Goal: Task Accomplishment & Management: Manage account settings

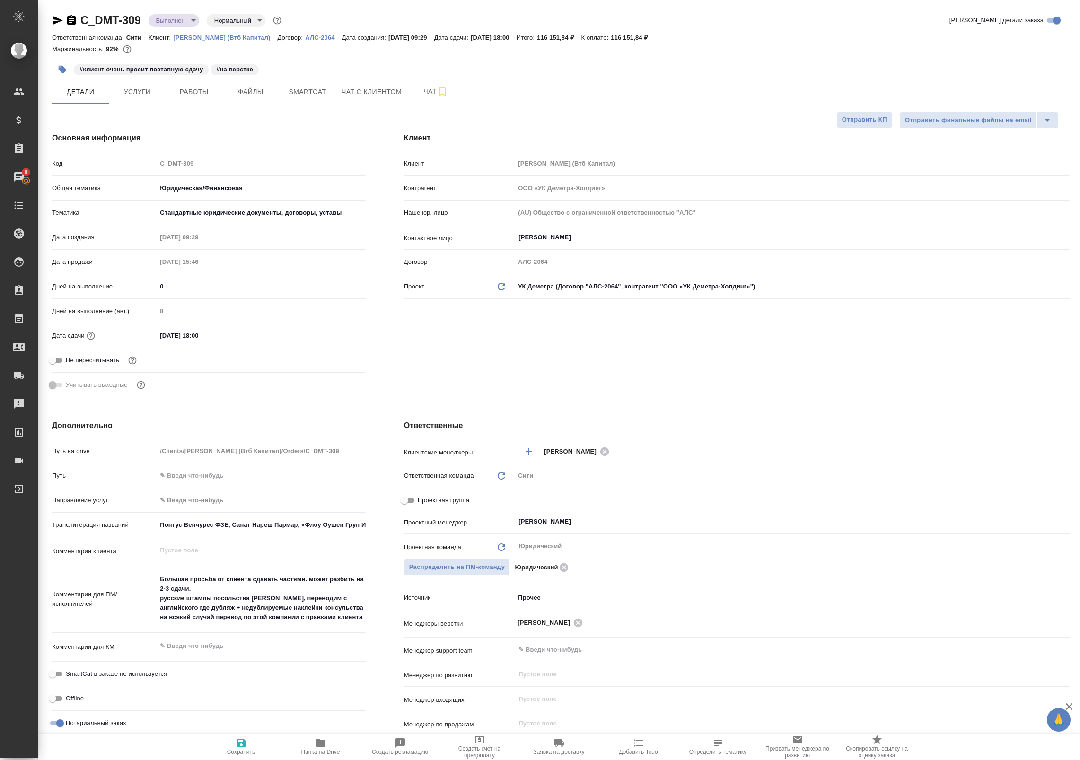
select select "RU"
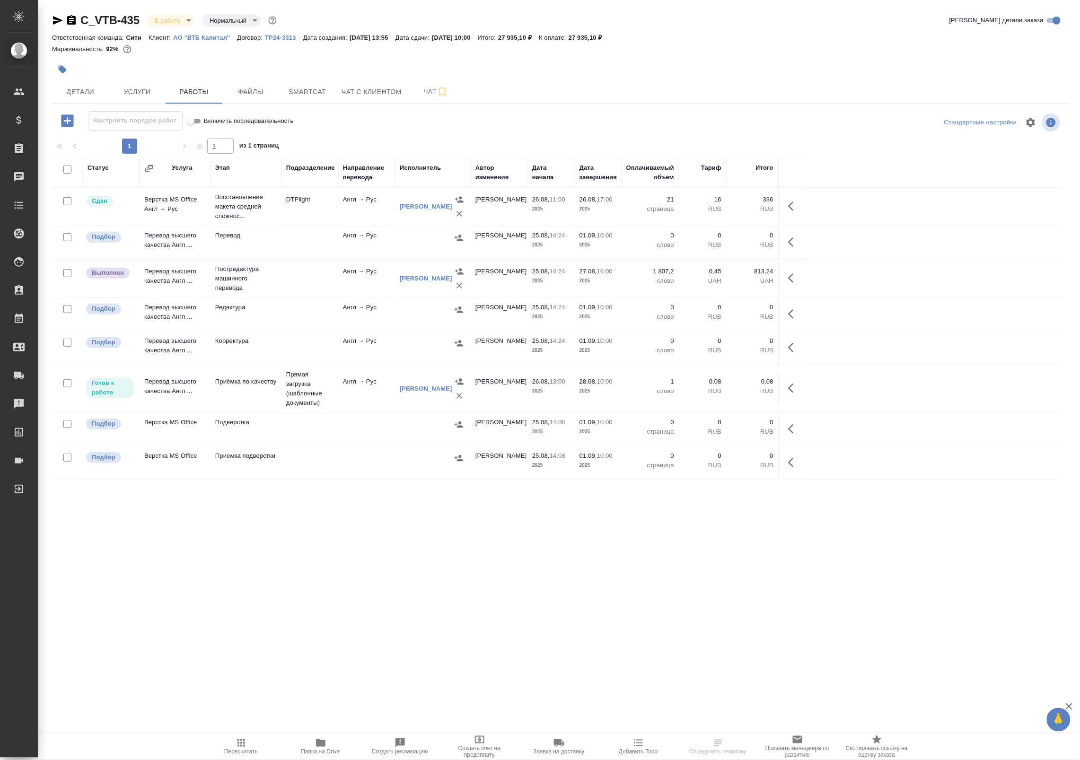
click at [791, 387] on icon "button" at bounding box center [791, 388] width 6 height 9
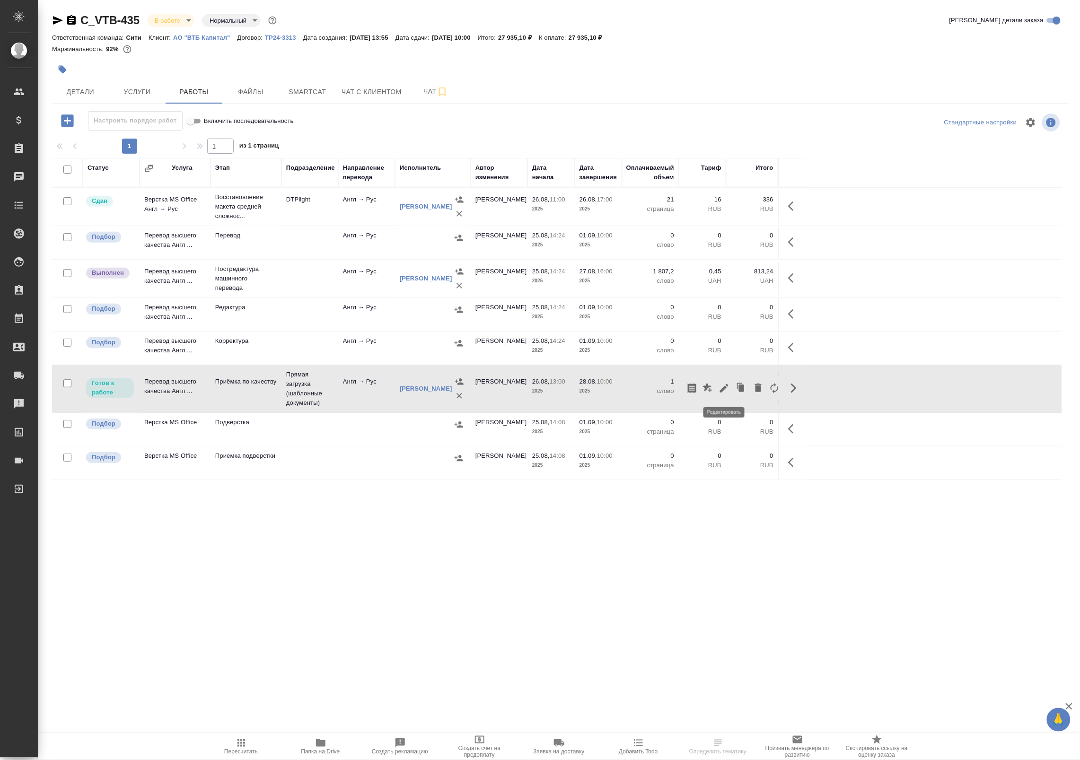
click at [727, 386] on icon "button" at bounding box center [724, 388] width 9 height 9
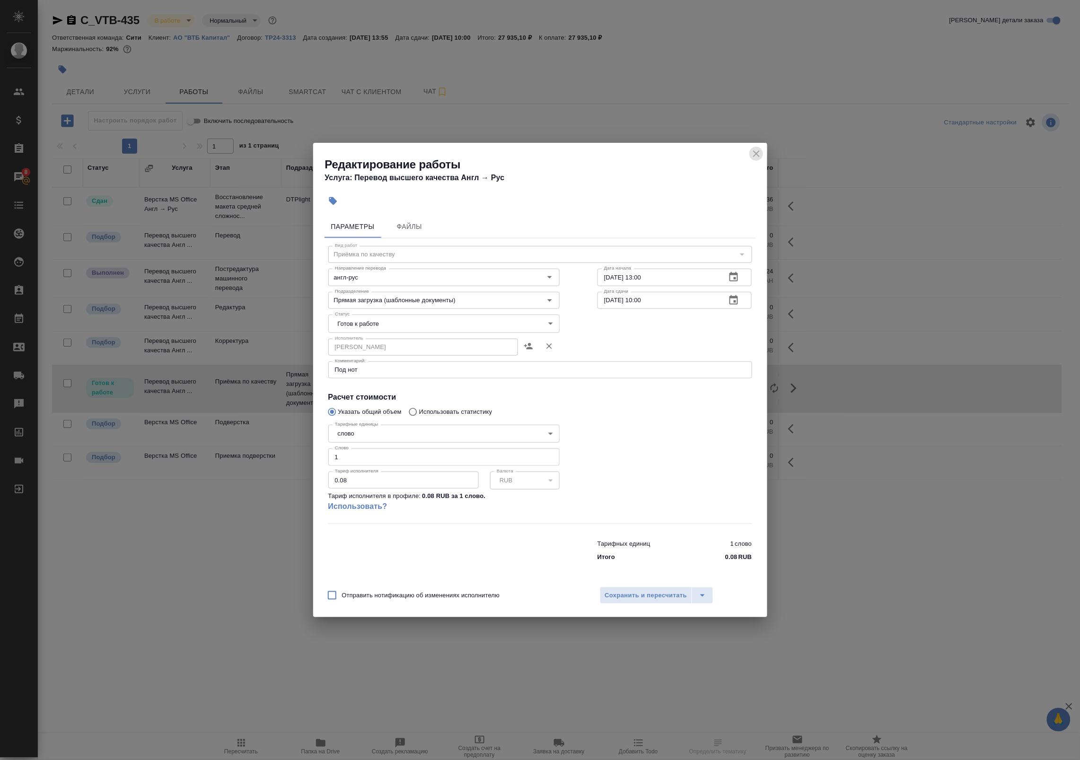
click at [760, 150] on icon "close" at bounding box center [756, 153] width 11 height 11
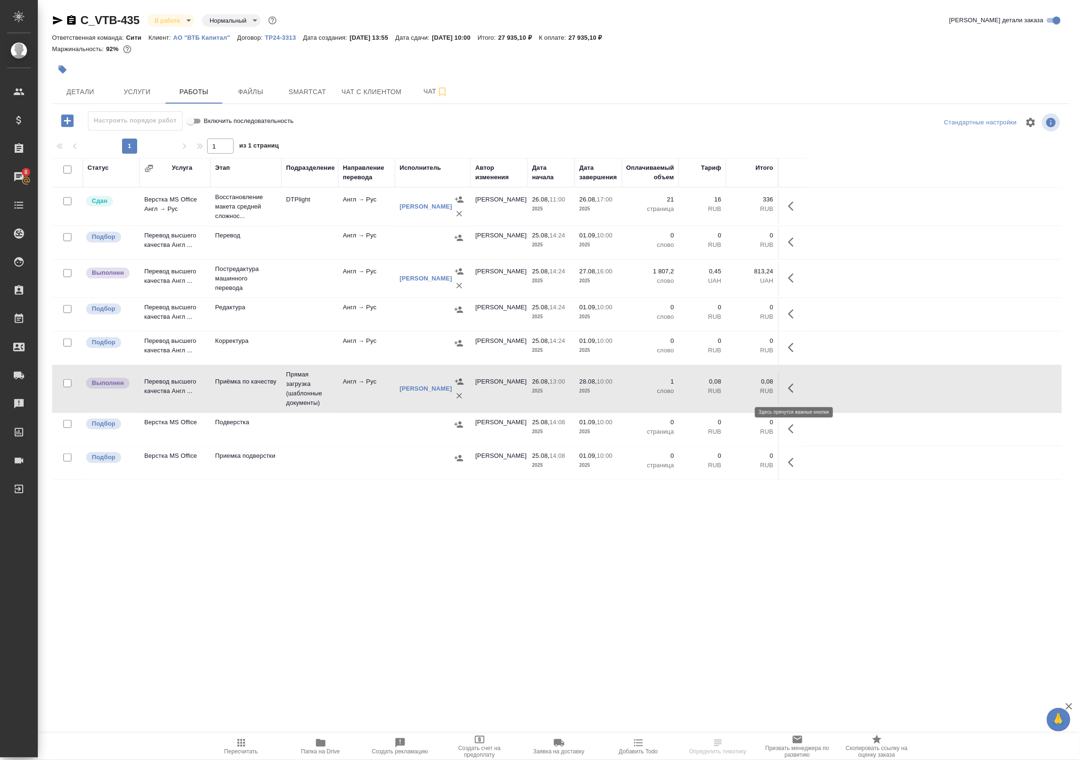
click at [792, 387] on icon "button" at bounding box center [791, 388] width 6 height 9
click at [721, 388] on icon "button" at bounding box center [724, 388] width 11 height 11
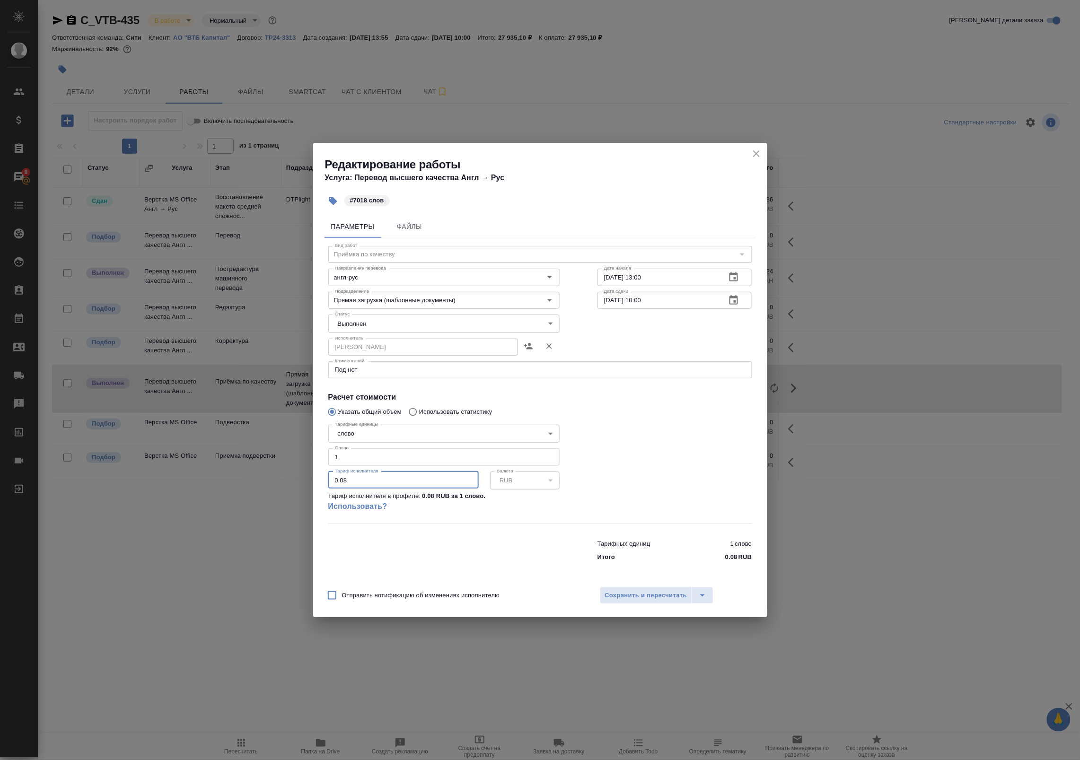
click at [341, 481] on input "0.08" at bounding box center [403, 480] width 150 height 17
drag, startPoint x: 358, startPoint y: 455, endPoint x: 294, endPoint y: 452, distance: 63.9
click at [294, 452] on div "Редактирование работы Услуга: Перевод высшего качества Англ → Рус #7018 слов Па…" at bounding box center [540, 380] width 1080 height 760
type input "7018"
click at [658, 596] on span "Сохранить и пересчитать" at bounding box center [646, 595] width 82 height 11
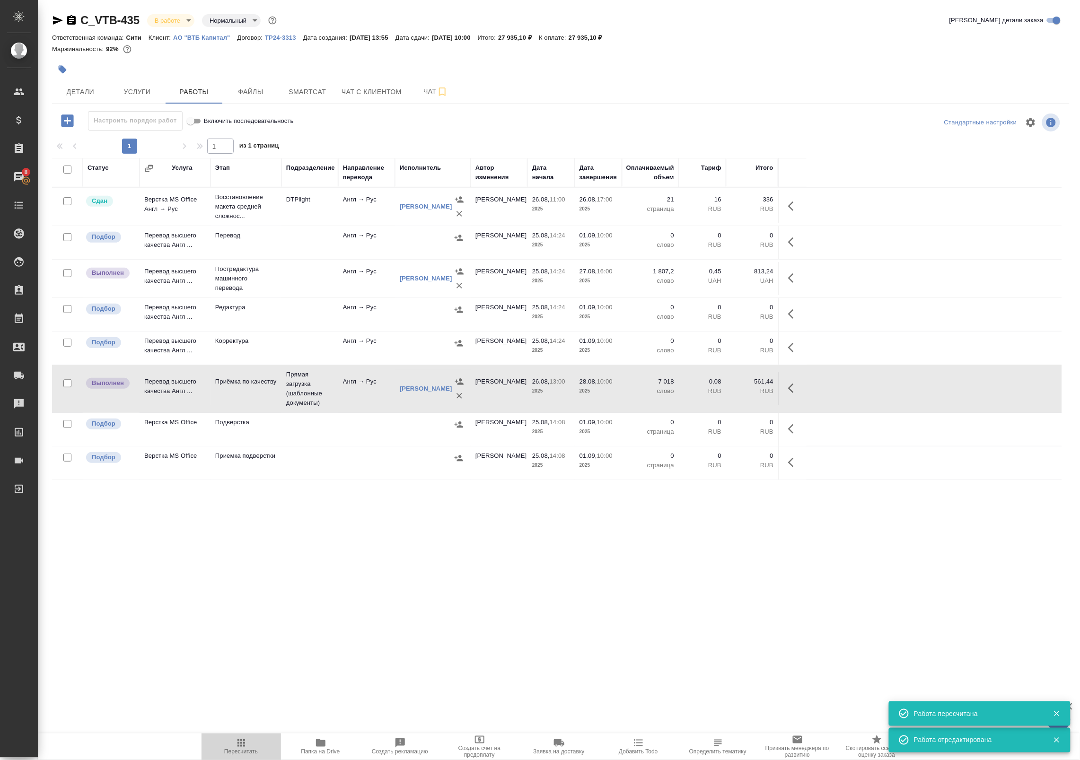
click at [247, 746] on span "Пересчитать" at bounding box center [241, 747] width 68 height 18
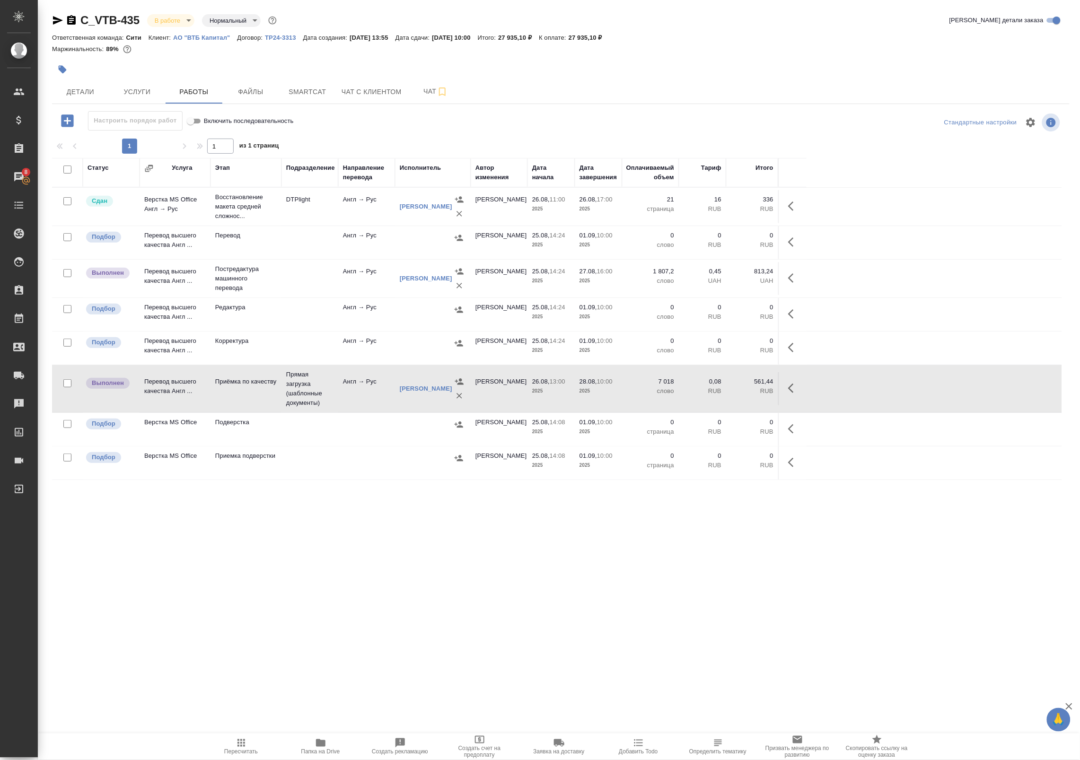
click at [278, 401] on td "Приёмка по качеству" at bounding box center [246, 388] width 71 height 33
click at [332, 739] on span "Папка на Drive" at bounding box center [321, 747] width 68 height 18
click at [176, 18] on body "🙏 .cls-1 fill:#fff; AWATERA Badanyan Artak Клиенты Спецификации Заказы 8 Чаты T…" at bounding box center [540, 380] width 1080 height 760
click at [307, 530] on div at bounding box center [540, 380] width 1080 height 760
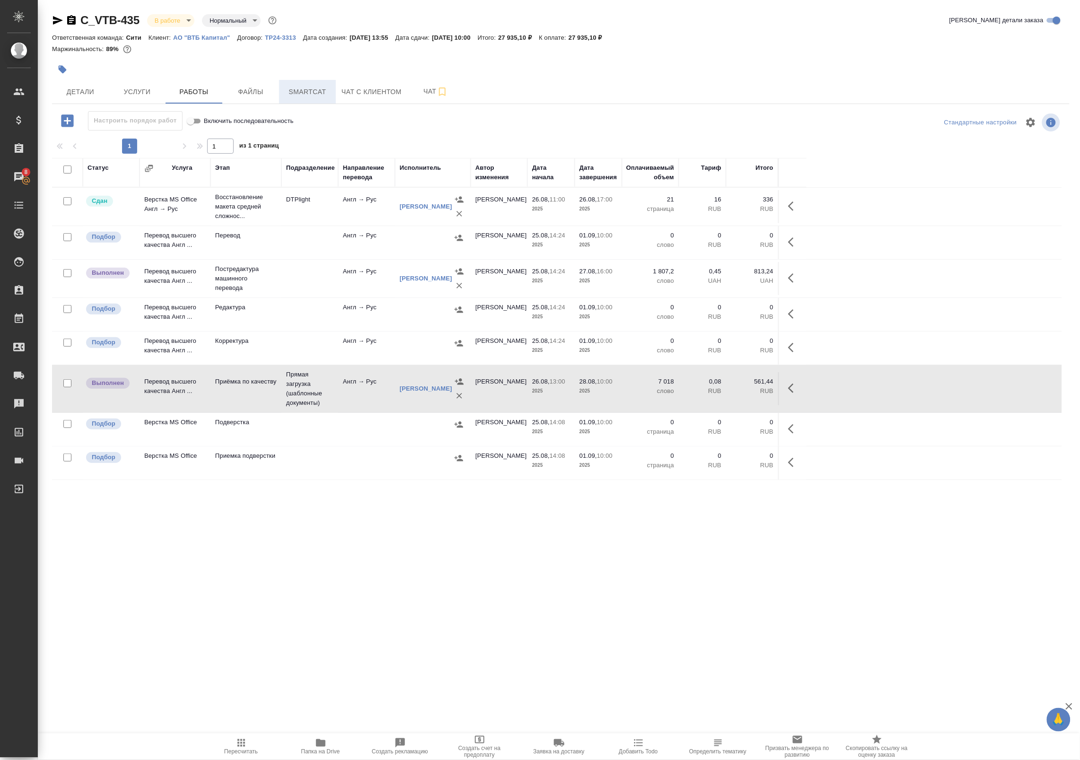
click at [291, 86] on span "Smartcat" at bounding box center [307, 92] width 45 height 12
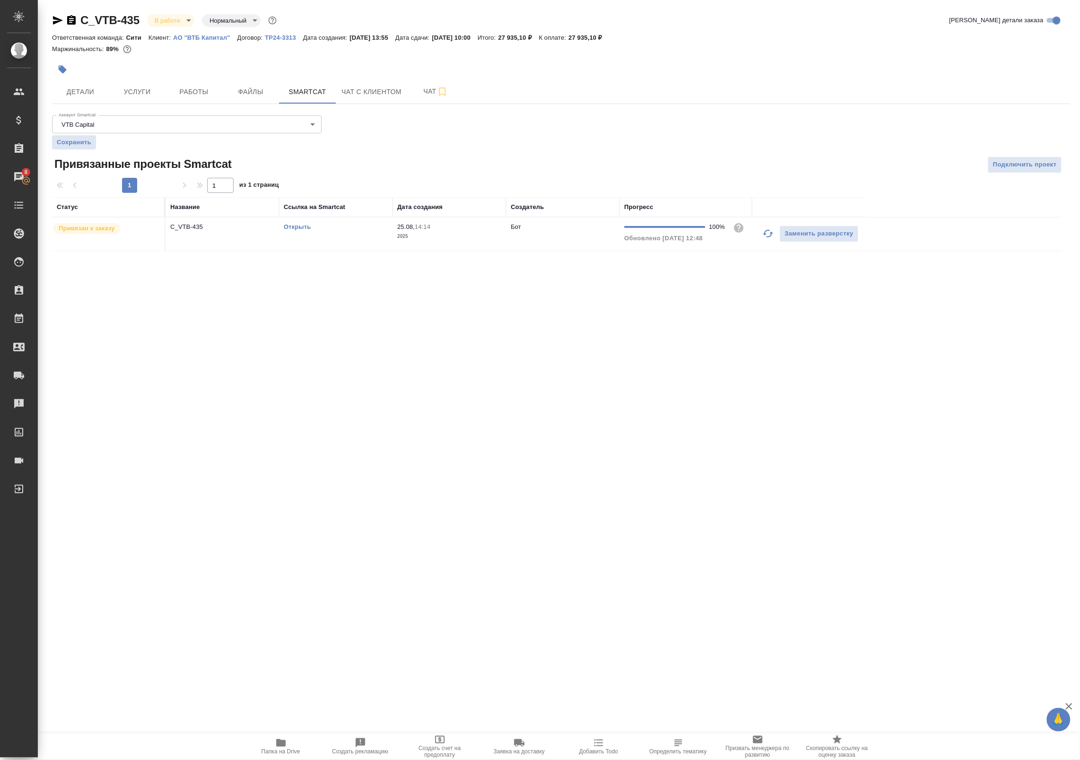
click at [341, 246] on td "Открыть" at bounding box center [336, 234] width 114 height 33
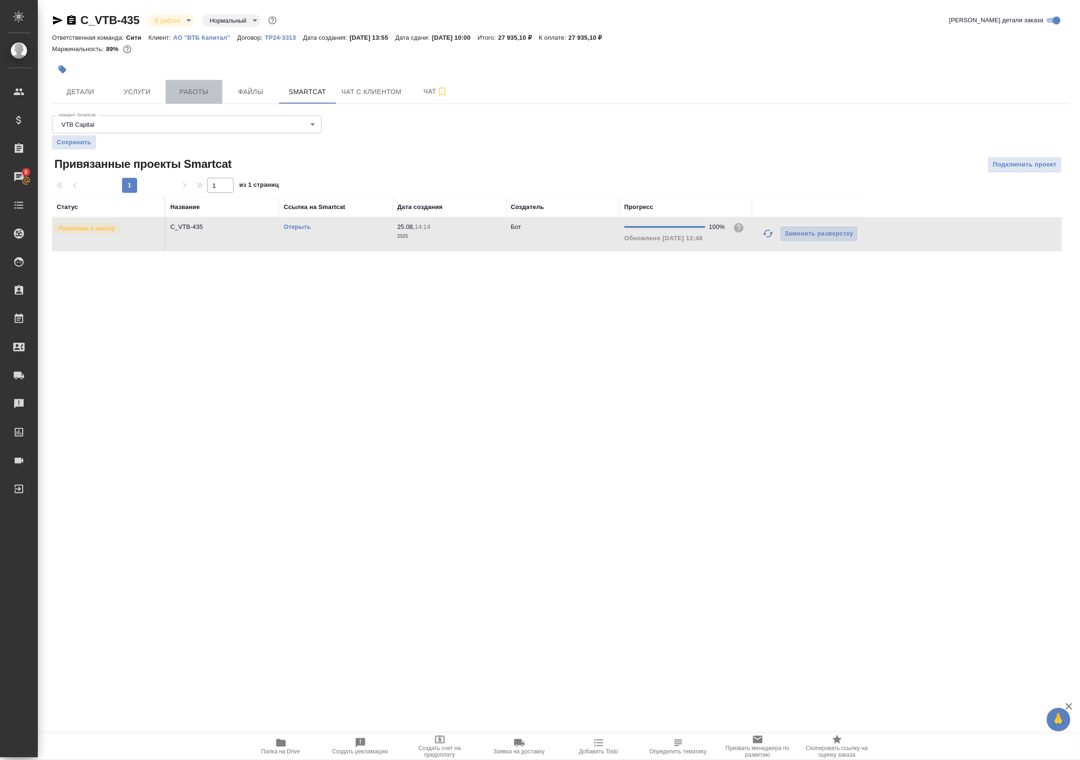
click at [175, 85] on button "Работы" at bounding box center [194, 92] width 57 height 24
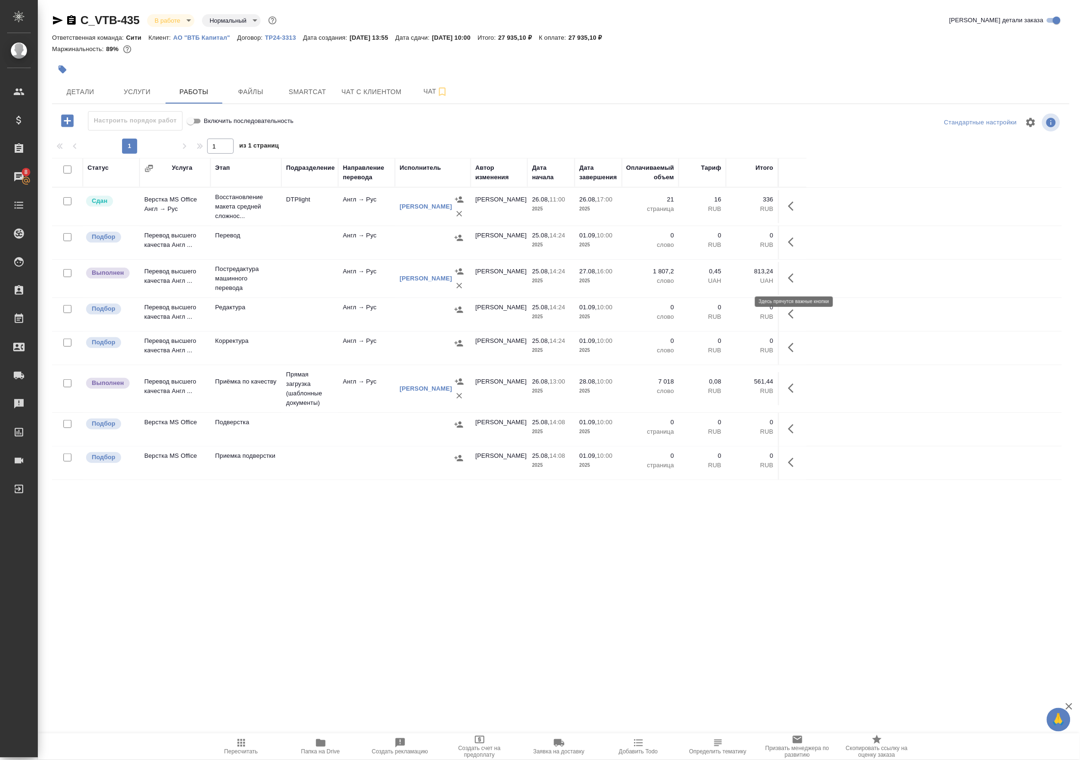
click at [798, 279] on icon "button" at bounding box center [793, 278] width 11 height 11
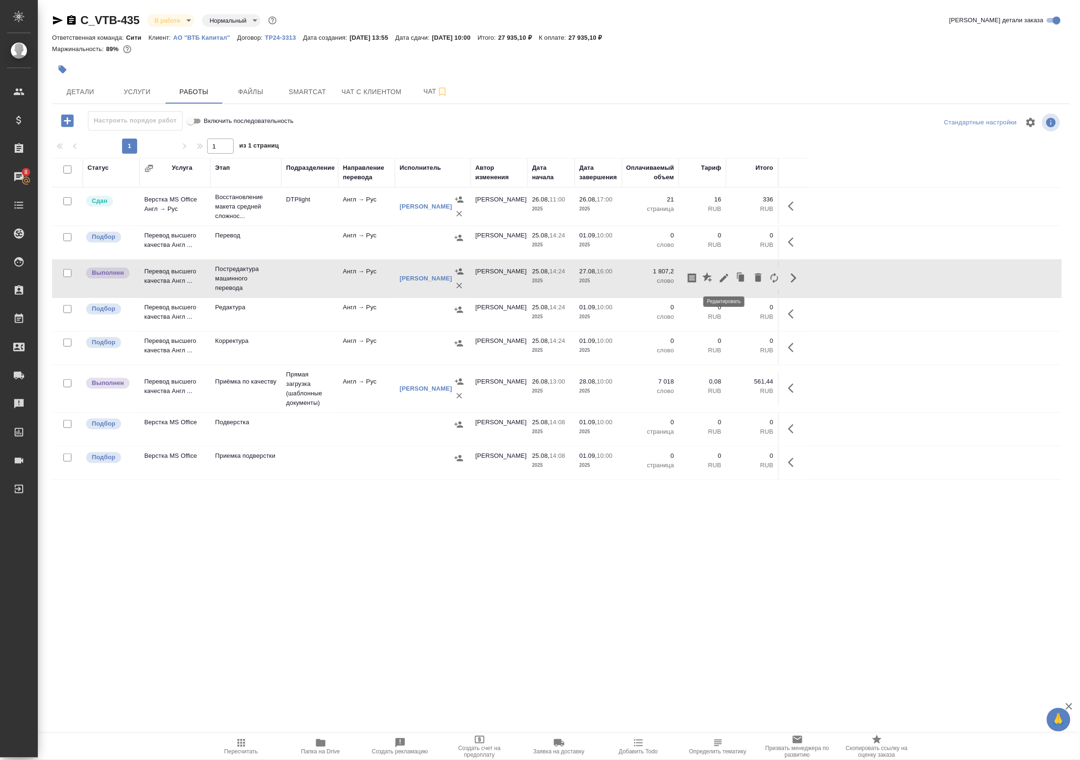
click at [721, 281] on icon "button" at bounding box center [724, 278] width 9 height 9
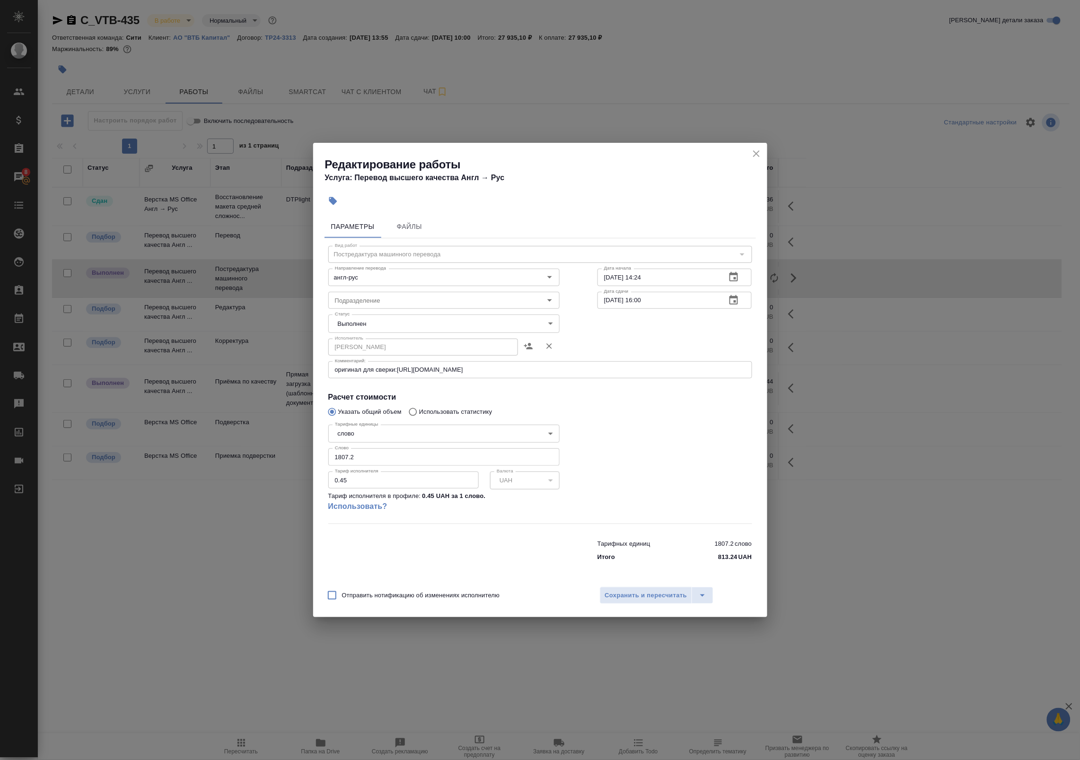
click at [397, 315] on body "🙏 .cls-1 fill:#fff; AWATERA Badanyan Artak Клиенты Спецификации Заказы 8 Чаты T…" at bounding box center [540, 380] width 1080 height 760
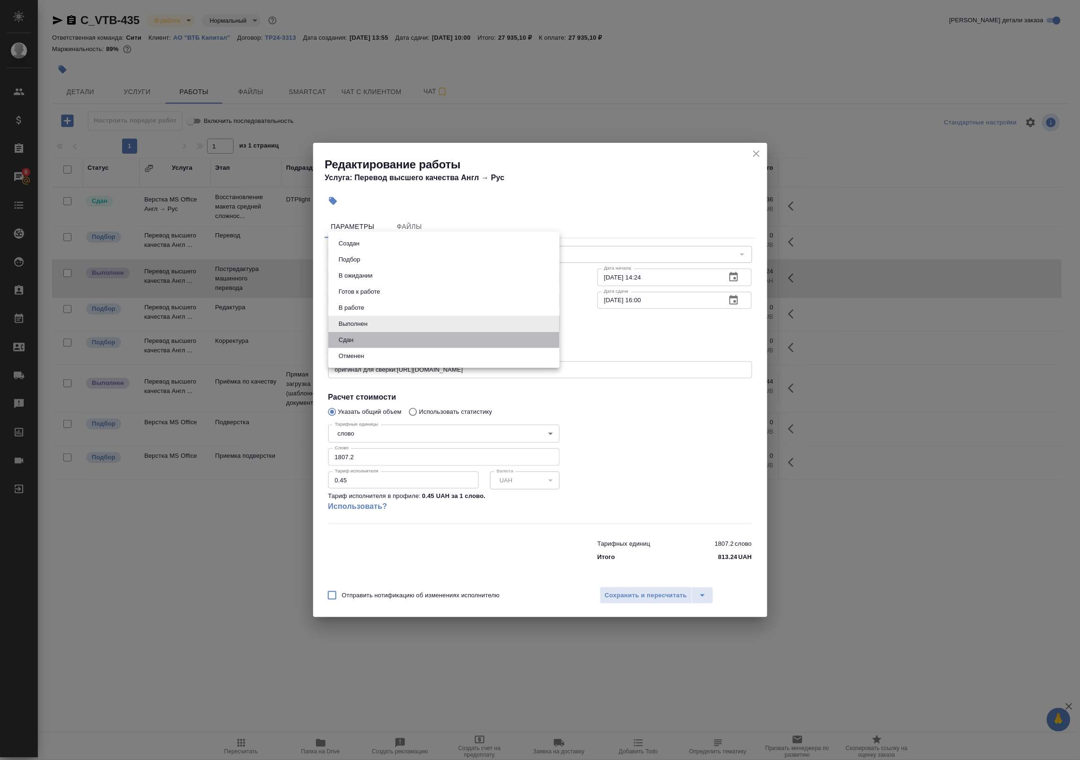
click at [388, 338] on li "Сдан" at bounding box center [443, 340] width 231 height 16
type input "closed"
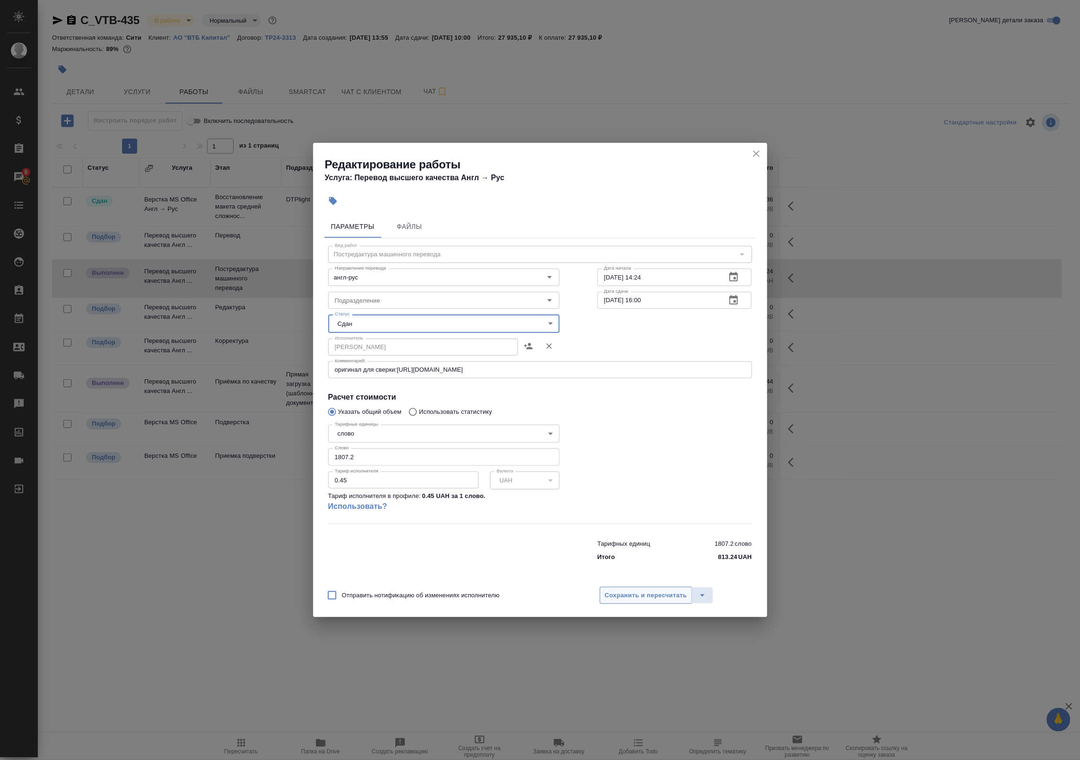
click at [651, 599] on span "Сохранить и пересчитать" at bounding box center [646, 595] width 82 height 11
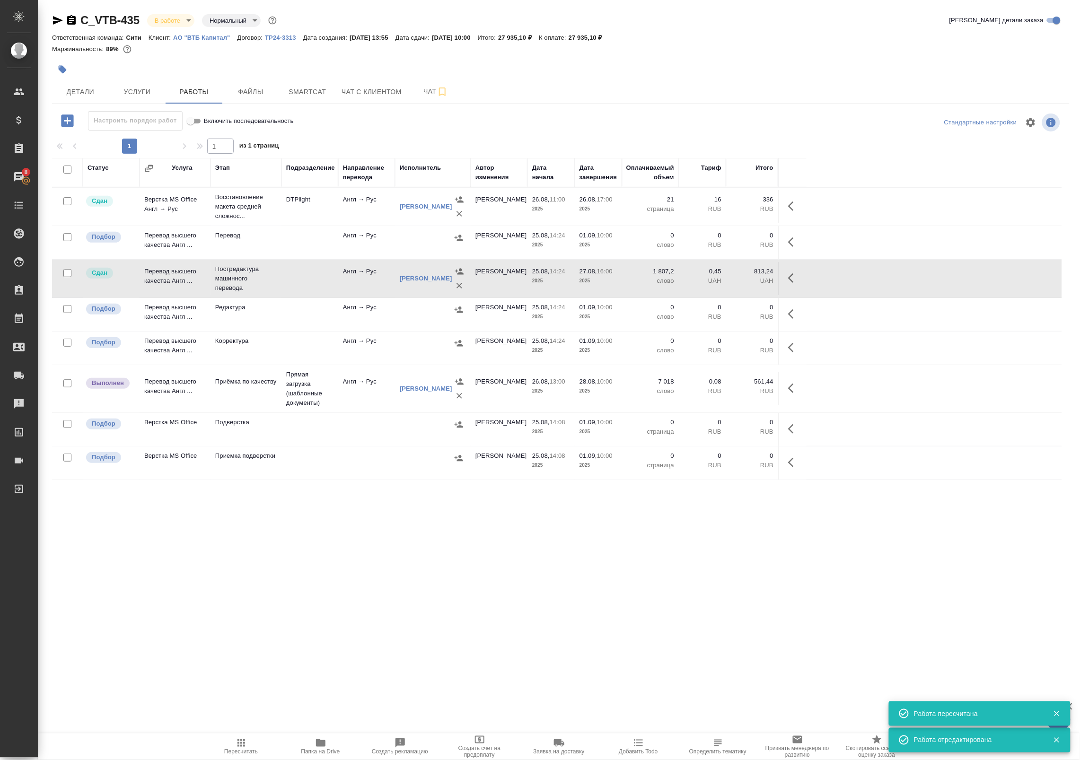
click at [65, 427] on input "checkbox" at bounding box center [67, 424] width 8 height 8
checkbox input "true"
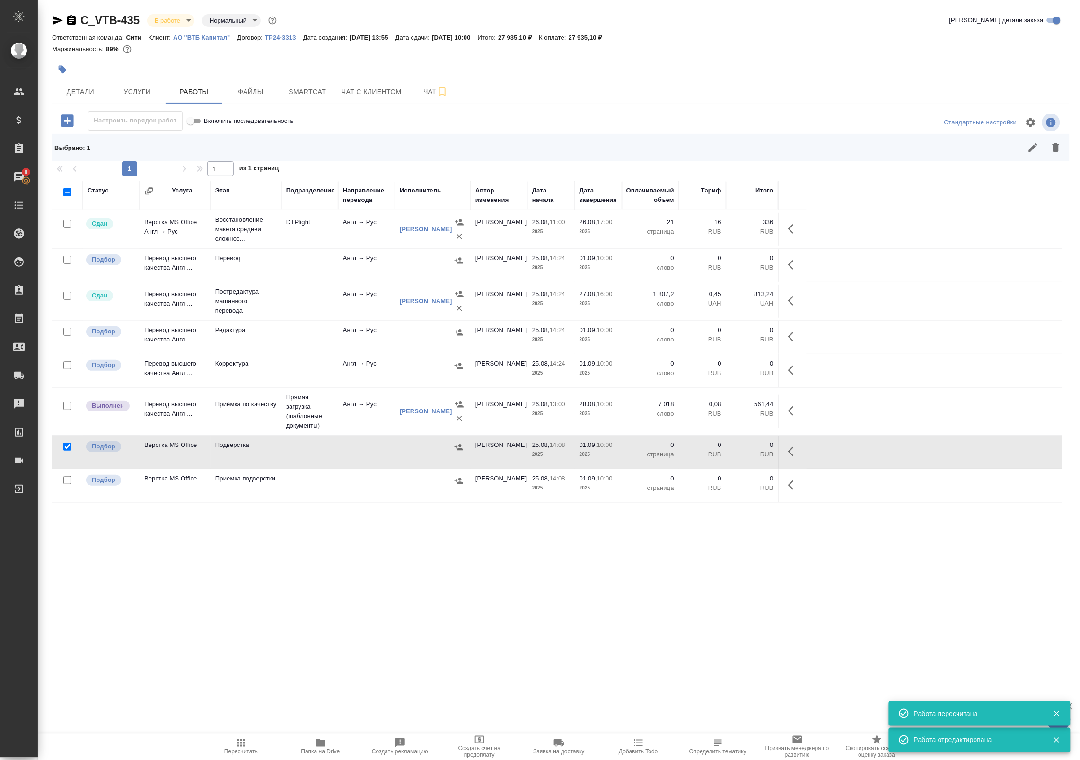
click at [64, 484] on input "checkbox" at bounding box center [67, 480] width 8 height 8
checkbox input "true"
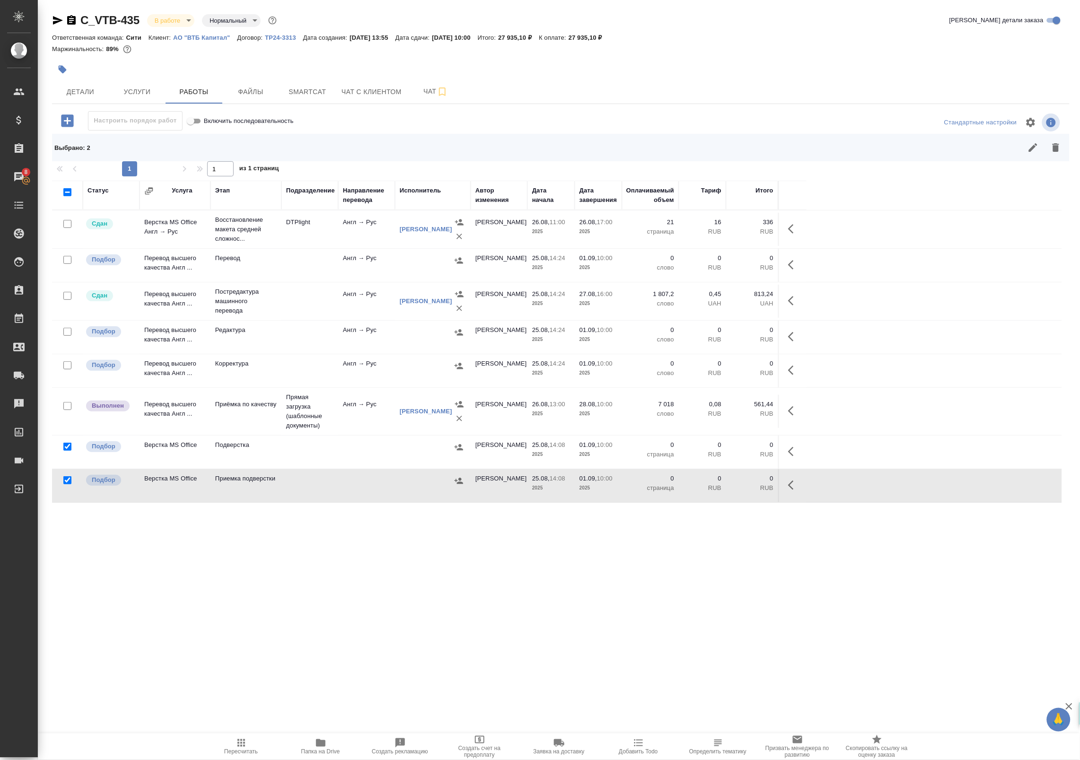
click at [65, 370] on input "checkbox" at bounding box center [67, 365] width 8 height 8
checkbox input "true"
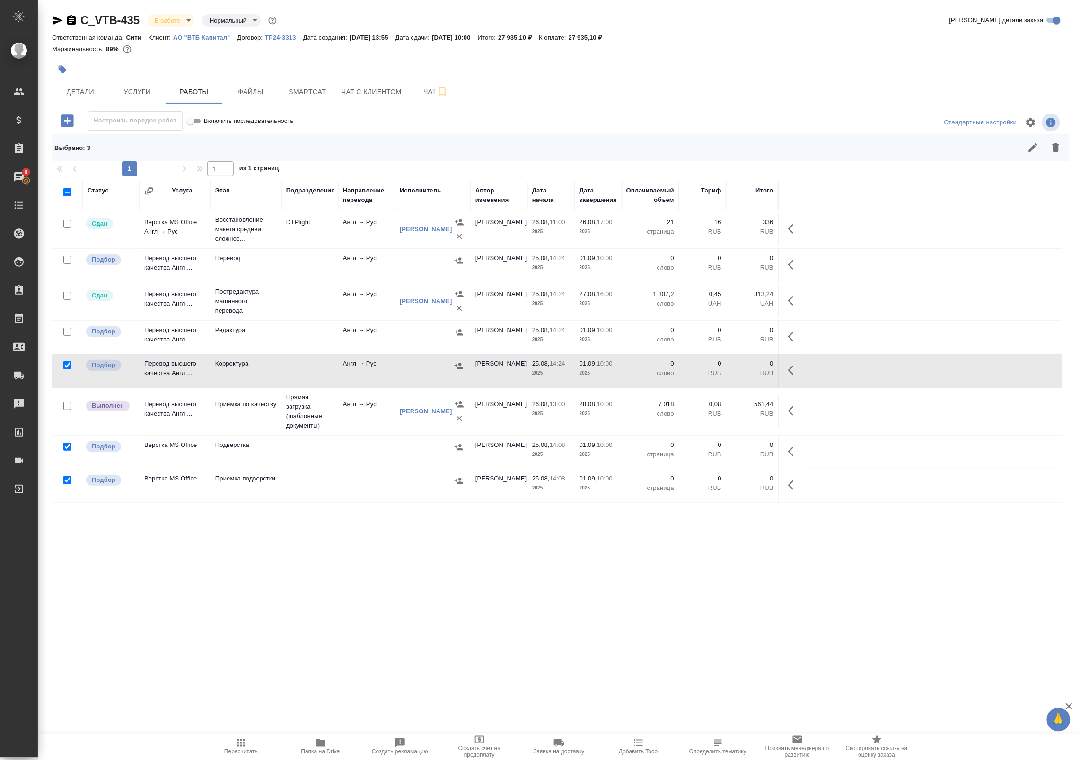
click at [67, 334] on input "checkbox" at bounding box center [67, 332] width 8 height 8
checkbox input "true"
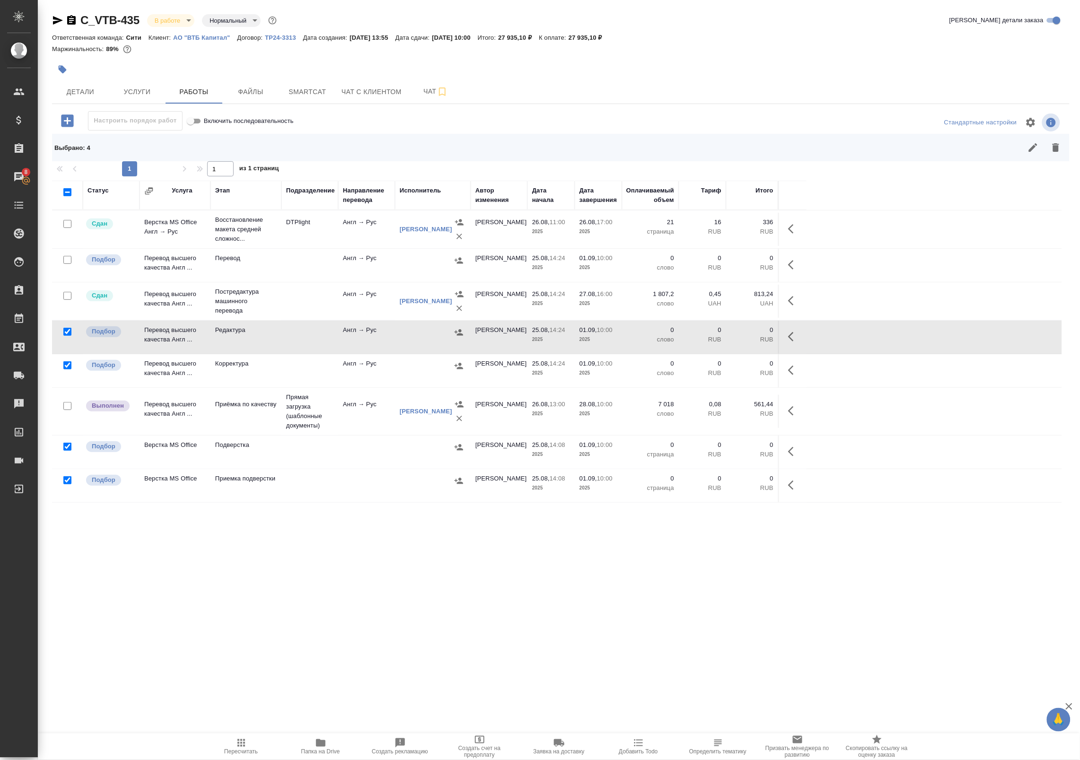
click at [70, 258] on input "checkbox" at bounding box center [67, 260] width 8 height 8
checkbox input "true"
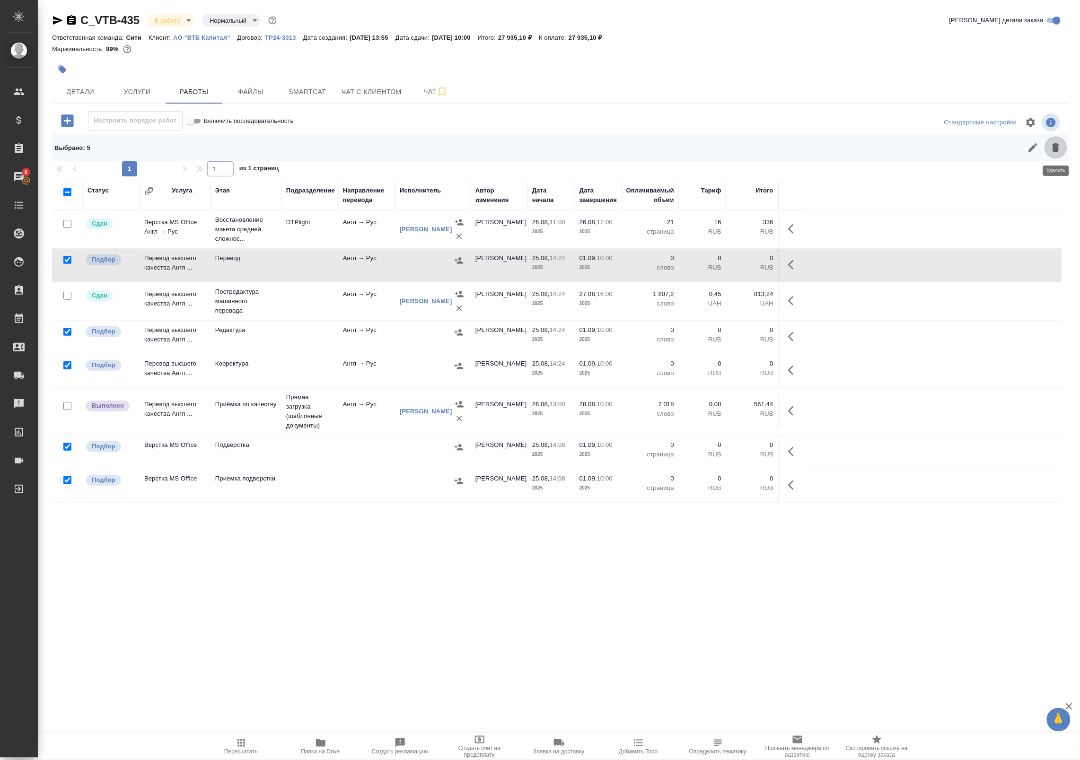
click at [1063, 150] on button "button" at bounding box center [1056, 147] width 23 height 23
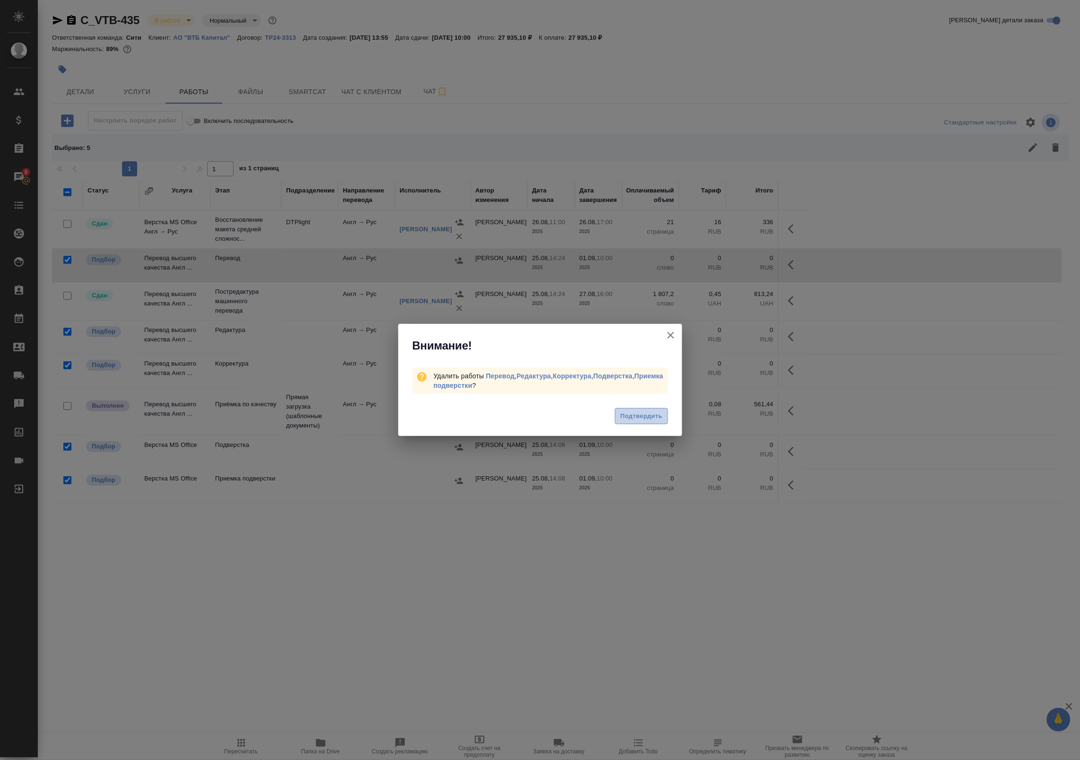
click at [640, 420] on span "Подтвердить" at bounding box center [641, 416] width 42 height 11
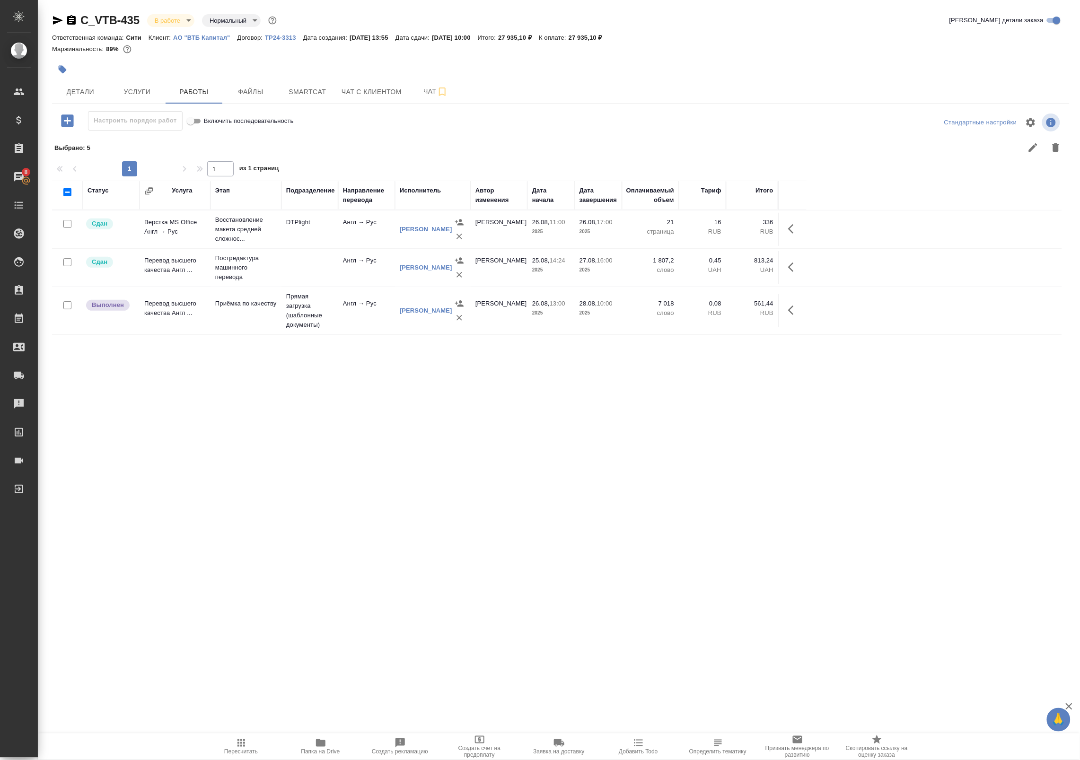
click at [788, 308] on icon "button" at bounding box center [793, 310] width 11 height 11
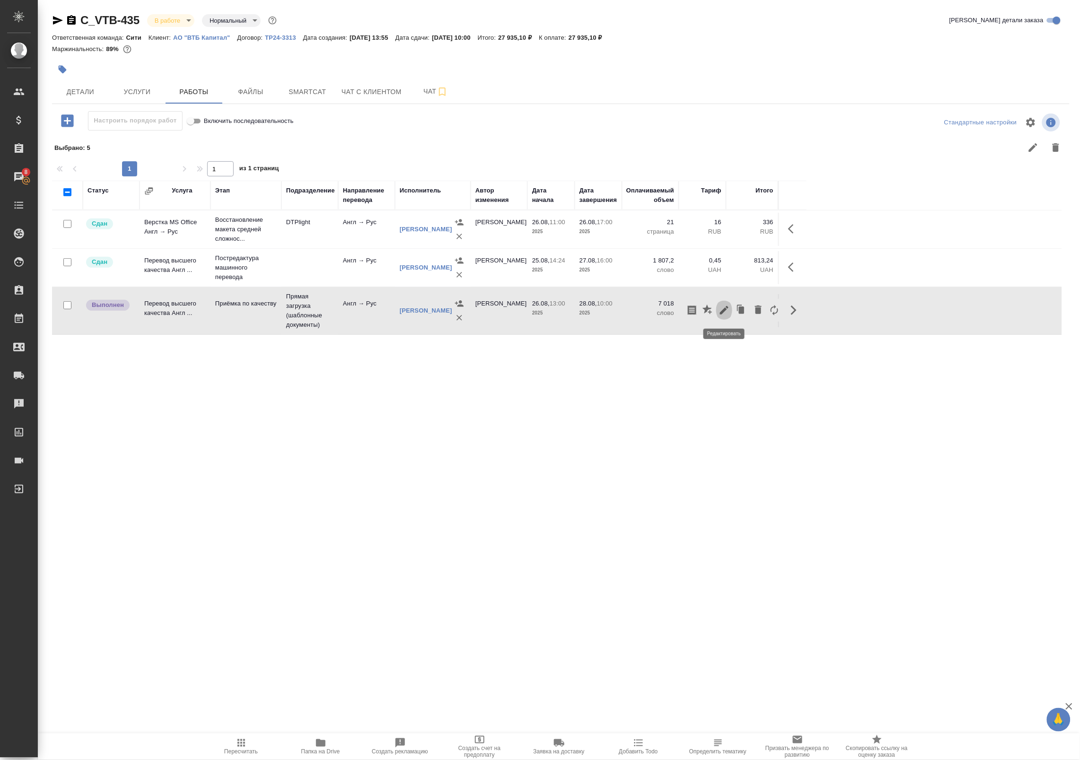
click at [722, 310] on icon "button" at bounding box center [724, 310] width 11 height 11
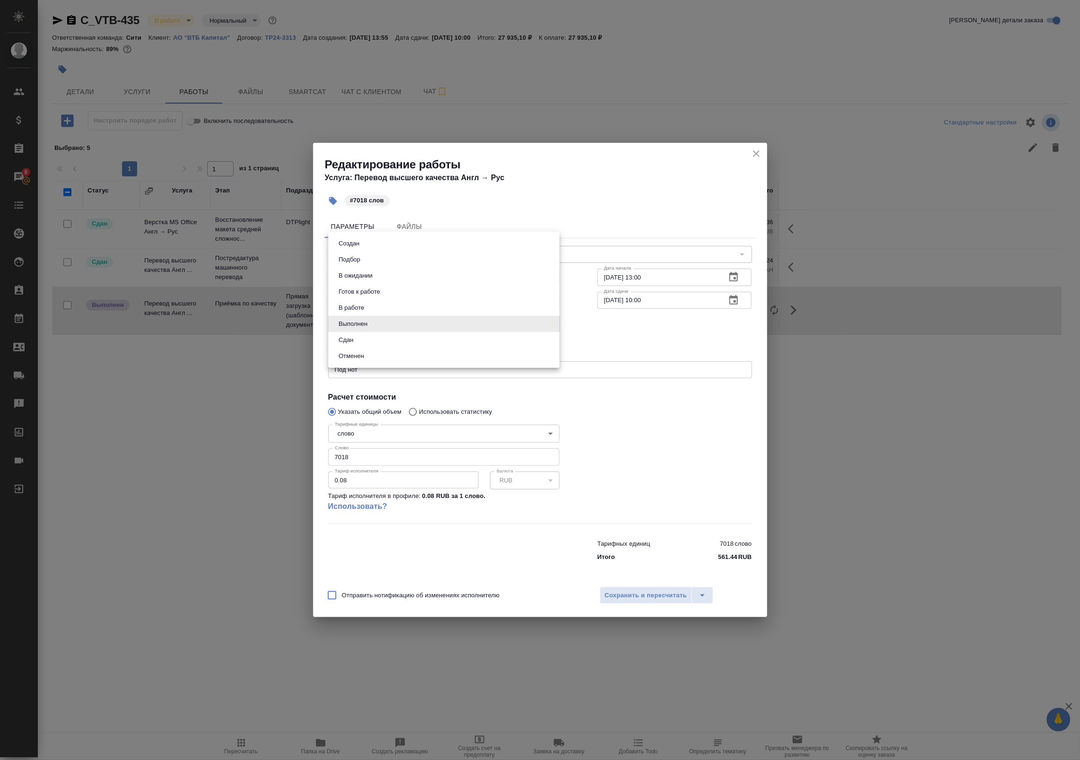
click at [399, 323] on body "🙏 .cls-1 fill:#fff; AWATERA Badanyan Artak Клиенты Спецификации Заказы 8 Чаты T…" at bounding box center [540, 380] width 1080 height 760
click at [384, 342] on li "Сдан" at bounding box center [443, 340] width 231 height 16
type input "closed"
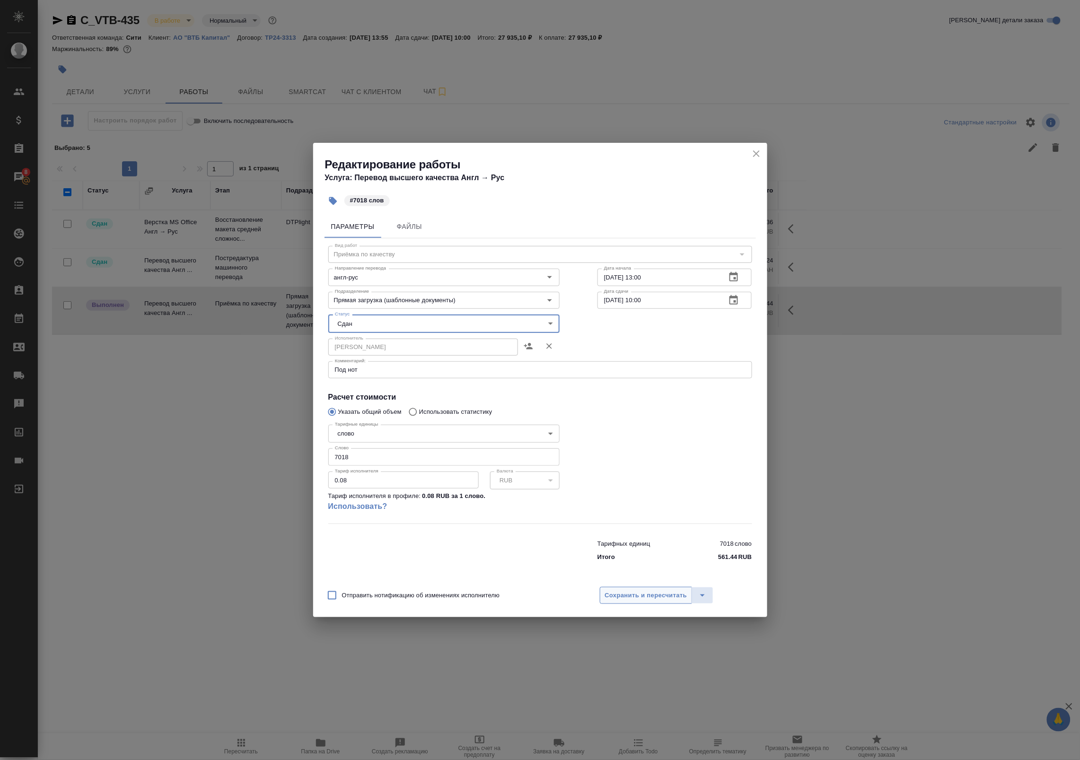
click at [622, 590] on button "Сохранить и пересчитать" at bounding box center [646, 595] width 93 height 17
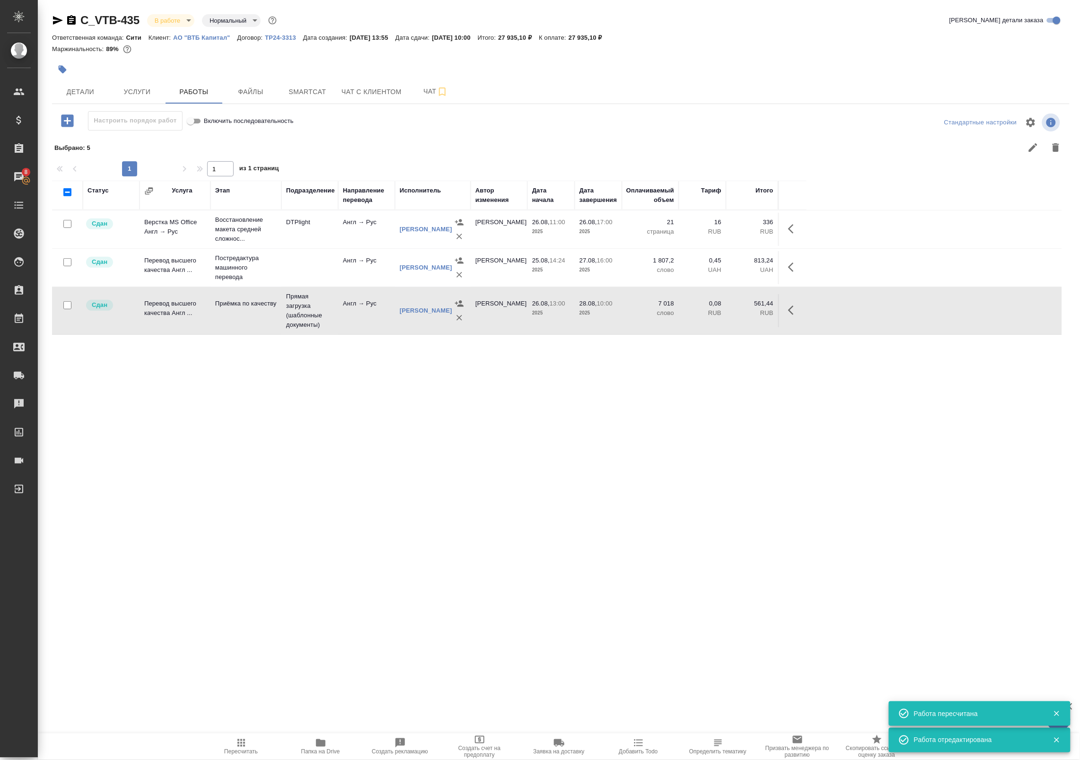
click at [190, 17] on body "🙏 .cls-1 fill:#fff; AWATERA Badanyan Artak Клиенты Спецификации Заказы 8 Чаты T…" at bounding box center [540, 380] width 1080 height 760
click at [182, 113] on button "Сдан без статистики" at bounding box center [187, 116] width 64 height 10
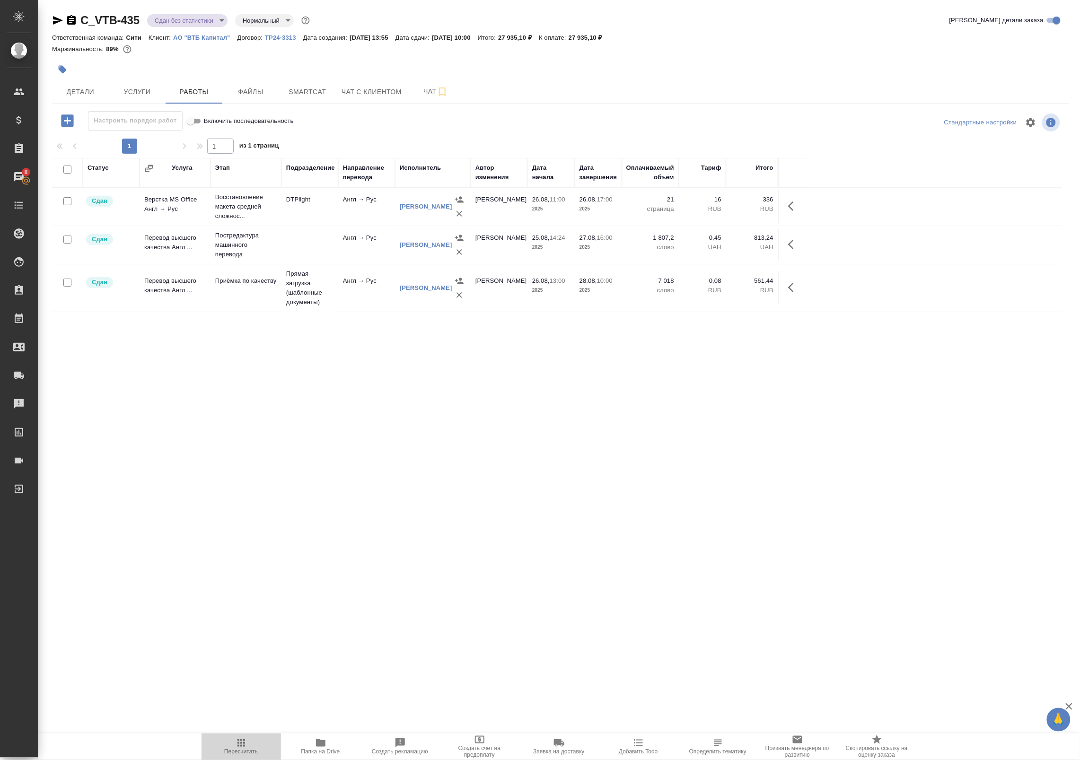
click at [254, 748] on span "Пересчитать" at bounding box center [241, 747] width 68 height 18
click at [51, 16] on div "C_VTB-435 Сдан без статистики distributed Нормальный normal Кратко детали заказ…" at bounding box center [561, 304] width 1028 height 608
click at [57, 20] on icon "button" at bounding box center [57, 20] width 11 height 11
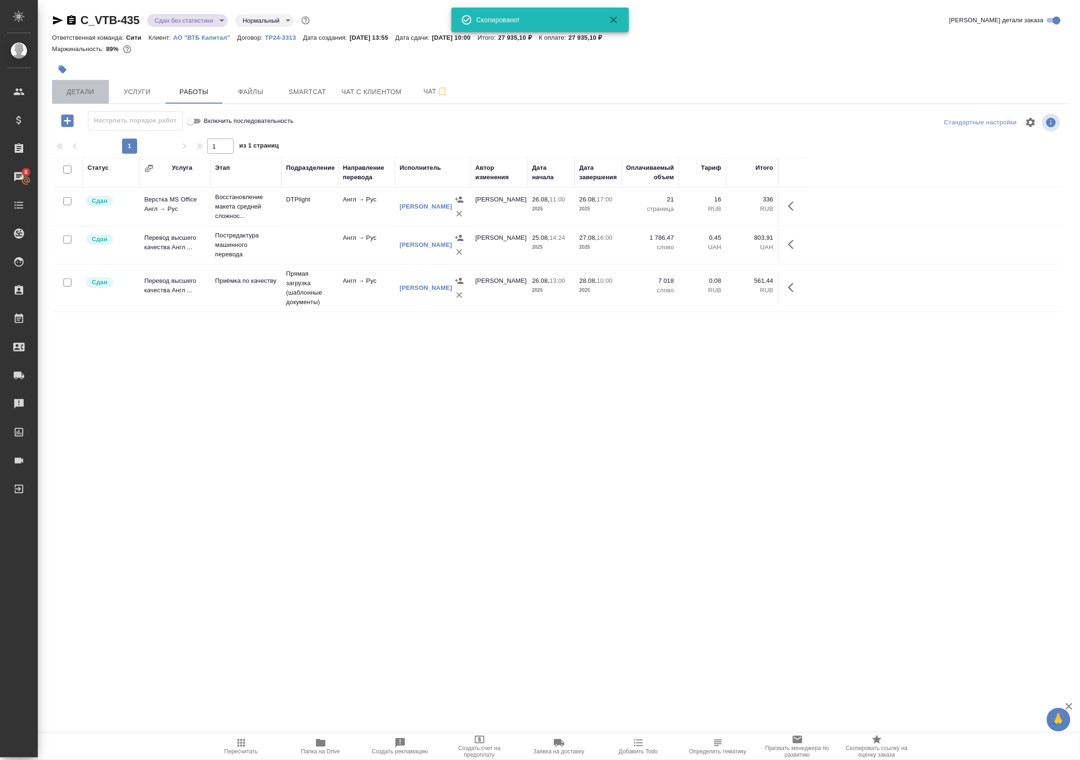
click at [67, 93] on span "Детали" at bounding box center [80, 92] width 45 height 12
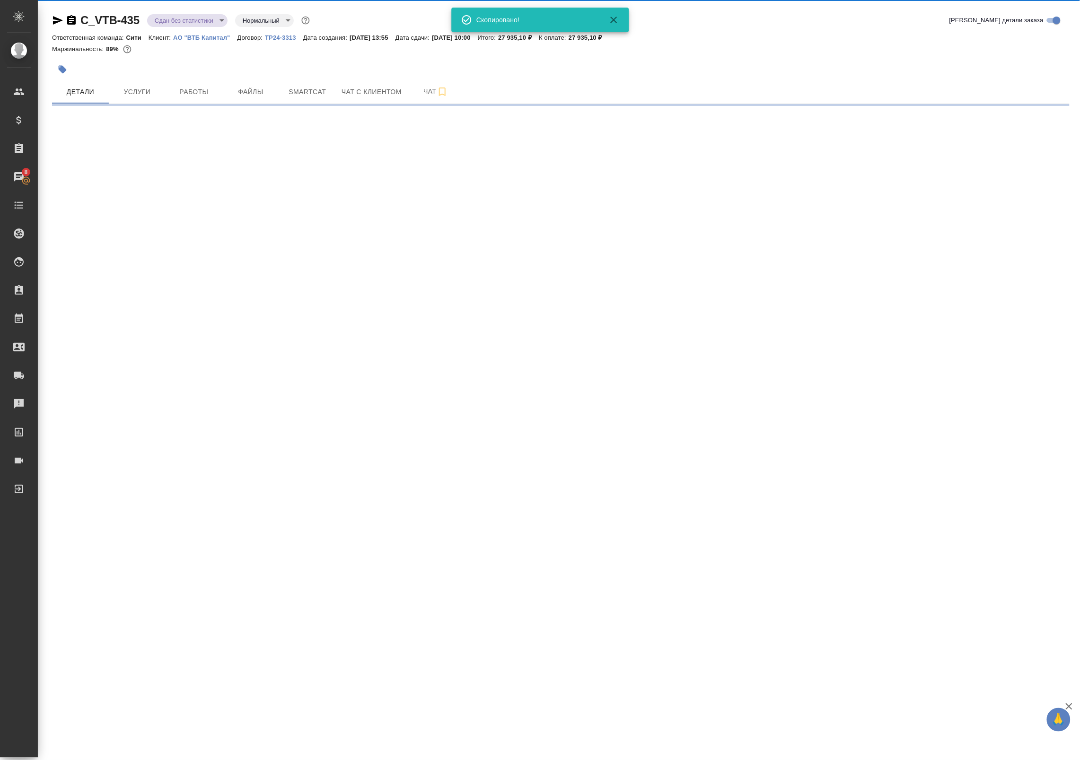
select select "RU"
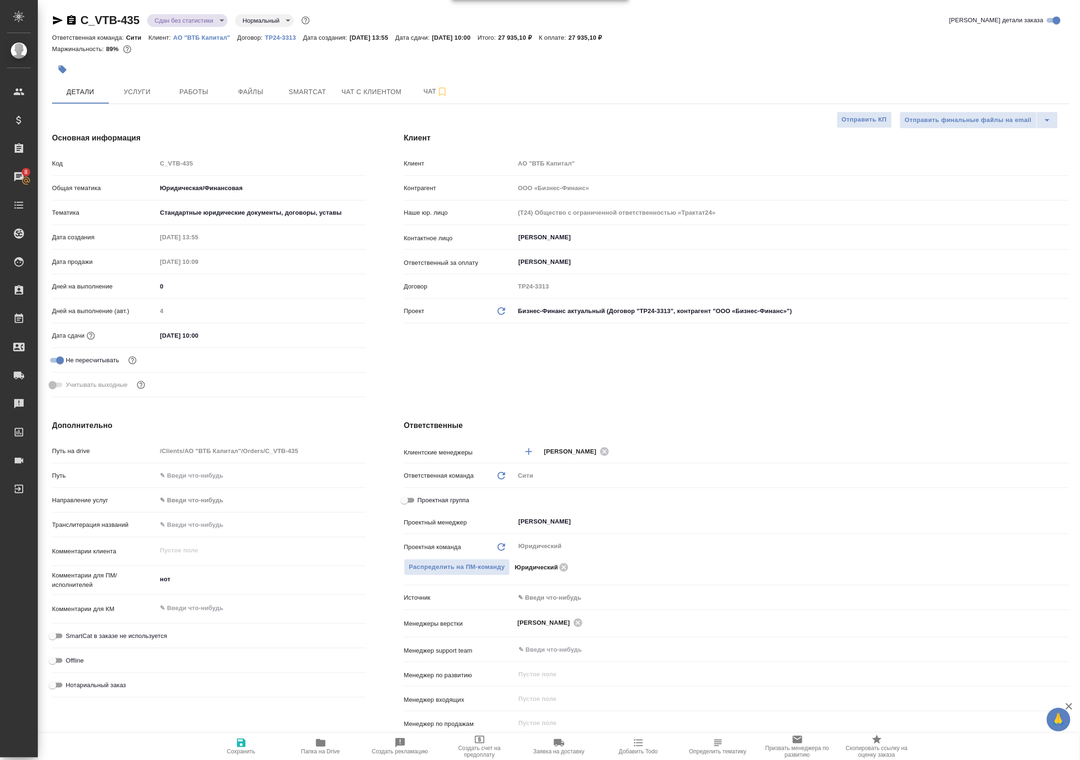
type textarea "x"
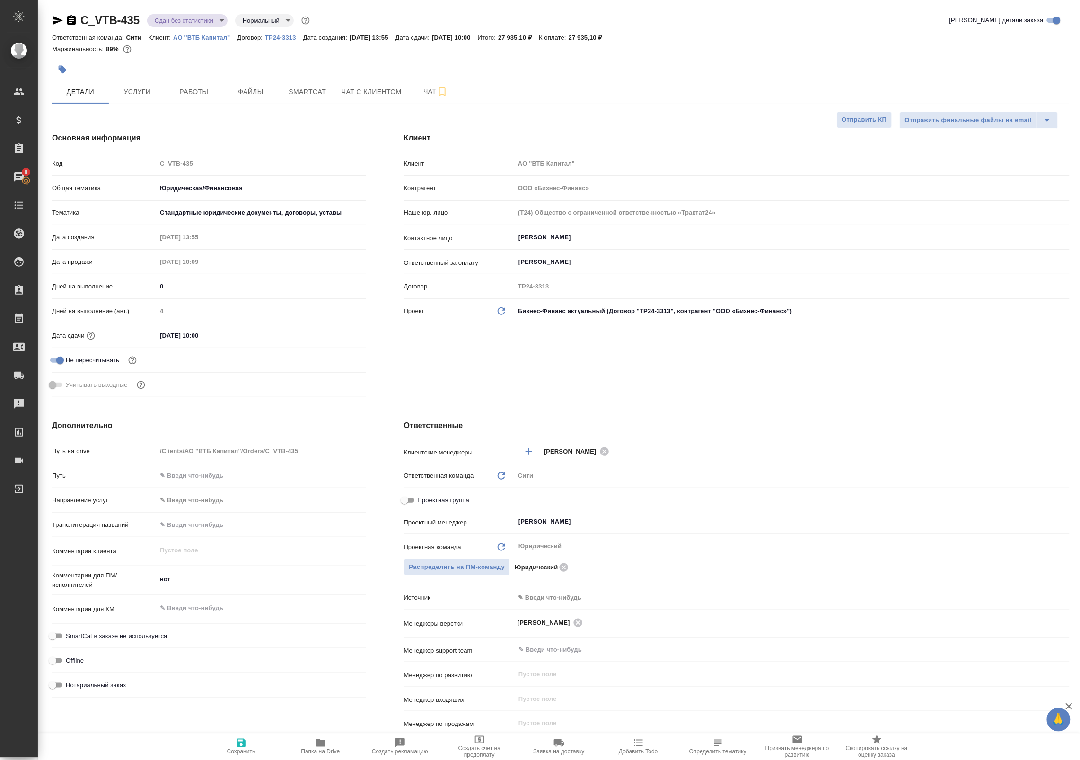
type textarea "x"
click at [190, 22] on body "🙏 .cls-1 fill:#fff; AWATERA Badanyan Artak Клиенты Спецификации Заказы 8 Чаты T…" at bounding box center [540, 380] width 1080 height 760
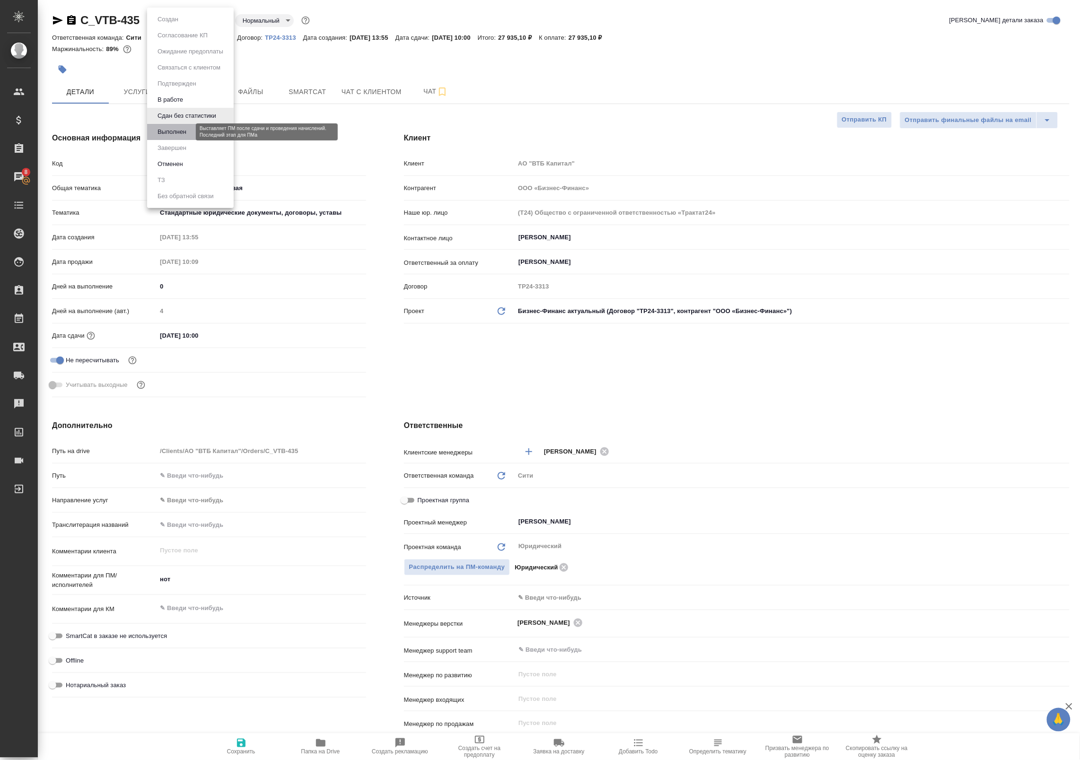
click at [180, 128] on button "Выполнен" at bounding box center [172, 132] width 35 height 10
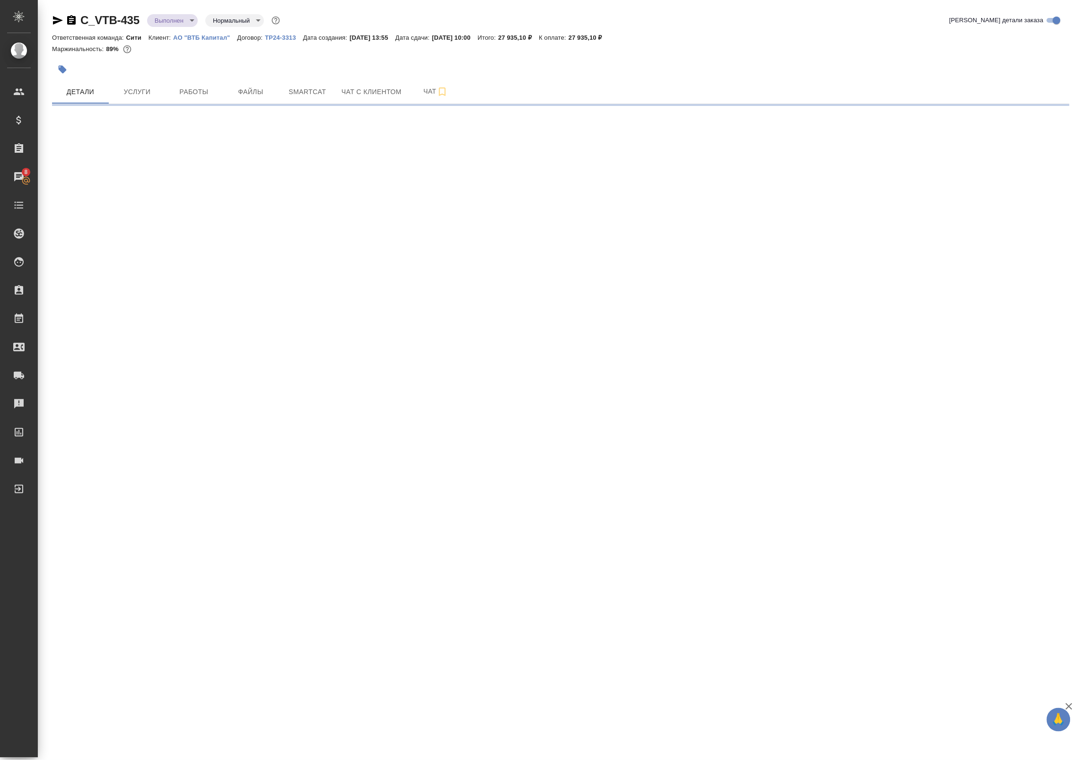
select select "RU"
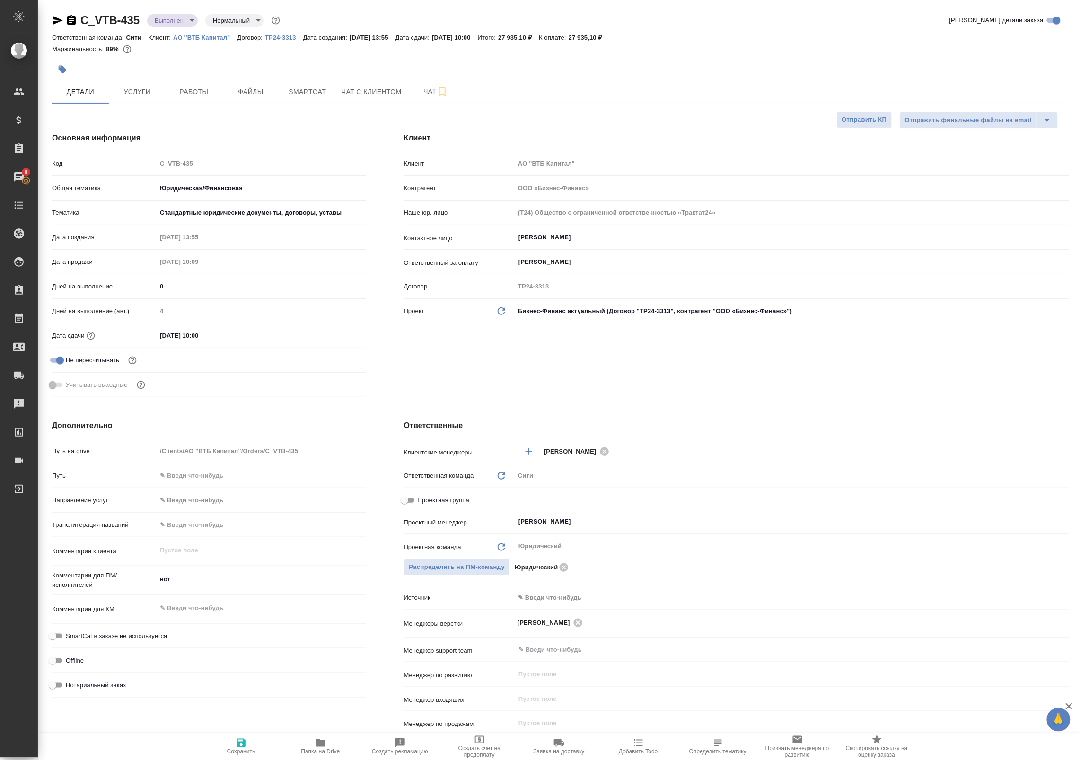
type textarea "x"
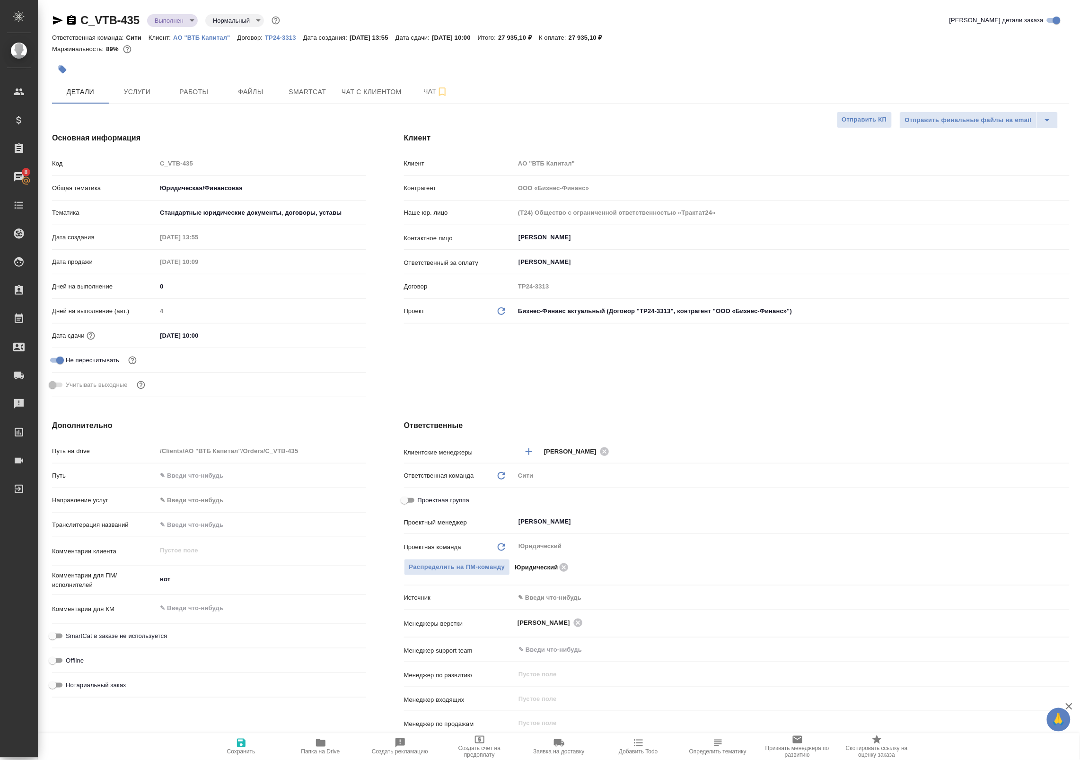
type textarea "x"
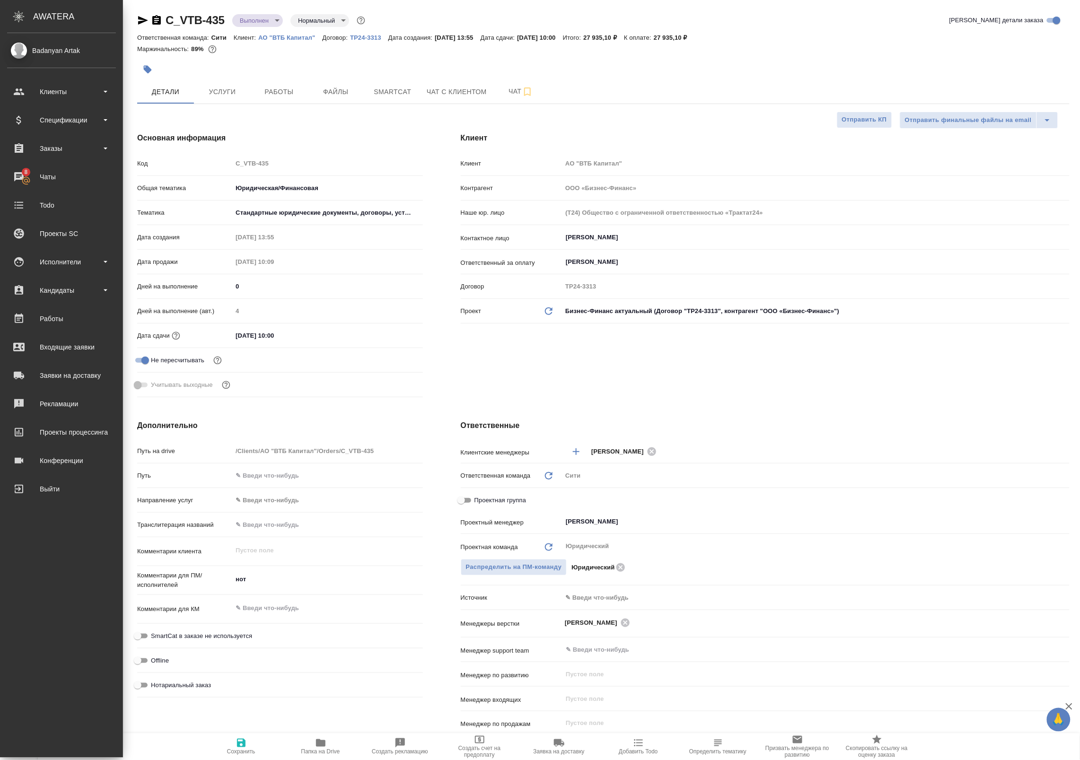
type textarea "x"
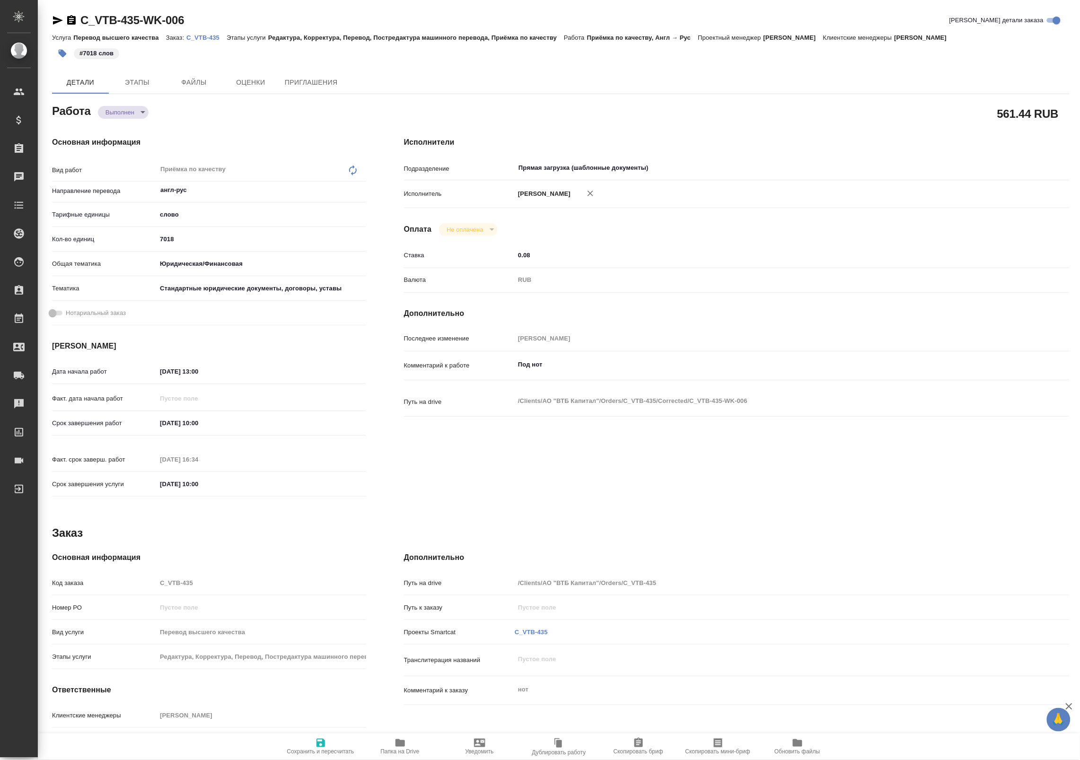
type textarea "x"
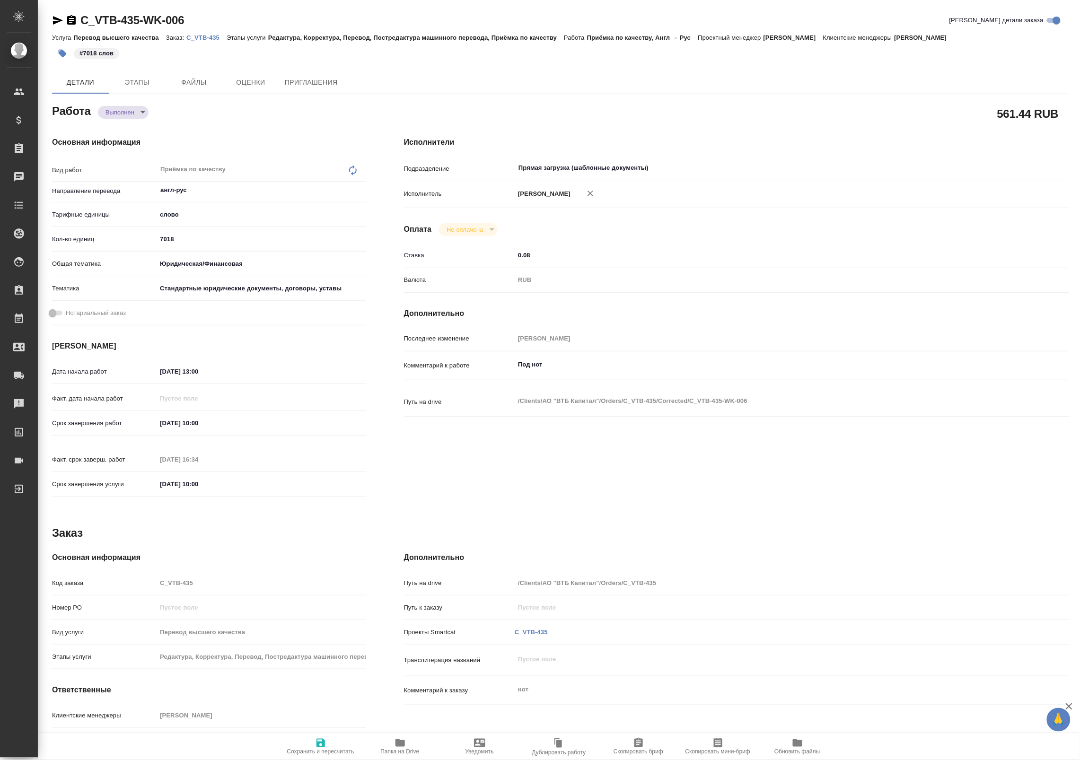
type textarea "x"
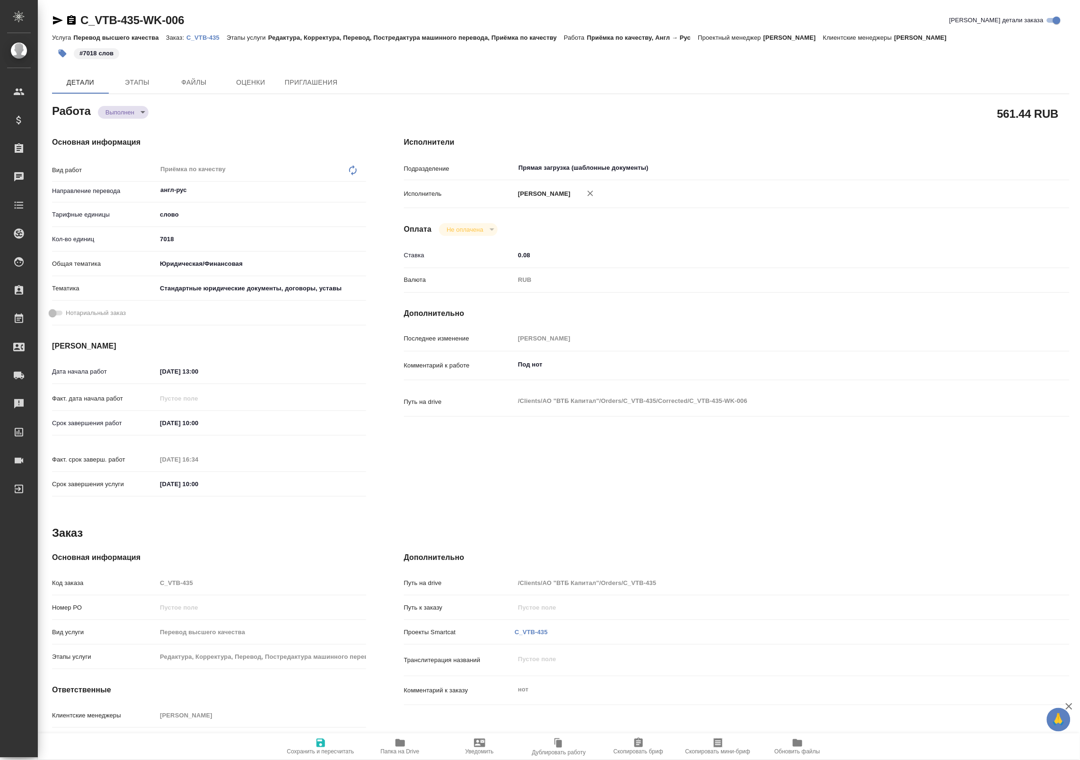
type textarea "x"
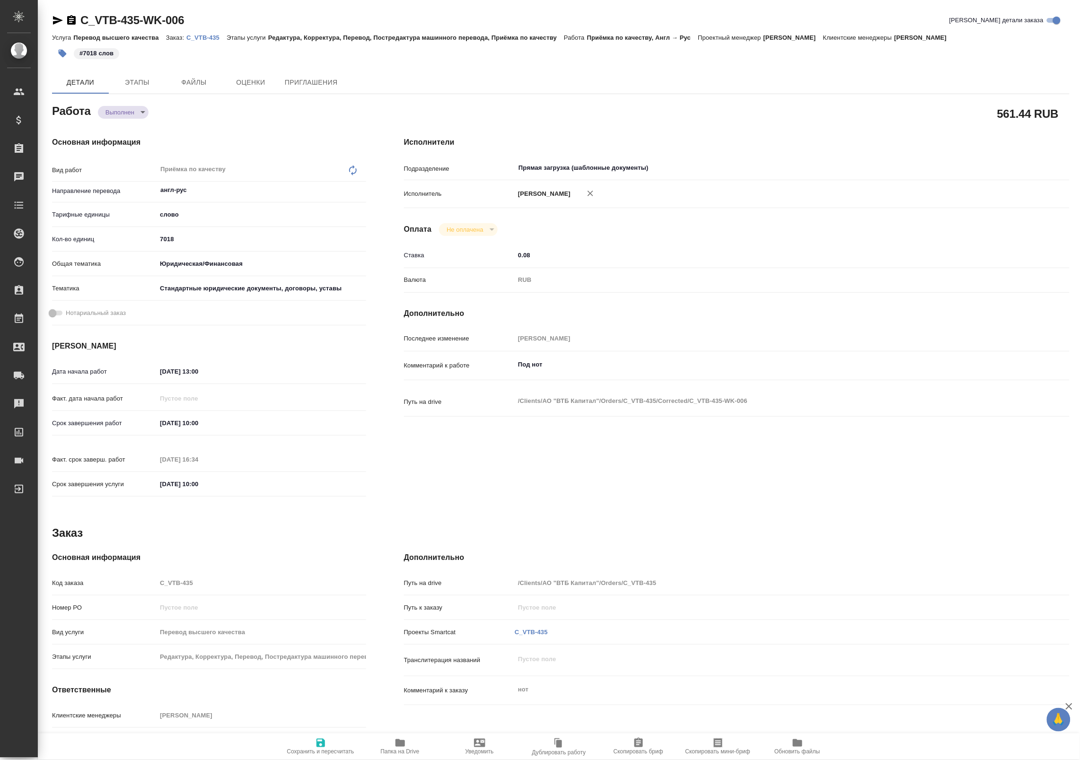
type textarea "x"
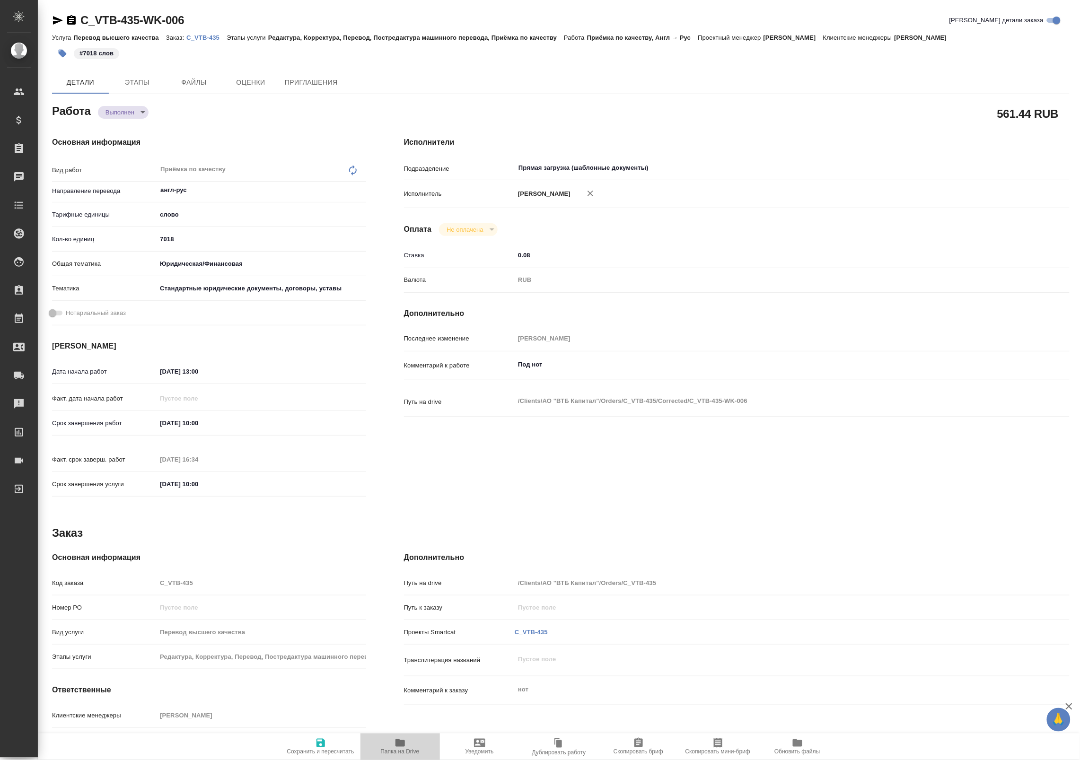
click at [400, 748] on icon "button" at bounding box center [400, 743] width 11 height 11
type textarea "x"
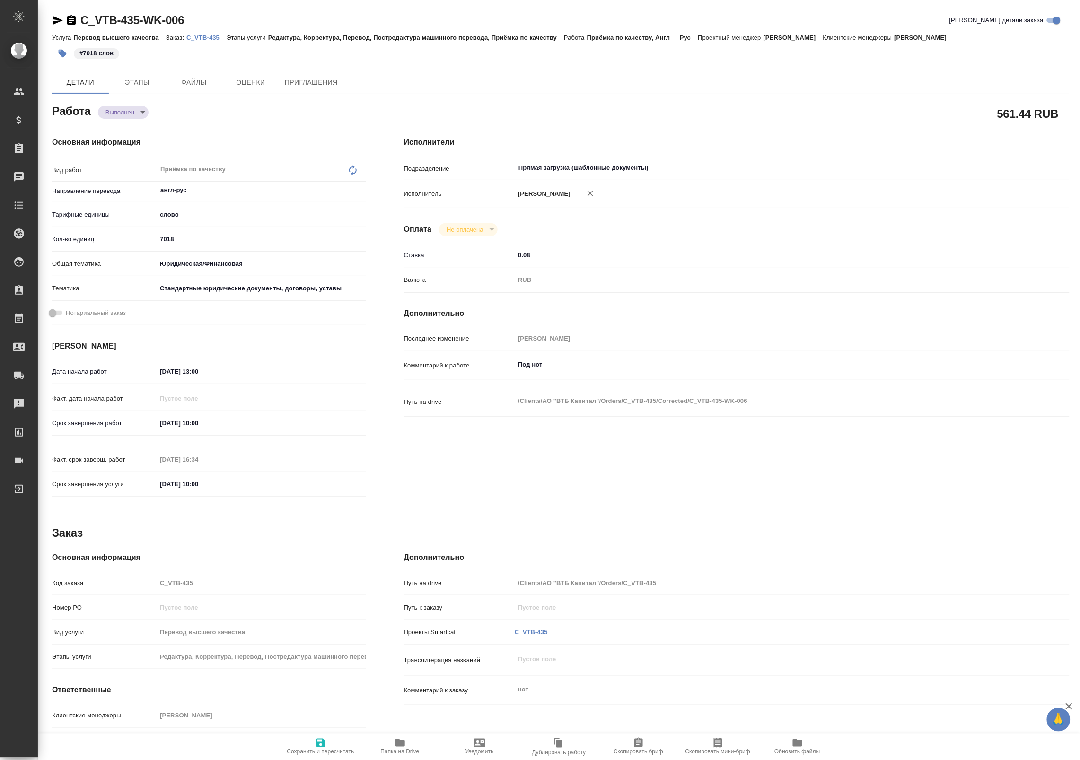
type textarea "x"
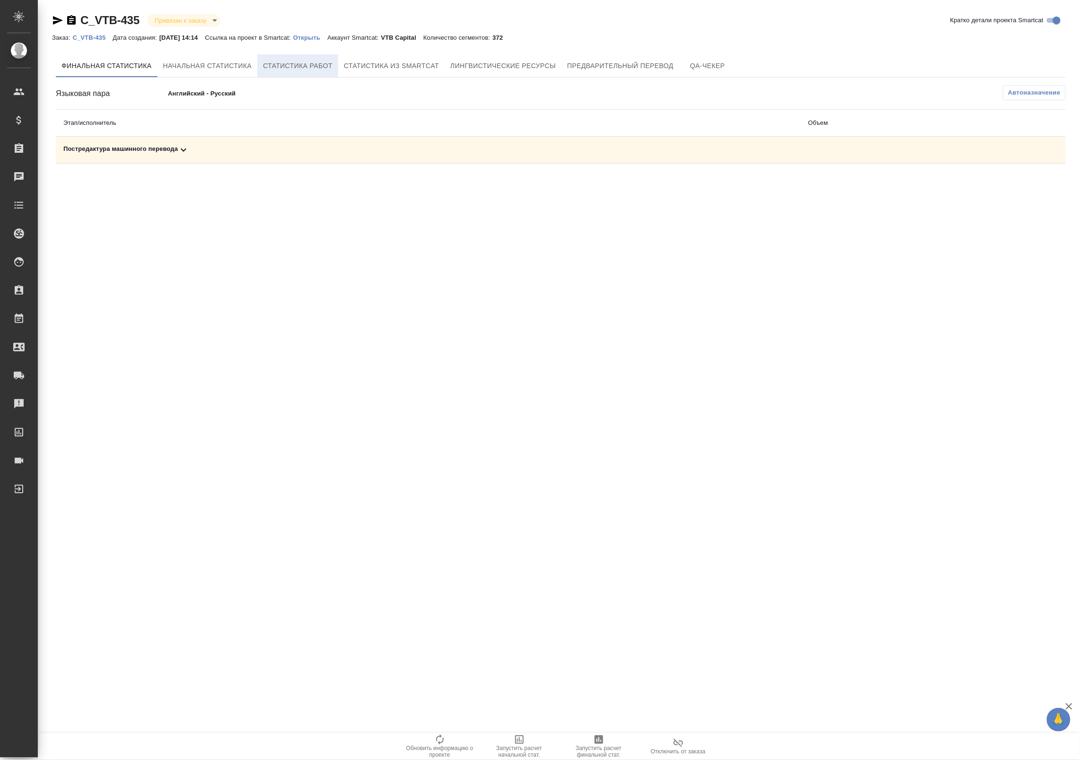
click at [299, 67] on span "Статистика работ" at bounding box center [298, 66] width 70 height 12
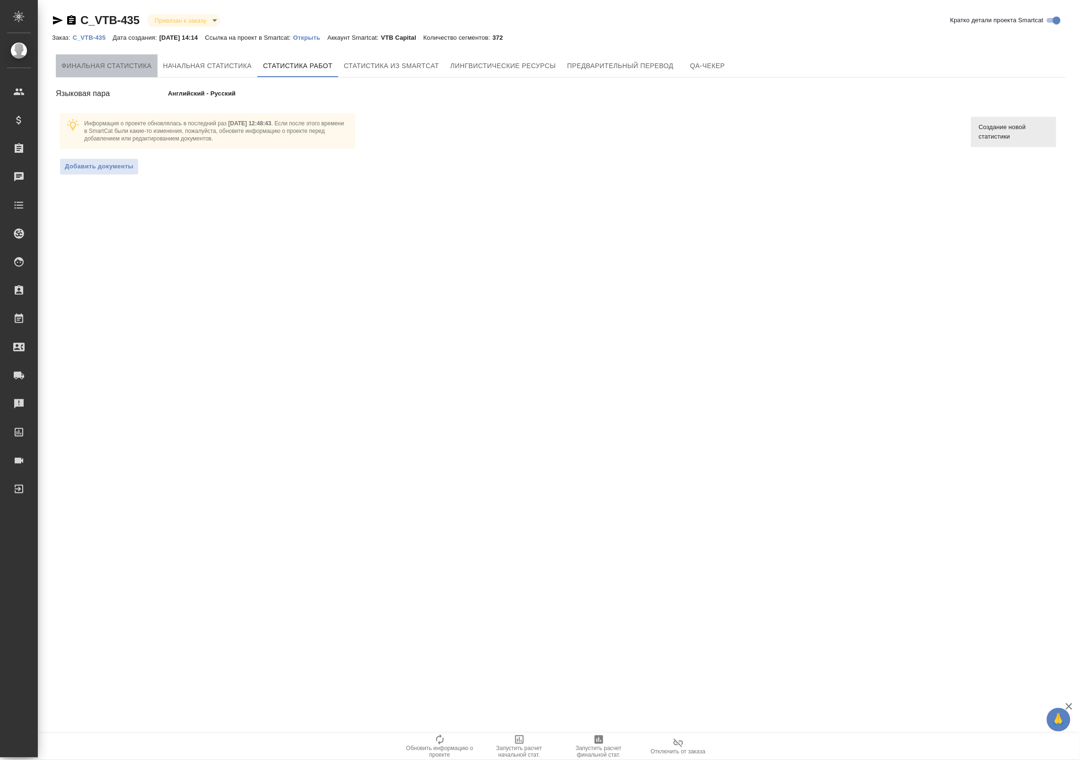
click at [121, 65] on span "Финальная статистика" at bounding box center [107, 66] width 90 height 12
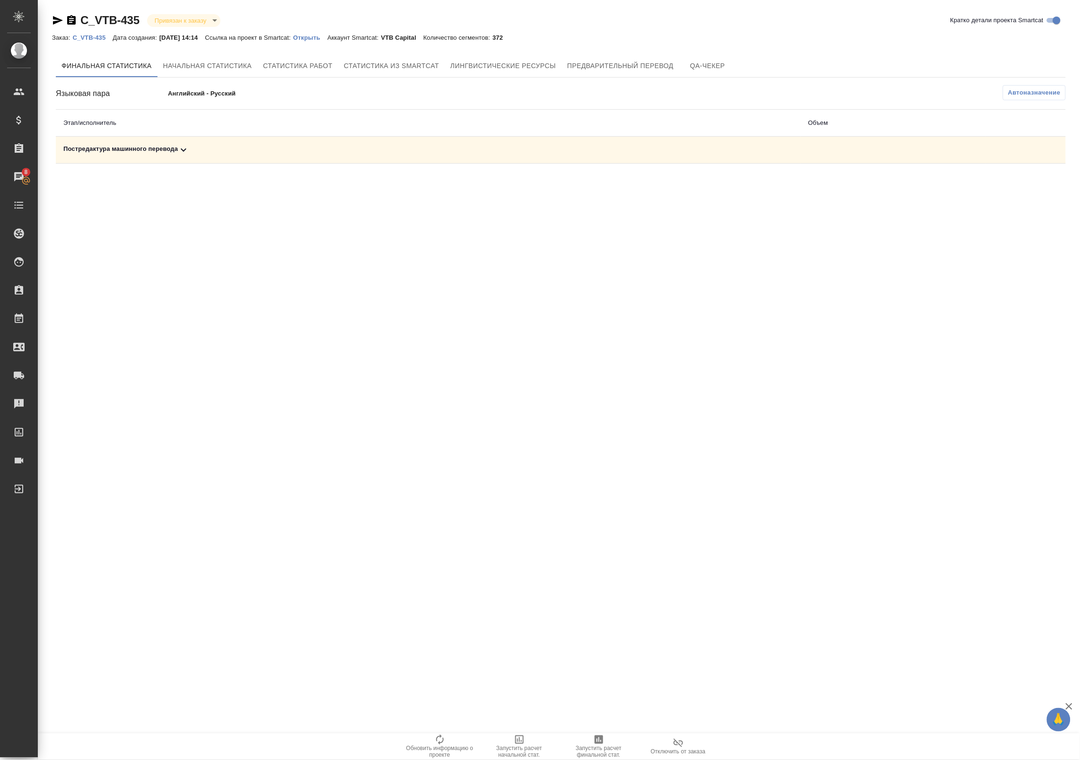
click at [344, 152] on div "Постредактура машинного перевода" at bounding box center [428, 149] width 730 height 11
click at [613, 741] on span "Запустить расчет финальной стат." at bounding box center [599, 746] width 68 height 25
click at [507, 150] on div "Постредактура машинного перевода" at bounding box center [428, 149] width 730 height 11
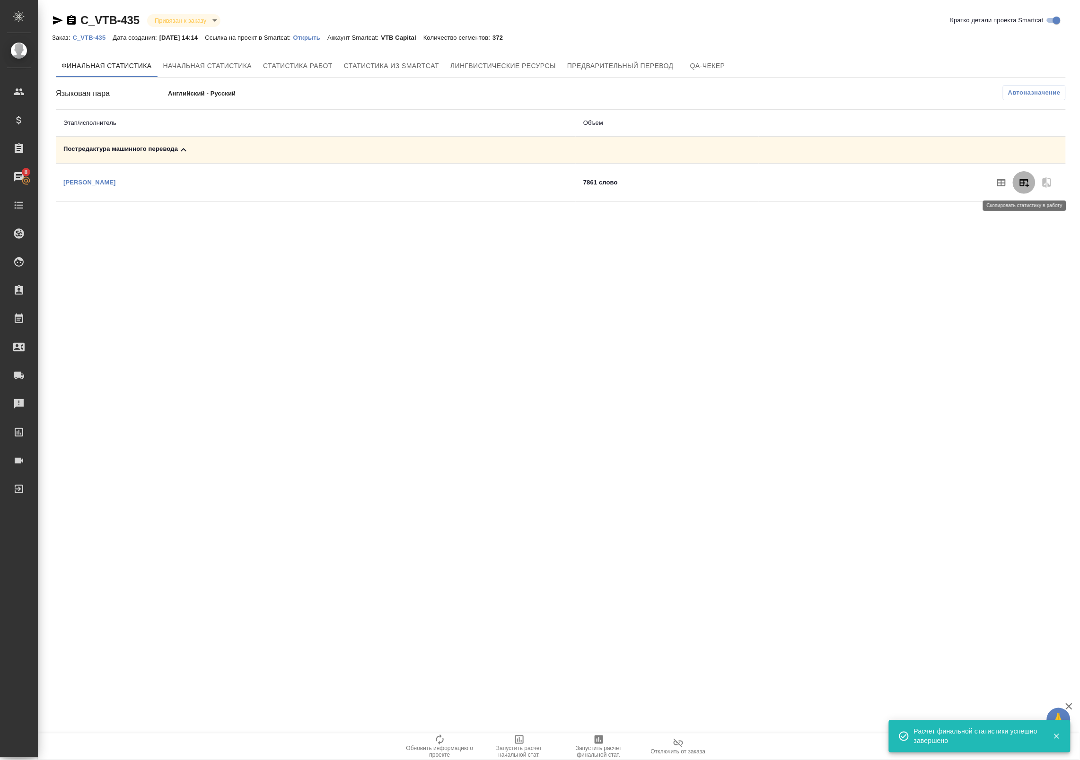
click at [1021, 185] on icon "button" at bounding box center [1024, 183] width 9 height 9
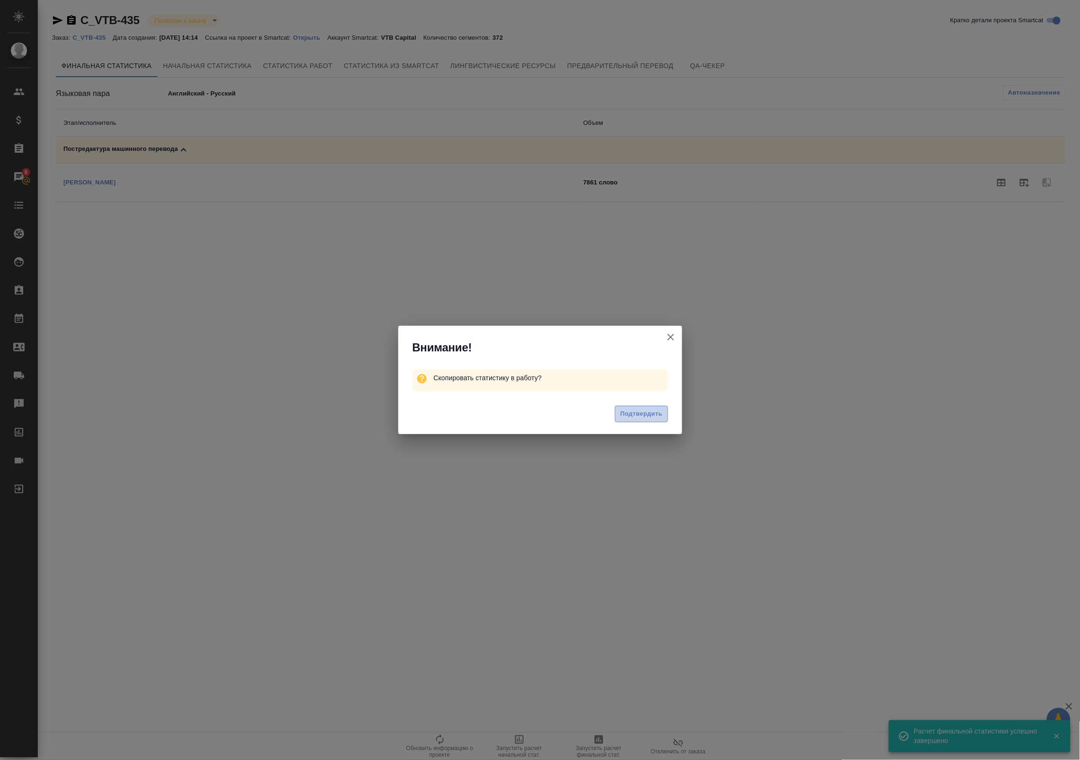
click at [623, 420] on button "Подтвердить" at bounding box center [641, 414] width 53 height 17
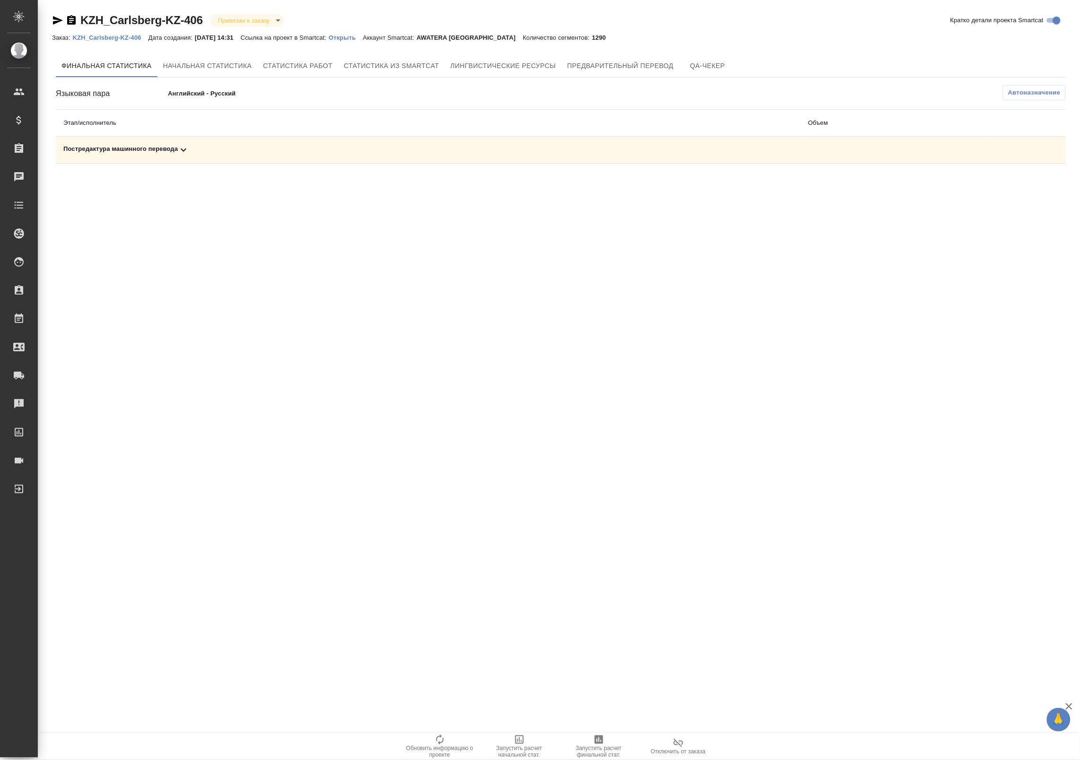
click at [289, 157] on td "Постредактура машинного перевода" at bounding box center [428, 150] width 745 height 27
click at [189, 154] on icon at bounding box center [183, 149] width 11 height 11
click at [1022, 184] on icon "button" at bounding box center [1024, 182] width 11 height 11
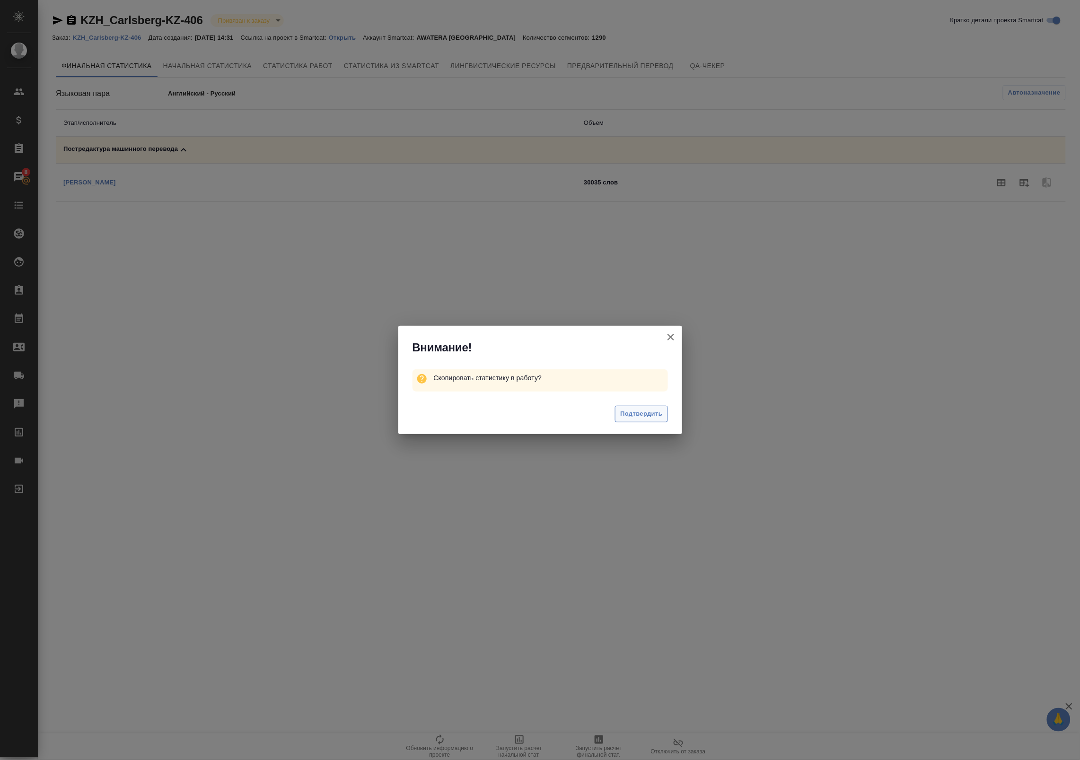
click at [621, 417] on span "Подтвердить" at bounding box center [641, 414] width 42 height 11
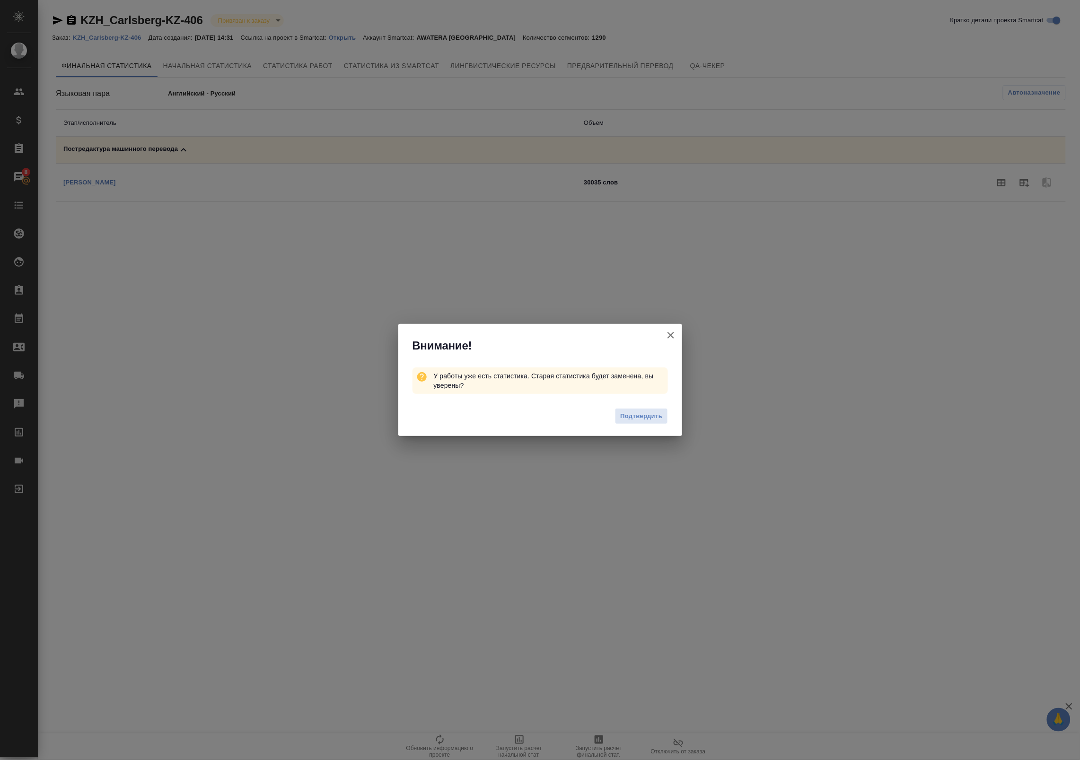
click at [672, 332] on icon "button" at bounding box center [670, 335] width 11 height 11
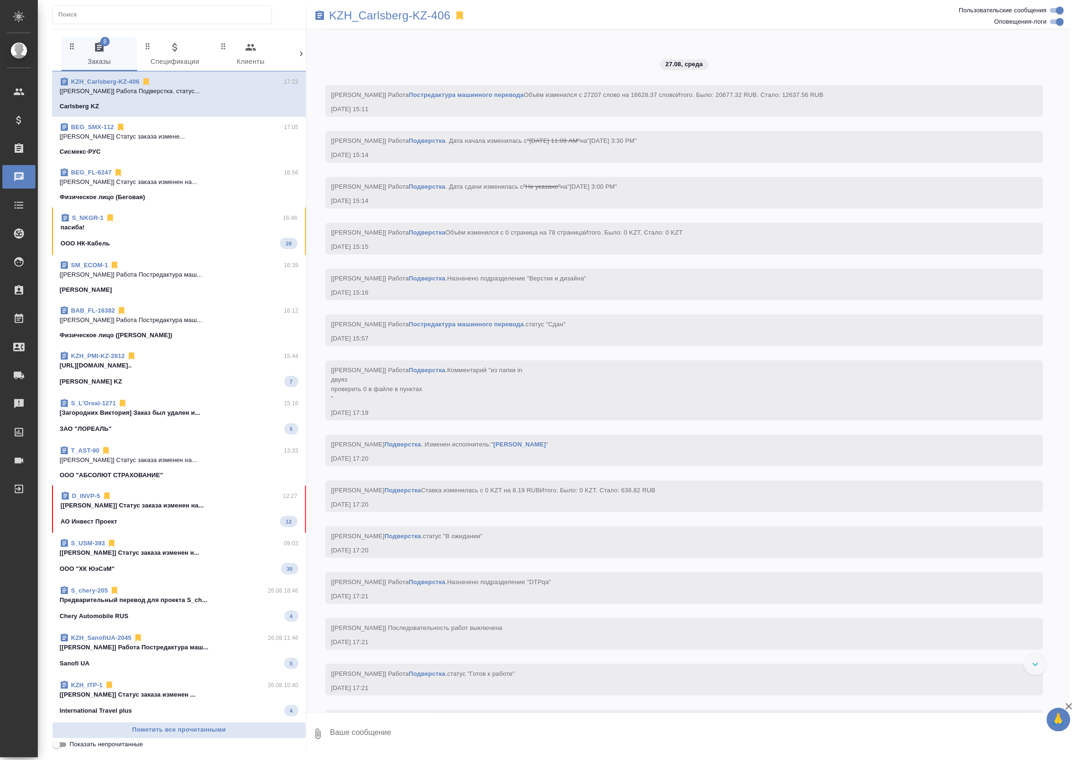
scroll to position [2819, 0]
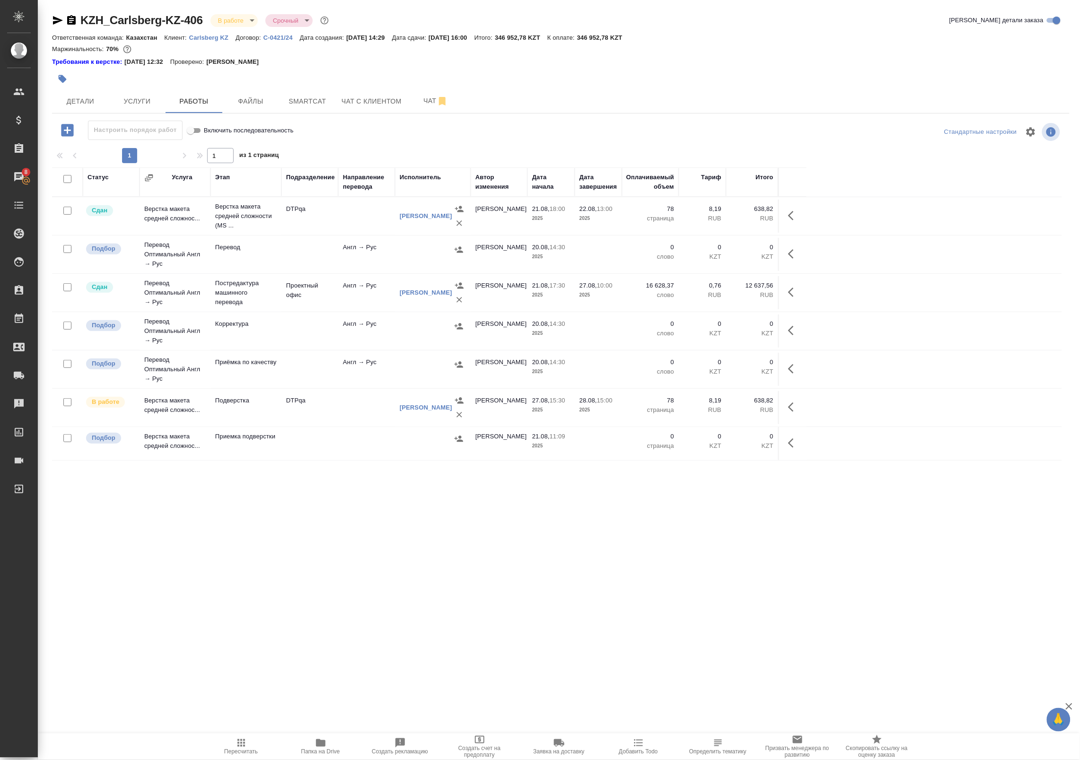
click at [237, 742] on icon "button" at bounding box center [241, 743] width 11 height 11
click at [91, 107] on span "Детали" at bounding box center [80, 102] width 45 height 12
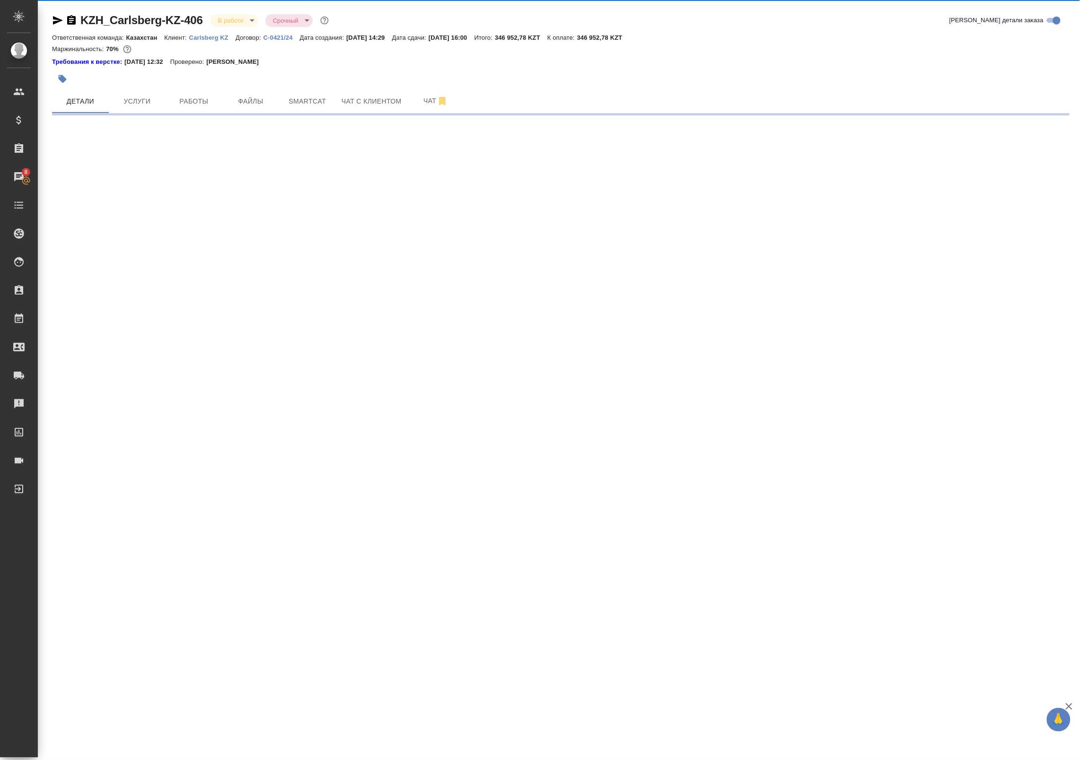
select select "RU"
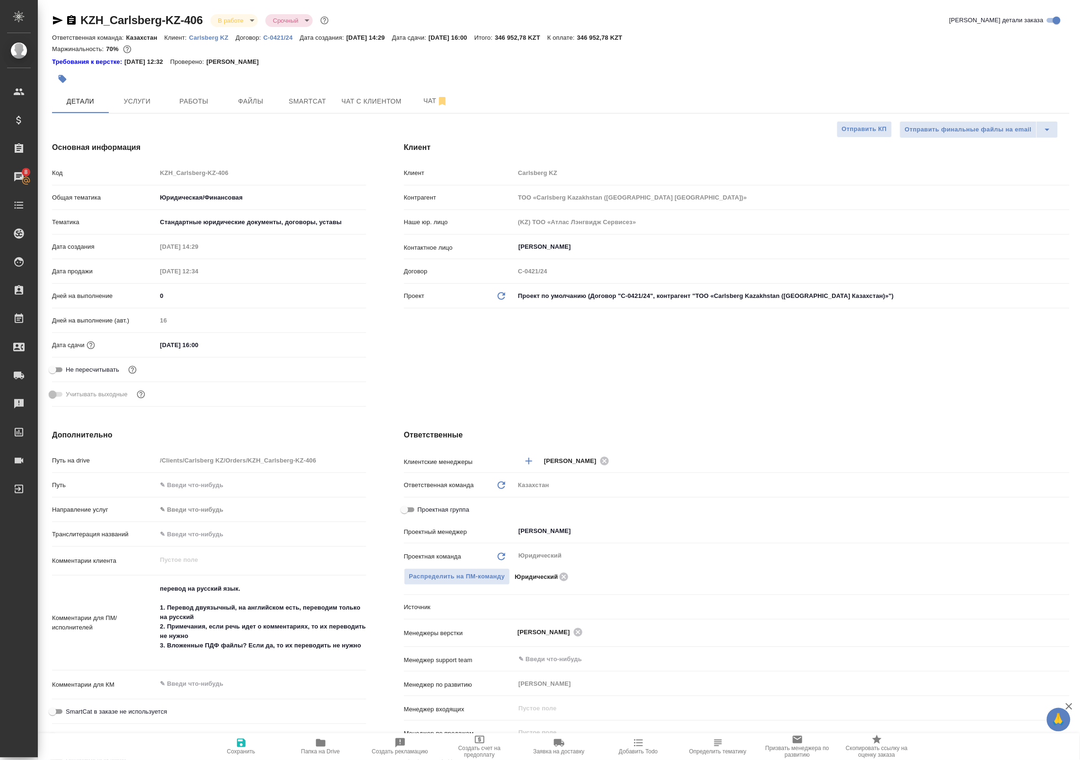
type textarea "x"
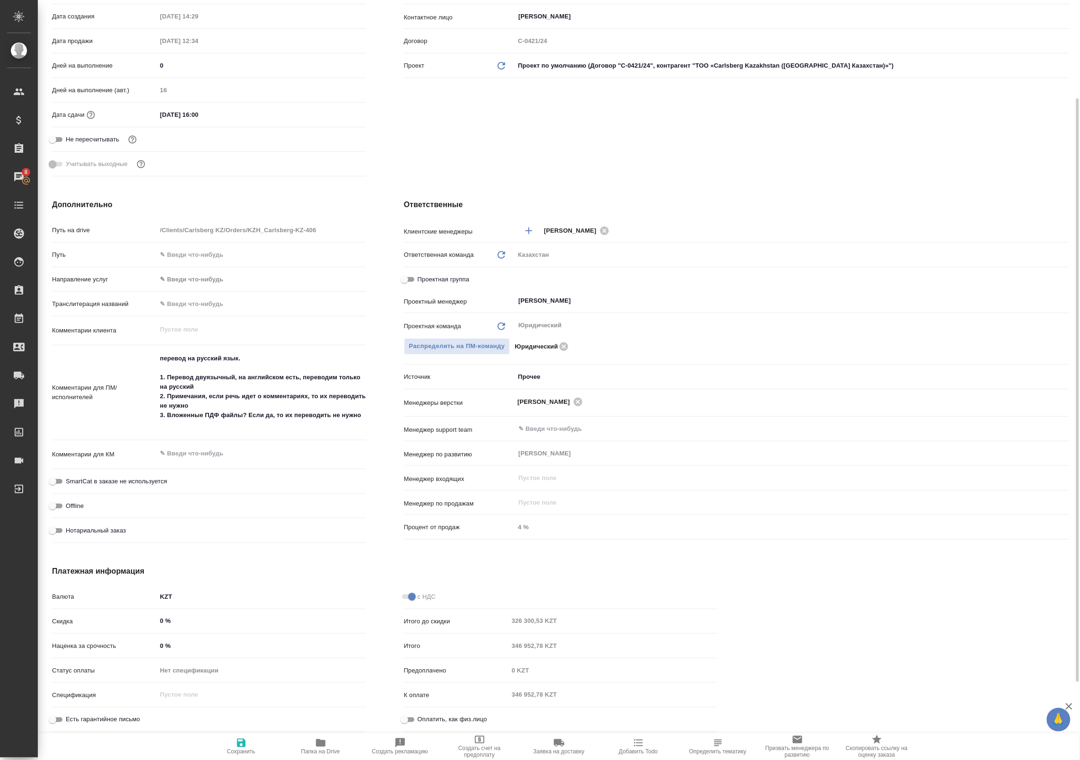
scroll to position [68, 0]
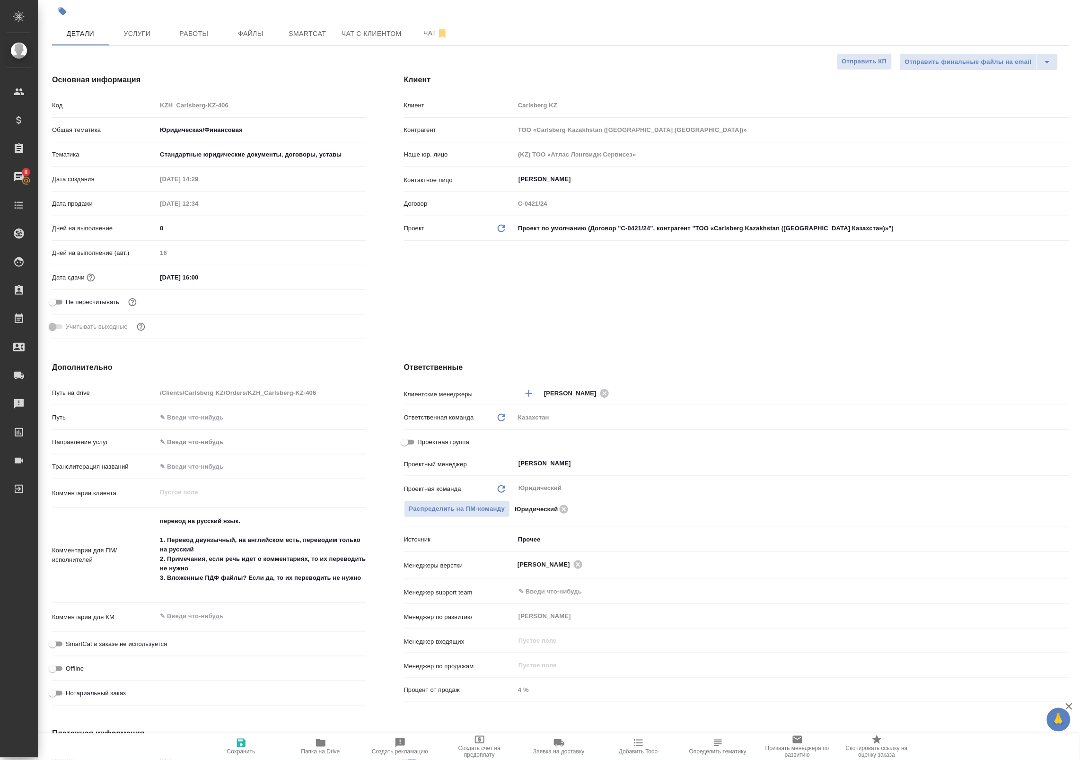
type textarea "x"
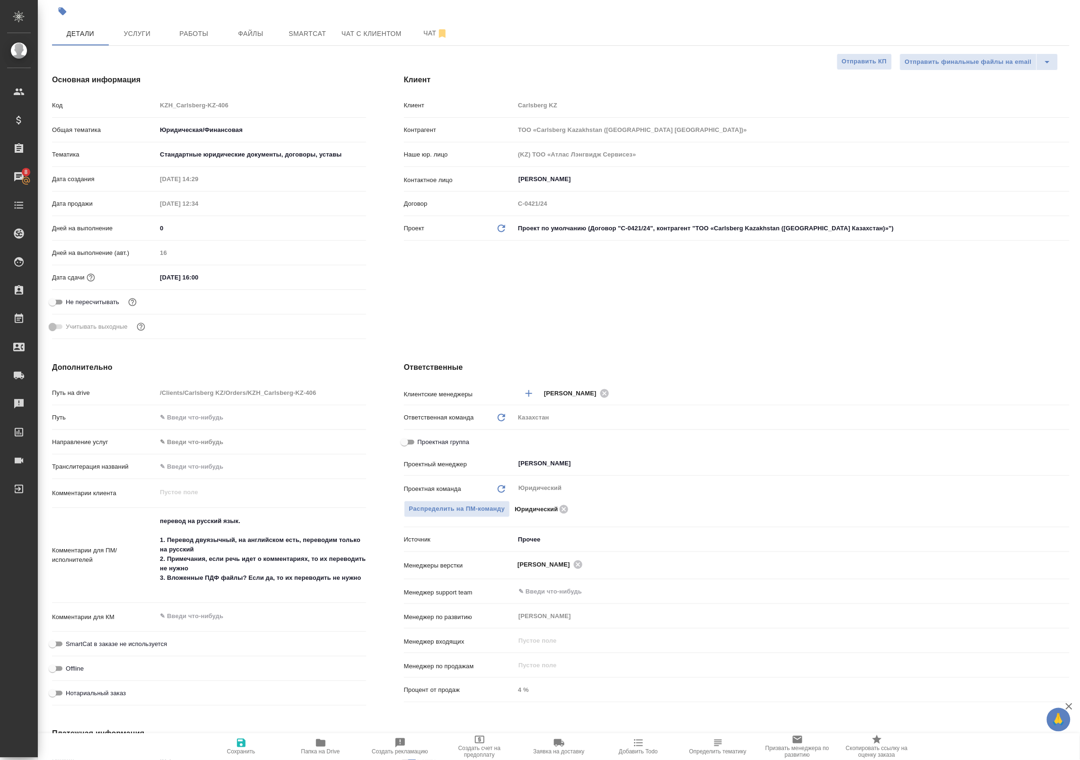
type textarea "x"
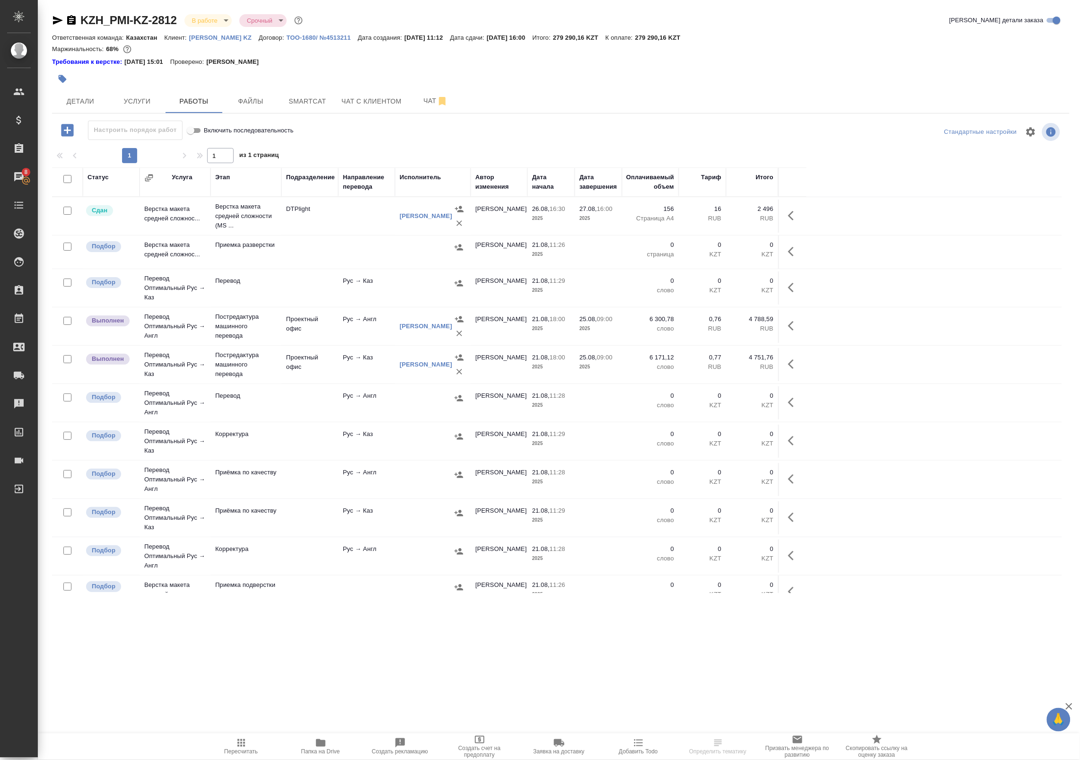
click at [341, 222] on td at bounding box center [366, 216] width 57 height 33
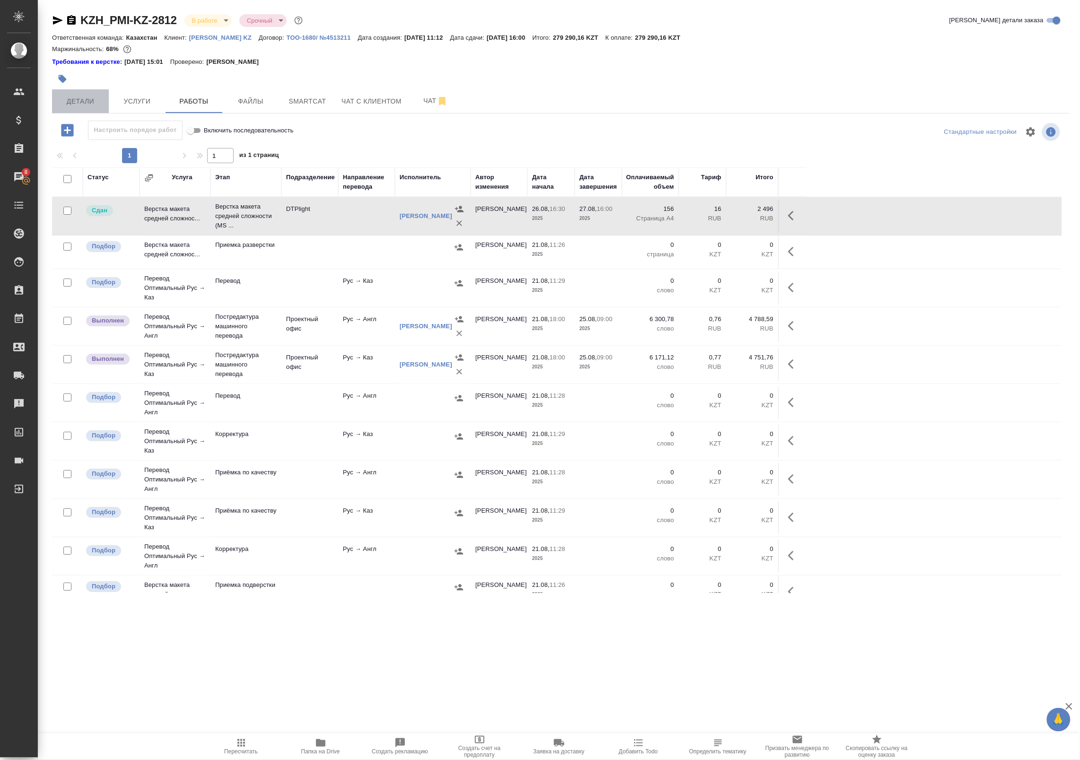
click at [98, 98] on span "Детали" at bounding box center [80, 102] width 45 height 12
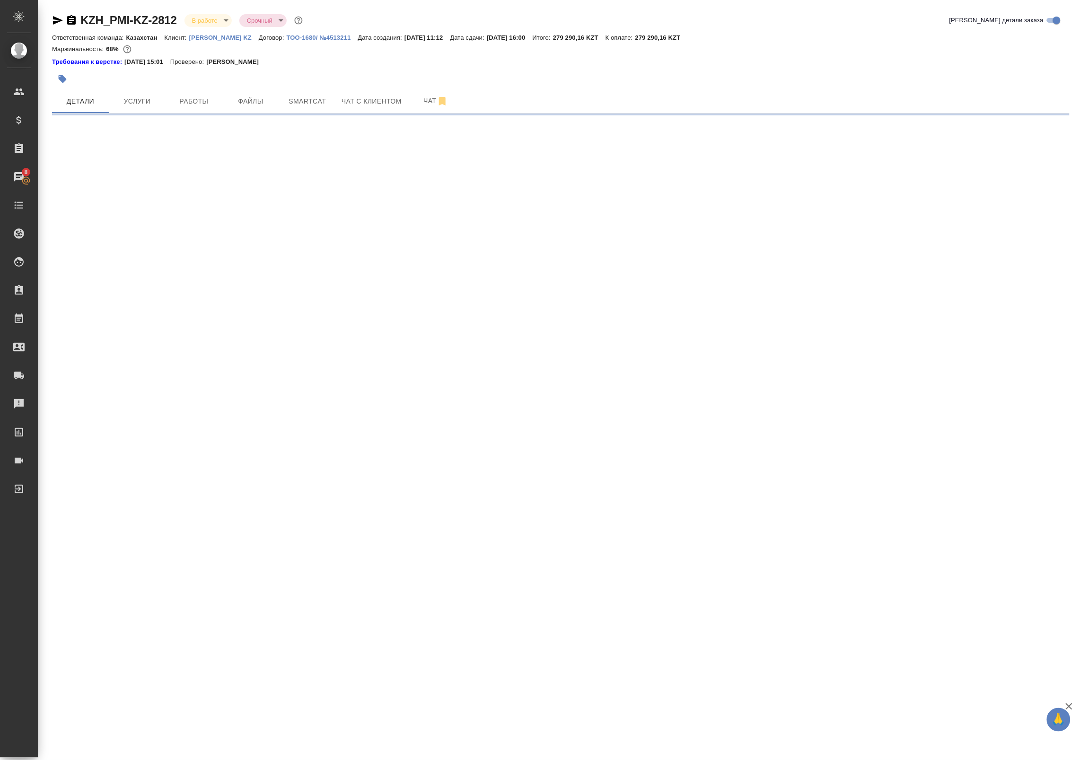
select select "RU"
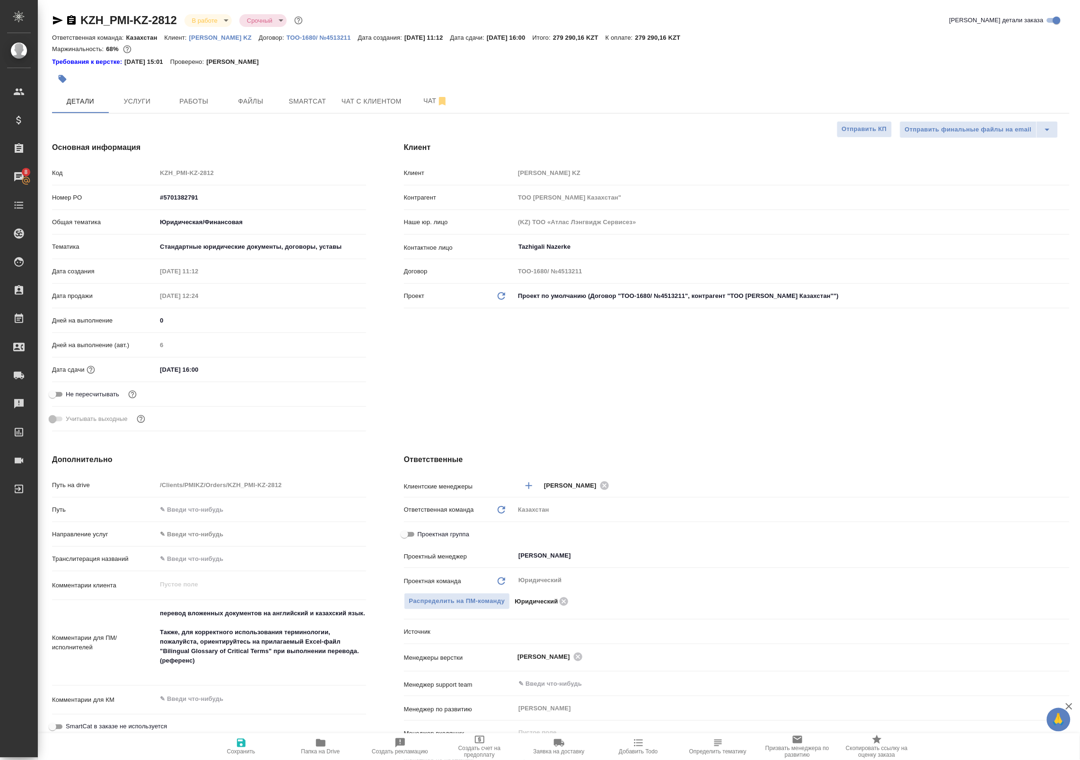
type textarea "x"
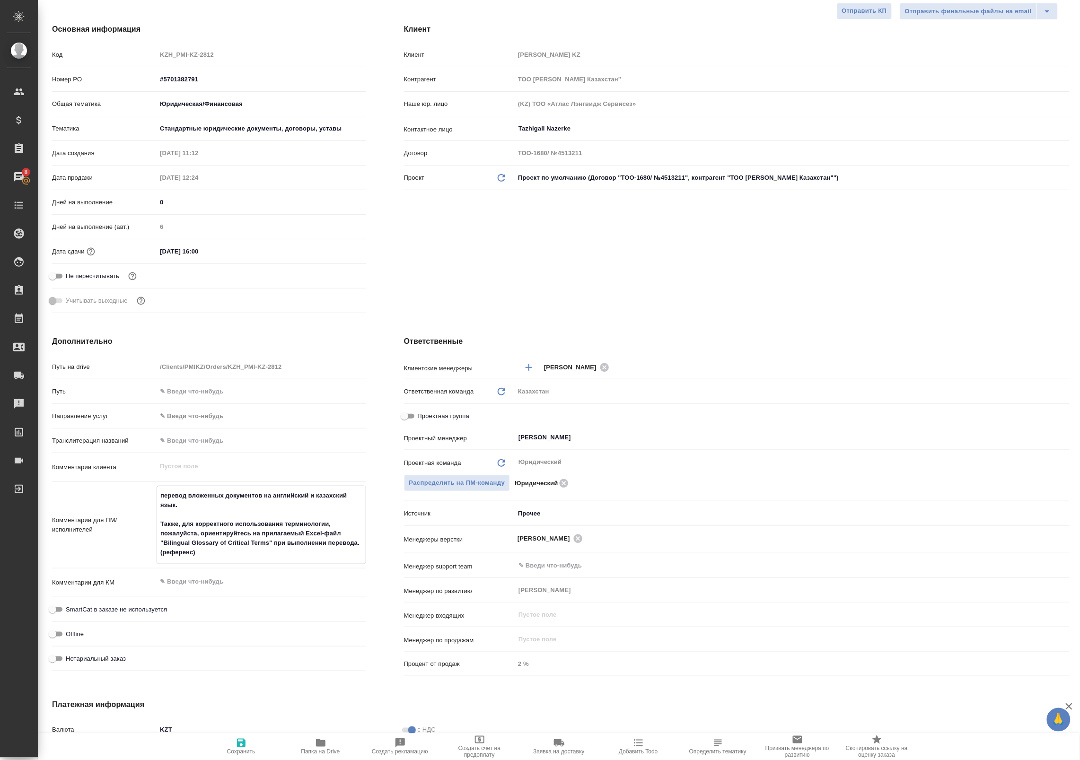
drag, startPoint x: 190, startPoint y: 552, endPoint x: 306, endPoint y: 533, distance: 117.9
click at [306, 533] on textarea "перевод вложенных документов на английский и казахский язык. Также, для коррект…" at bounding box center [261, 524] width 208 height 73
drag, startPoint x: 213, startPoint y: 526, endPoint x: 242, endPoint y: 527, distance: 28.9
click at [242, 527] on textarea "перевод вложенных документов на английский и казахский язык. Также, для коррект…" at bounding box center [261, 524] width 208 height 73
click at [252, 532] on textarea "перевод вложенных документов на английский и казахский язык. Также, для коррект…" at bounding box center [261, 524] width 208 height 73
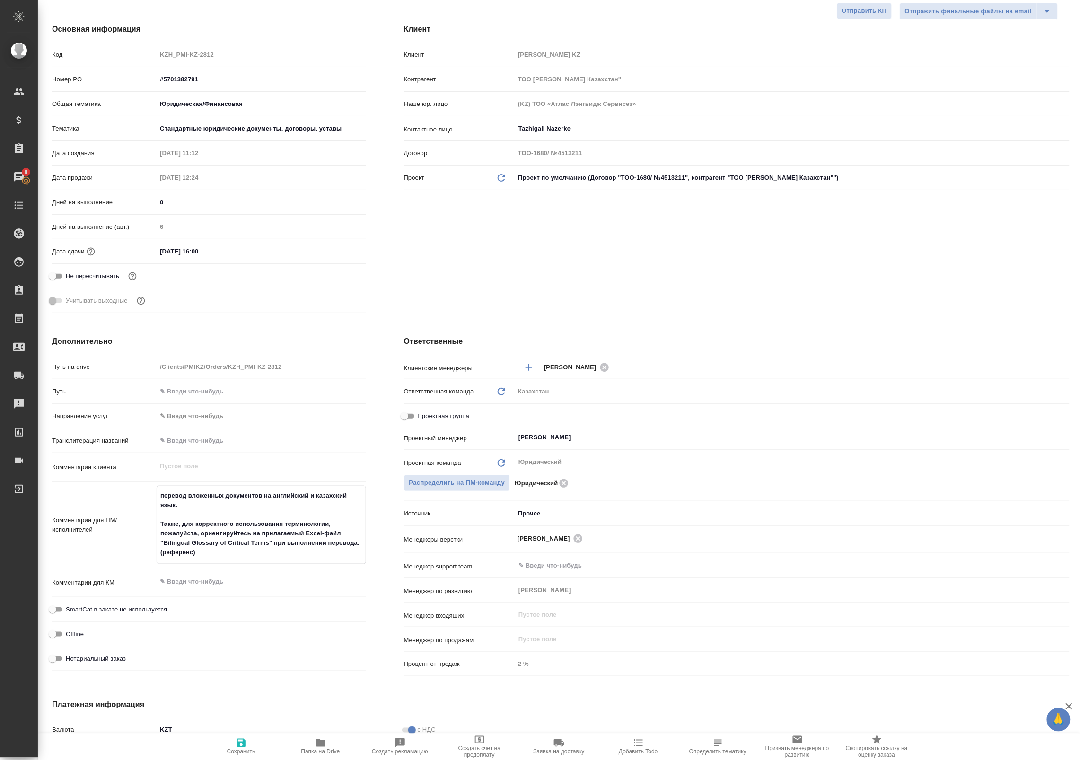
drag, startPoint x: 254, startPoint y: 522, endPoint x: 193, endPoint y: 533, distance: 62.0
click at [216, 530] on textarea "перевод вложенных документов на английский и казахский язык. Также, для коррект…" at bounding box center [261, 524] width 208 height 73
click at [183, 536] on textarea "перевод вложенных документов на английский и казахский язык. Также, для коррект…" at bounding box center [261, 524] width 208 height 73
drag, startPoint x: 214, startPoint y: 535, endPoint x: 311, endPoint y: 530, distance: 96.6
click at [311, 530] on textarea "перевод вложенных документов на английский и казахский язык. Также, для коррект…" at bounding box center [261, 524] width 208 height 73
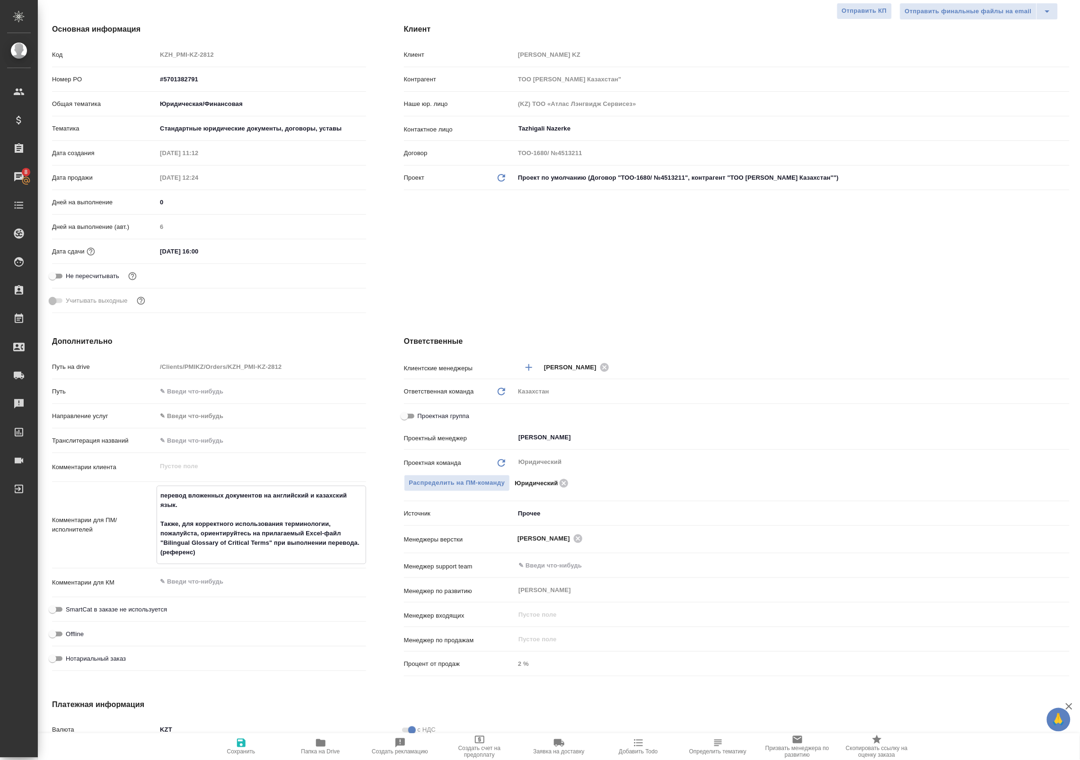
drag, startPoint x: 253, startPoint y: 549, endPoint x: 158, endPoint y: 540, distance: 96.0
click at [158, 540] on textarea "перевод вложенных документов на английский и казахский язык. Также, для коррект…" at bounding box center [261, 524] width 208 height 73
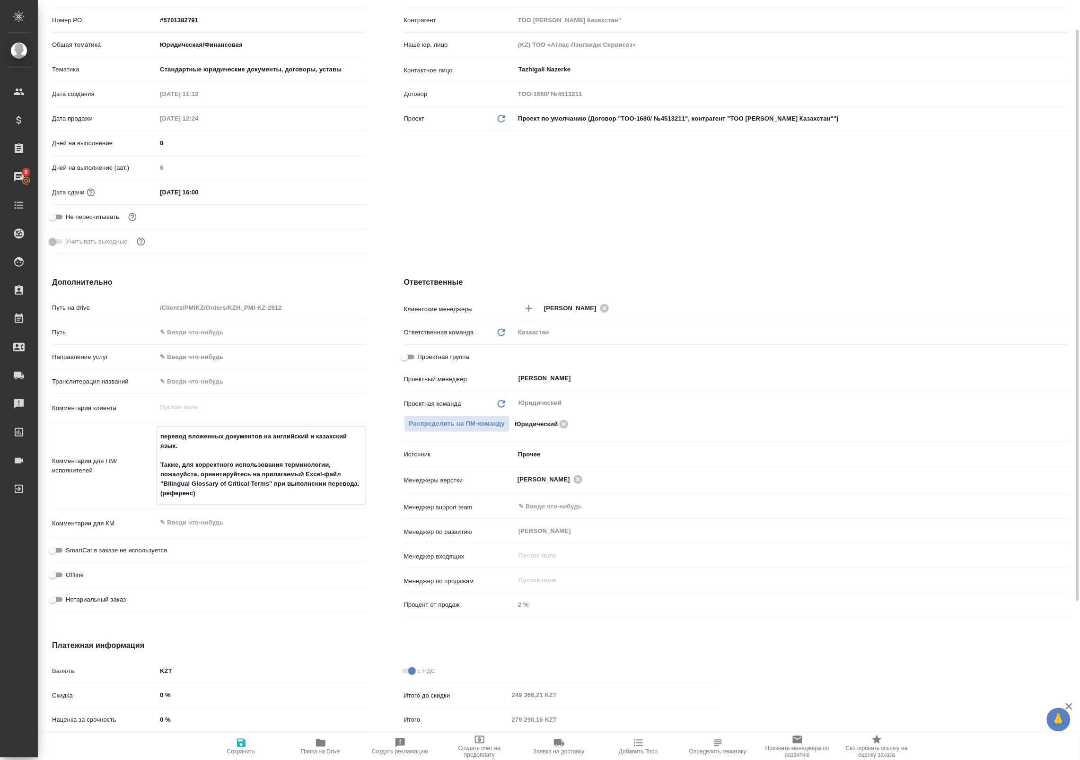
scroll to position [237, 0]
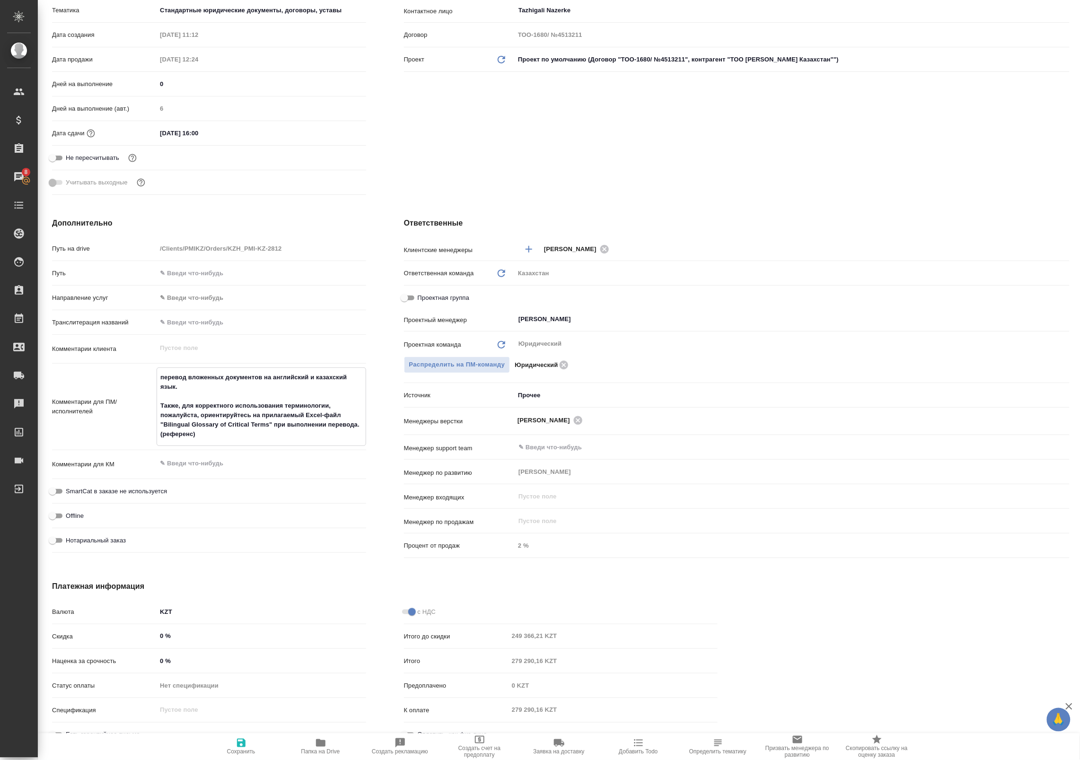
click at [232, 440] on textarea "перевод вложенных документов на английский и казахский язык. Также, для коррект…" at bounding box center [261, 406] width 208 height 73
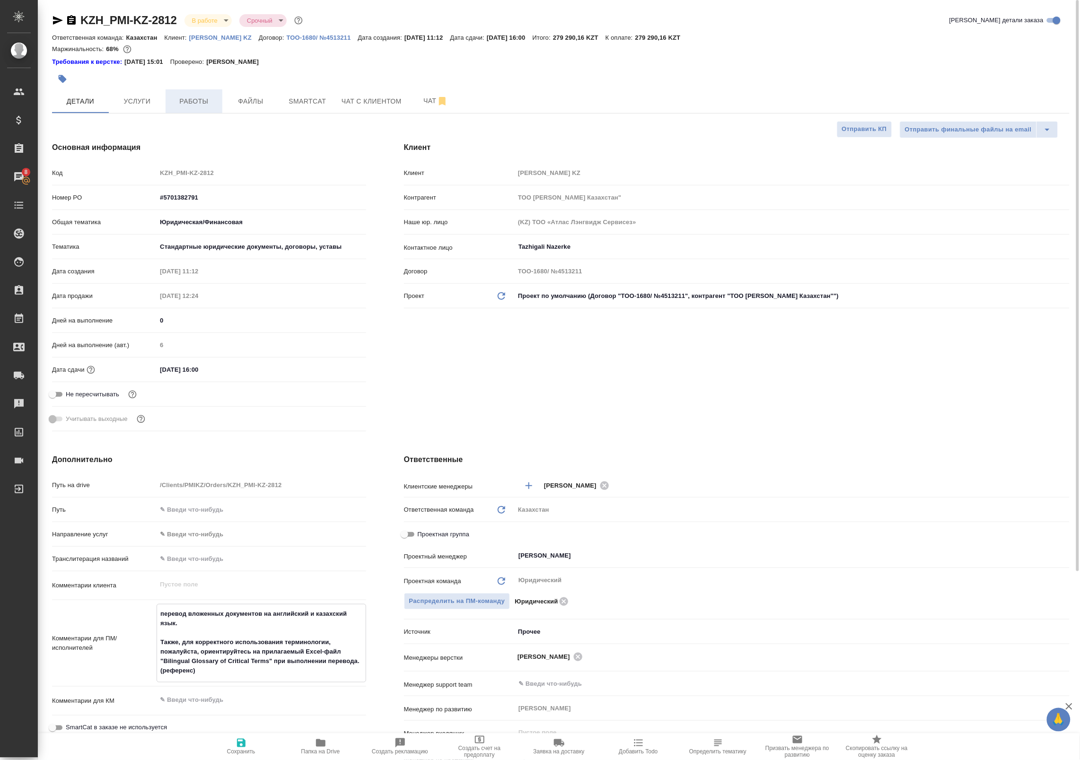
type textarea "x"
click at [186, 109] on button "Работы" at bounding box center [194, 101] width 57 height 24
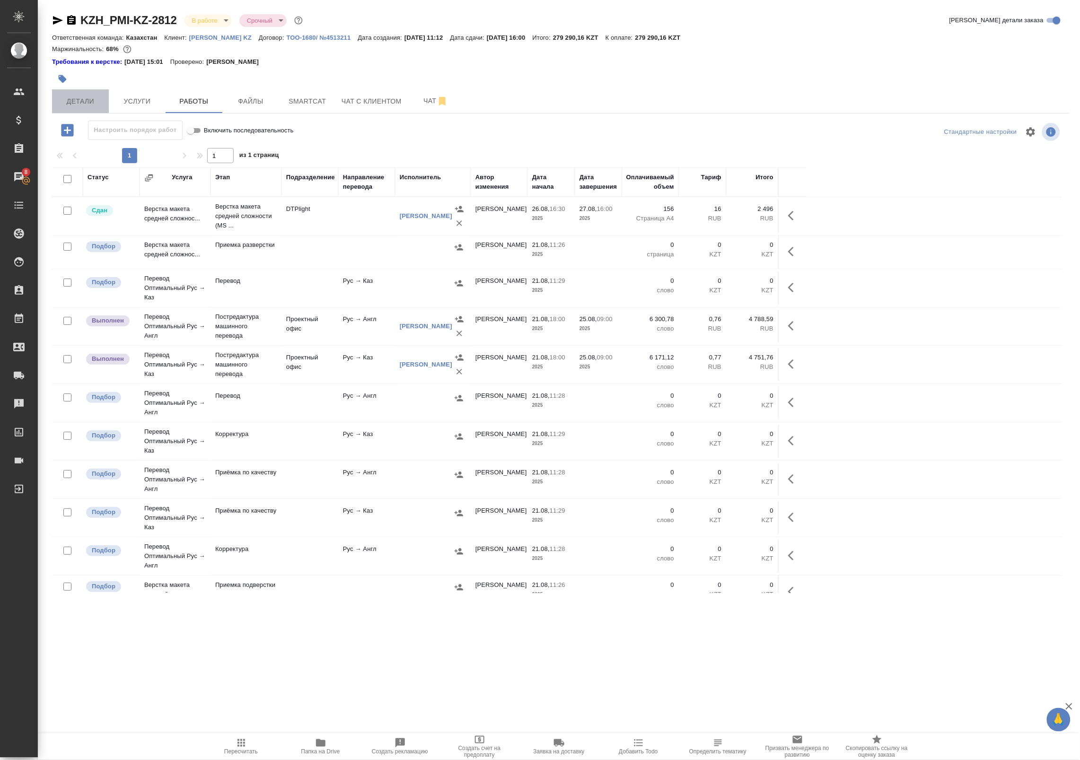
click at [91, 93] on button "Детали" at bounding box center [80, 101] width 57 height 24
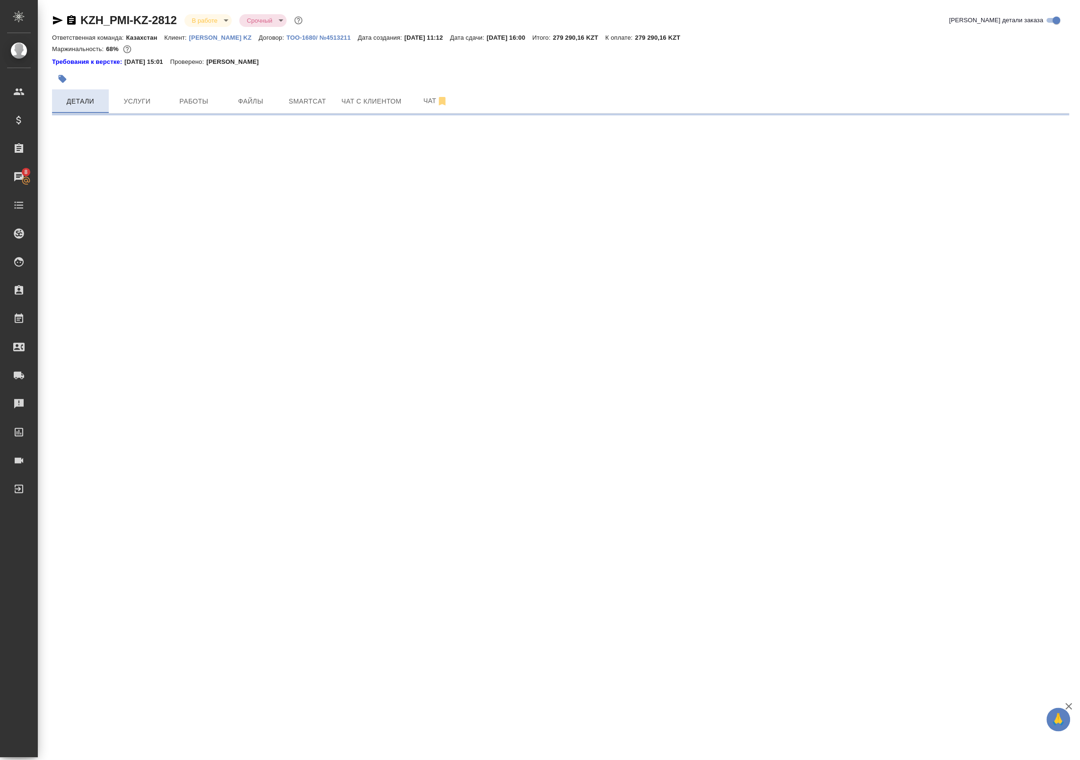
select select "RU"
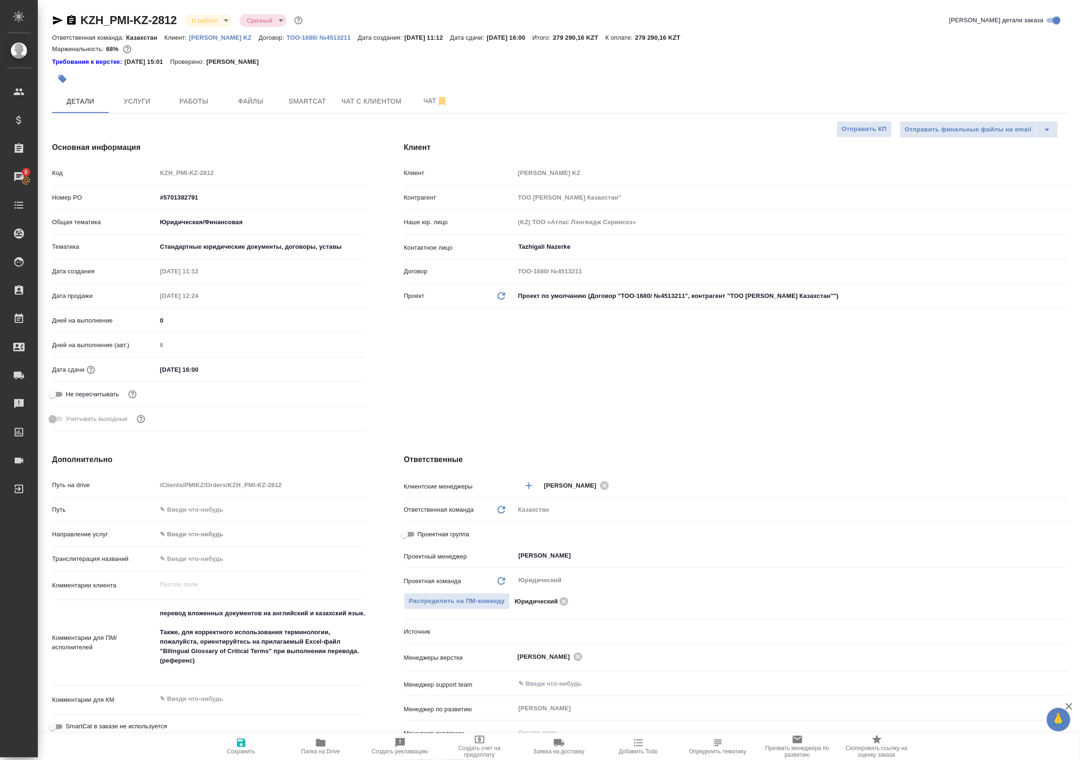
type textarea "x"
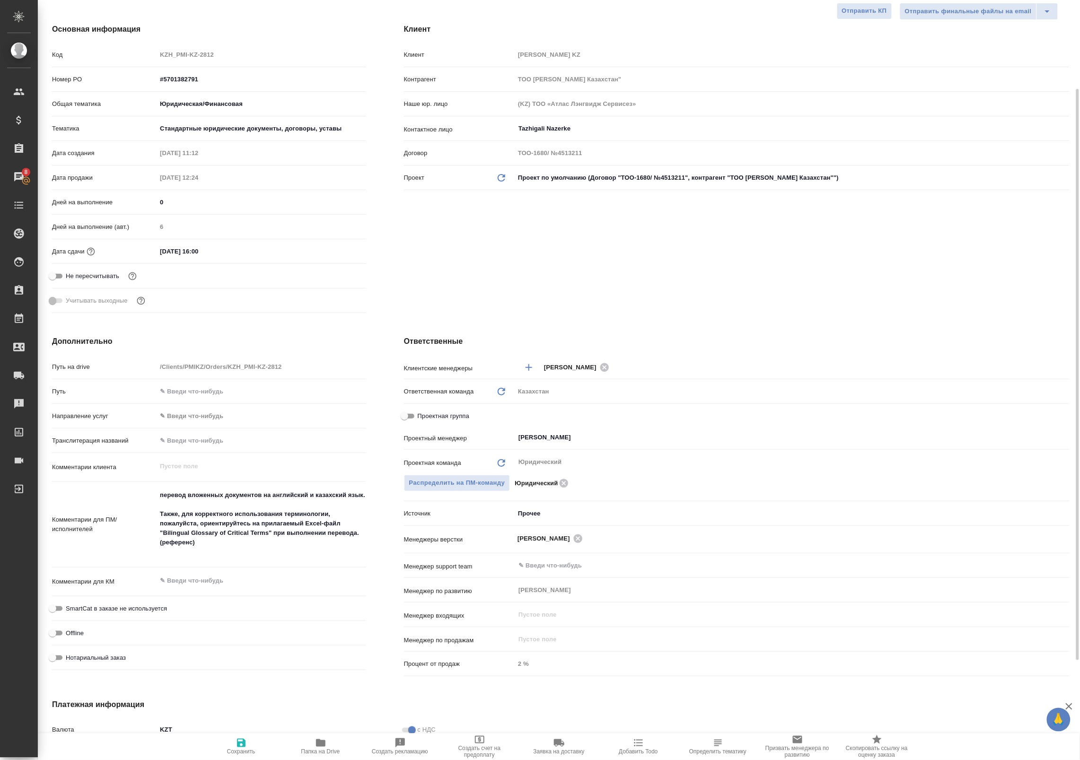
click at [346, 743] on span "Папка на Drive" at bounding box center [321, 747] width 68 height 18
type textarea "x"
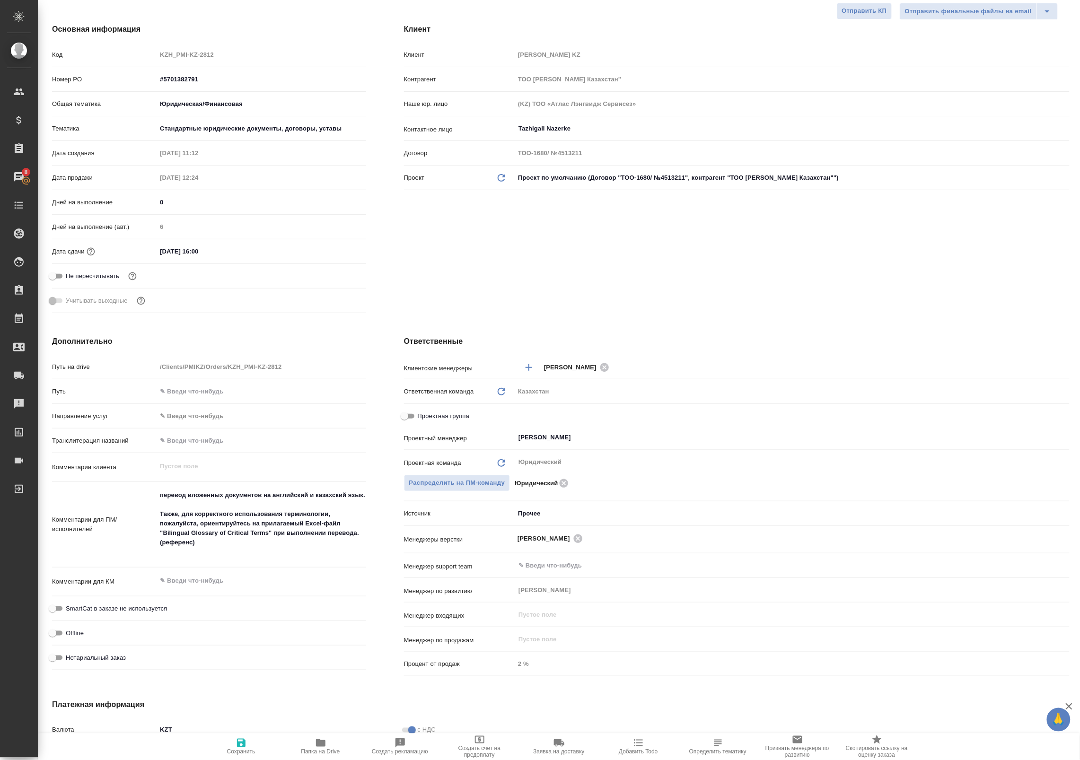
type textarea "x"
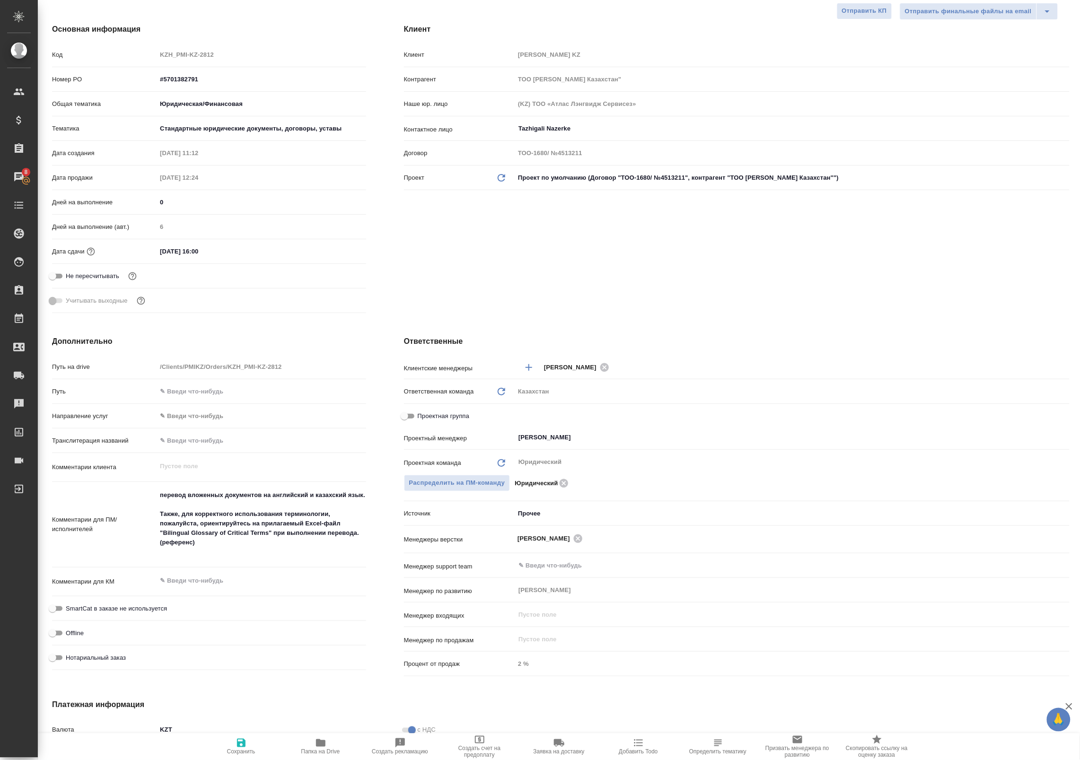
click at [319, 749] on span "Папка на Drive" at bounding box center [320, 752] width 39 height 7
type textarea "x"
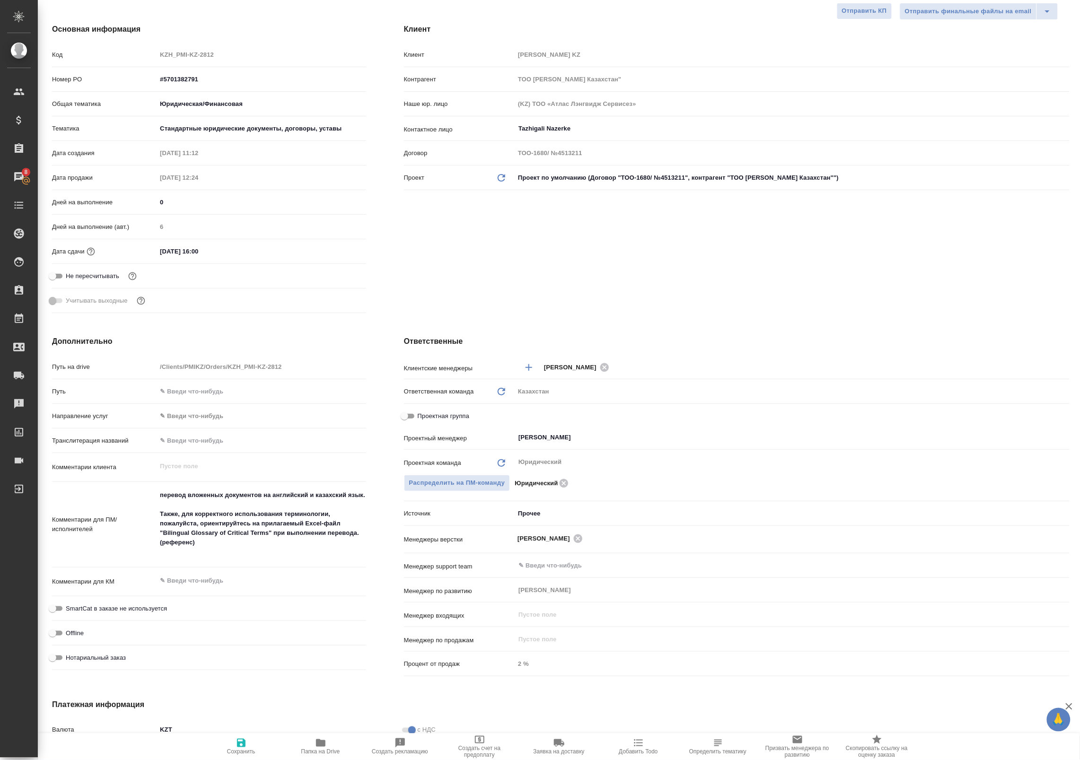
type textarea "x"
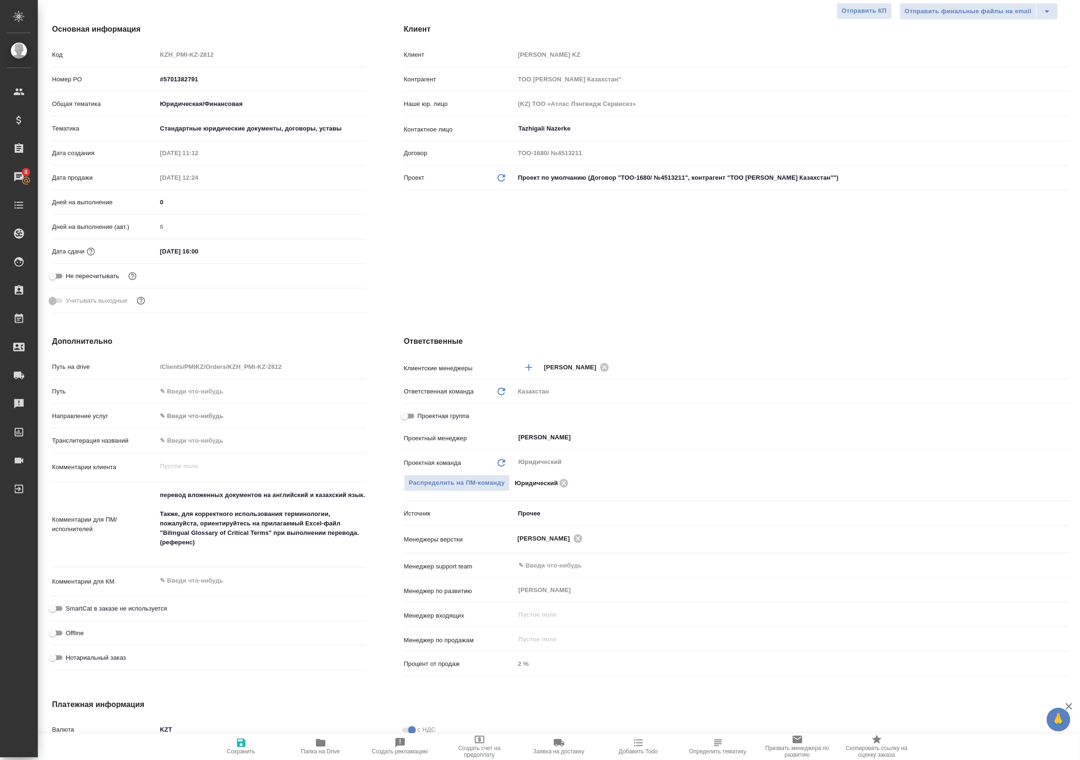
type textarea "x"
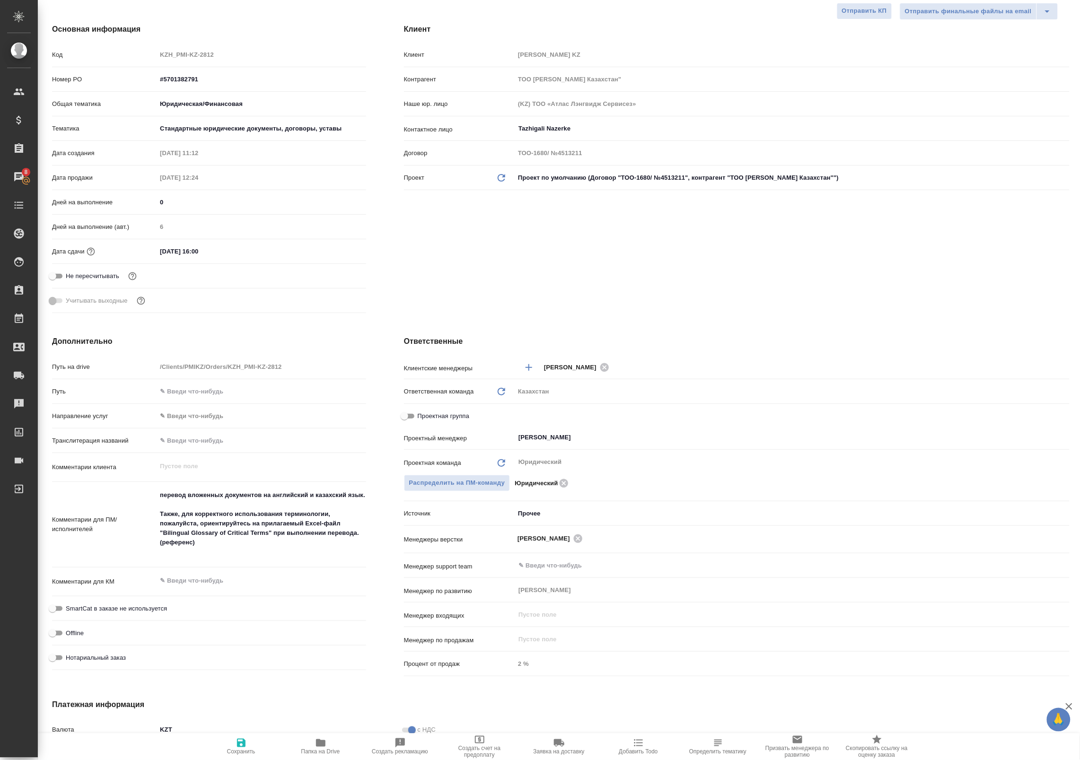
type textarea "x"
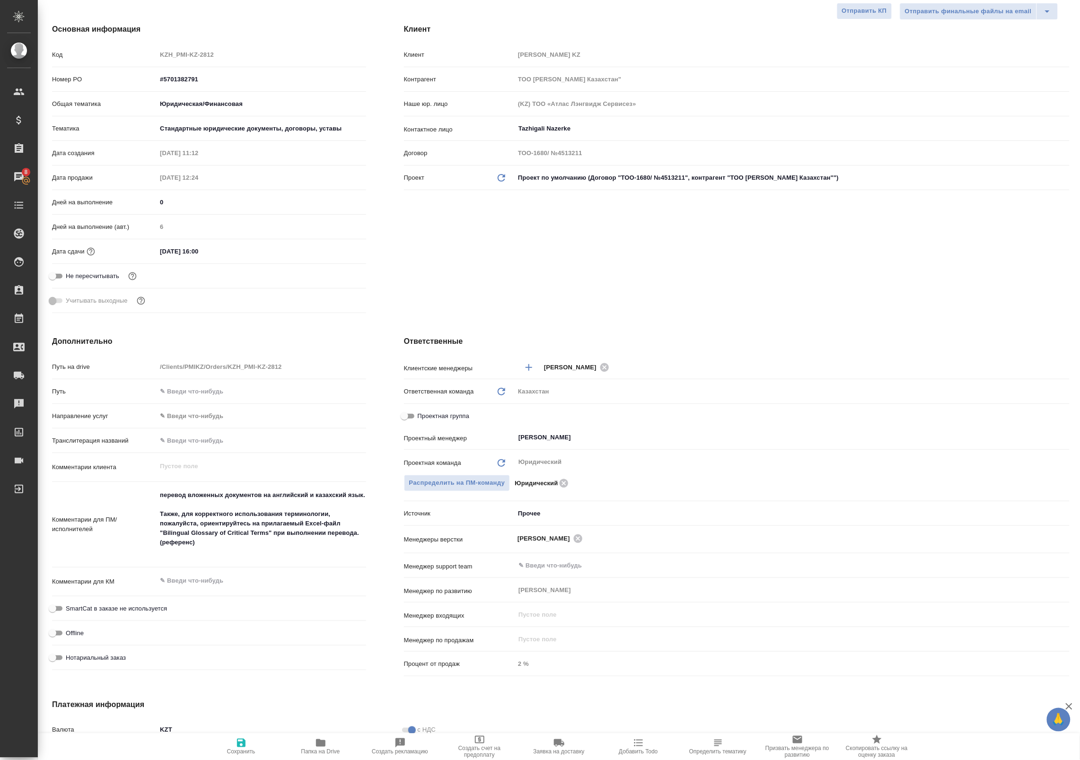
type textarea "x"
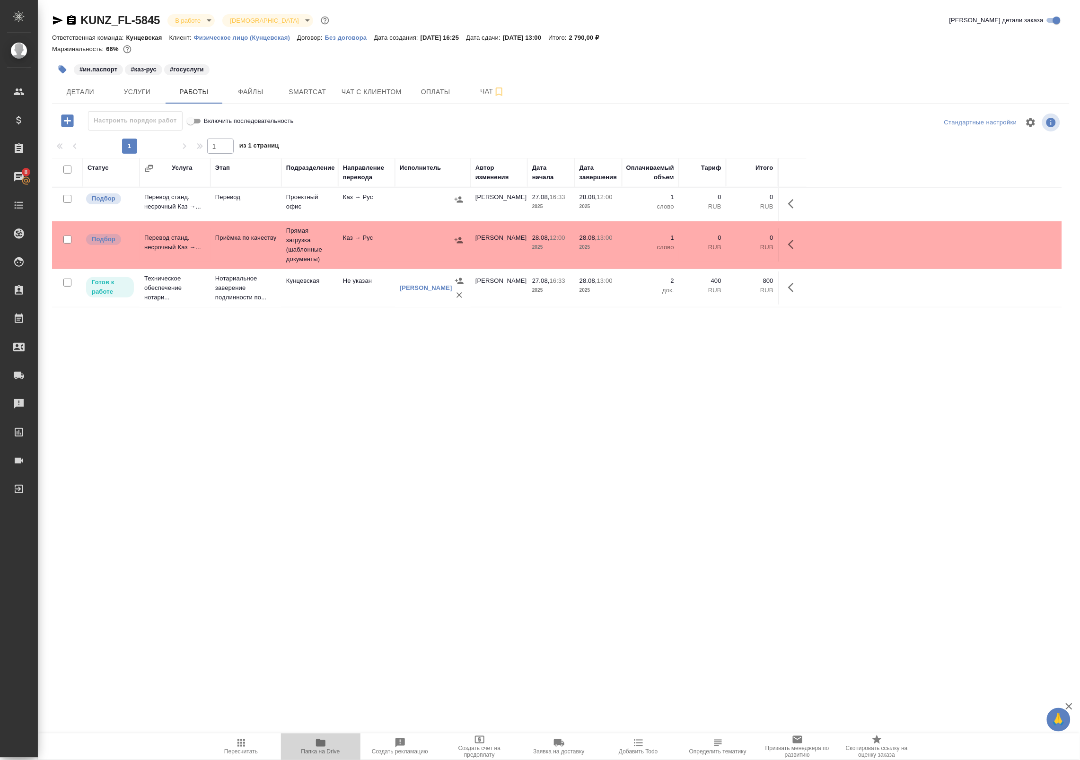
click at [325, 739] on icon "button" at bounding box center [320, 743] width 11 height 11
click at [157, 90] on span "Услуги" at bounding box center [136, 92] width 45 height 12
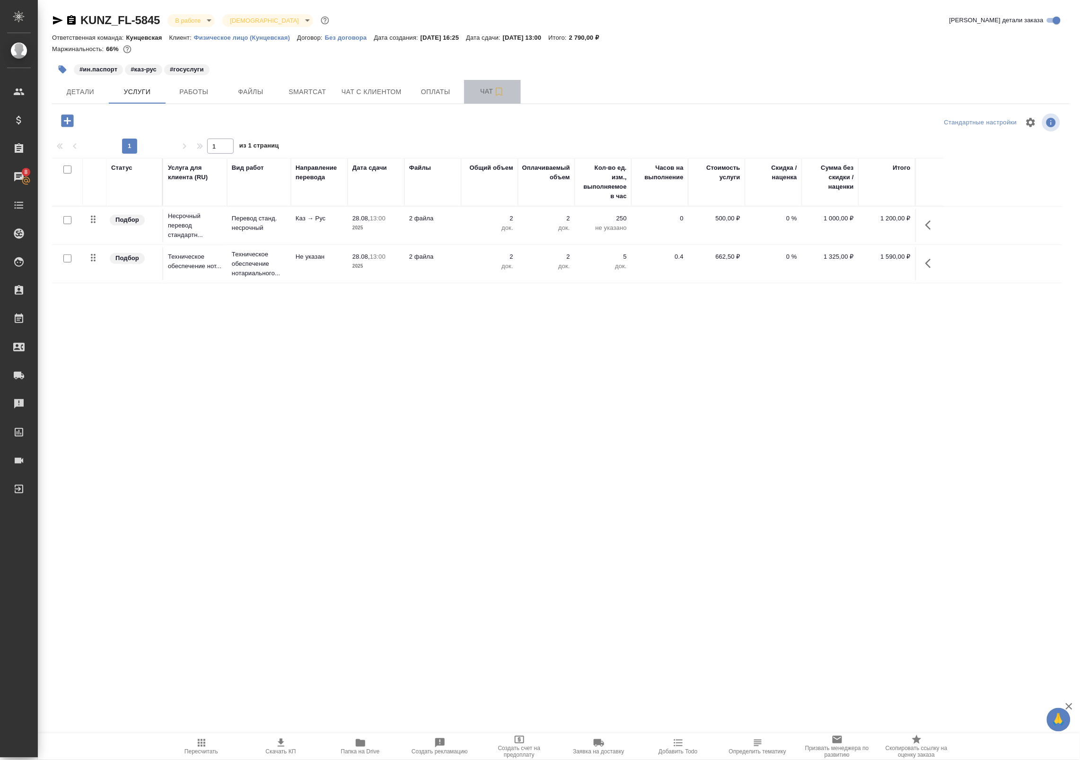
click at [489, 95] on span "Чат" at bounding box center [492, 92] width 45 height 12
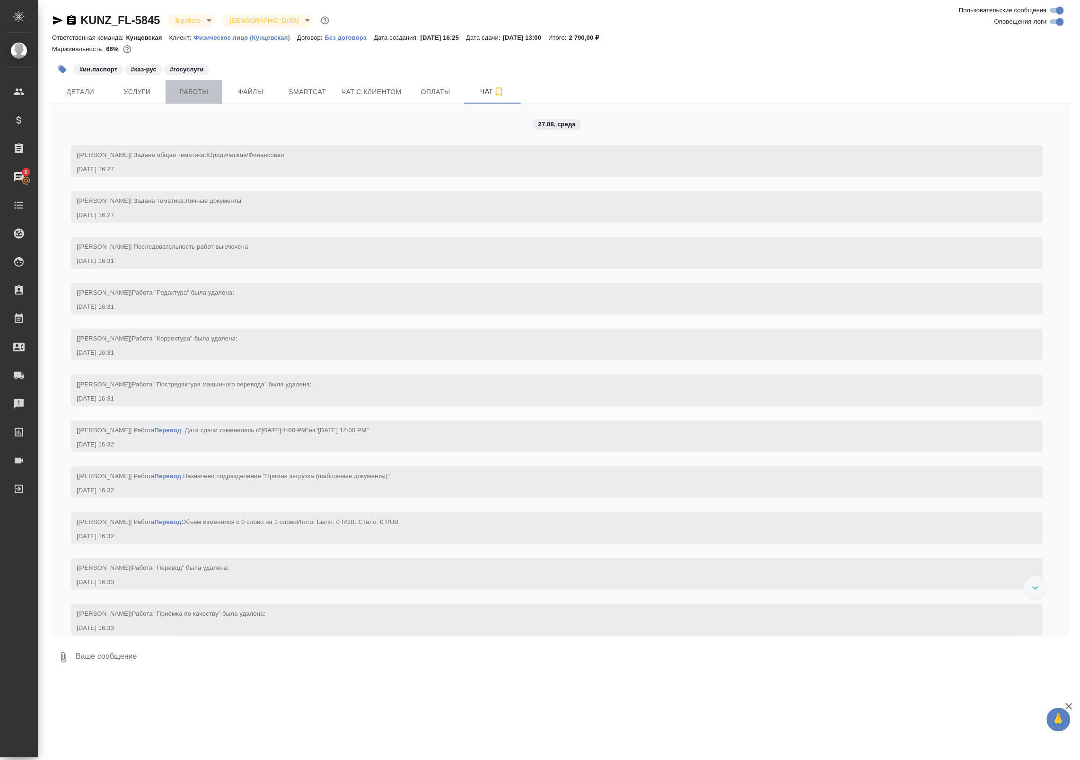
click at [190, 92] on span "Работы" at bounding box center [193, 92] width 45 height 12
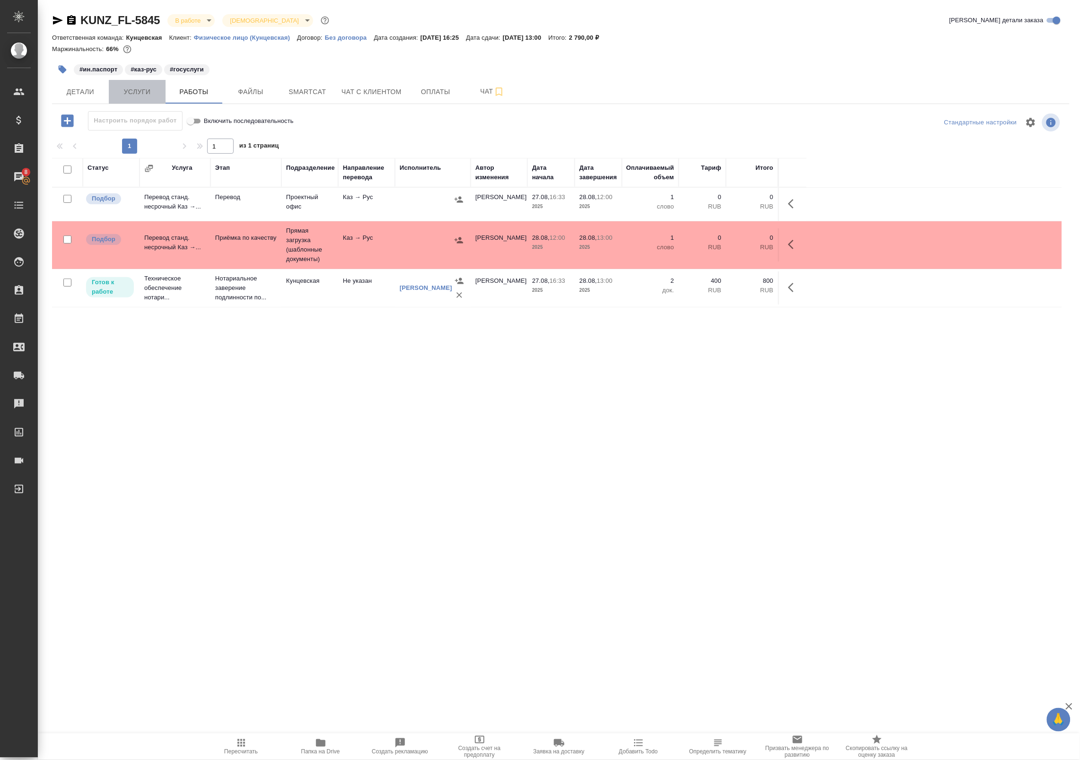
click at [147, 91] on span "Услуги" at bounding box center [136, 92] width 45 height 12
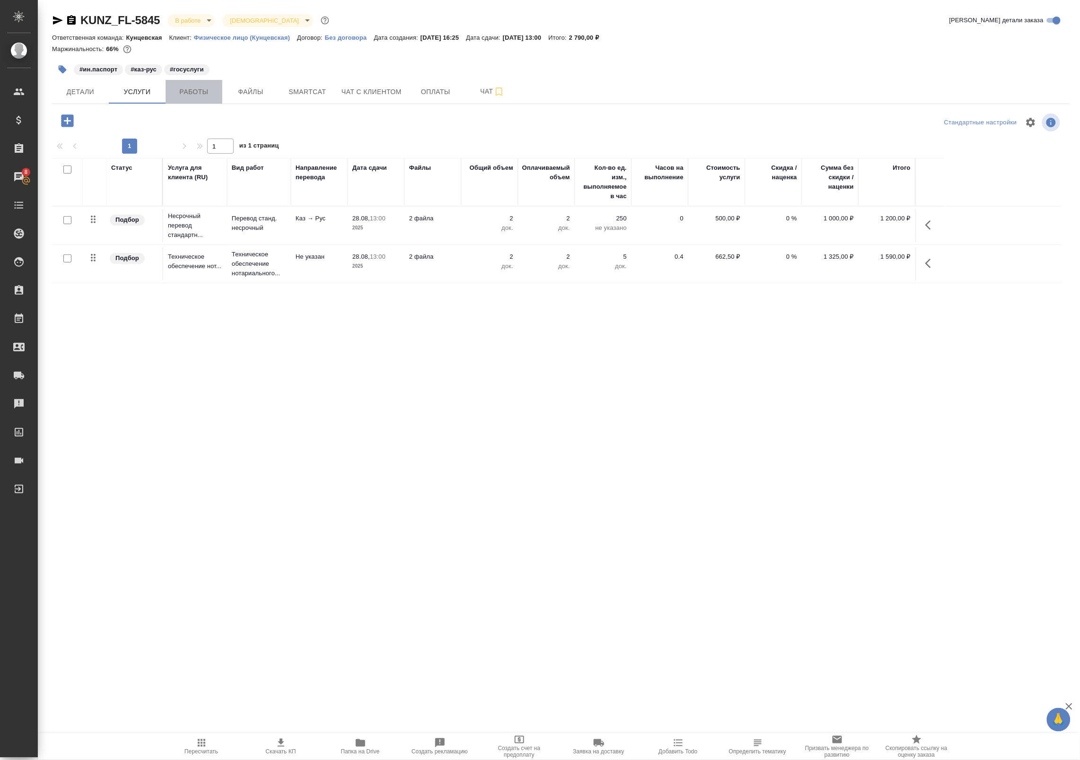
click at [202, 87] on span "Работы" at bounding box center [193, 92] width 45 height 12
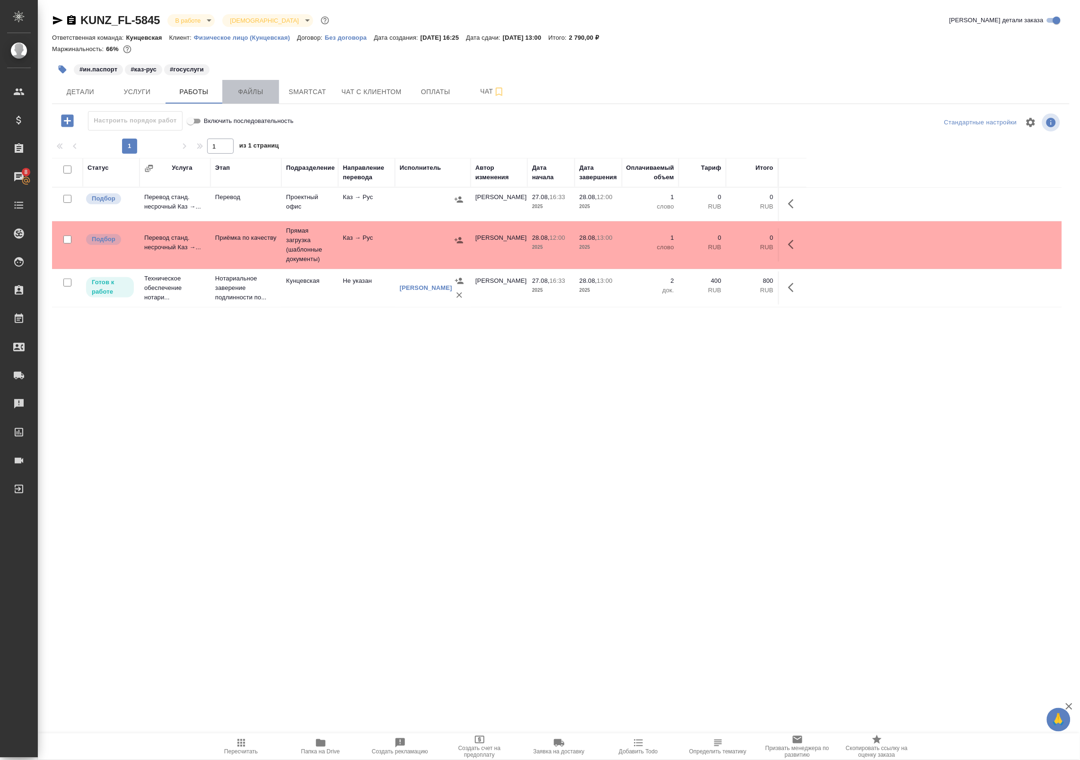
click at [258, 90] on span "Файлы" at bounding box center [250, 92] width 45 height 12
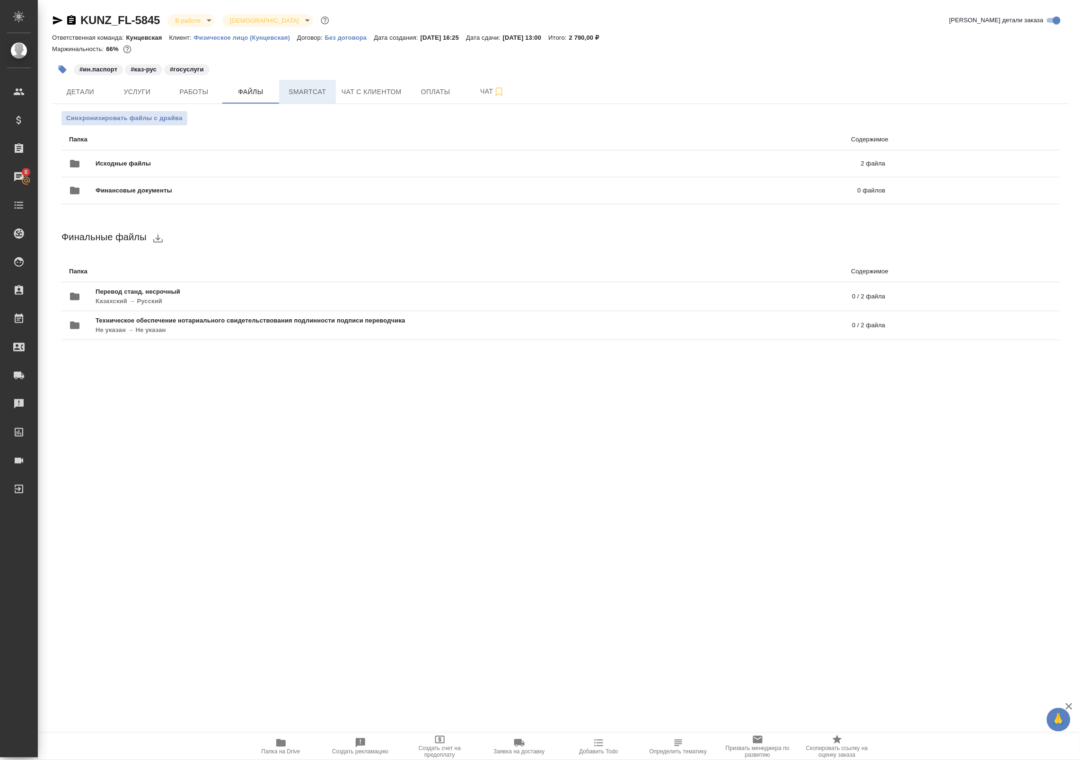
click at [329, 88] on span "Smartcat" at bounding box center [307, 92] width 45 height 12
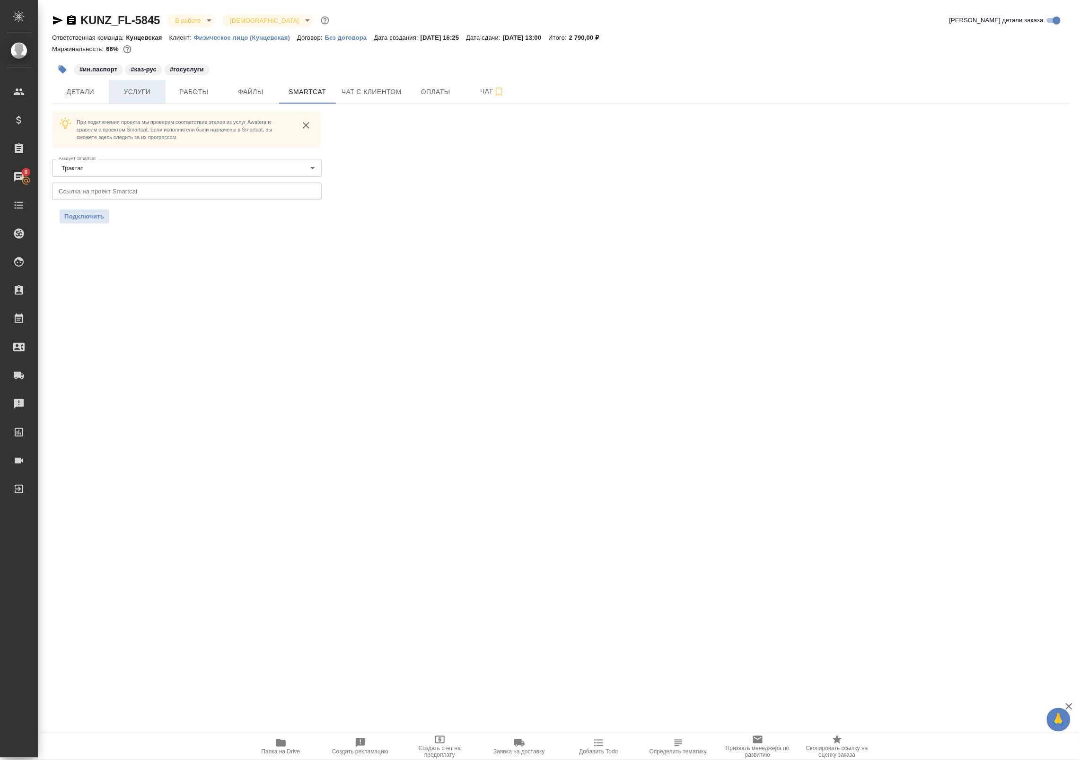
click at [138, 96] on span "Услуги" at bounding box center [136, 92] width 45 height 12
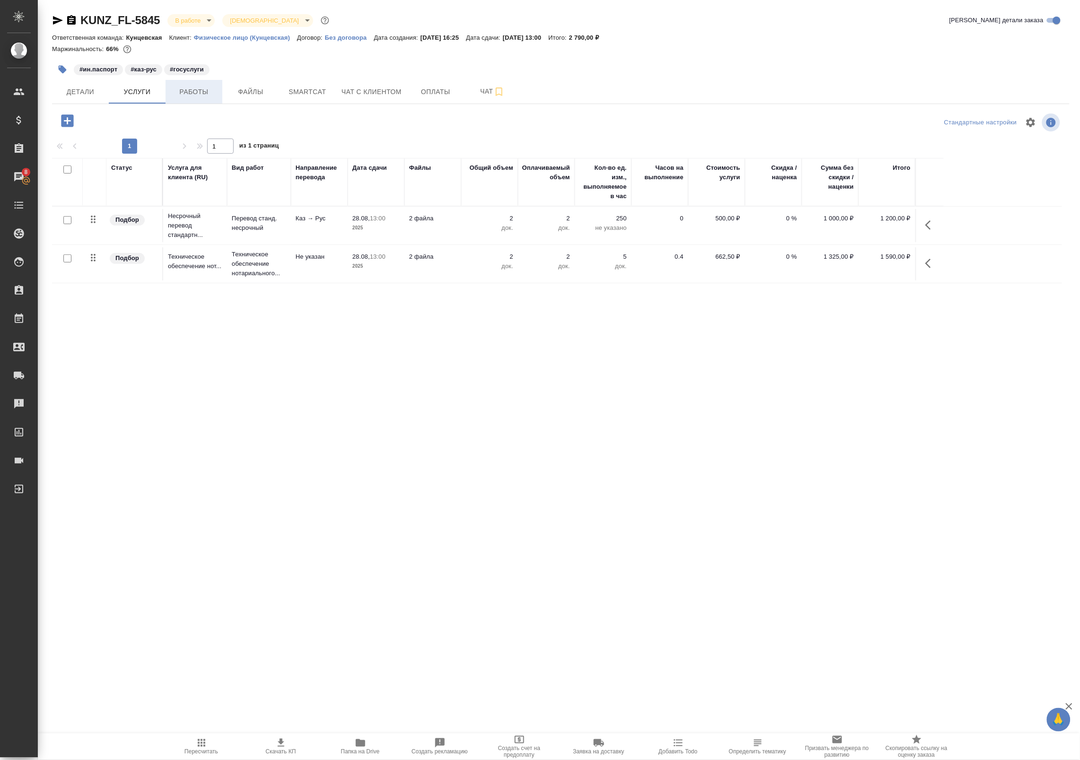
click at [190, 91] on span "Работы" at bounding box center [193, 92] width 45 height 12
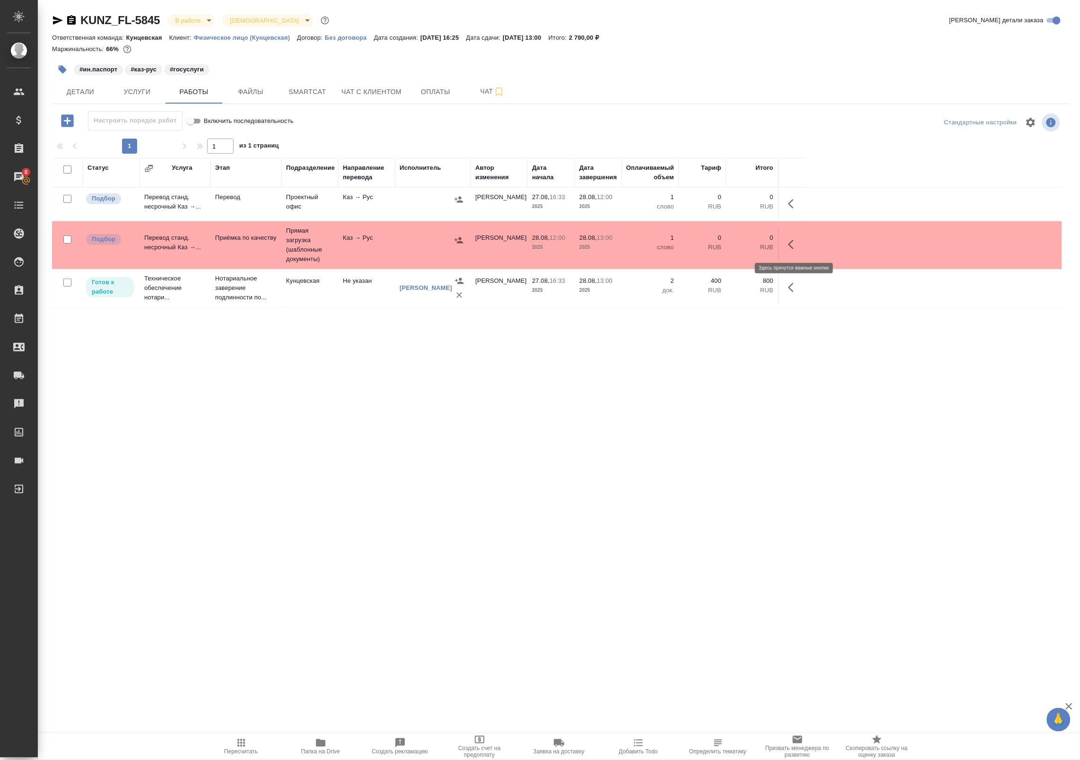
click at [790, 245] on icon "button" at bounding box center [791, 244] width 6 height 9
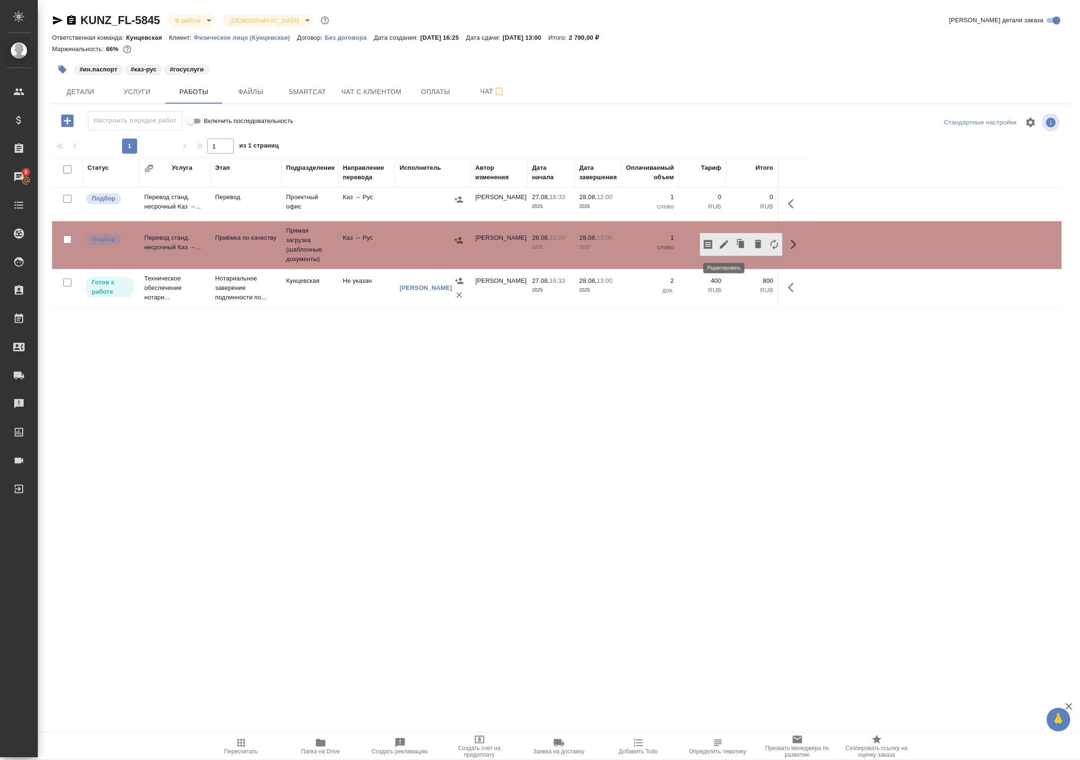
click at [727, 245] on icon "button" at bounding box center [724, 244] width 11 height 11
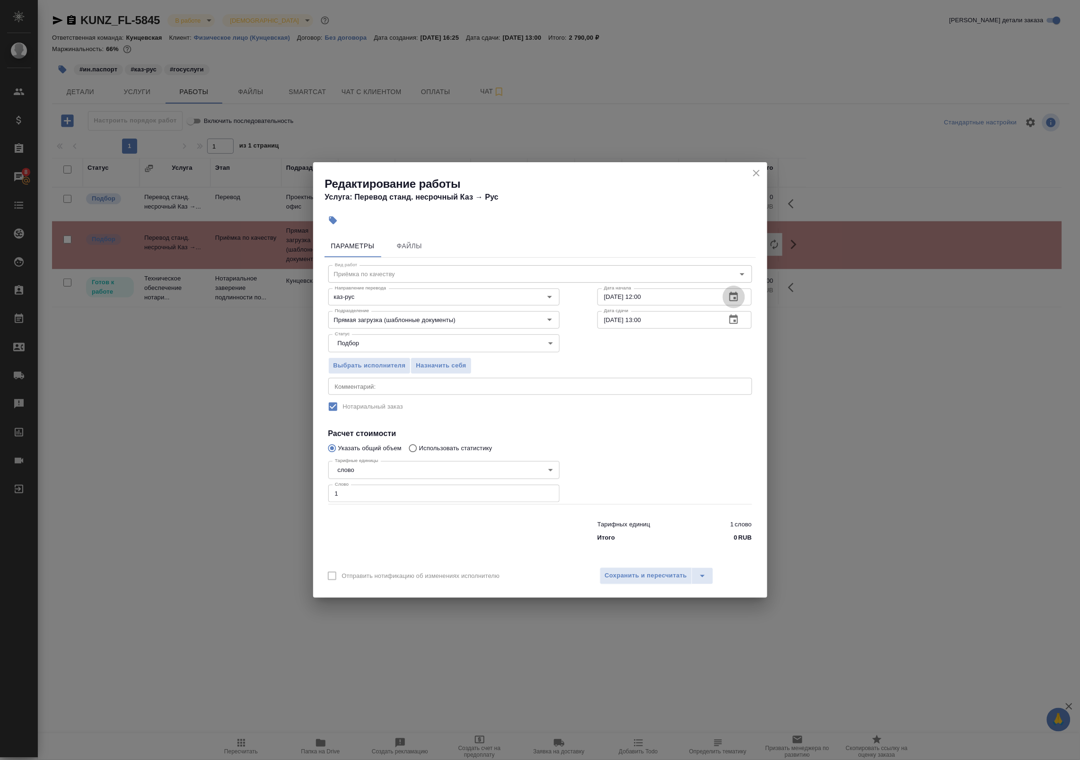
click at [734, 295] on icon "button" at bounding box center [734, 296] width 9 height 9
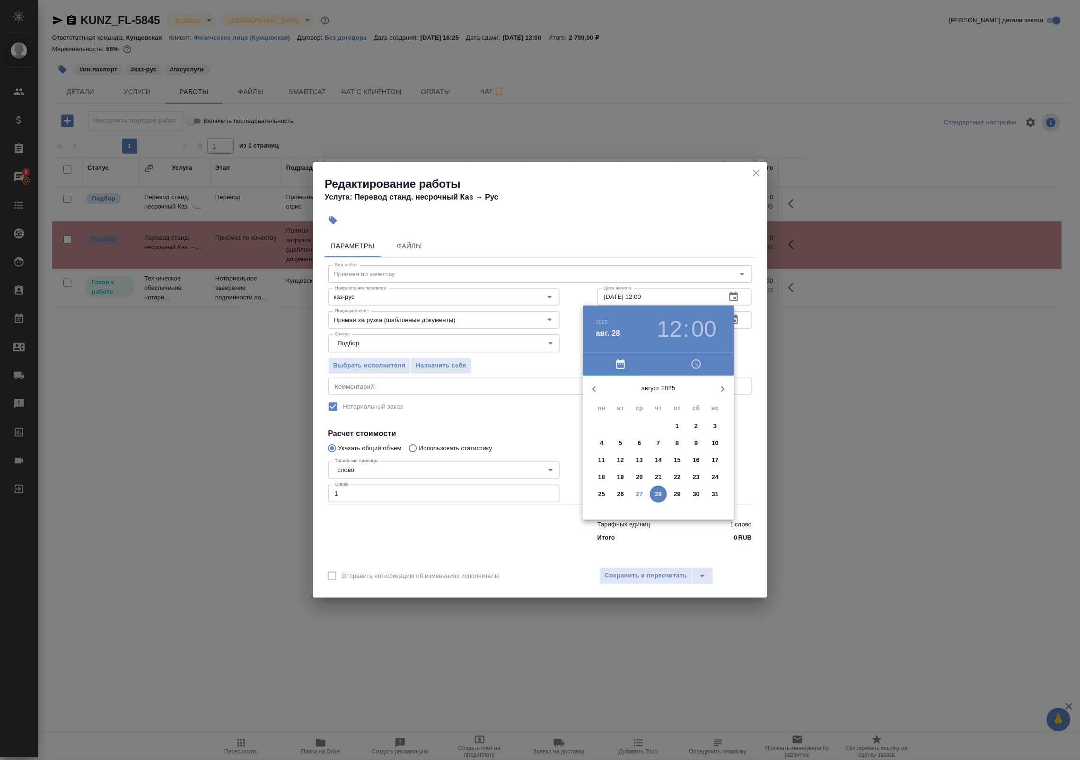
click at [642, 491] on p "27" at bounding box center [639, 494] width 7 height 9
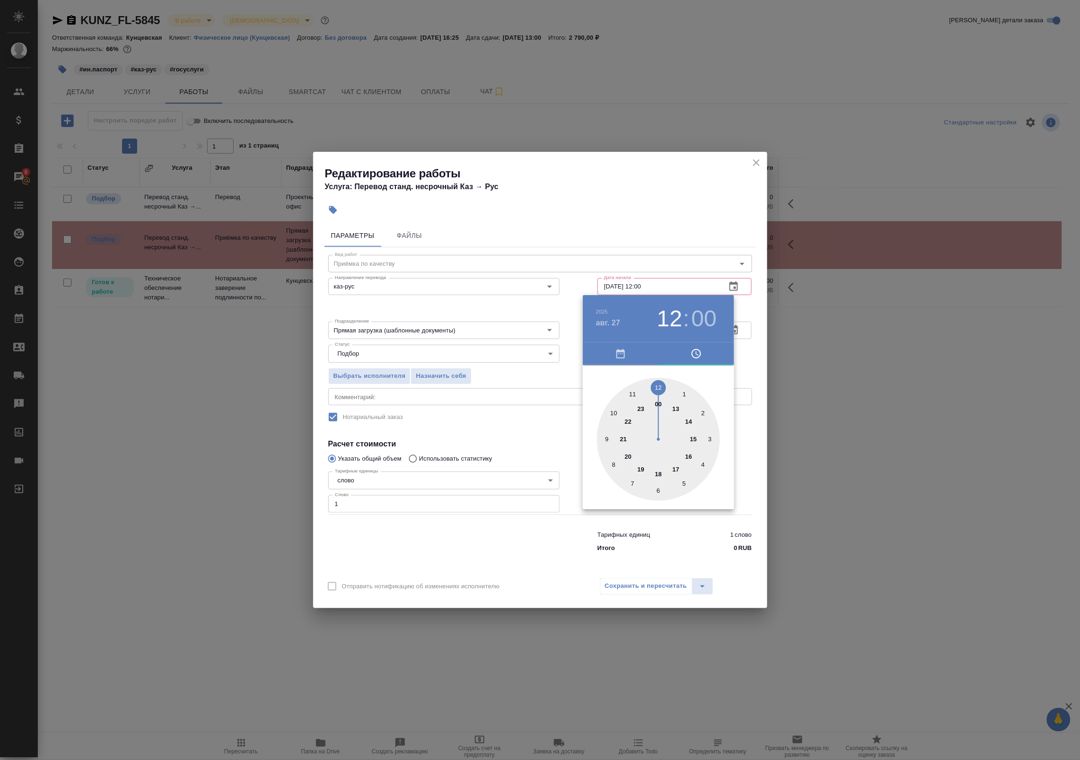
click at [657, 472] on div at bounding box center [658, 439] width 123 height 123
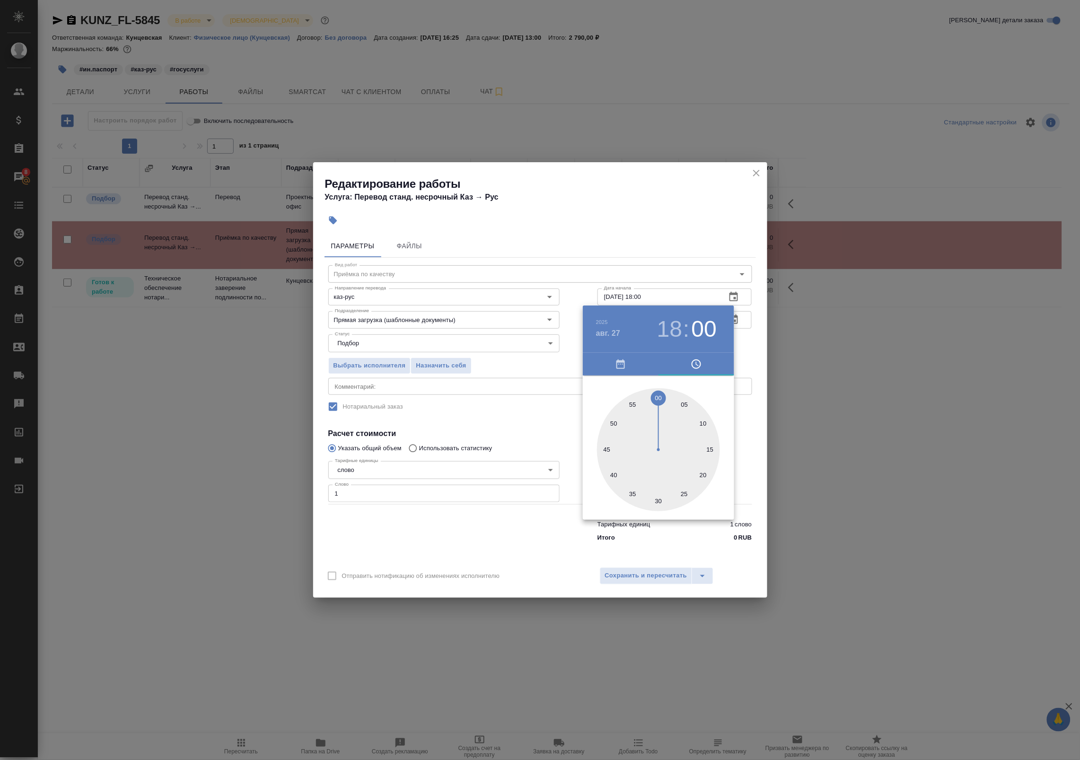
click at [613, 421] on div at bounding box center [658, 449] width 123 height 123
type input "[DATE] 18:50"
click at [748, 338] on div at bounding box center [540, 380] width 1080 height 760
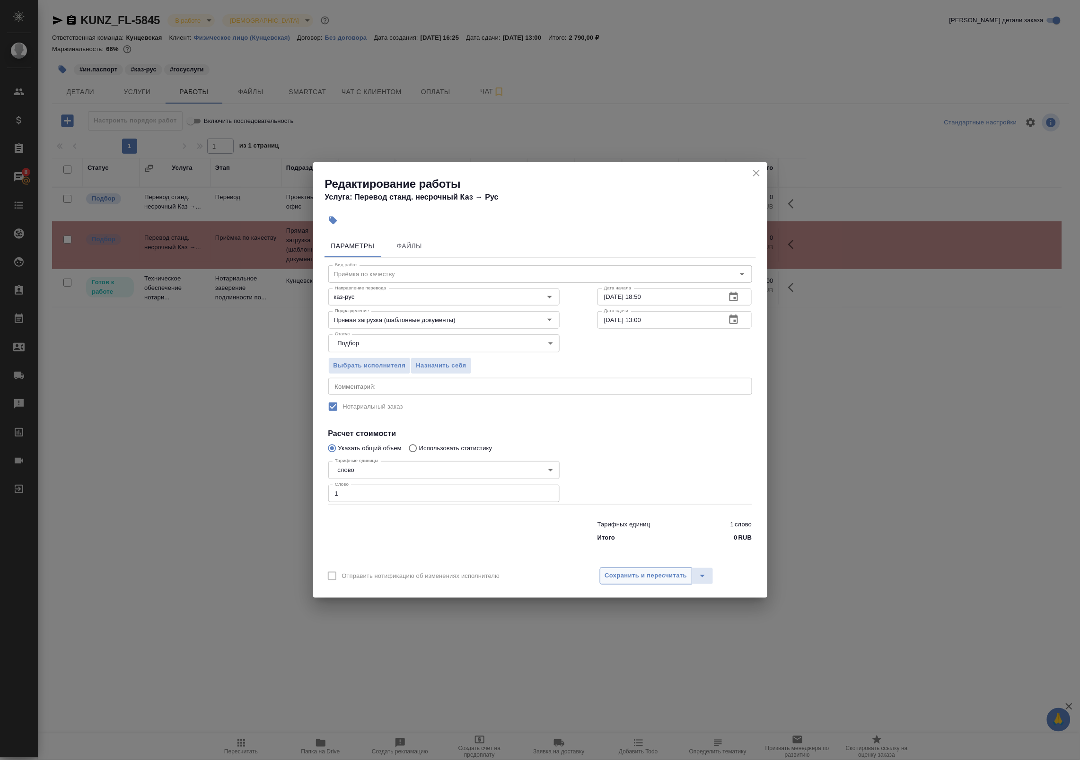
click at [620, 579] on span "Сохранить и пересчитать" at bounding box center [646, 576] width 82 height 11
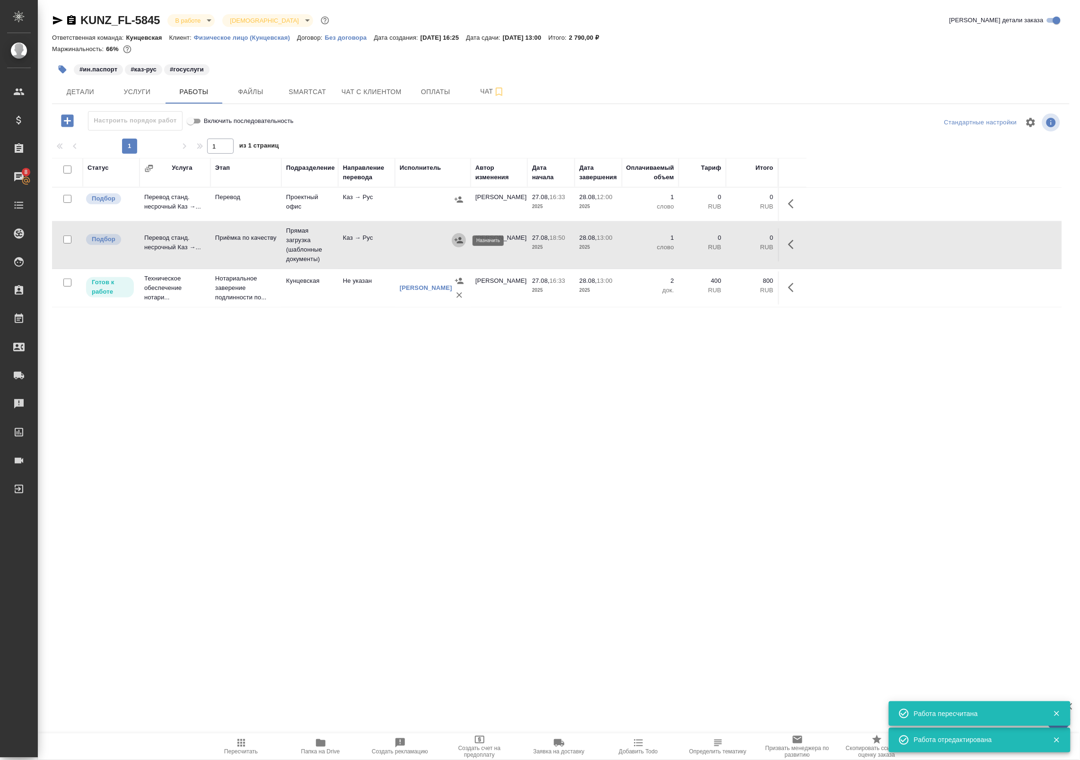
click at [458, 238] on icon "button" at bounding box center [458, 240] width 9 height 9
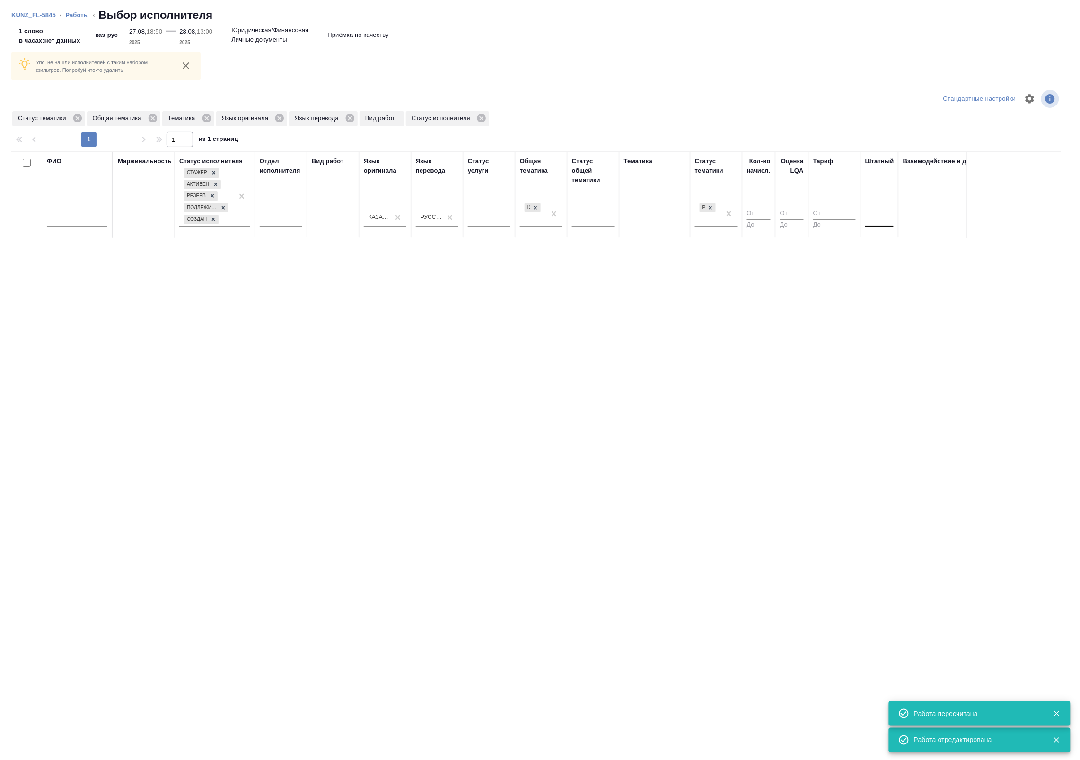
click at [881, 219] on div at bounding box center [879, 218] width 28 height 14
click at [880, 244] on div "Нет" at bounding box center [936, 247] width 142 height 17
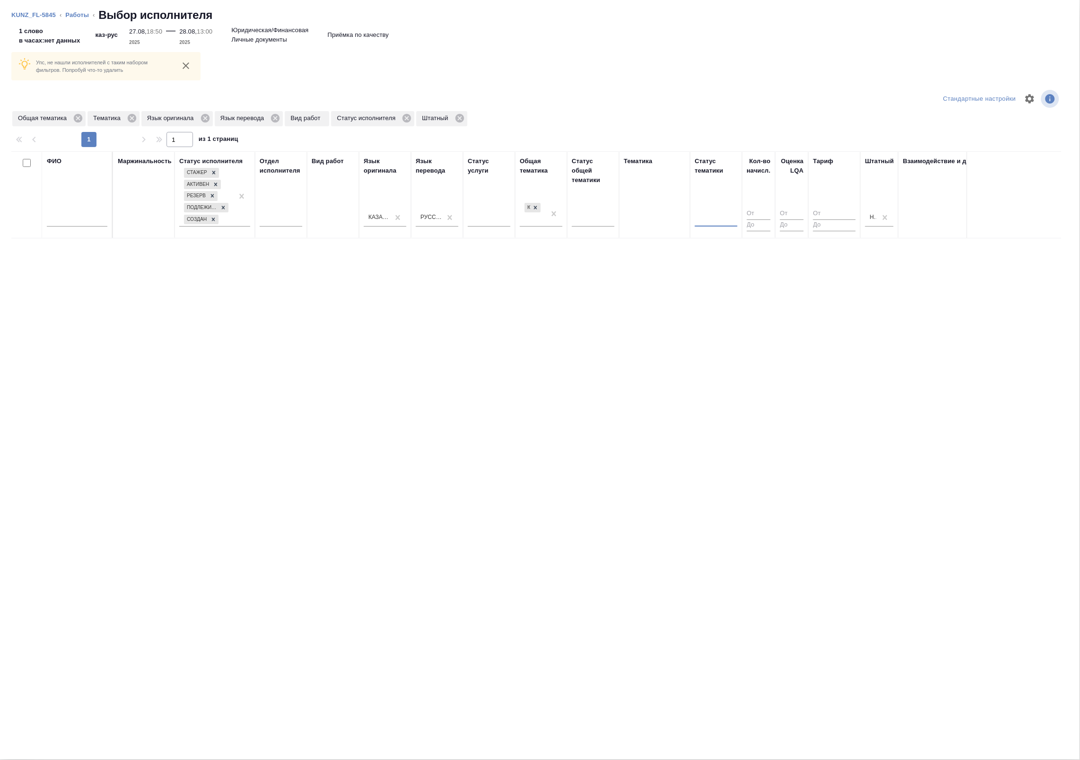
click at [74, 219] on input "text" at bounding box center [77, 221] width 61 height 12
click at [595, 214] on div at bounding box center [593, 218] width 43 height 14
click at [384, 118] on icon at bounding box center [384, 118] width 10 height 10
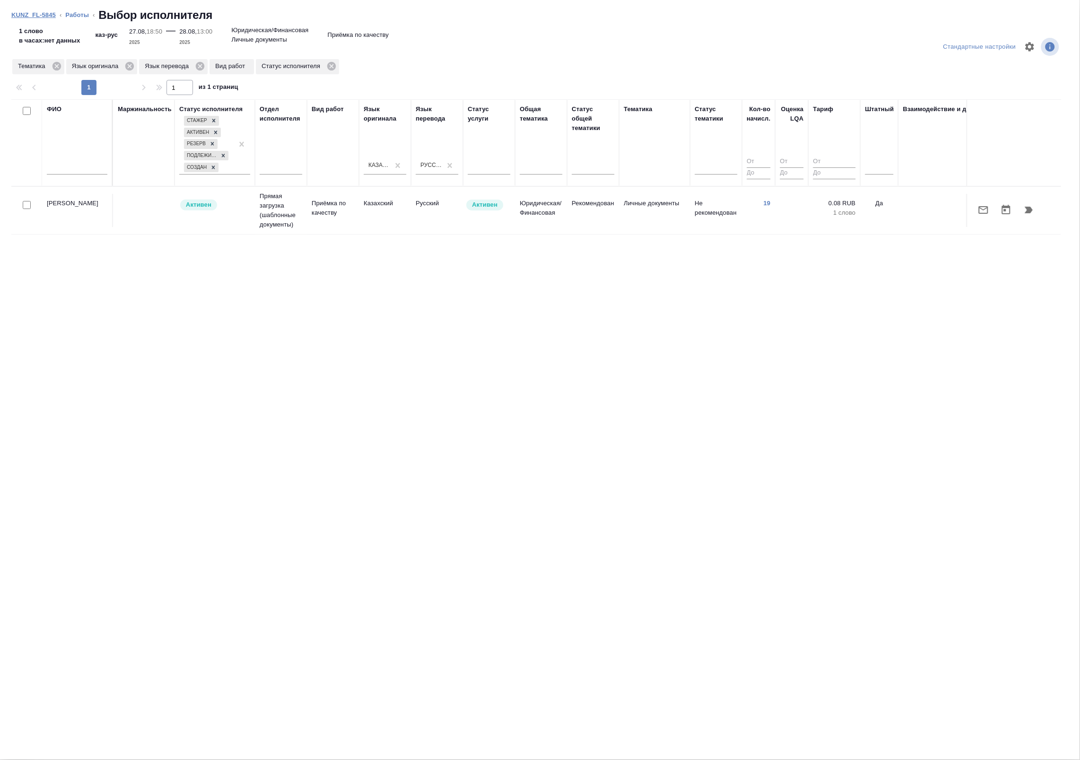
click at [48, 17] on link "KUNZ_FL-5845" at bounding box center [33, 14] width 44 height 7
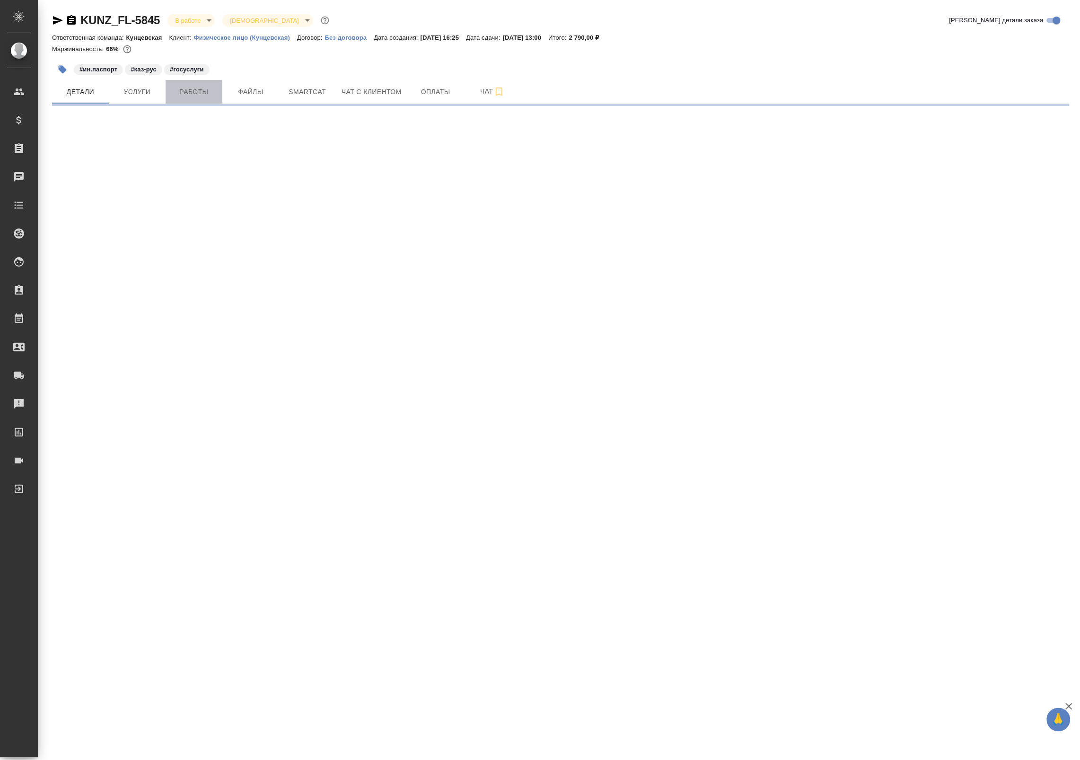
click at [200, 88] on span "Работы" at bounding box center [193, 92] width 45 height 12
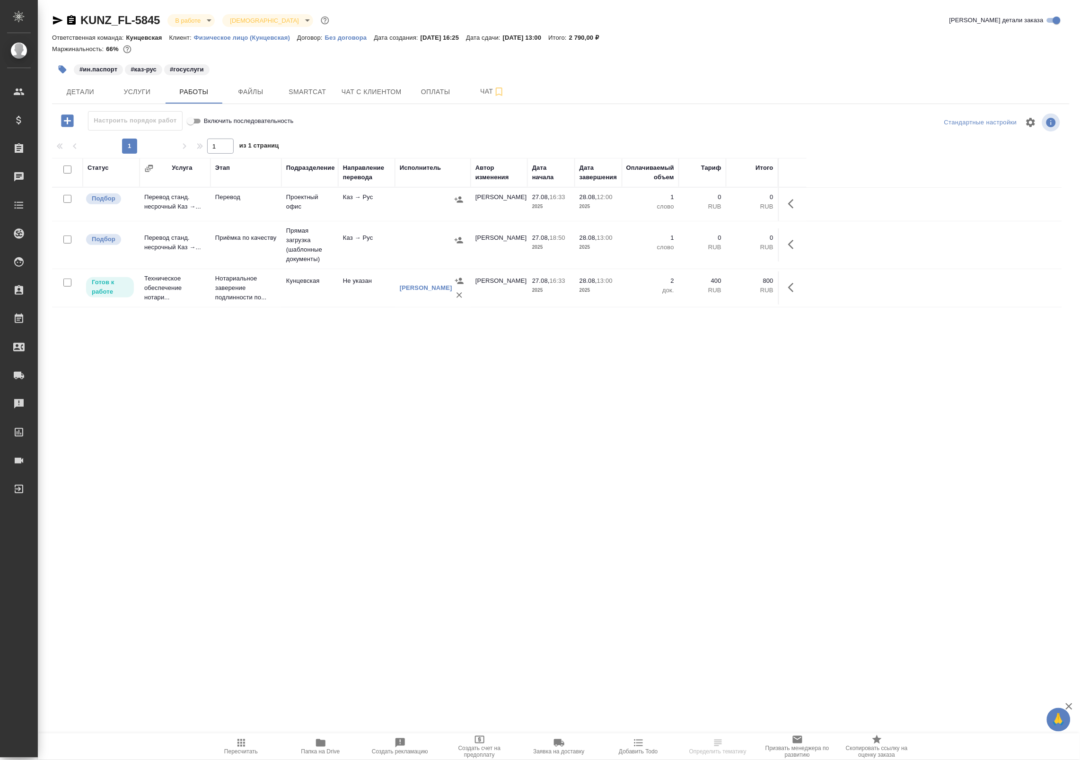
click at [392, 248] on td "Каз → Рус" at bounding box center [366, 245] width 57 height 33
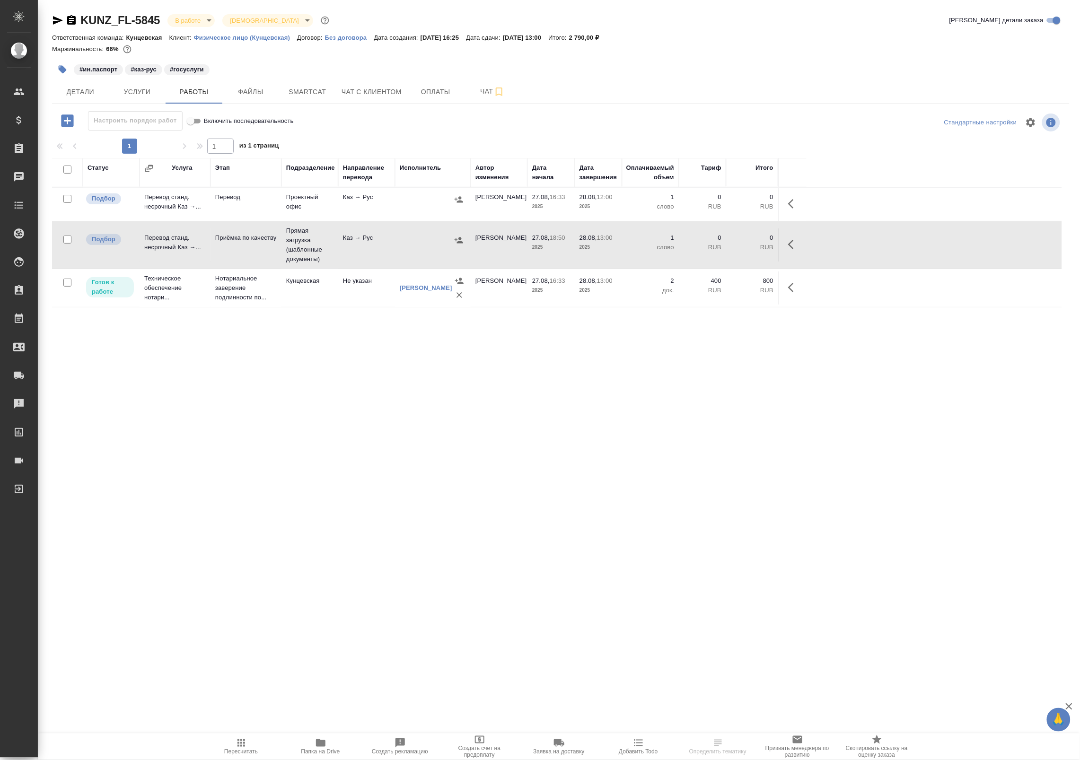
click at [350, 247] on td "Каз → Рус" at bounding box center [366, 245] width 57 height 33
click at [801, 246] on button "button" at bounding box center [794, 244] width 23 height 23
click at [725, 244] on icon "button" at bounding box center [724, 244] width 9 height 9
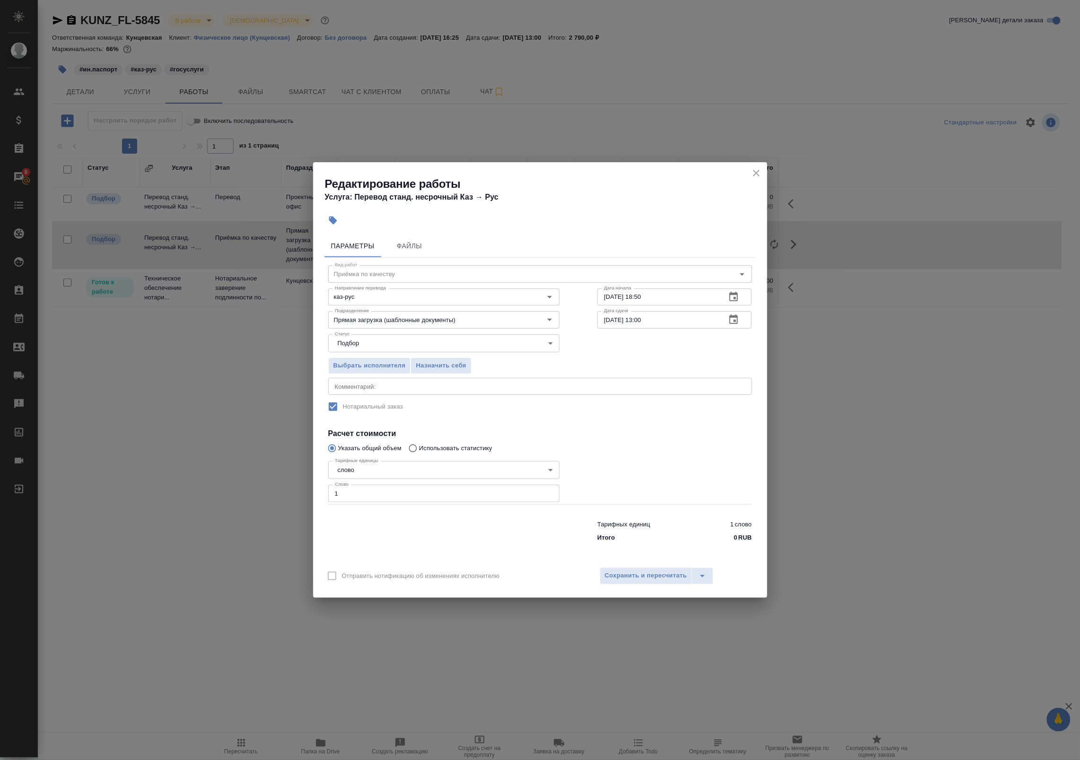
click at [493, 389] on textarea at bounding box center [540, 386] width 411 height 7
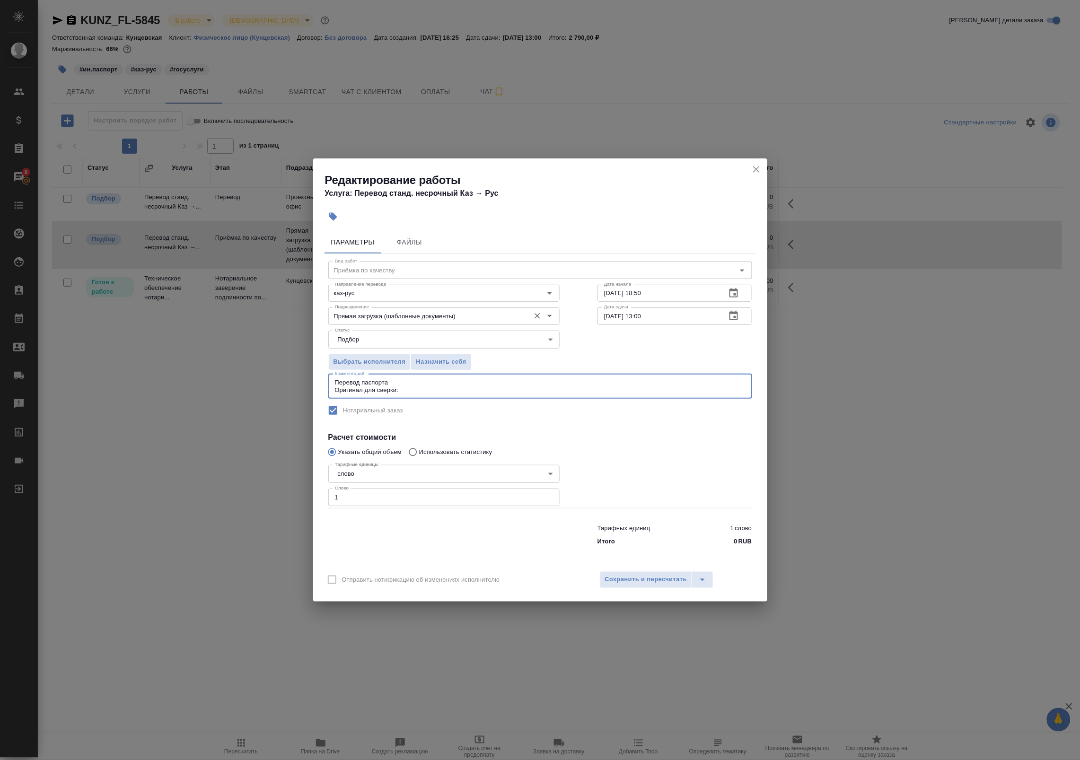
paste textarea "[URL][DOMAIN_NAME]"
click at [403, 382] on textarea "Перевод паспорта Оригинал для сверки:[URL][DOMAIN_NAME]" at bounding box center [540, 386] width 411 height 15
type textarea "Перевод паспорта Оригинал для сверки:[URL][DOMAIN_NAME]"
click at [629, 581] on span "Сохранить и пересчитать" at bounding box center [646, 579] width 82 height 11
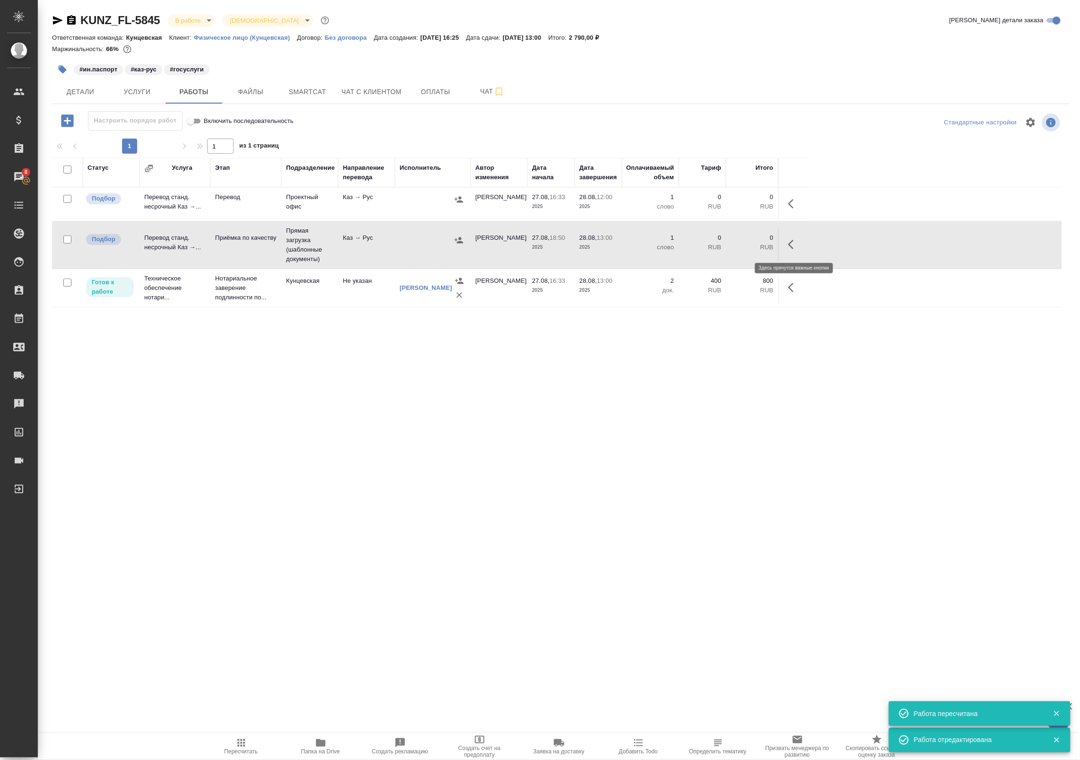
click at [794, 246] on icon "button" at bounding box center [793, 244] width 11 height 11
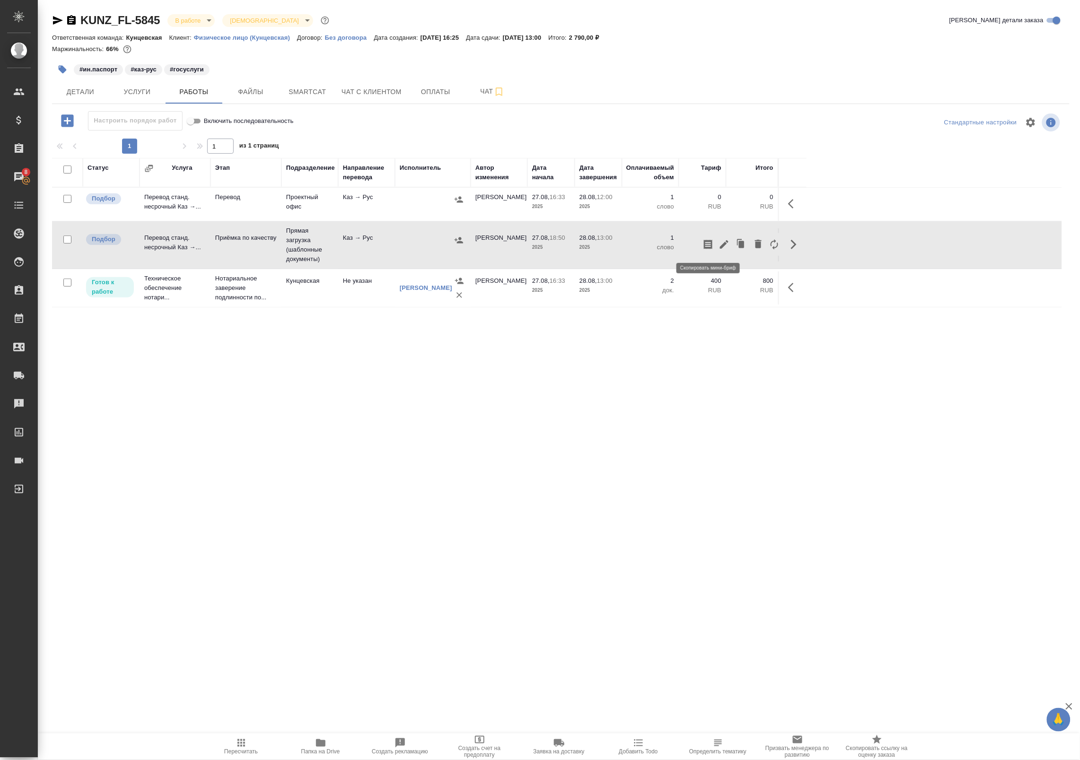
click at [708, 244] on icon "button" at bounding box center [708, 244] width 11 height 11
click at [333, 745] on span "Папка на Drive" at bounding box center [321, 747] width 68 height 18
click at [797, 245] on icon "button" at bounding box center [793, 244] width 11 height 11
click at [726, 243] on icon "button" at bounding box center [724, 244] width 11 height 11
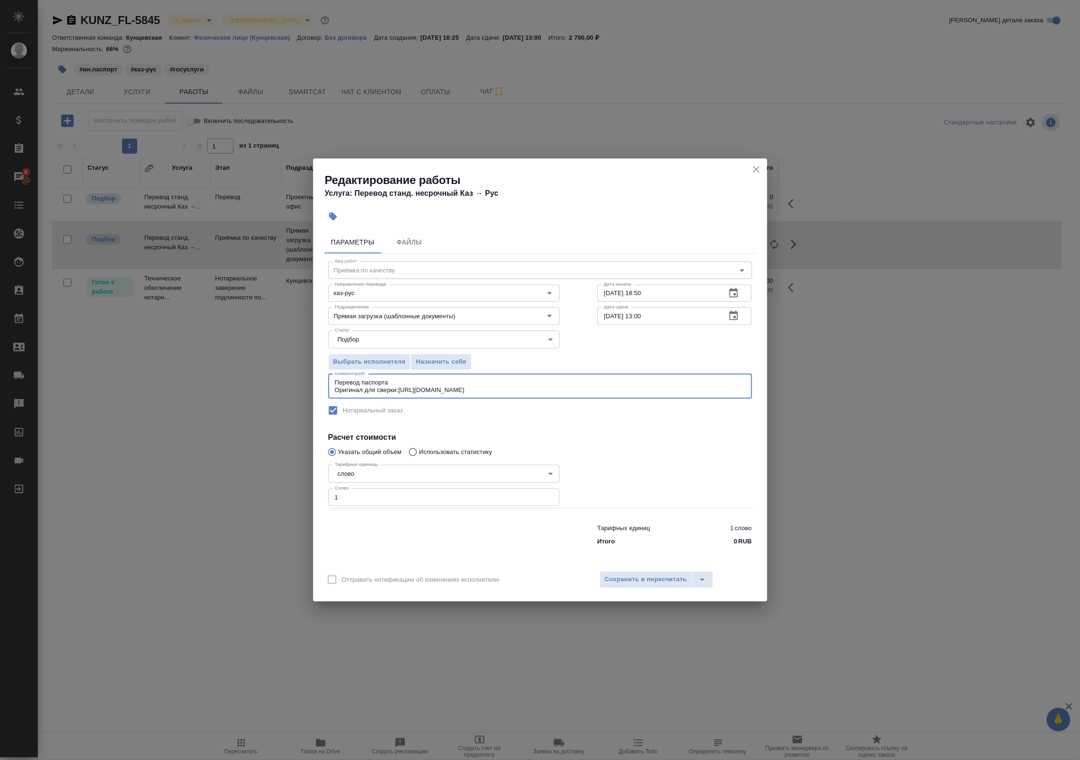
click at [394, 382] on textarea "Перевод паспорта Оригинал для сверки:https://drive.awatera.com/s/zByyMSGr48TPjHg" at bounding box center [540, 386] width 411 height 15
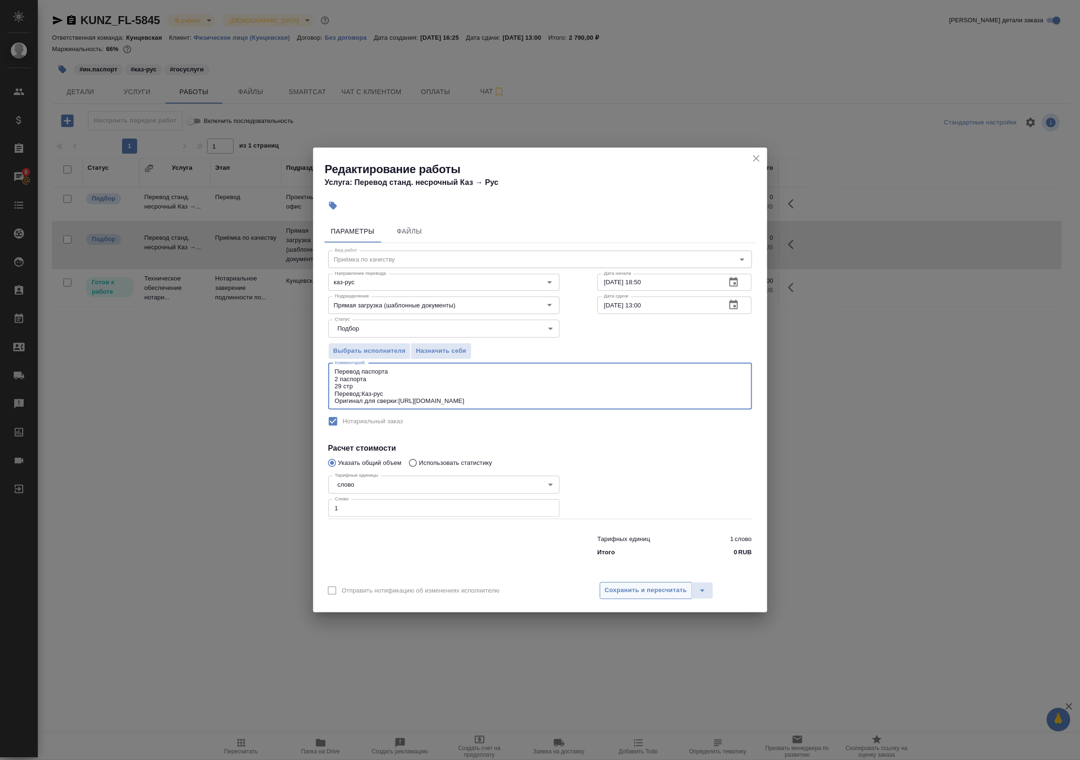
type textarea "Перевод паспорта 2 паспорта 29 стр Перевод:Каз-рус Оригинал для сверки:https://…"
click at [642, 589] on span "Сохранить и пересчитать" at bounding box center [646, 590] width 82 height 11
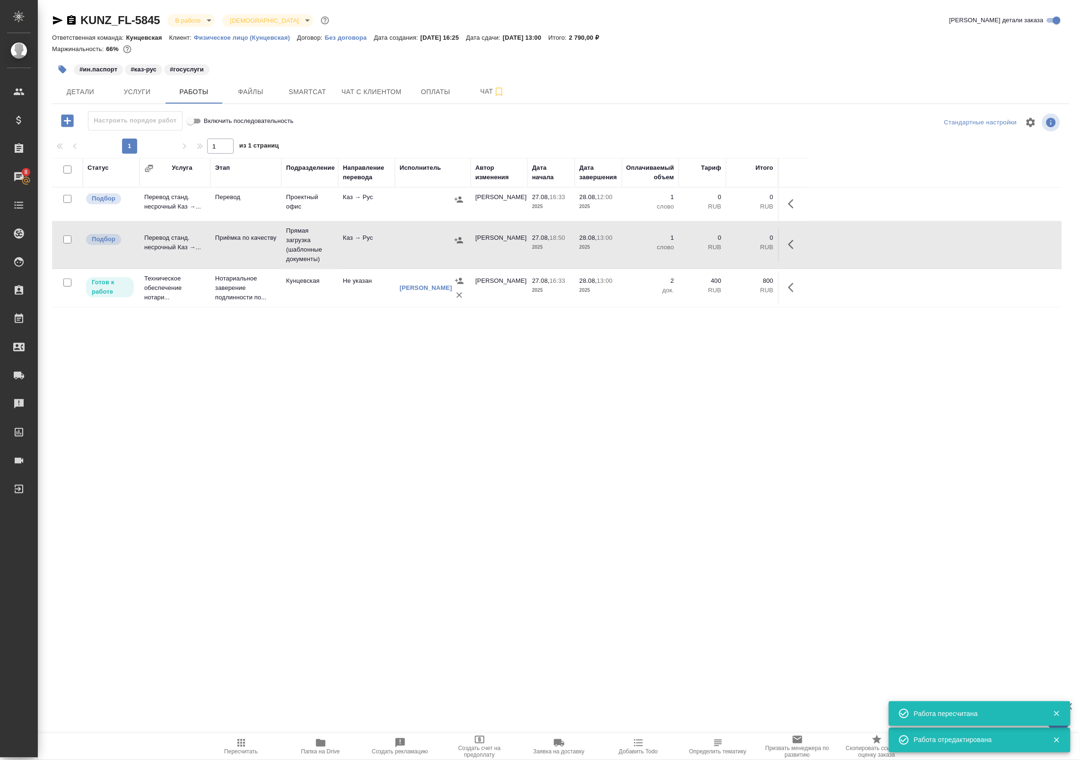
click at [799, 240] on icon "button" at bounding box center [793, 244] width 11 height 11
click at [724, 246] on icon "button" at bounding box center [724, 244] width 9 height 9
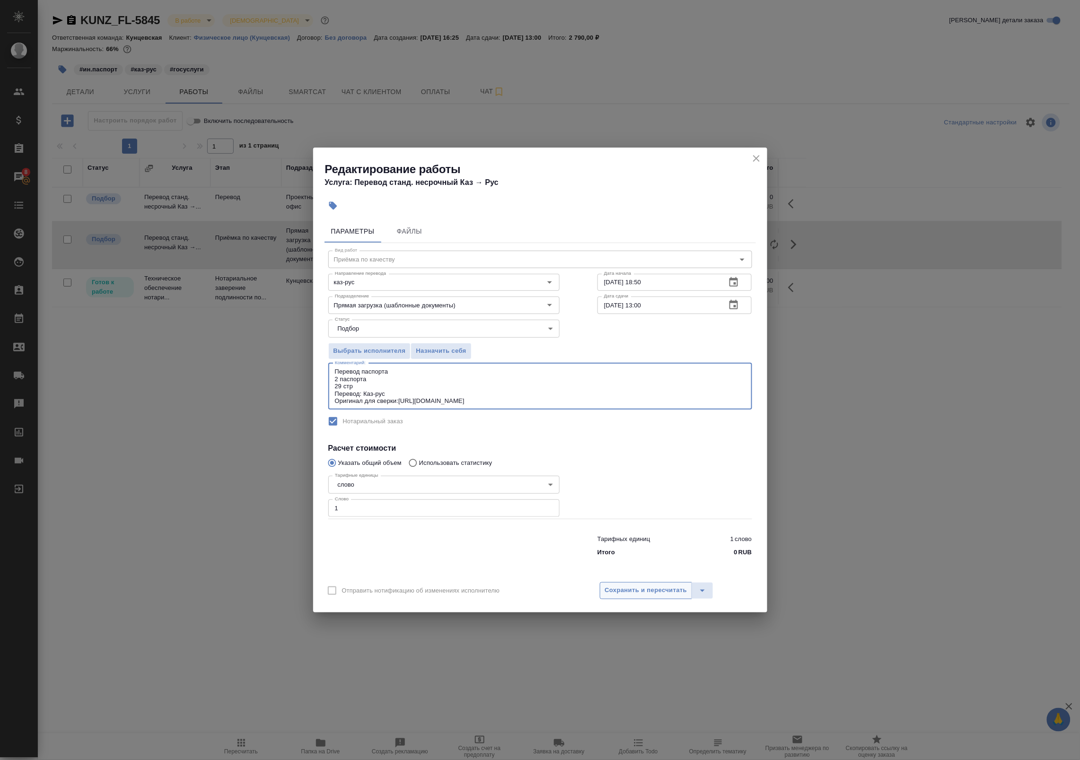
type textarea "Перевод паспорта 2 паспорта 29 стр Перевод: Каз-рус Оригинал для сверки:https:/…"
click at [625, 589] on span "Сохранить и пересчитать" at bounding box center [646, 590] width 82 height 11
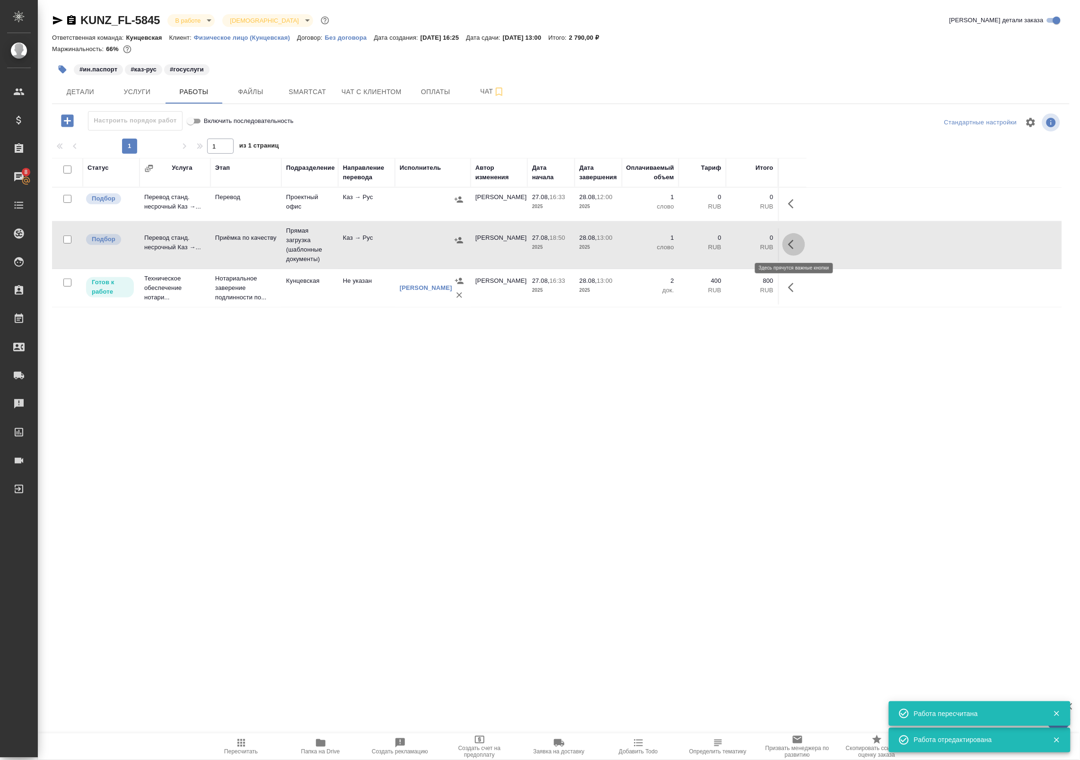
click at [788, 245] on icon "button" at bounding box center [793, 244] width 11 height 11
click at [708, 245] on icon "button" at bounding box center [708, 244] width 11 height 11
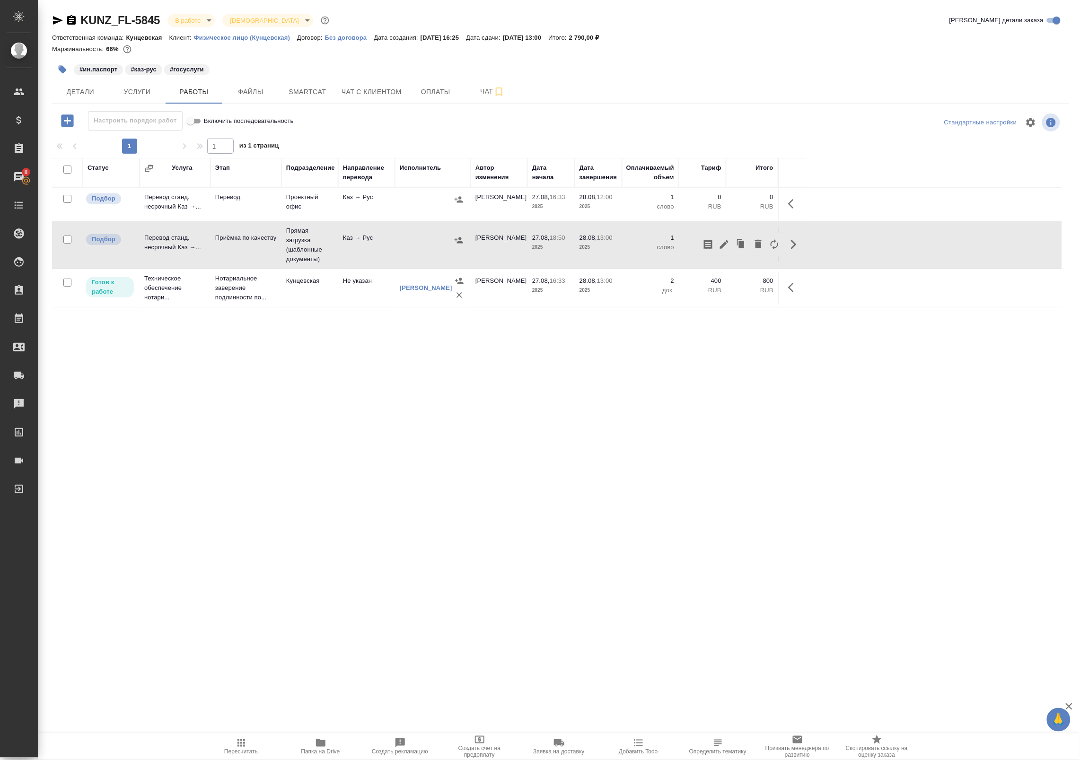
click at [794, 244] on icon "button" at bounding box center [794, 244] width 6 height 9
click at [794, 244] on icon "button" at bounding box center [793, 244] width 11 height 11
click at [724, 239] on icon "button" at bounding box center [724, 244] width 11 height 11
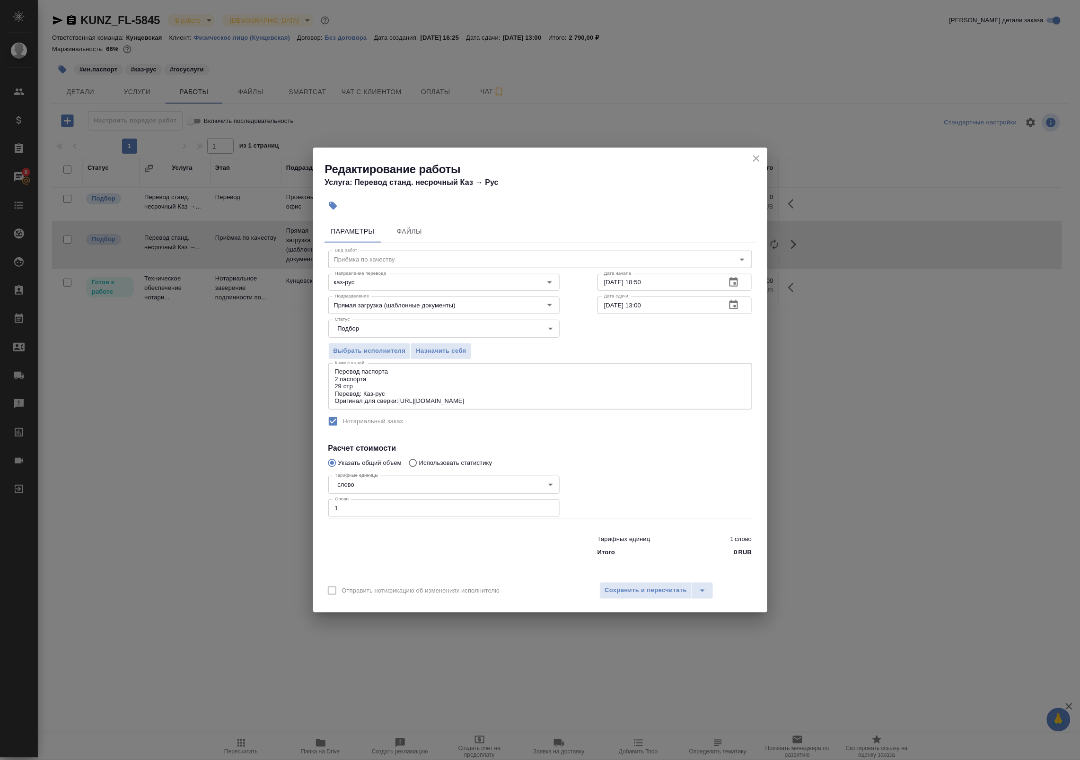
click at [736, 304] on icon "button" at bounding box center [733, 304] width 11 height 11
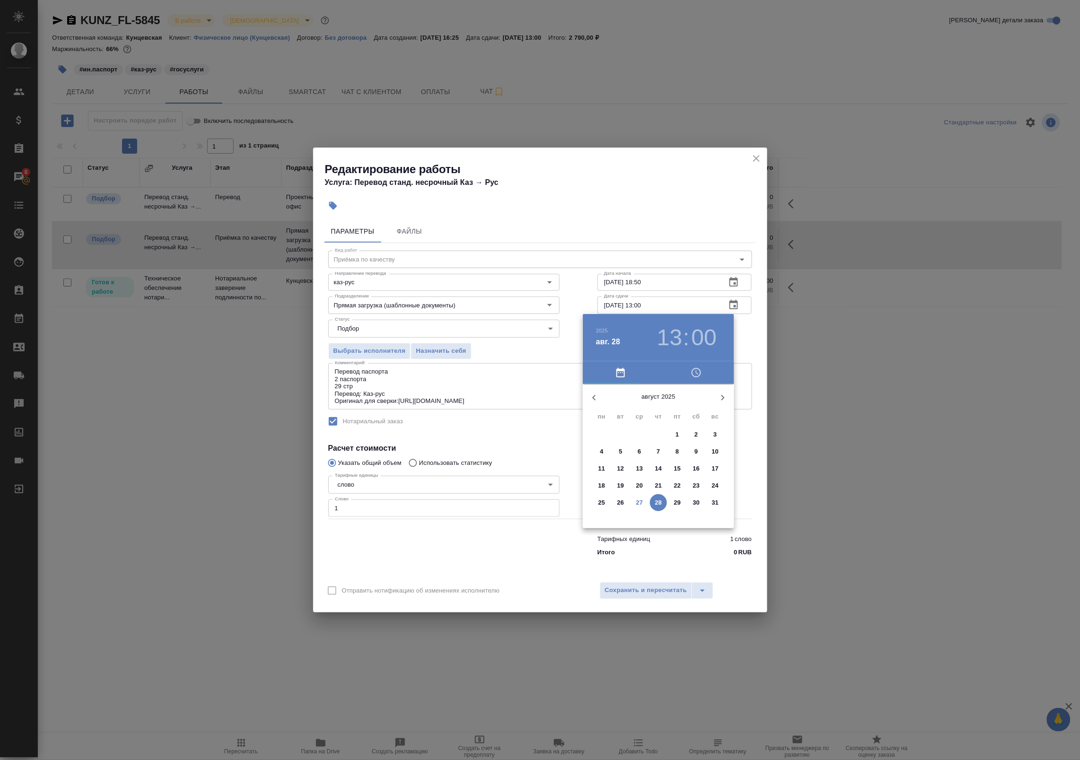
click at [661, 497] on button "28" at bounding box center [658, 502] width 17 height 17
click at [660, 403] on div at bounding box center [658, 458] width 123 height 123
type input "28.08.2025 12:00"
click at [755, 334] on div at bounding box center [540, 380] width 1080 height 760
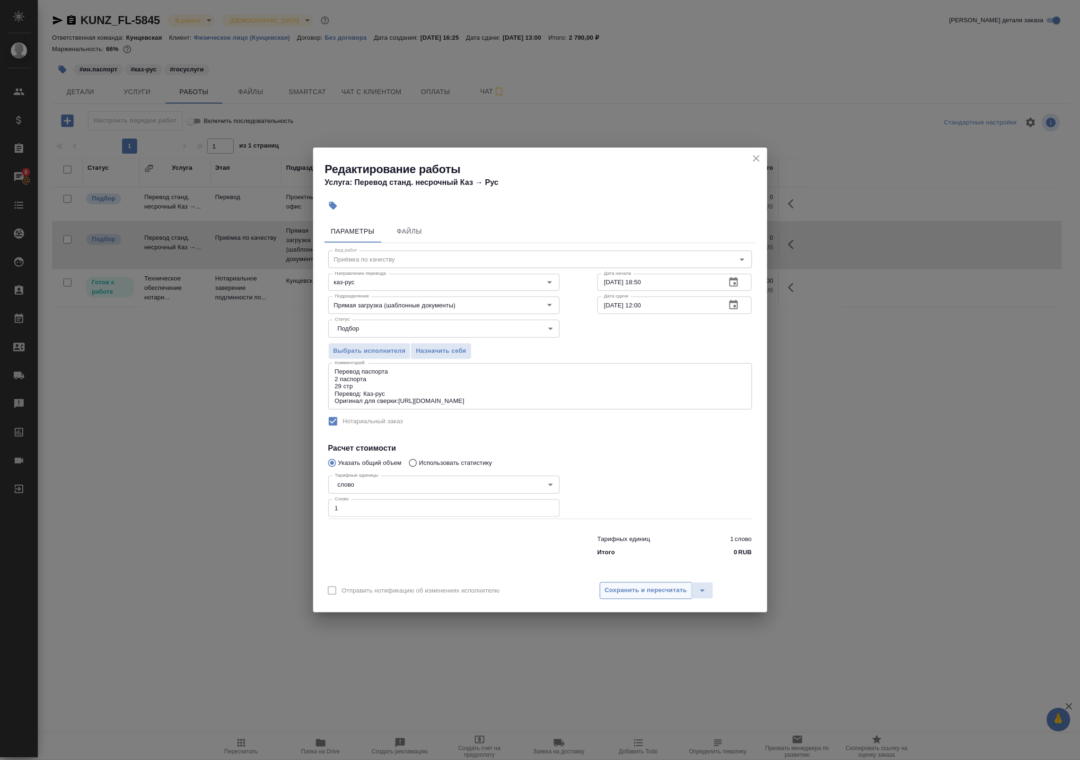
click at [633, 592] on span "Сохранить и пересчитать" at bounding box center [646, 590] width 82 height 11
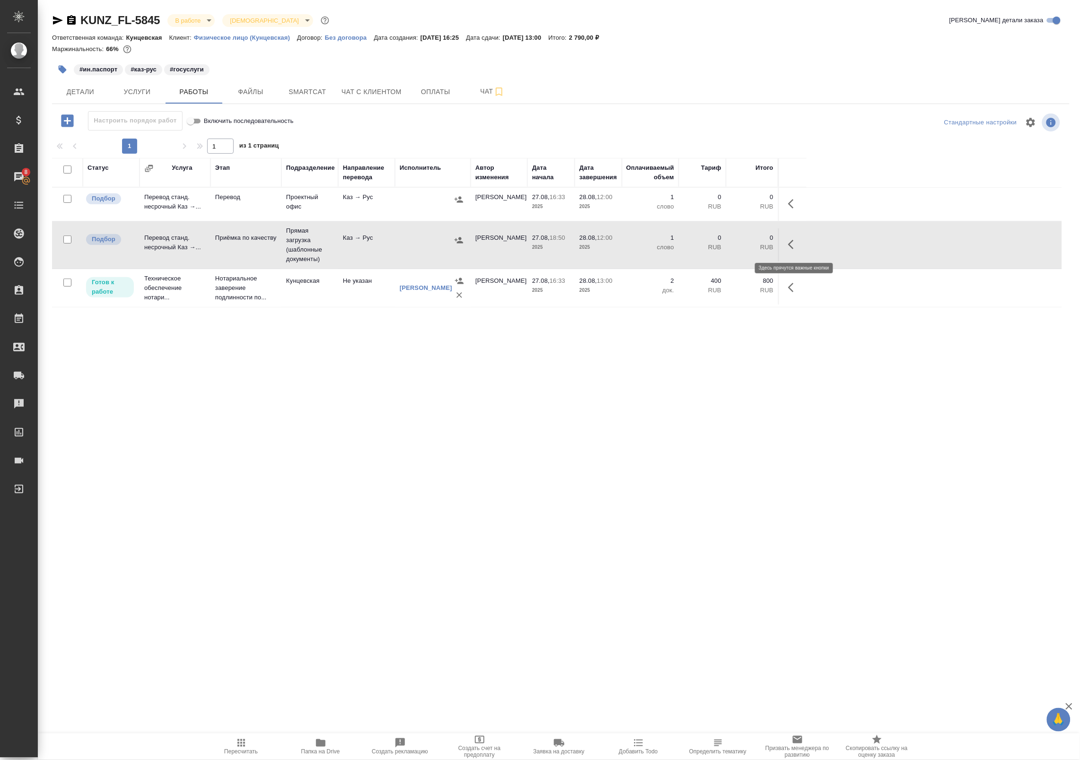
click at [796, 242] on icon "button" at bounding box center [793, 244] width 11 height 11
click at [719, 246] on icon "button" at bounding box center [724, 244] width 11 height 11
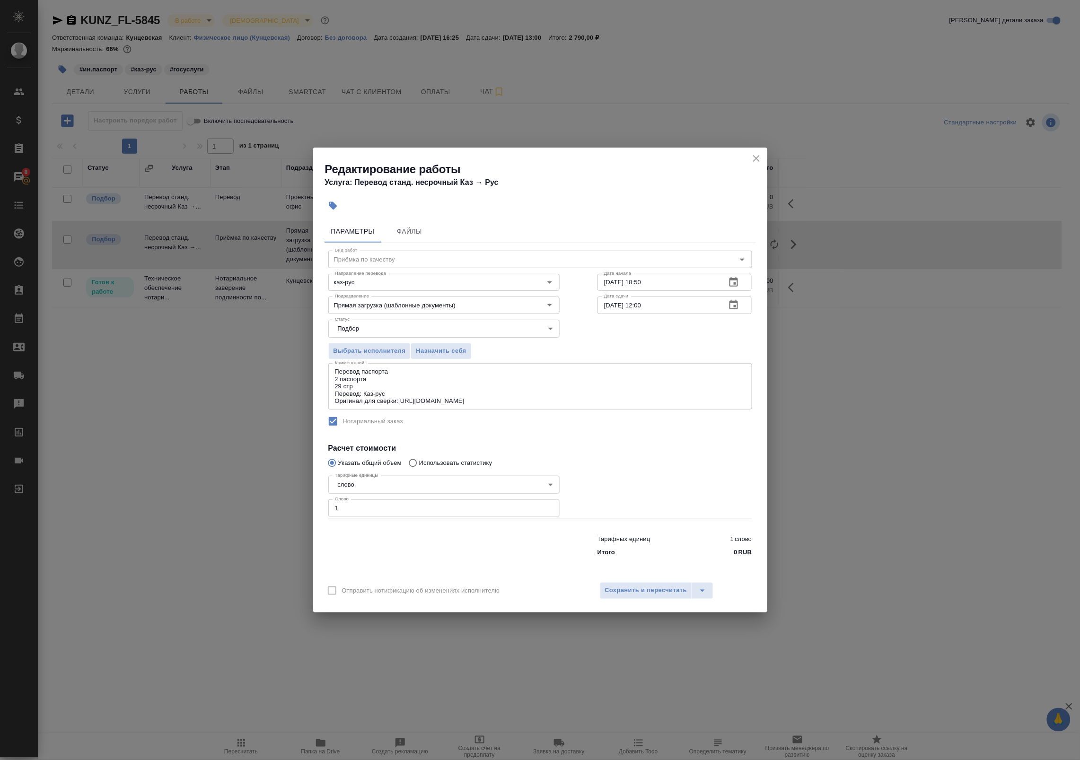
click at [465, 398] on textarea "Перевод паспорта 2 паспорта 29 стр Перевод: Каз-рус Оригинал для сверки:[URL][D…" at bounding box center [540, 386] width 411 height 36
click at [798, 242] on div "Редактирование работы Услуга: Перевод станд. несрочный Каз → Рус Параметры Файл…" at bounding box center [540, 380] width 1080 height 760
click at [757, 158] on icon "close" at bounding box center [756, 158] width 7 height 7
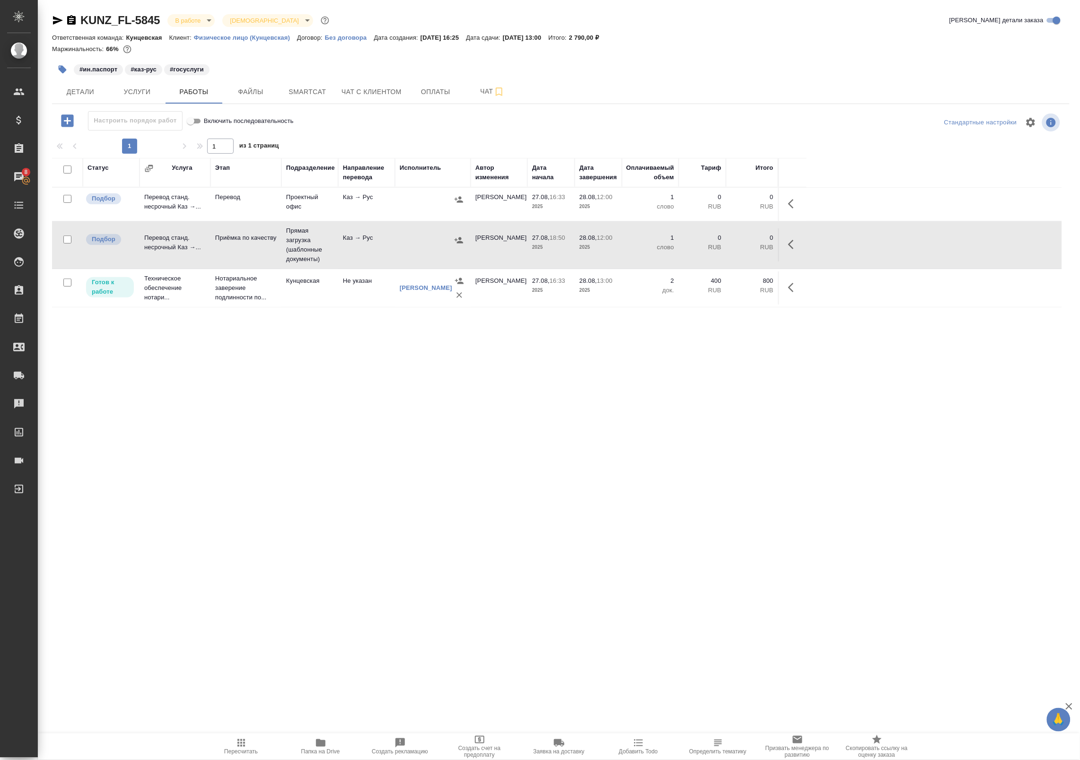
click at [458, 239] on icon "button" at bounding box center [458, 240] width 9 height 9
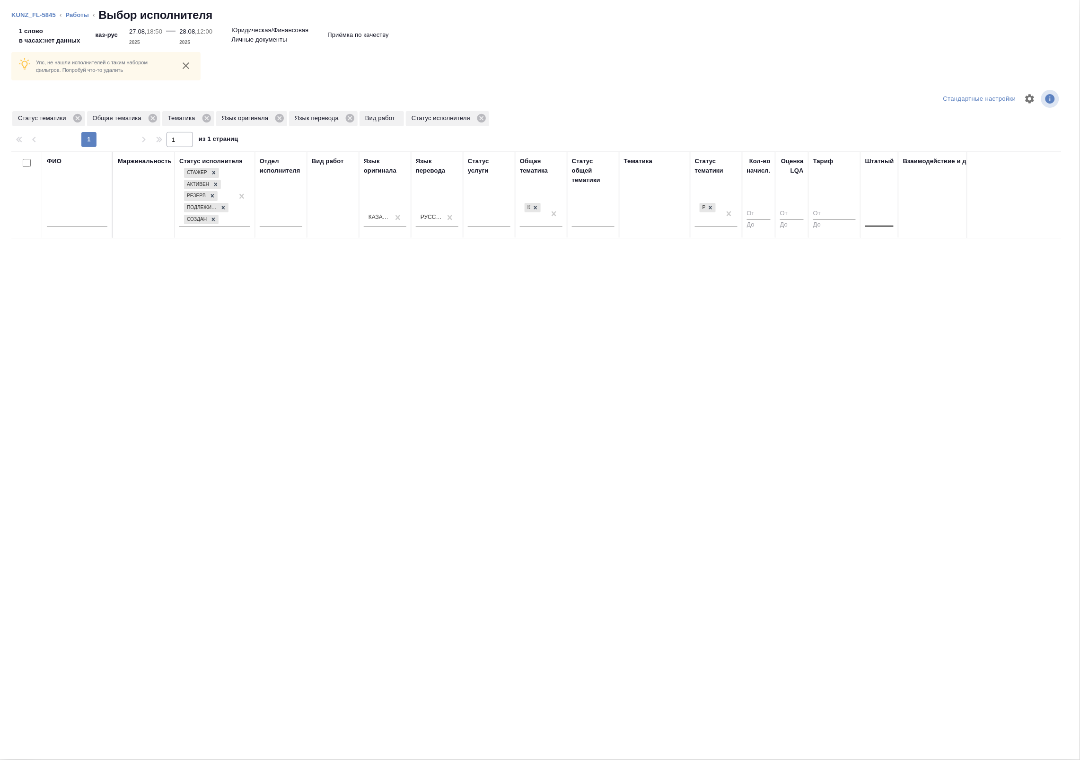
click at [890, 224] on div at bounding box center [879, 218] width 28 height 14
click at [883, 246] on div "Нет" at bounding box center [936, 247] width 142 height 17
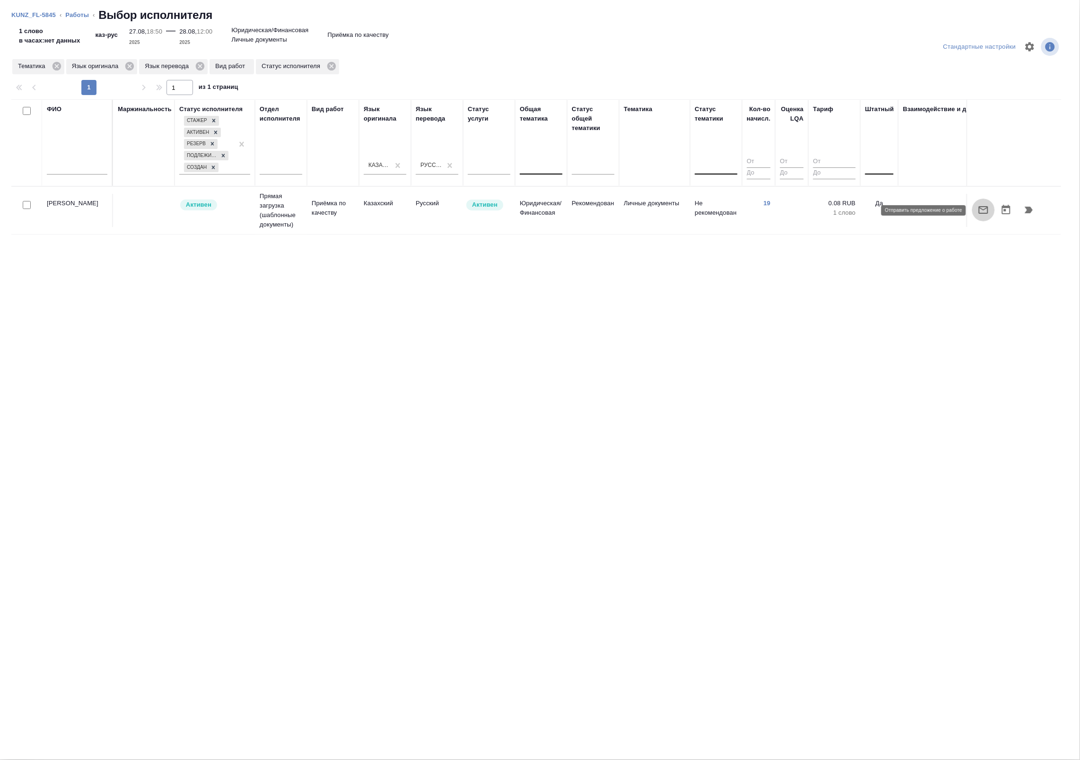
click at [983, 211] on icon "button" at bounding box center [983, 209] width 11 height 11
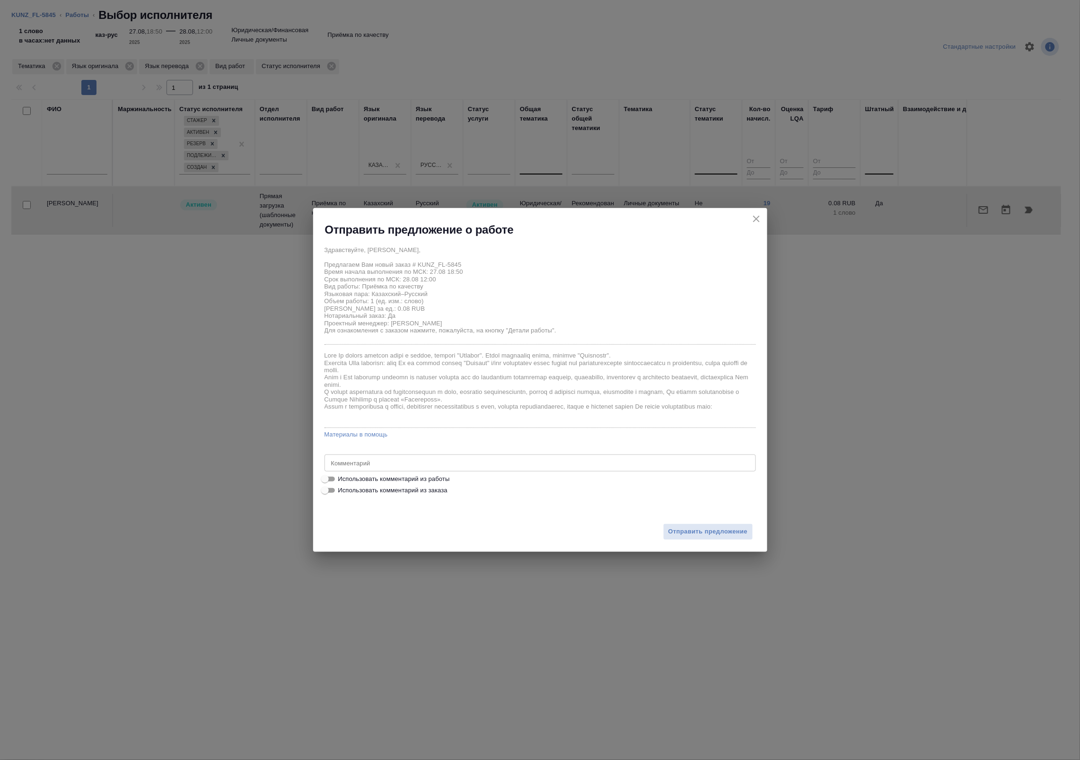
click at [414, 476] on span "Использовать комментарий из работы" at bounding box center [394, 479] width 112 height 9
click at [342, 476] on input "Использовать комментарий из работы" at bounding box center [325, 479] width 34 height 11
checkbox input "true"
type textarea "Перевод паспорта 2 паспорта 29 стр Перевод: Каз-рус Оригинал для сверки:[URL][D…"
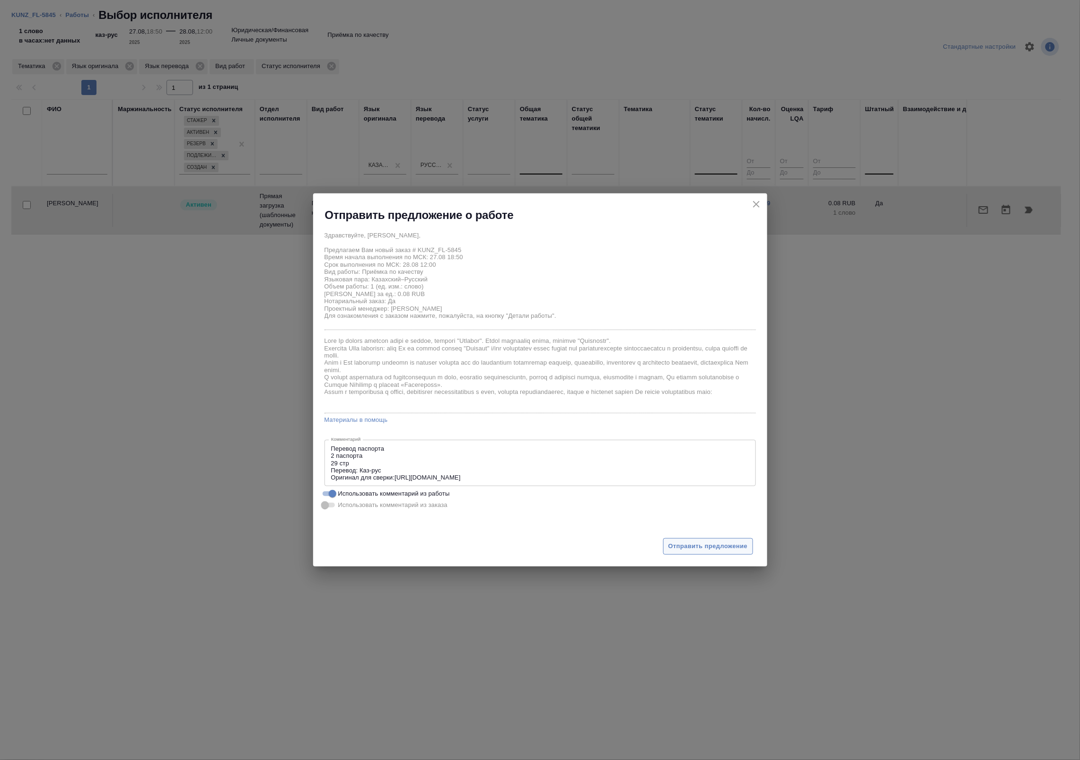
click at [687, 540] on button "Отправить предложение" at bounding box center [708, 546] width 90 height 17
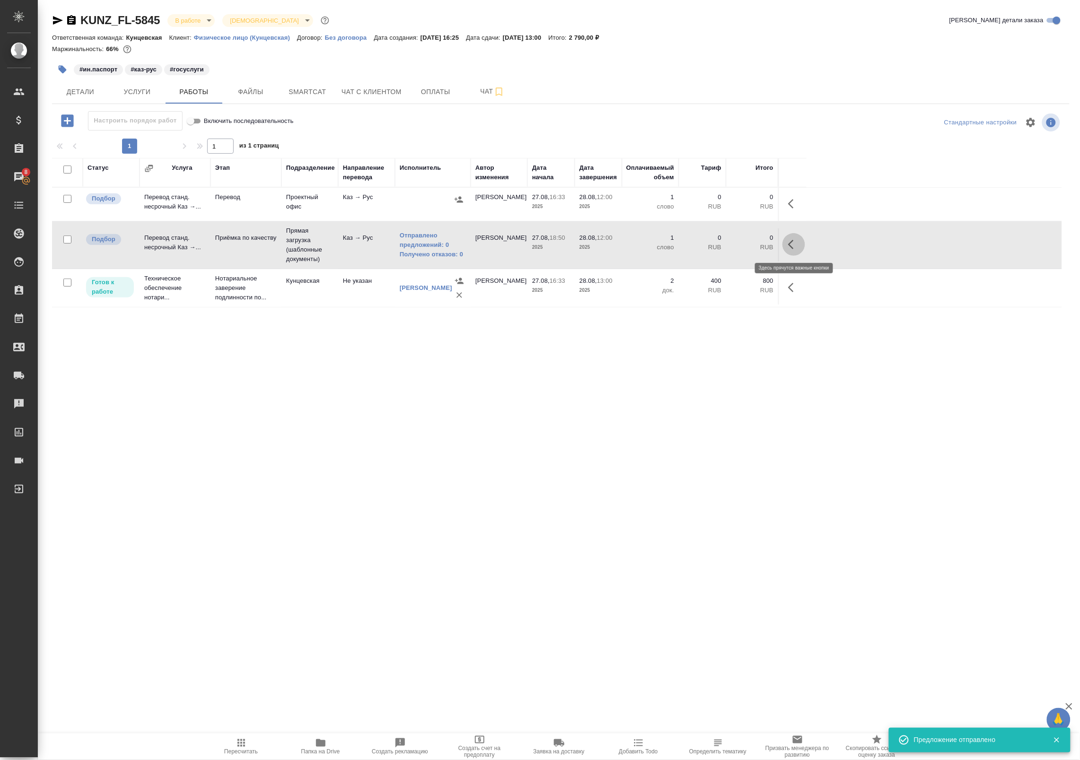
drag, startPoint x: 794, startPoint y: 249, endPoint x: 737, endPoint y: 266, distance: 59.6
click at [793, 249] on icon "button" at bounding box center [793, 244] width 11 height 11
click at [727, 249] on icon "button" at bounding box center [724, 244] width 11 height 11
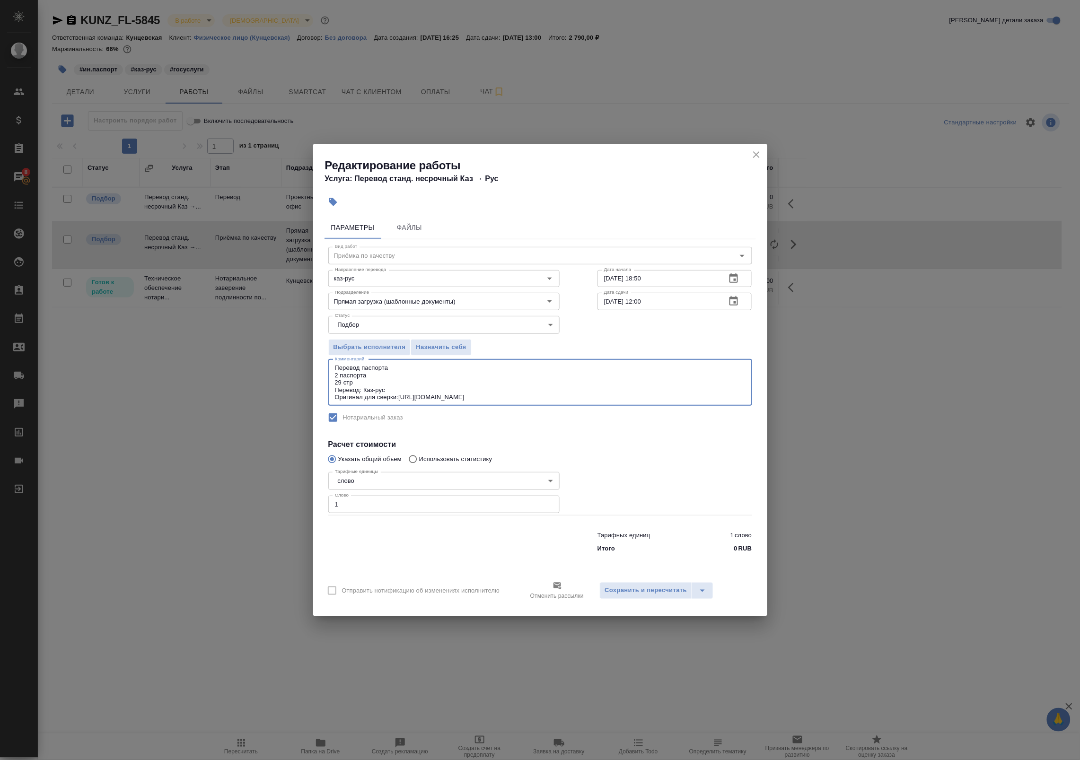
click at [757, 155] on icon "close" at bounding box center [756, 154] width 7 height 7
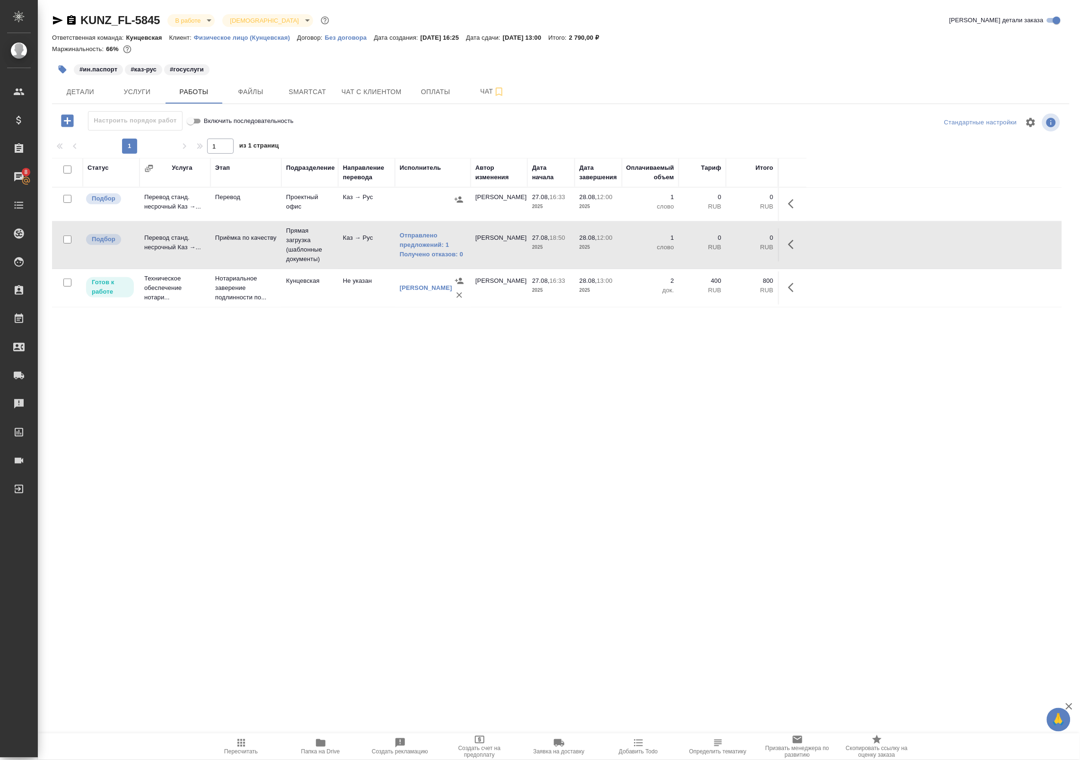
click at [802, 211] on button "button" at bounding box center [794, 204] width 23 height 23
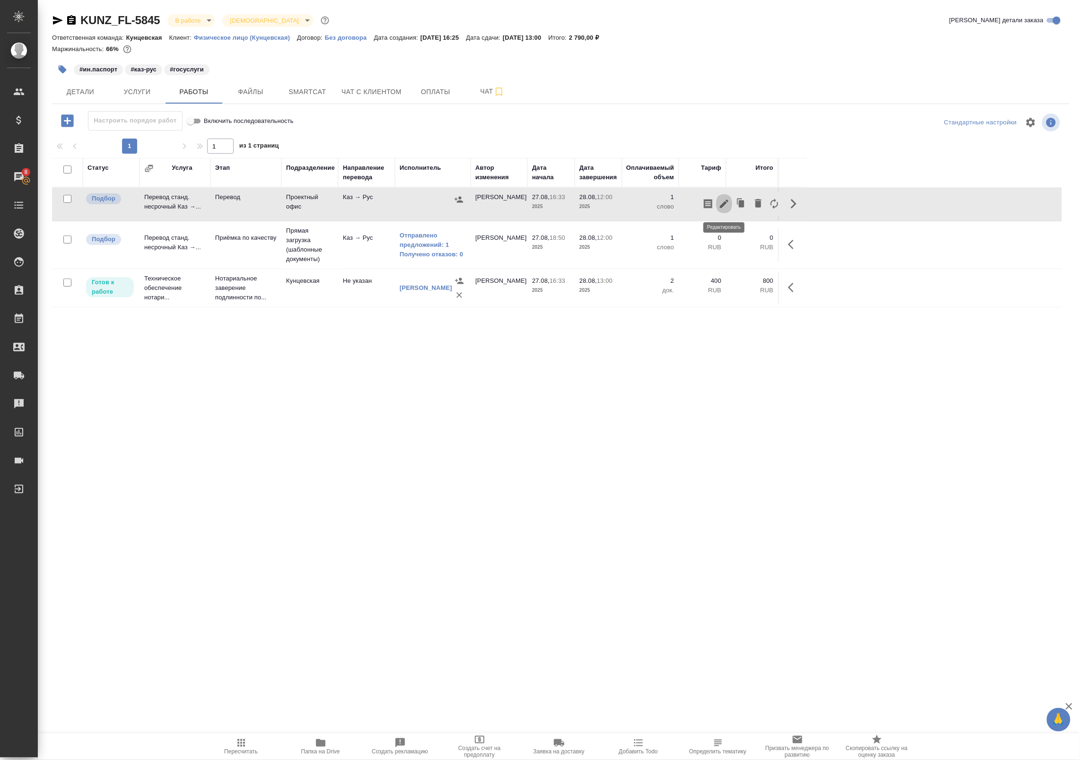
click at [722, 206] on icon "button" at bounding box center [724, 204] width 9 height 9
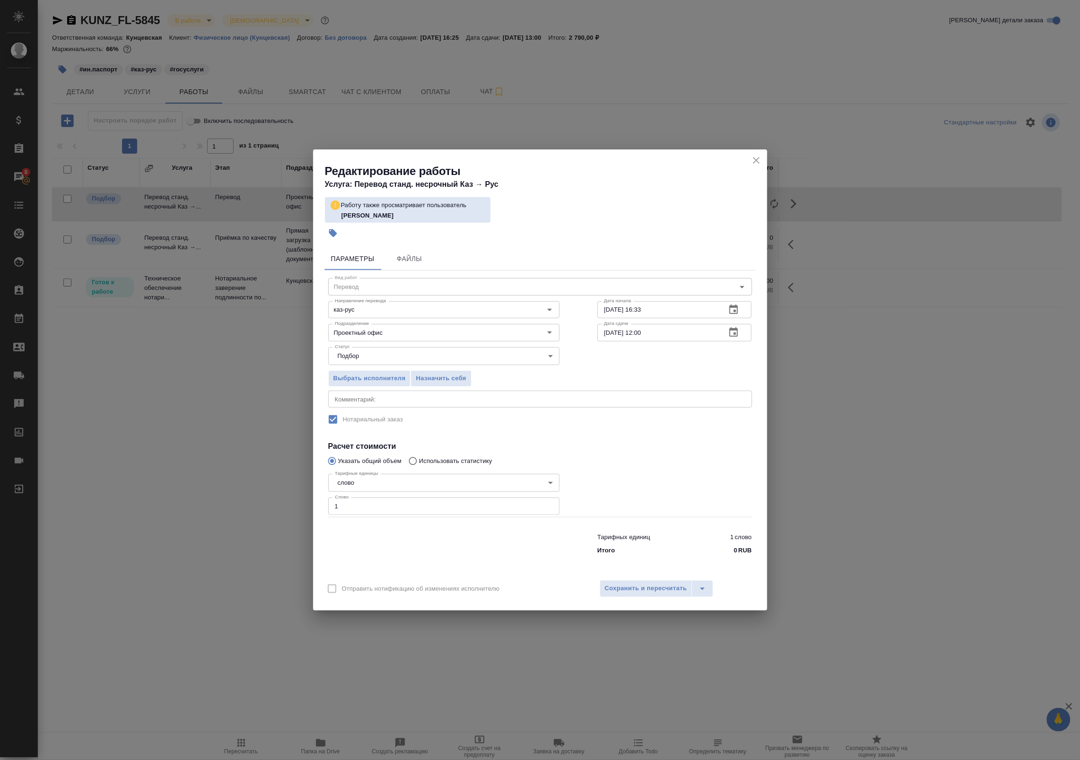
click at [359, 399] on textarea at bounding box center [540, 399] width 411 height 7
paste textarea "Перевод паспорта 2 паспорта 29 стр Перевод: Каз-рус Оригинал для сверки:[URL][D…"
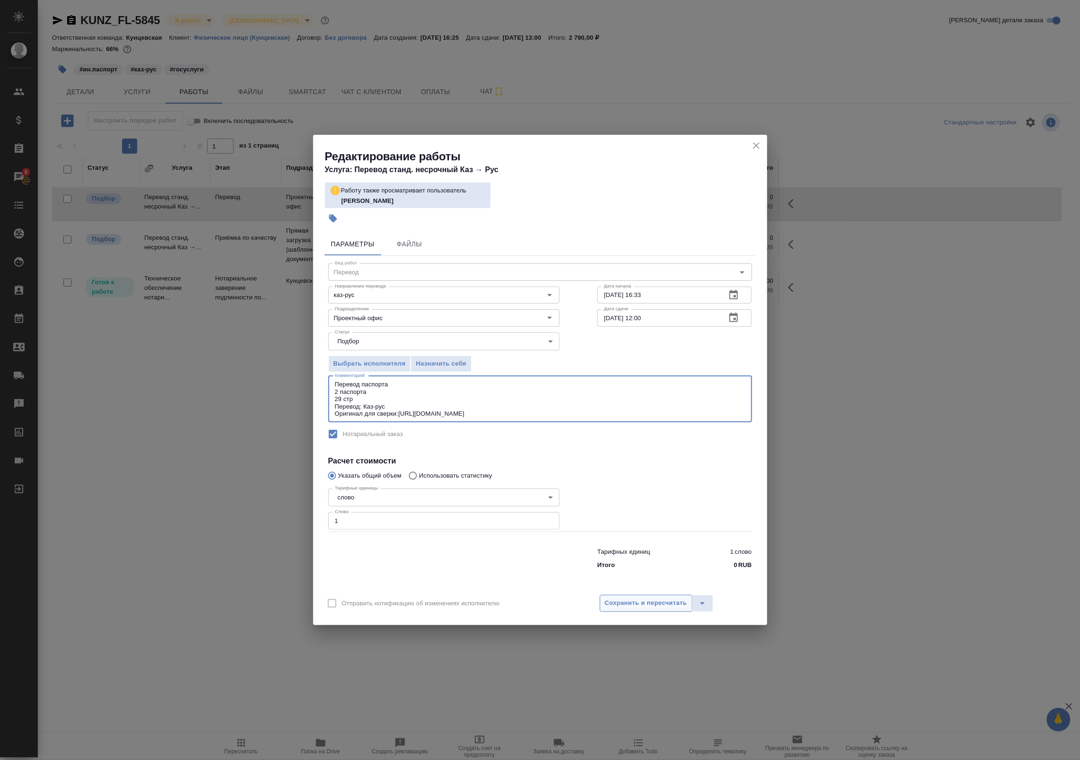
type textarea "Перевод паспорта 2 паспорта 29 стр Перевод: Каз-рус Оригинал для сверки:[URL][D…"
click at [632, 601] on span "Сохранить и пересчитать" at bounding box center [646, 603] width 82 height 11
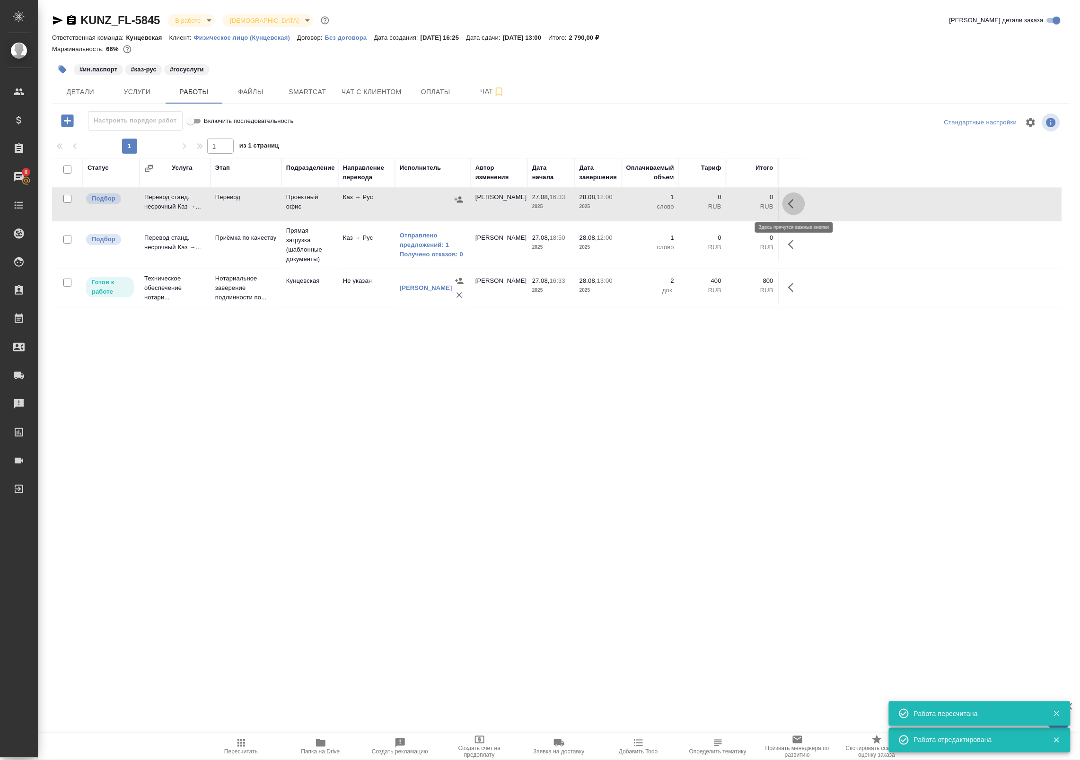
click at [798, 207] on icon "button" at bounding box center [793, 203] width 11 height 11
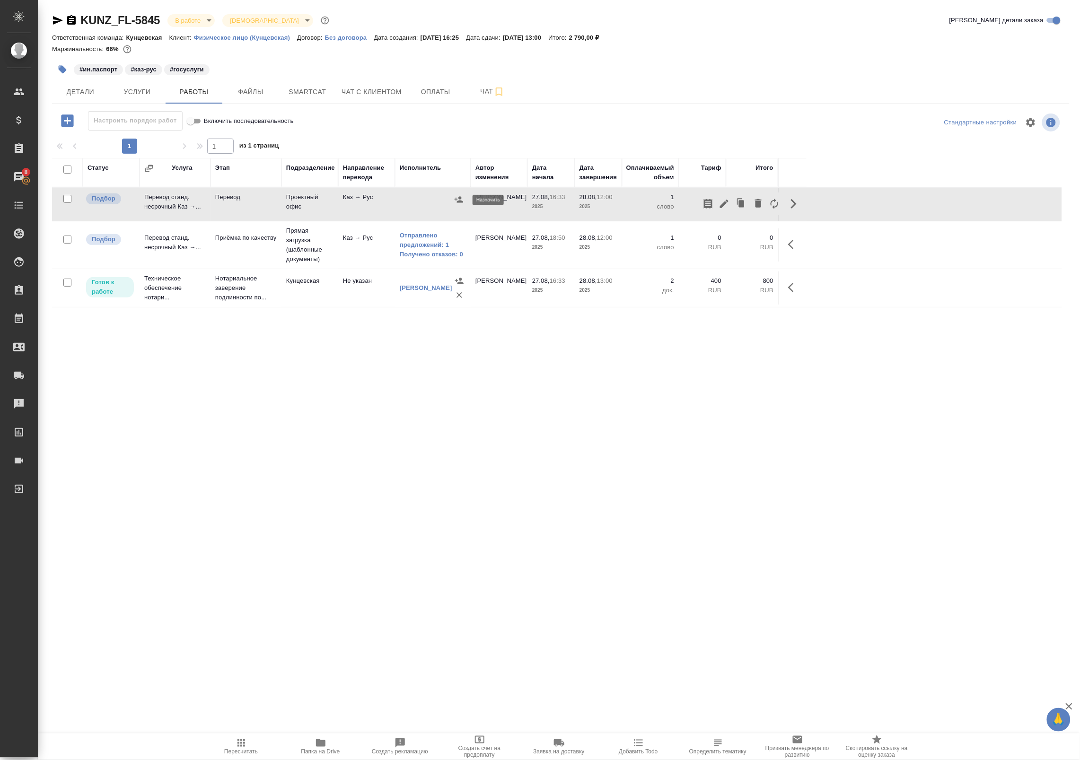
click at [461, 200] on icon "button" at bounding box center [458, 199] width 9 height 9
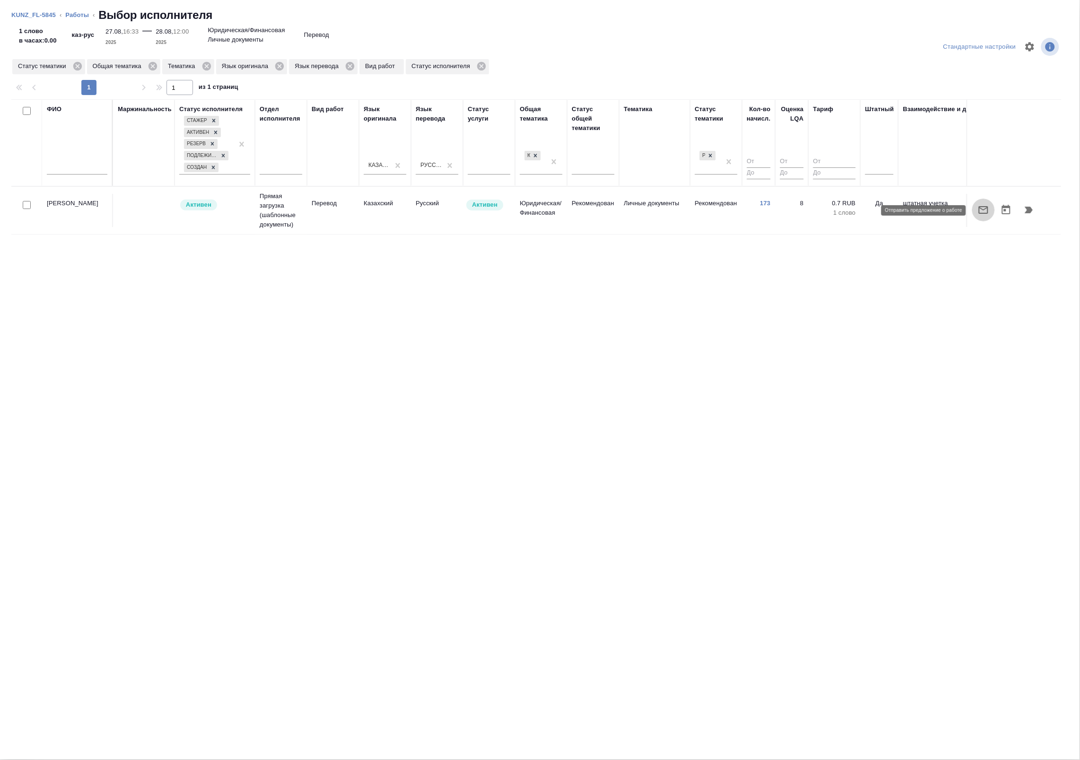
click at [990, 211] on button "button" at bounding box center [983, 210] width 23 height 23
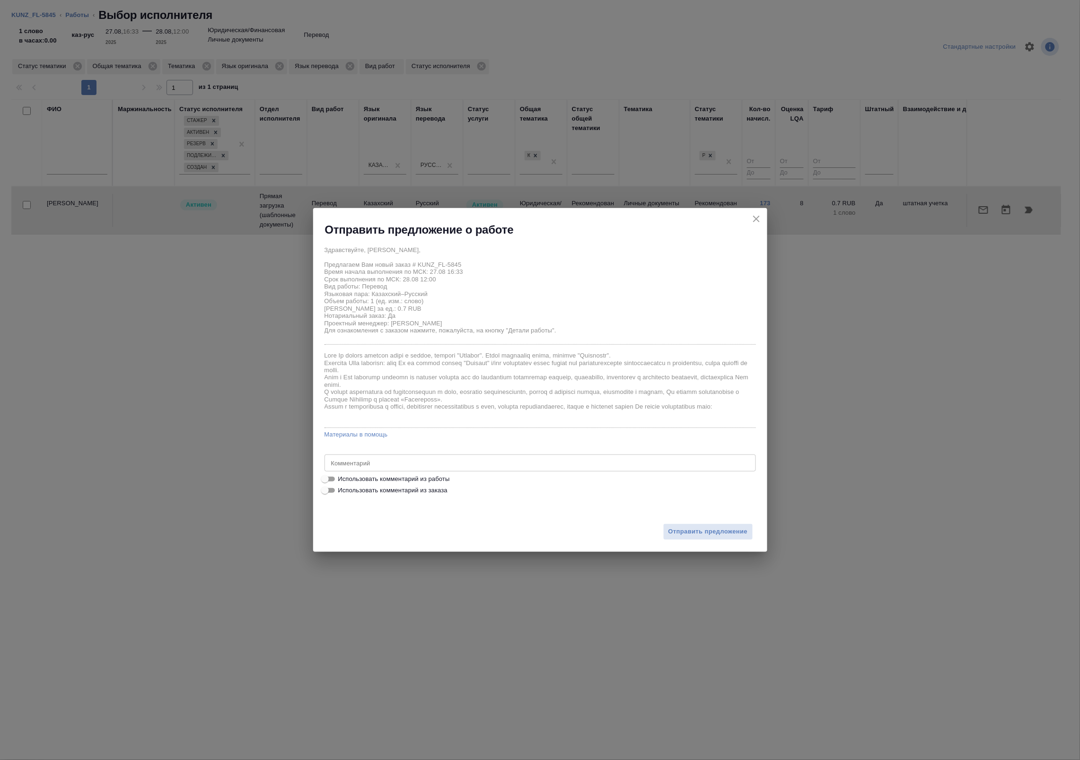
click at [410, 481] on span "Использовать комментарий из работы" at bounding box center [394, 479] width 112 height 9
click at [342, 481] on input "Использовать комментарий из работы" at bounding box center [325, 479] width 34 height 11
checkbox input "true"
type textarea "Перевод паспорта 2 паспорта 29 стр Перевод: Каз-рус Оригинал для сверки:[URL][D…"
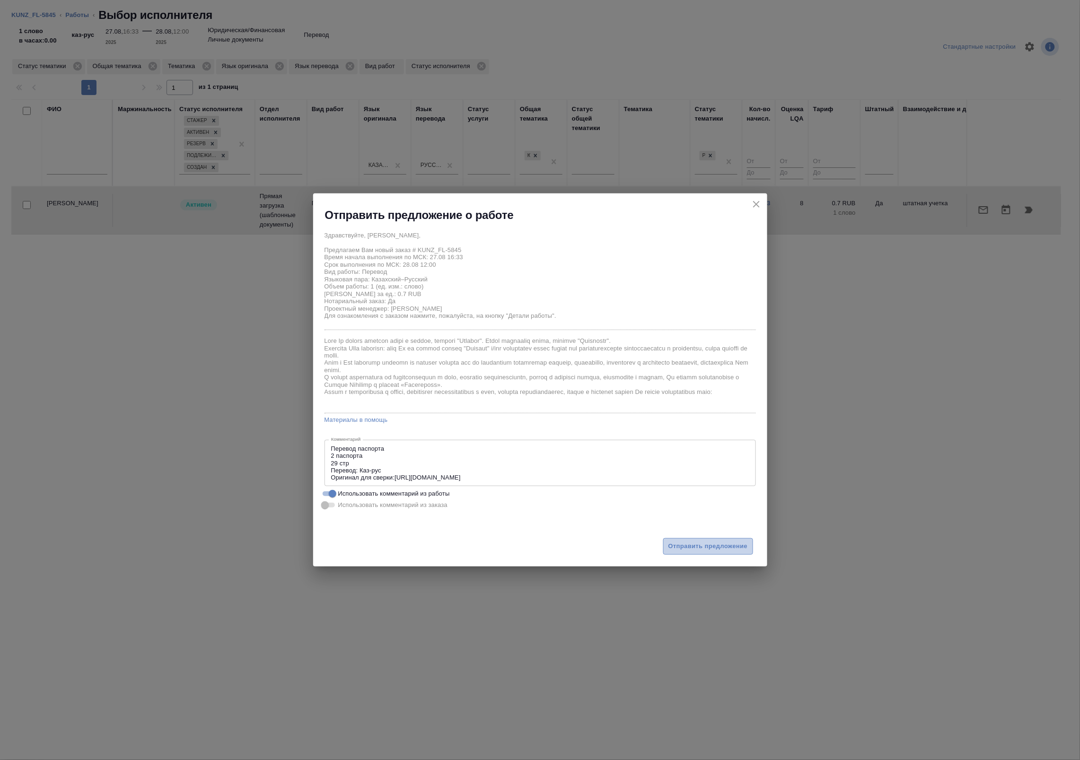
click at [677, 542] on span "Отправить предложение" at bounding box center [708, 546] width 79 height 11
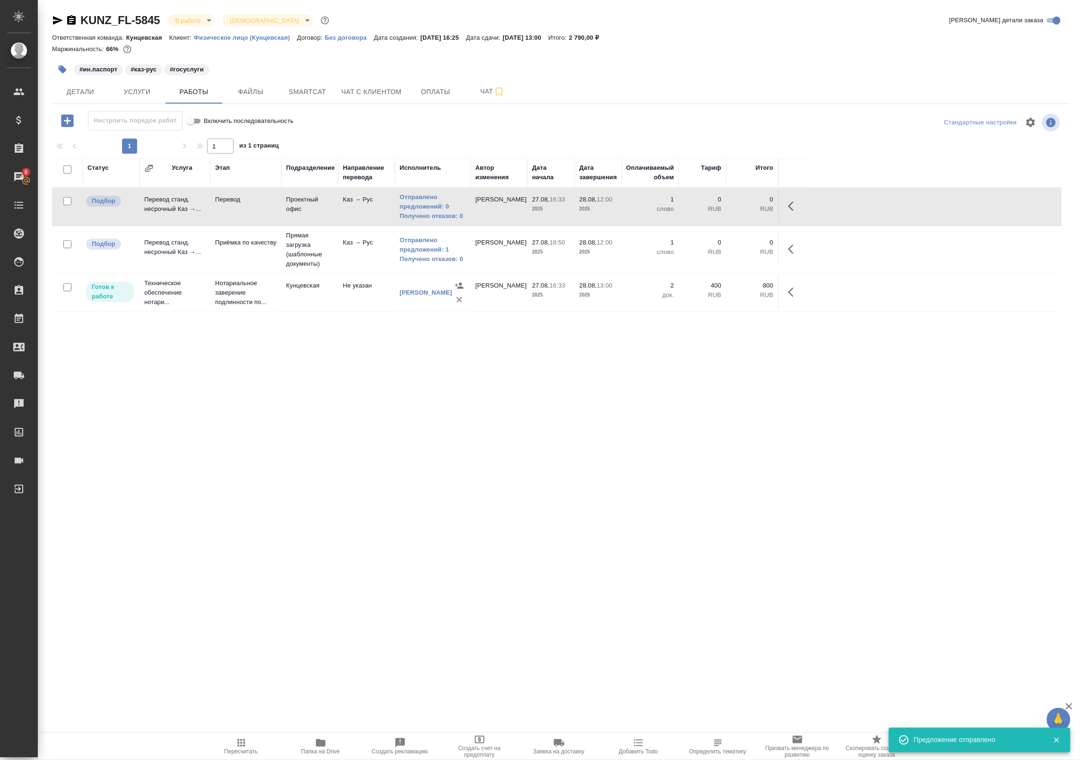
click at [795, 202] on icon "button" at bounding box center [793, 206] width 11 height 11
click at [710, 206] on icon "button" at bounding box center [708, 206] width 9 height 9
click at [435, 206] on link "Отправлено предложений: 0" at bounding box center [433, 202] width 66 height 19
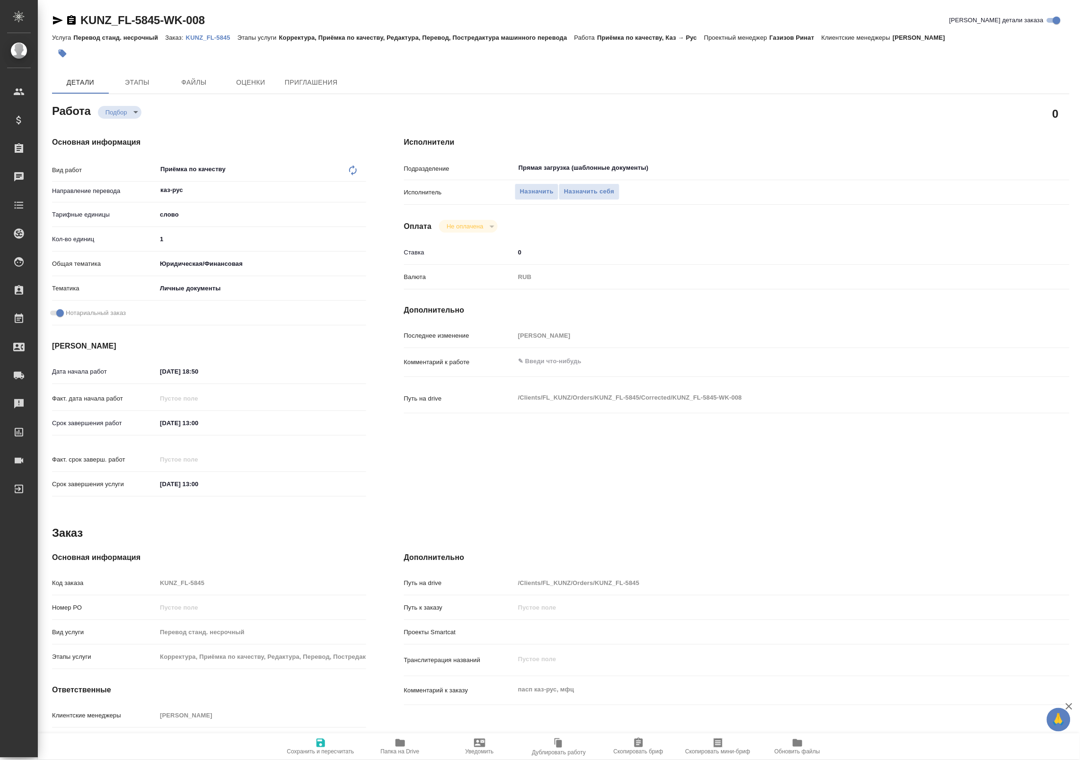
type textarea "x"
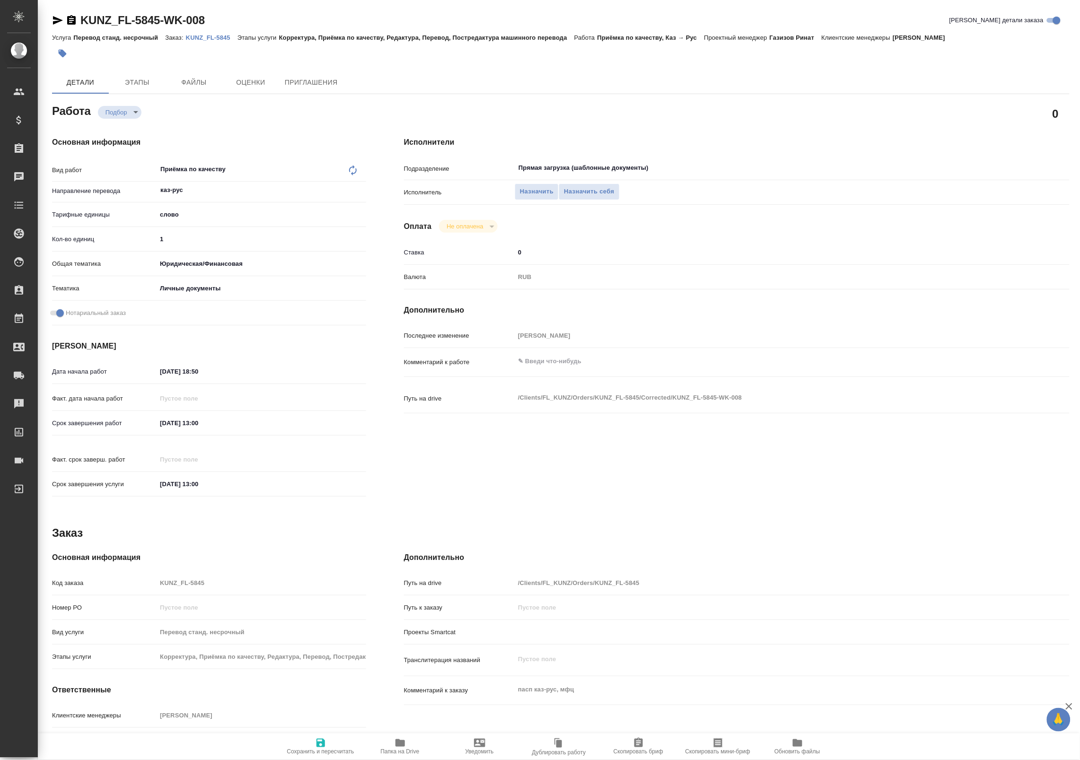
type textarea "x"
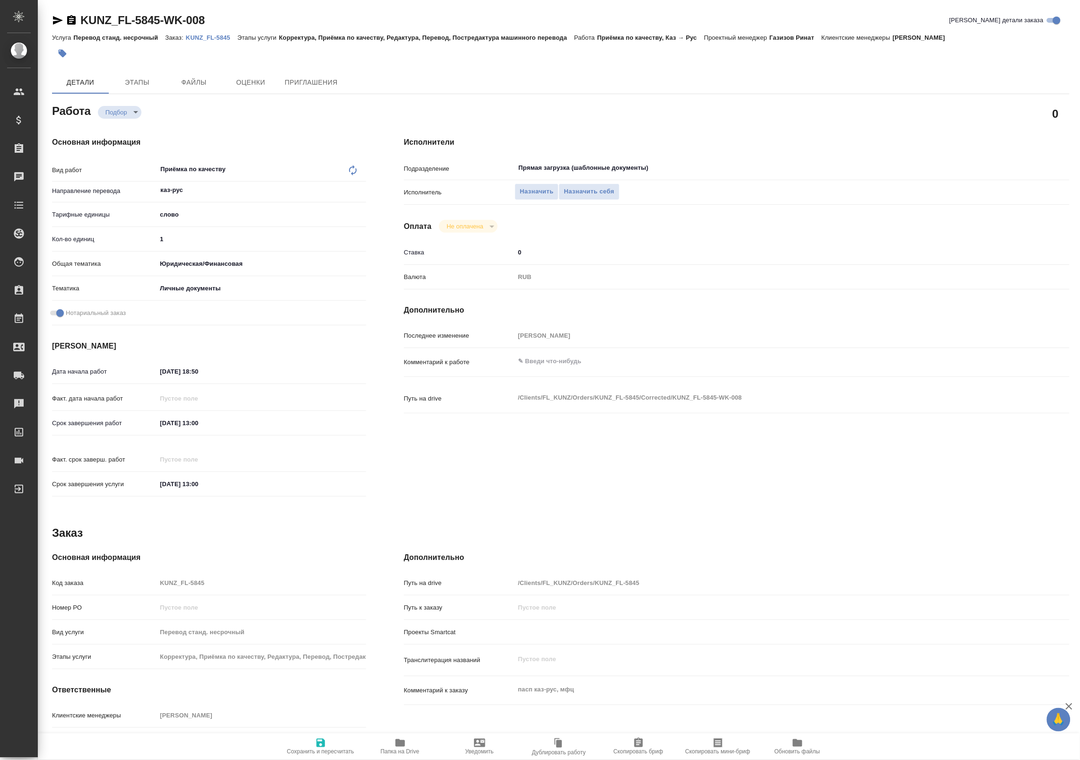
type textarea "x"
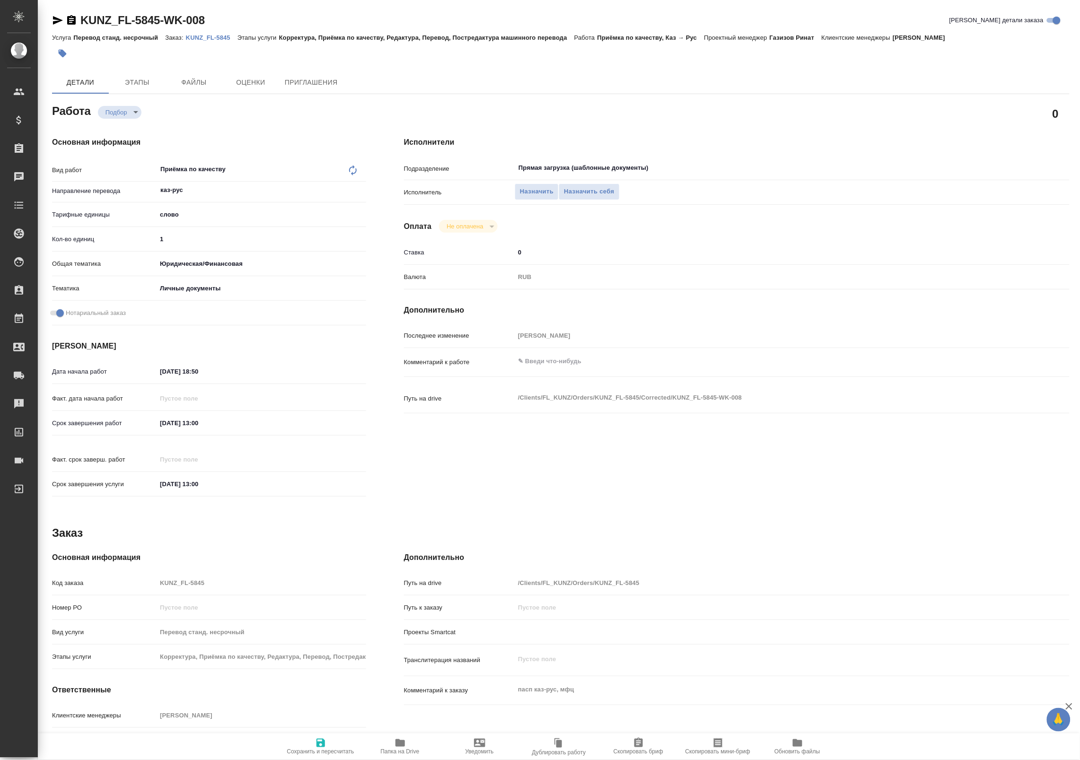
type textarea "x"
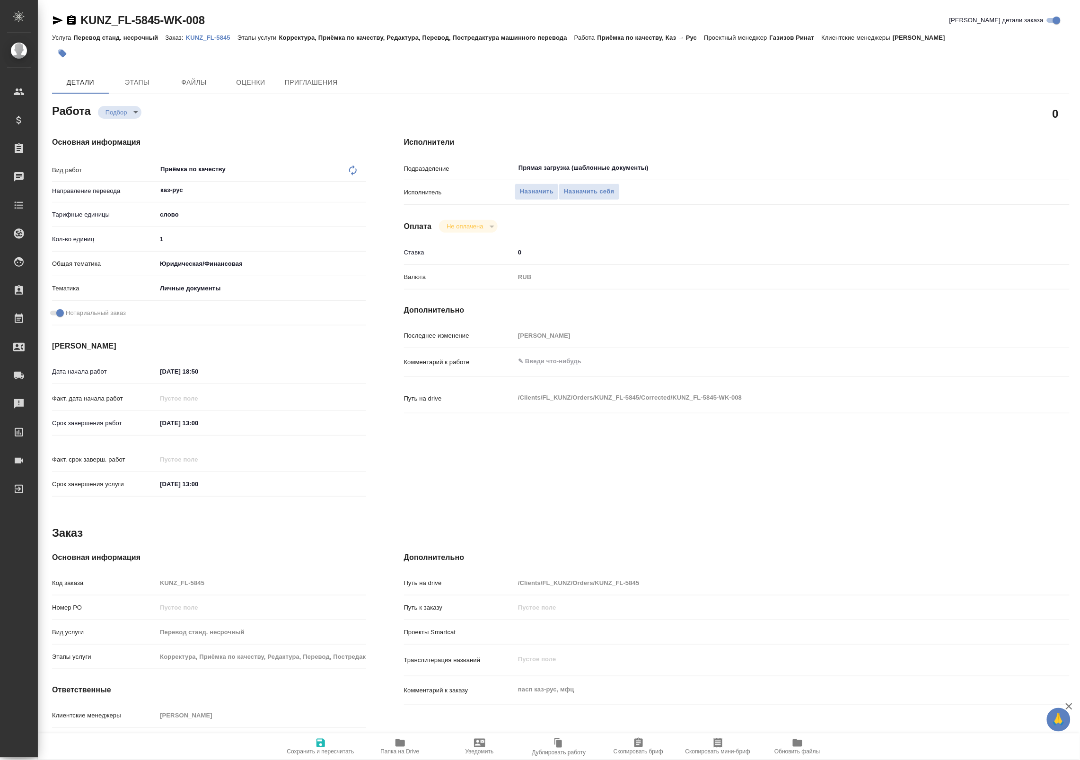
type textarea "x"
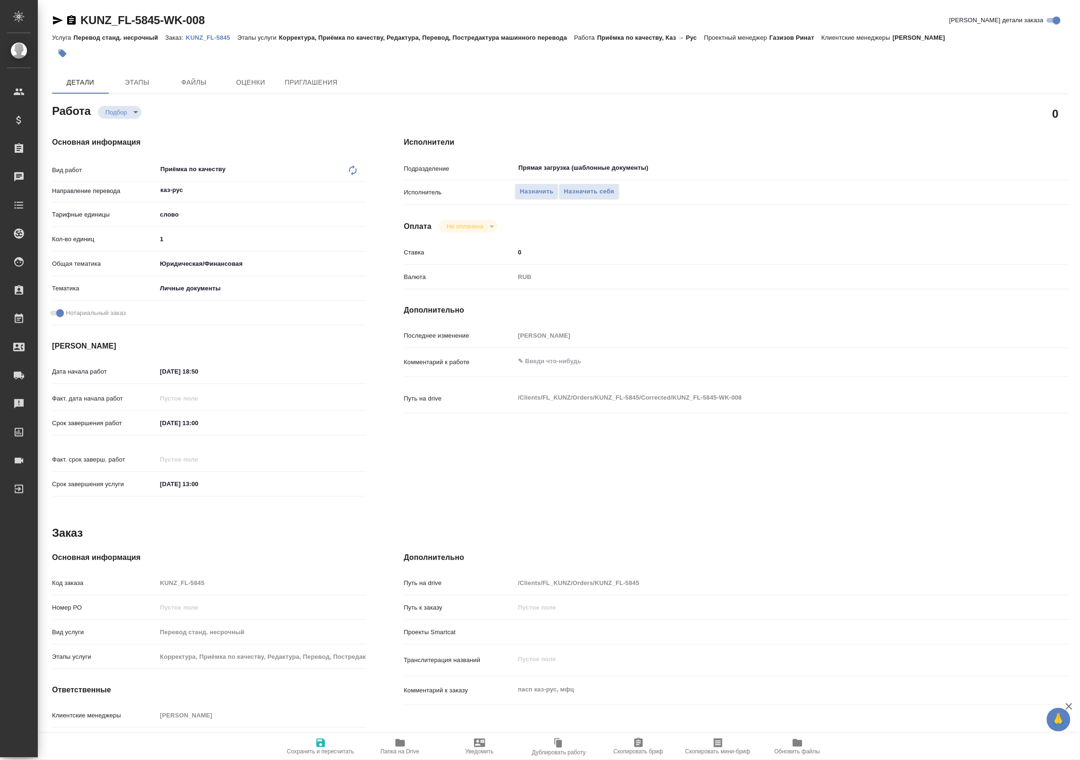
type textarea "x"
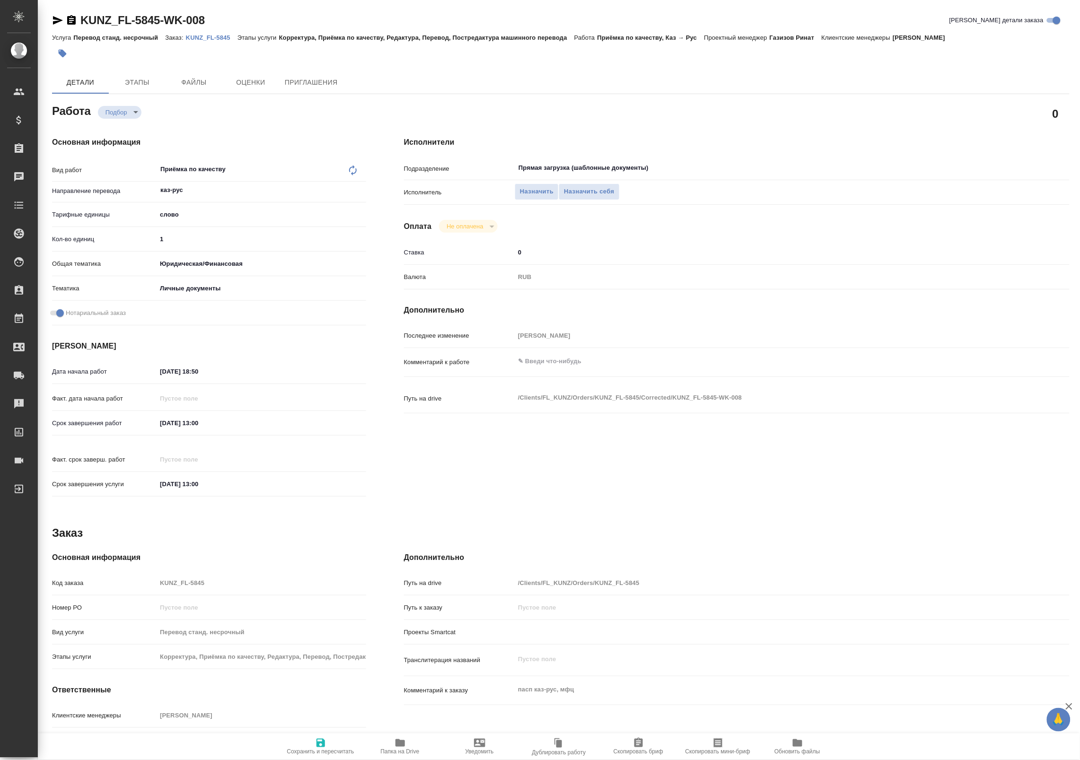
click at [389, 744] on span "Папка на Drive" at bounding box center [400, 747] width 68 height 18
type textarea "x"
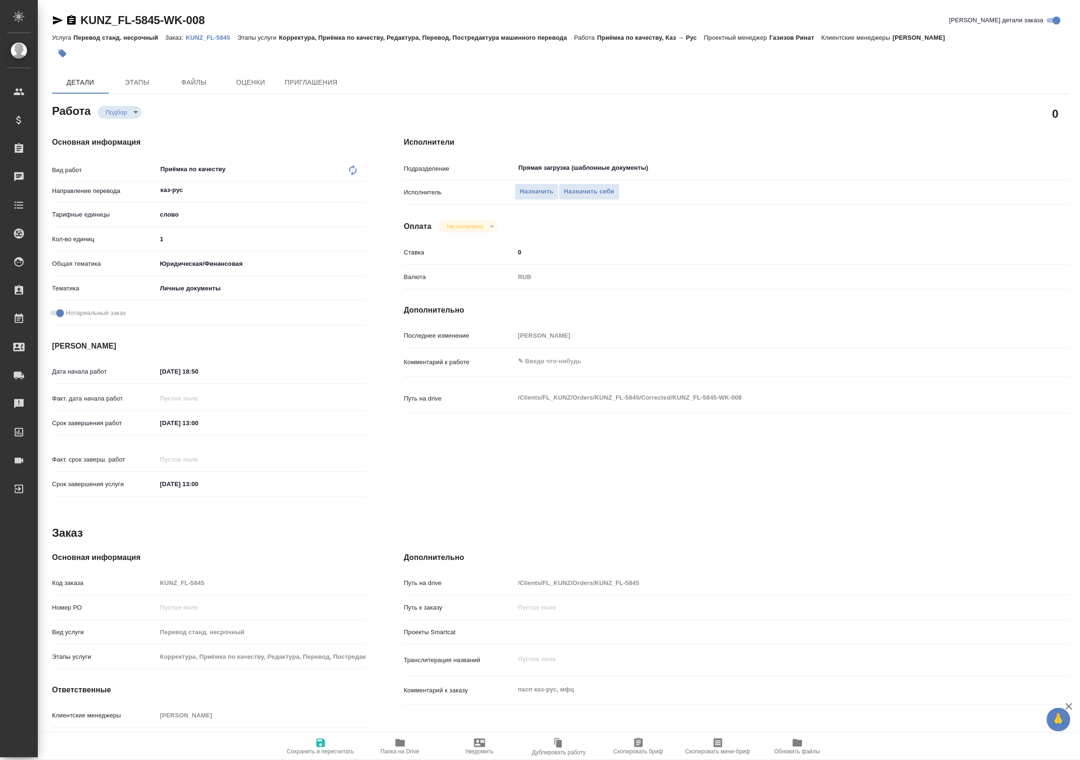
type textarea "x"
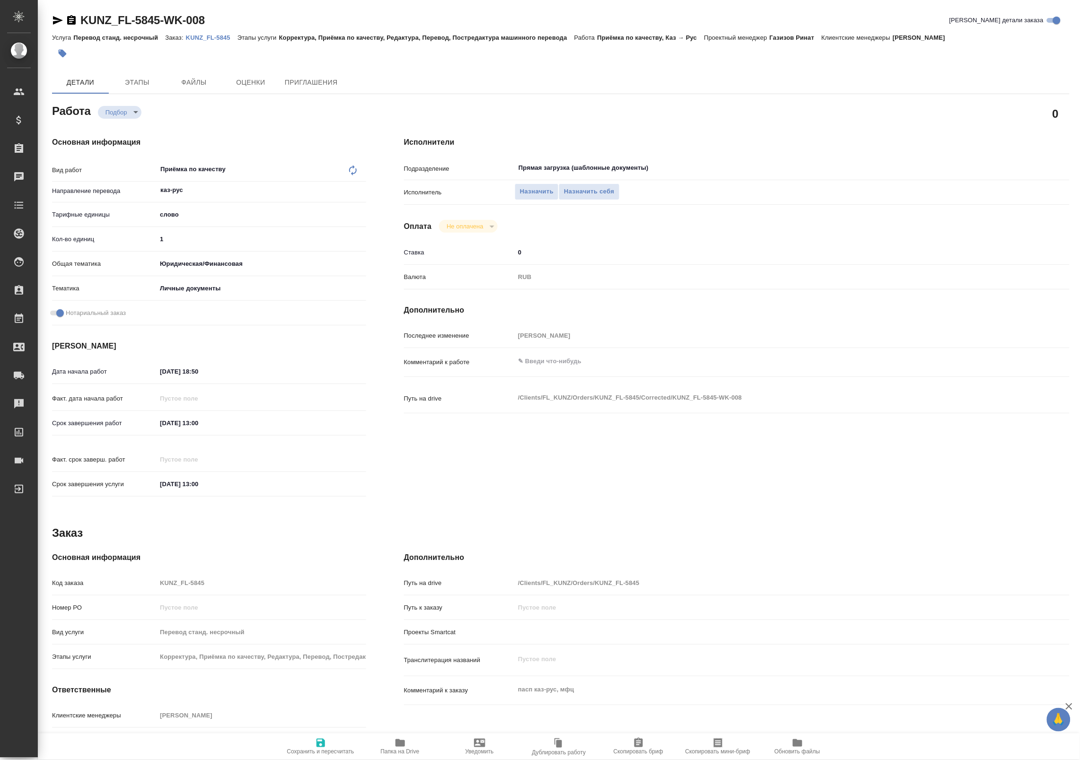
type textarea "x"
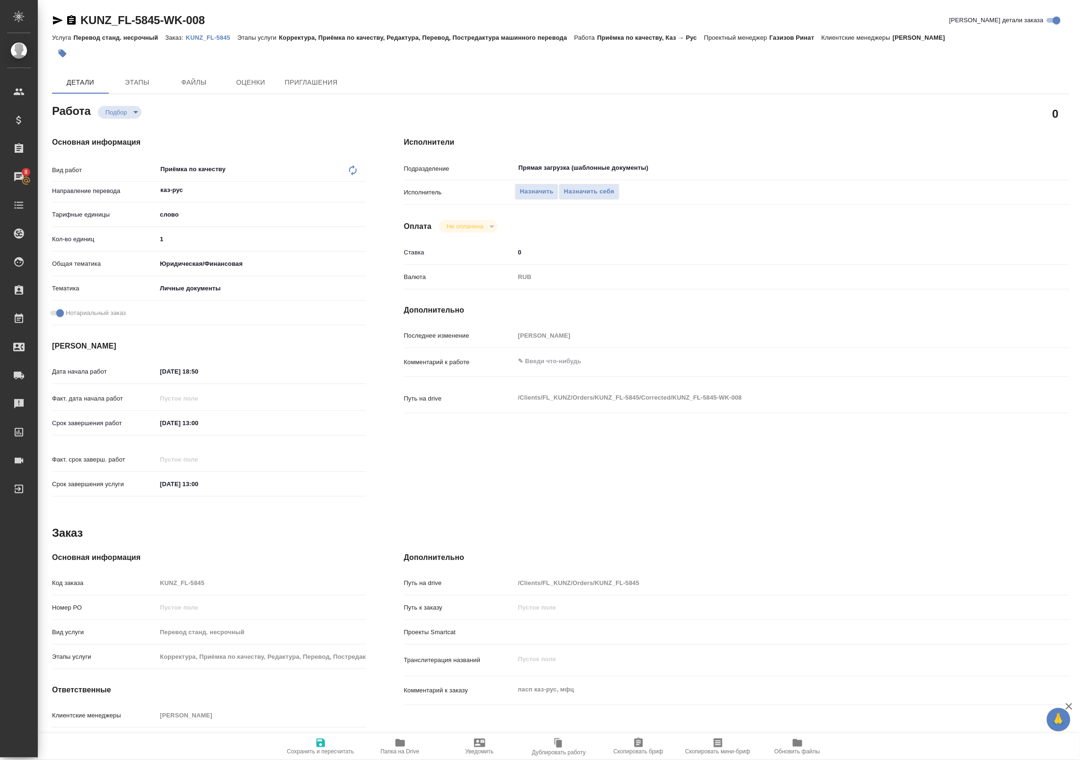
type textarea "x"
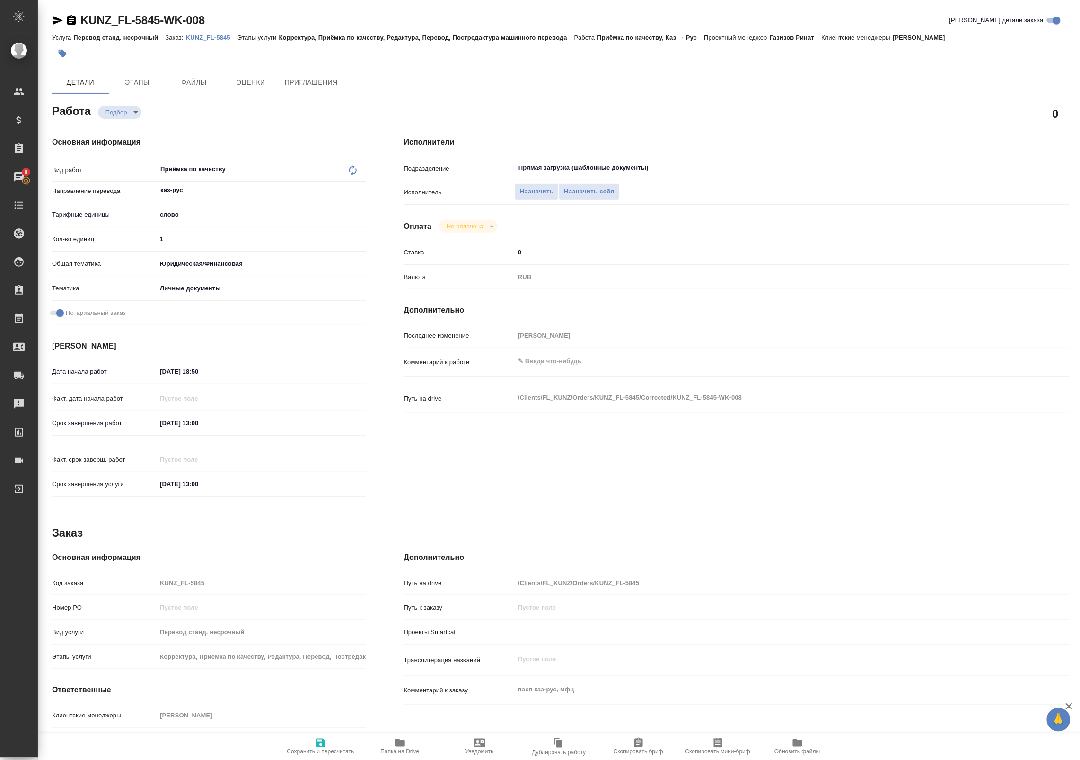
type textarea "x"
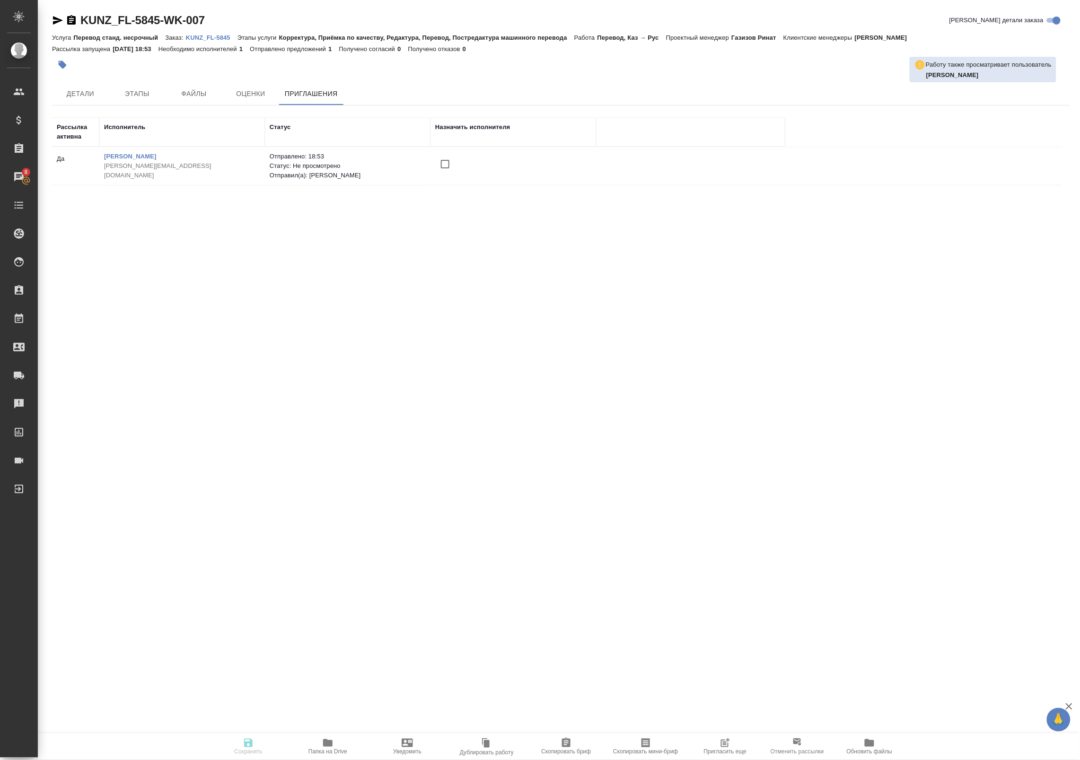
click at [729, 746] on icon "button" at bounding box center [725, 744] width 8 height 8
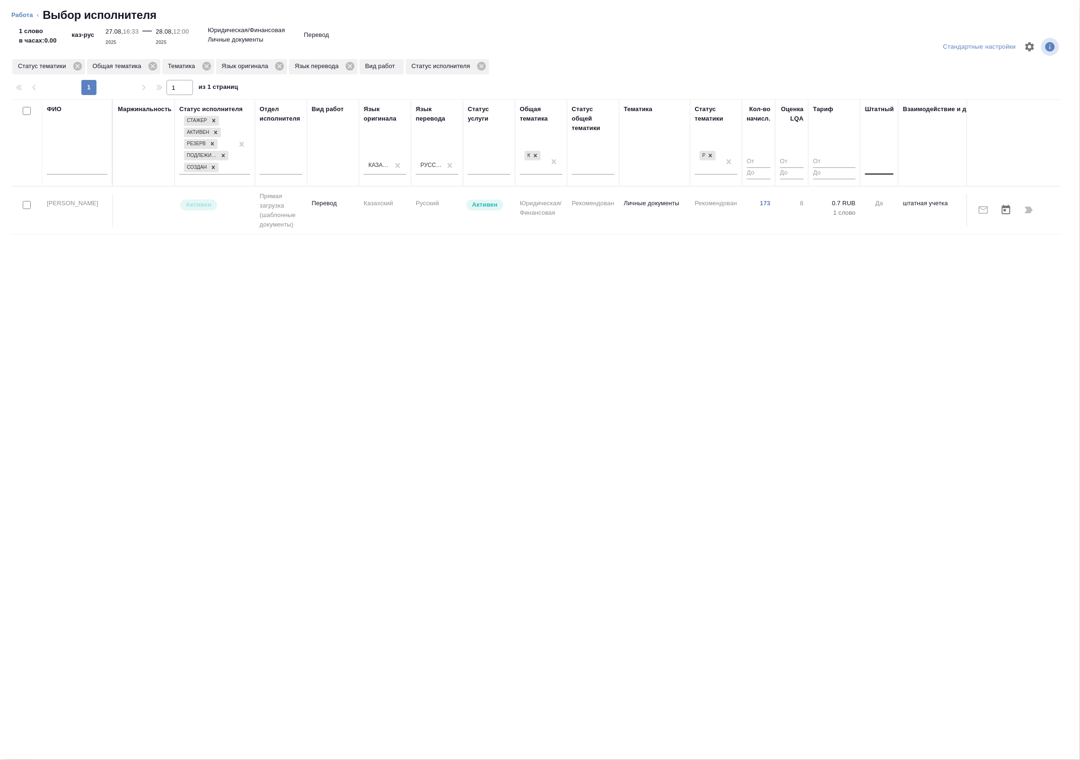
click at [876, 169] on div at bounding box center [879, 165] width 28 height 14
click at [883, 194] on div "Нет" at bounding box center [936, 195] width 142 height 17
click at [987, 205] on icon "button" at bounding box center [983, 205] width 11 height 11
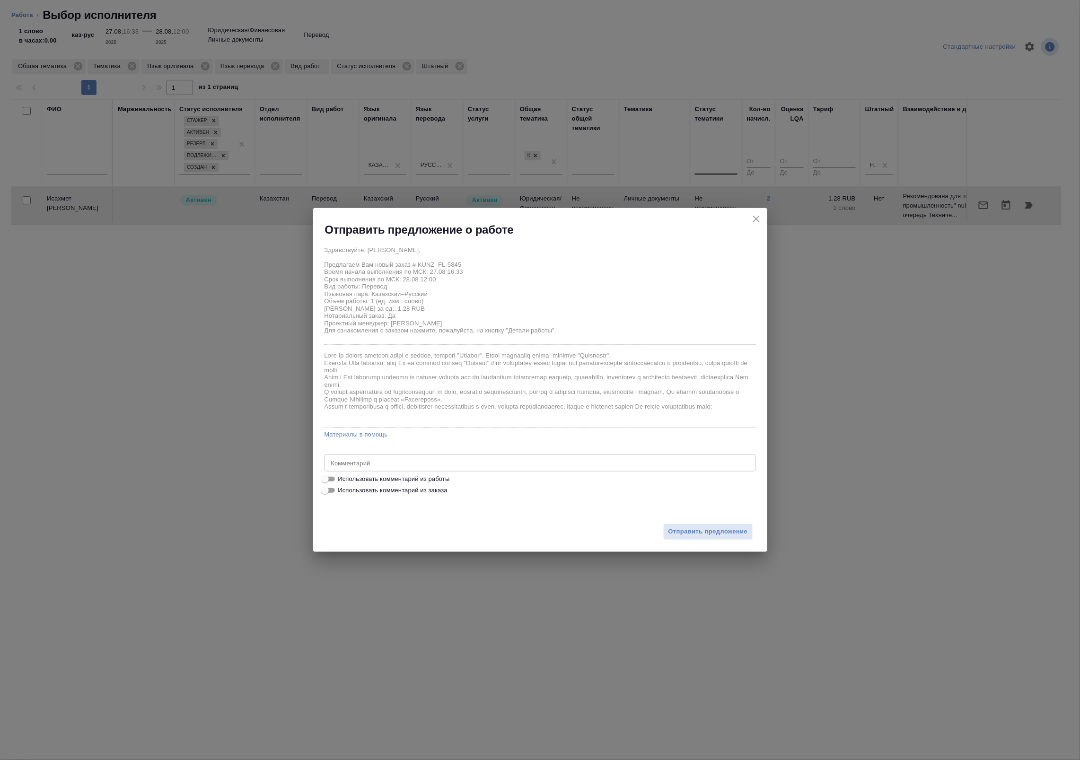
click at [421, 481] on span "Использовать комментарий из работы" at bounding box center [394, 479] width 112 height 9
click at [342, 481] on input "Использовать комментарий из работы" at bounding box center [325, 479] width 34 height 11
checkbox input "true"
type textarea "Перевод паспорта 2 паспорта 29 стр Перевод: Каз-рус Оригинал для сверки:https:/…"
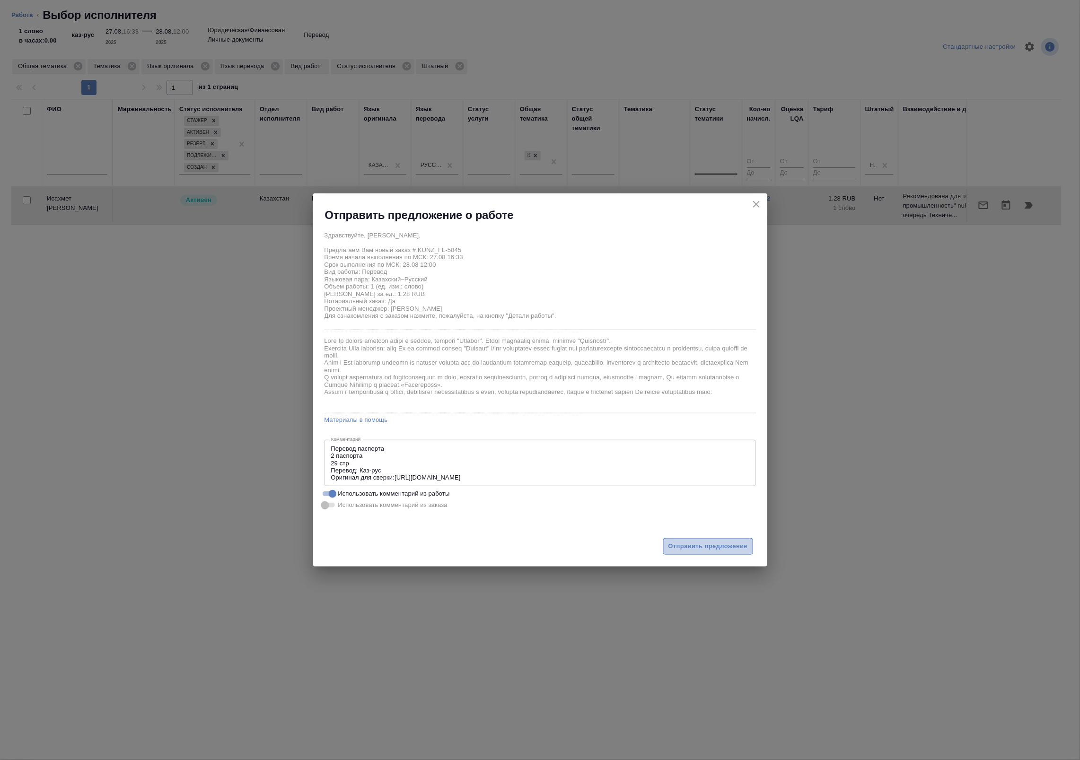
click at [684, 543] on span "Отправить предложение" at bounding box center [708, 546] width 79 height 11
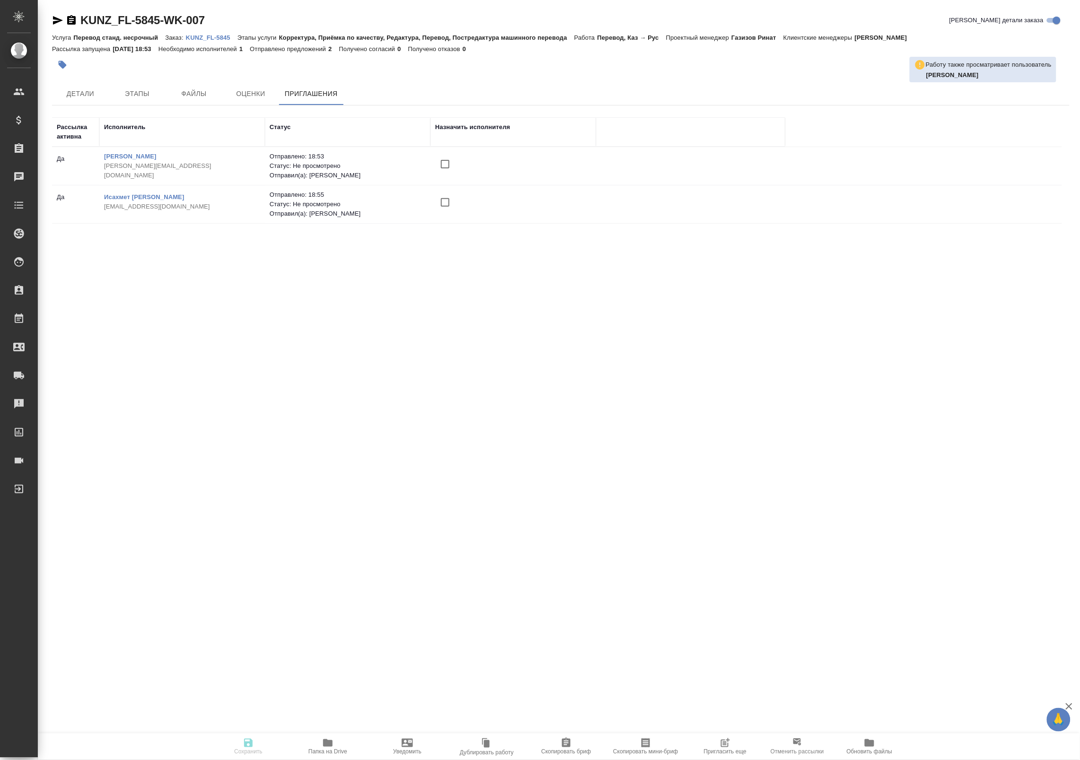
click at [721, 747] on icon "button" at bounding box center [725, 743] width 11 height 11
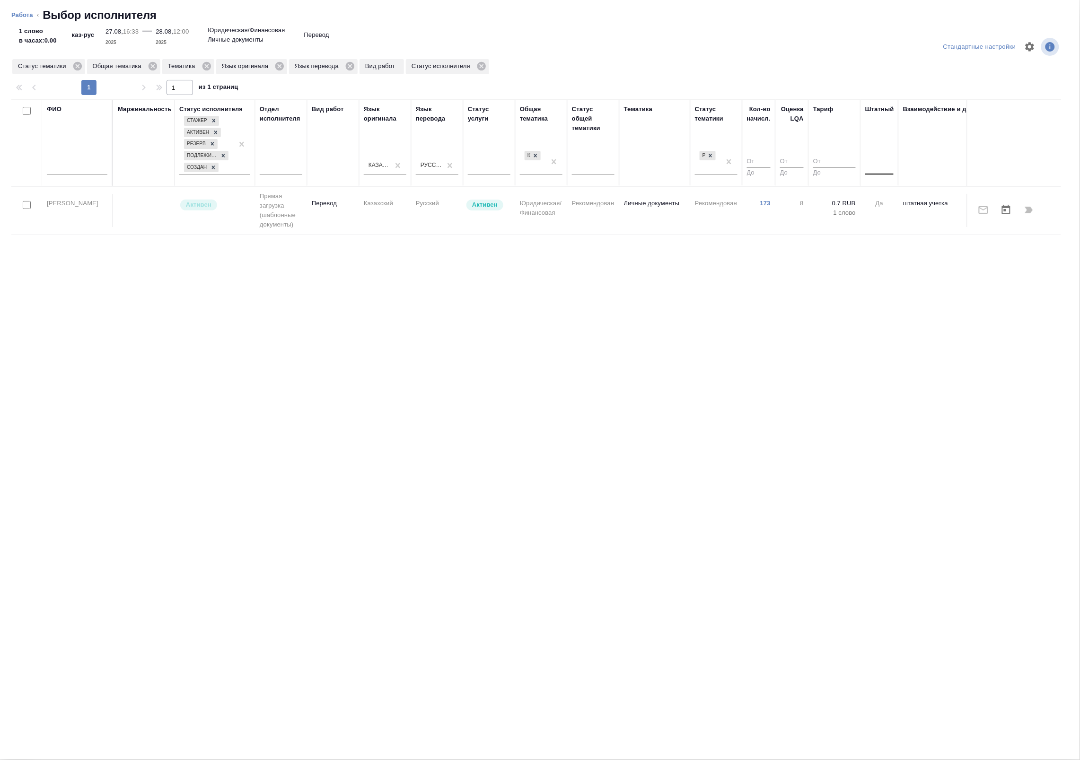
click at [878, 168] on div at bounding box center [879, 165] width 28 height 14
click at [874, 189] on div "Нет" at bounding box center [936, 195] width 142 height 17
click at [590, 162] on div at bounding box center [593, 165] width 43 height 14
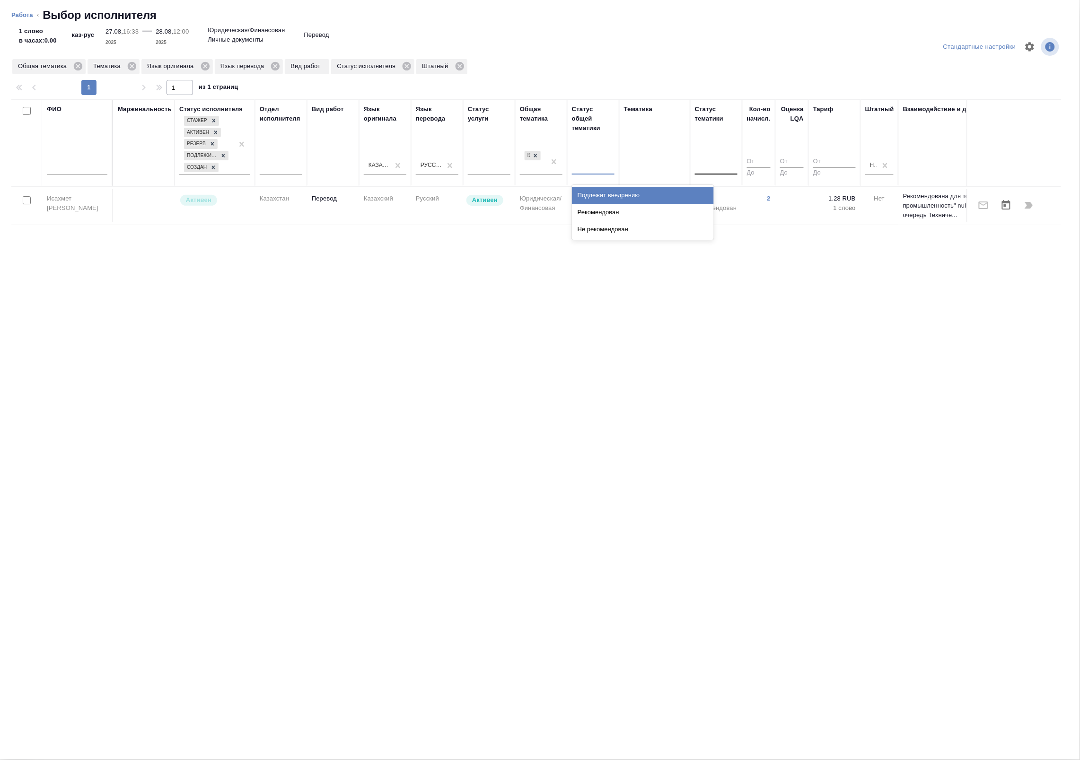
click at [637, 166] on div "Тематика" at bounding box center [655, 143] width 62 height 77
click at [382, 65] on icon at bounding box center [384, 66] width 9 height 9
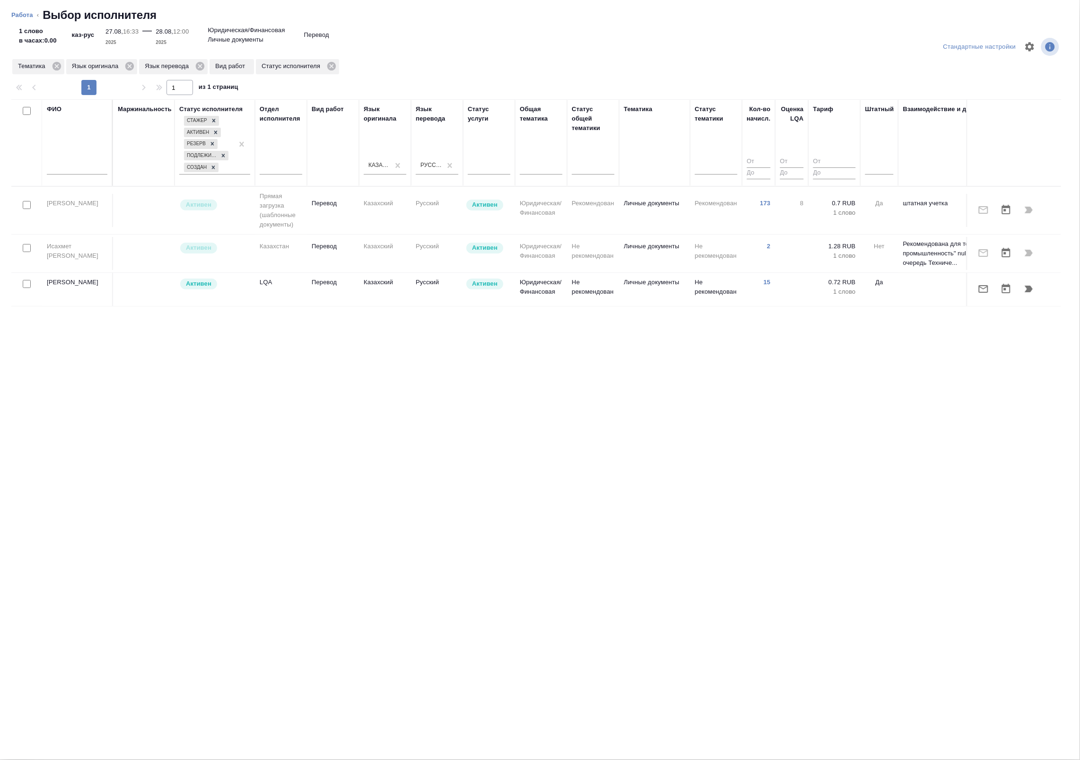
click at [158, 438] on div "ФИО Маржинальность Статус исполнителя Стажер Активен Резерв Подлежит внедрению …" at bounding box center [536, 335] width 1050 height 473
drag, startPoint x: 32, startPoint y: 10, endPoint x: 26, endPoint y: 12, distance: 6.4
click at [32, 10] on li "Работа" at bounding box center [22, 14] width 22 height 9
click at [24, 13] on link "Работа" at bounding box center [22, 14] width 22 height 7
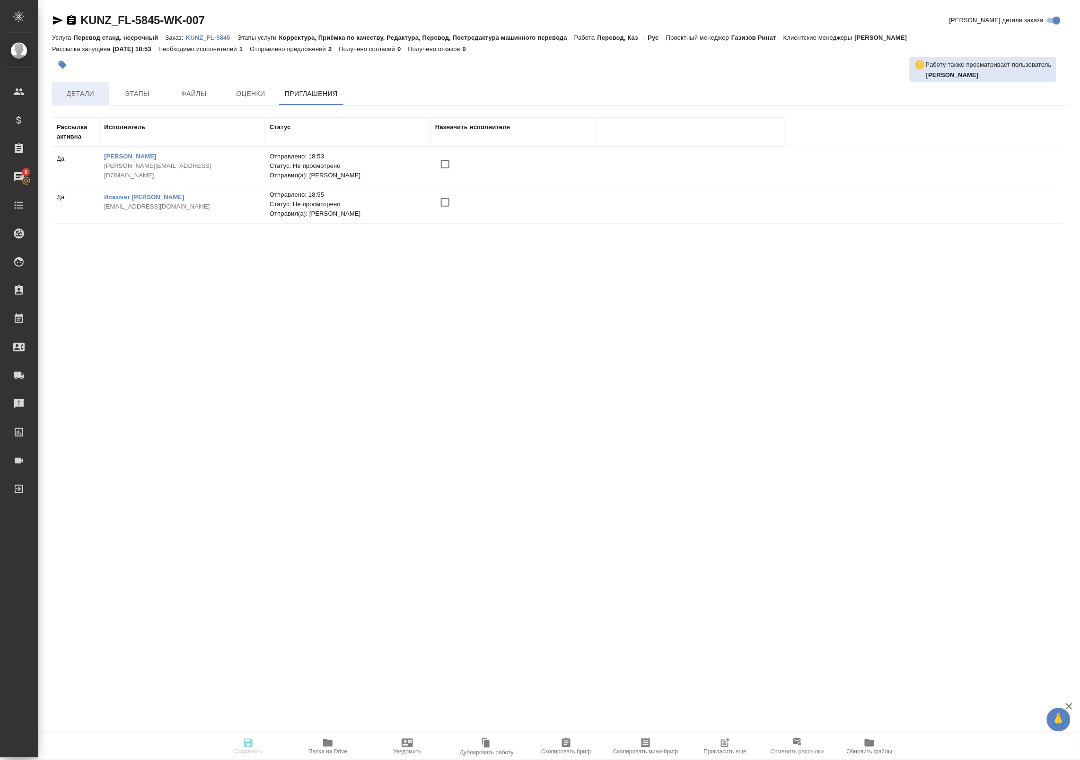
click at [93, 91] on span "Детали" at bounding box center [80, 94] width 45 height 12
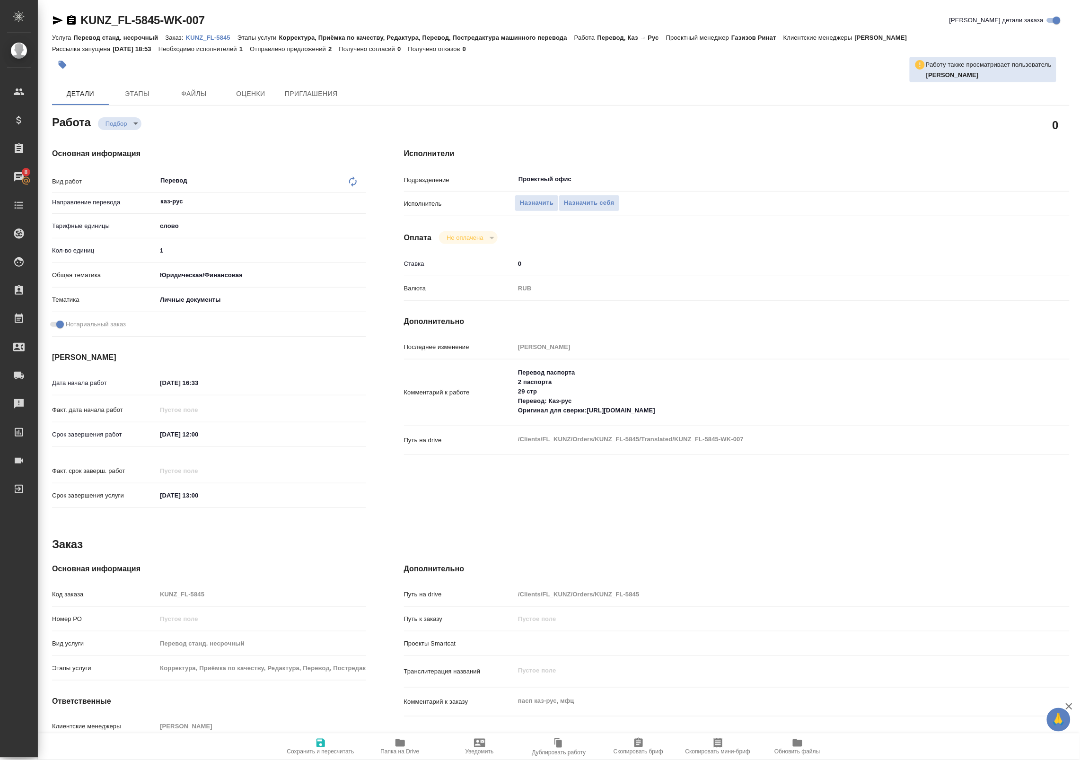
type textarea "x"
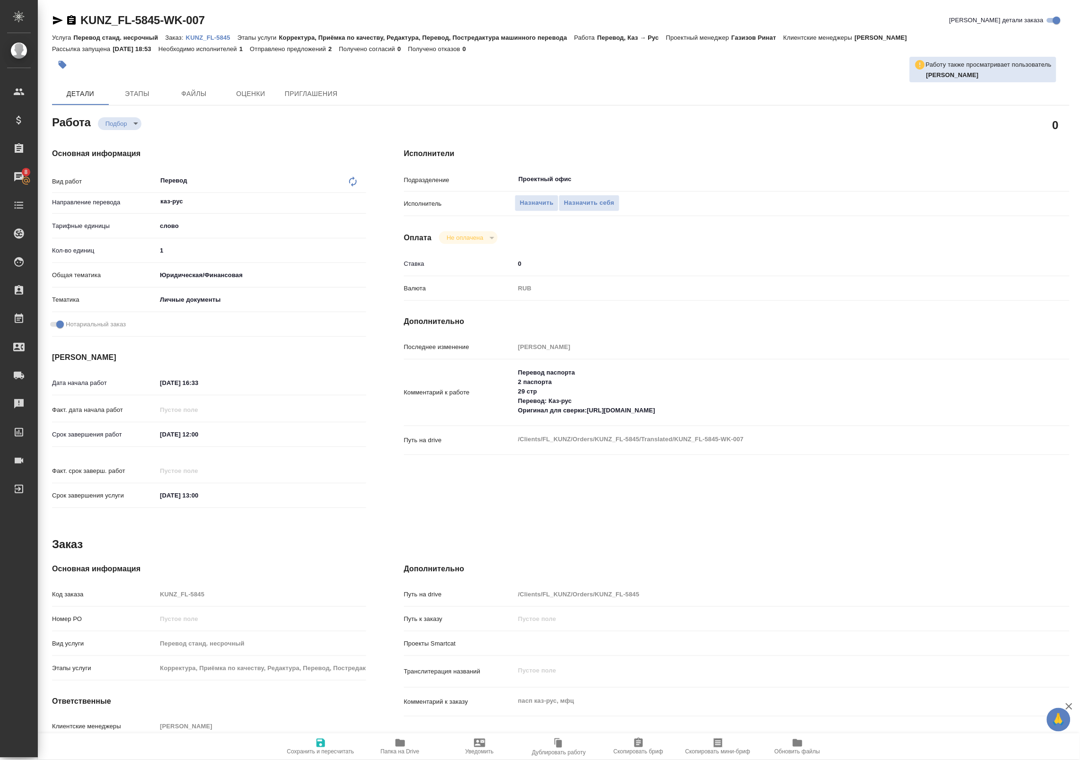
click at [208, 36] on p "KUNZ_FL-5845" at bounding box center [212, 37] width 52 height 7
type textarea "x"
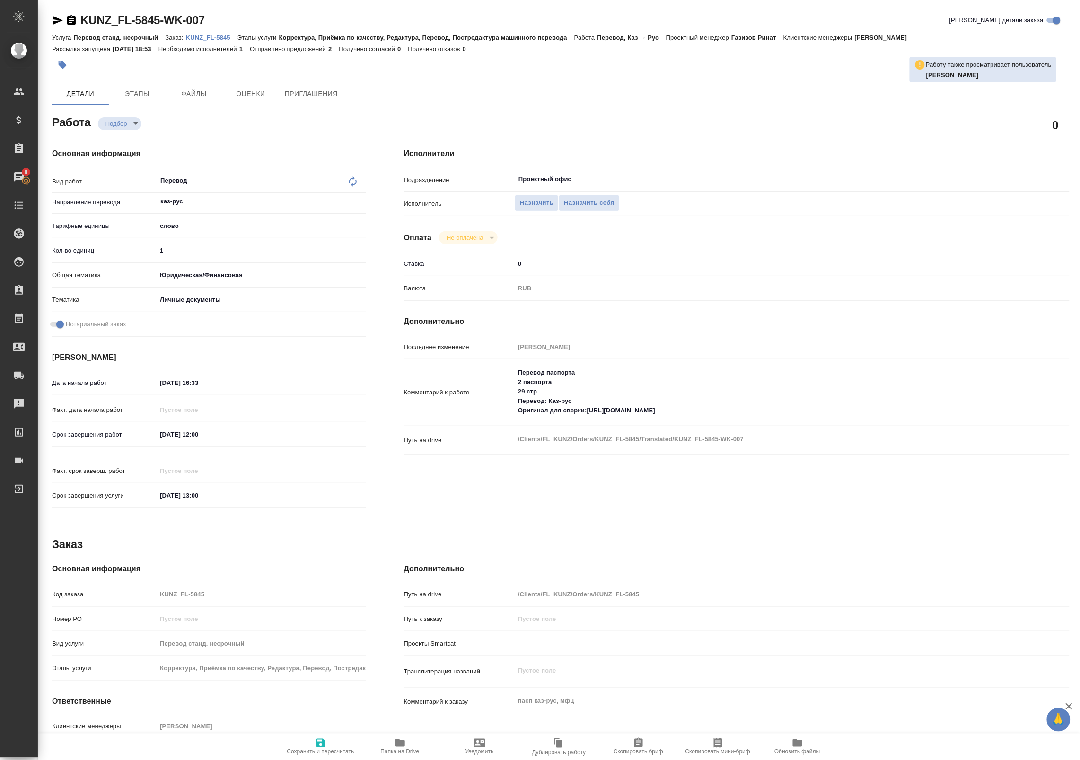
type textarea "x"
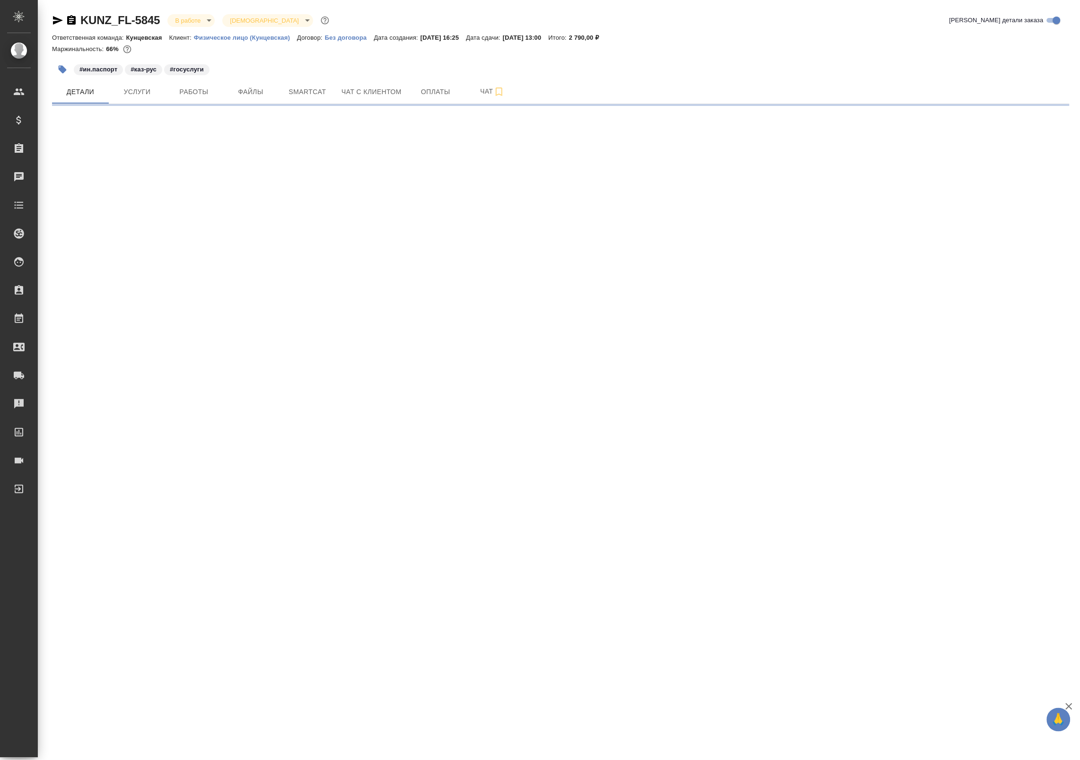
select select "RU"
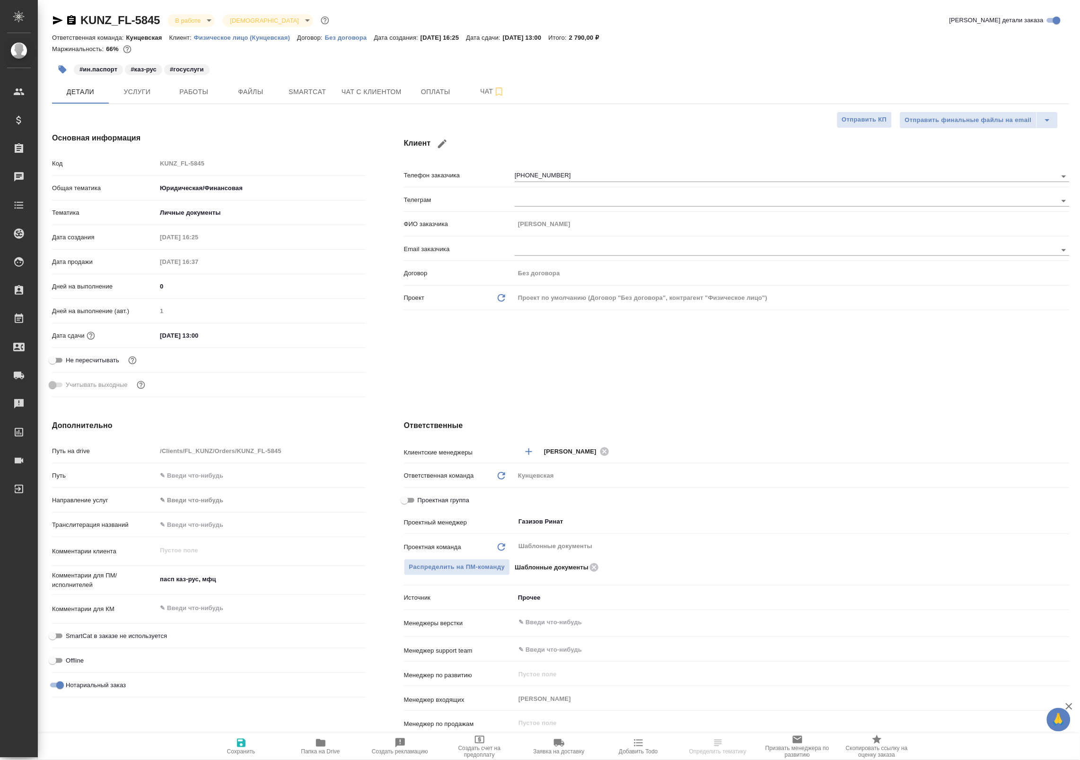
type textarea "x"
drag, startPoint x: 1063, startPoint y: 524, endPoint x: 654, endPoint y: 500, distance: 409.5
click at [656, 500] on div "Клиентские менеджеры [PERSON_NAME] ​ Ответственная команда Обновить Кунцевская …" at bounding box center [737, 603] width 666 height 321
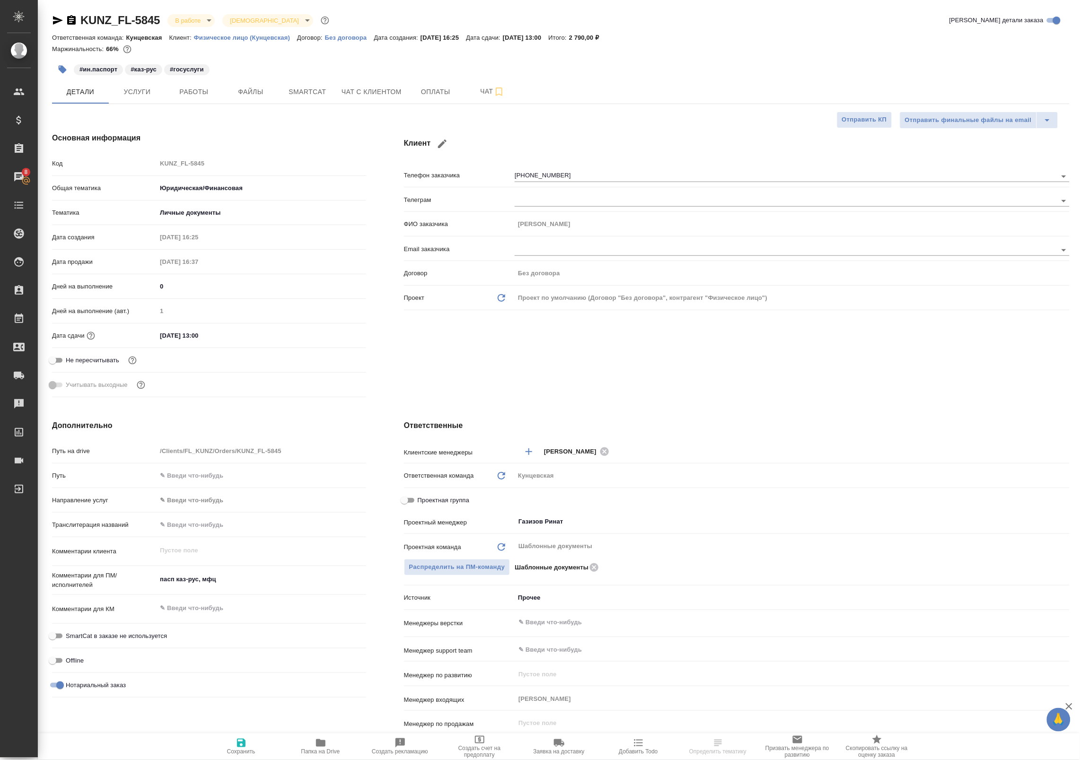
click at [443, 497] on span "Проектная группа" at bounding box center [444, 500] width 52 height 9
click at [422, 497] on input "Проектная группа" at bounding box center [404, 500] width 34 height 11
checkbox input "true"
type textarea "x"
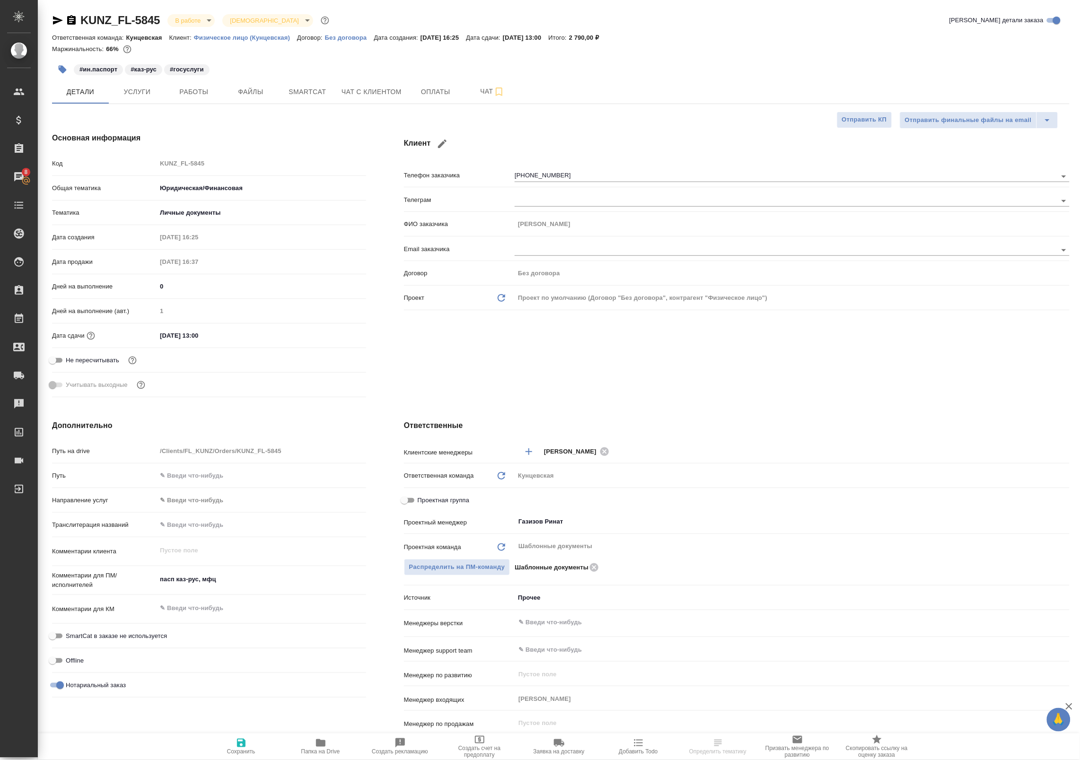
type textarea "x"
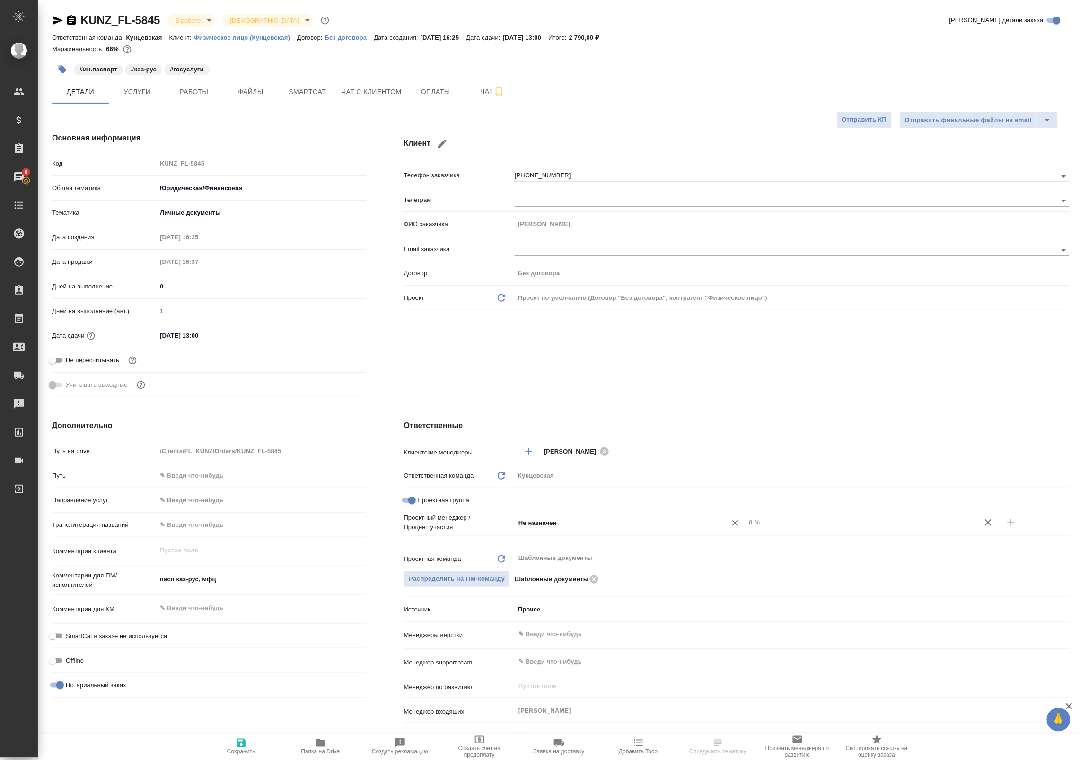
click at [583, 524] on input "Не назначен" at bounding box center [615, 522] width 194 height 11
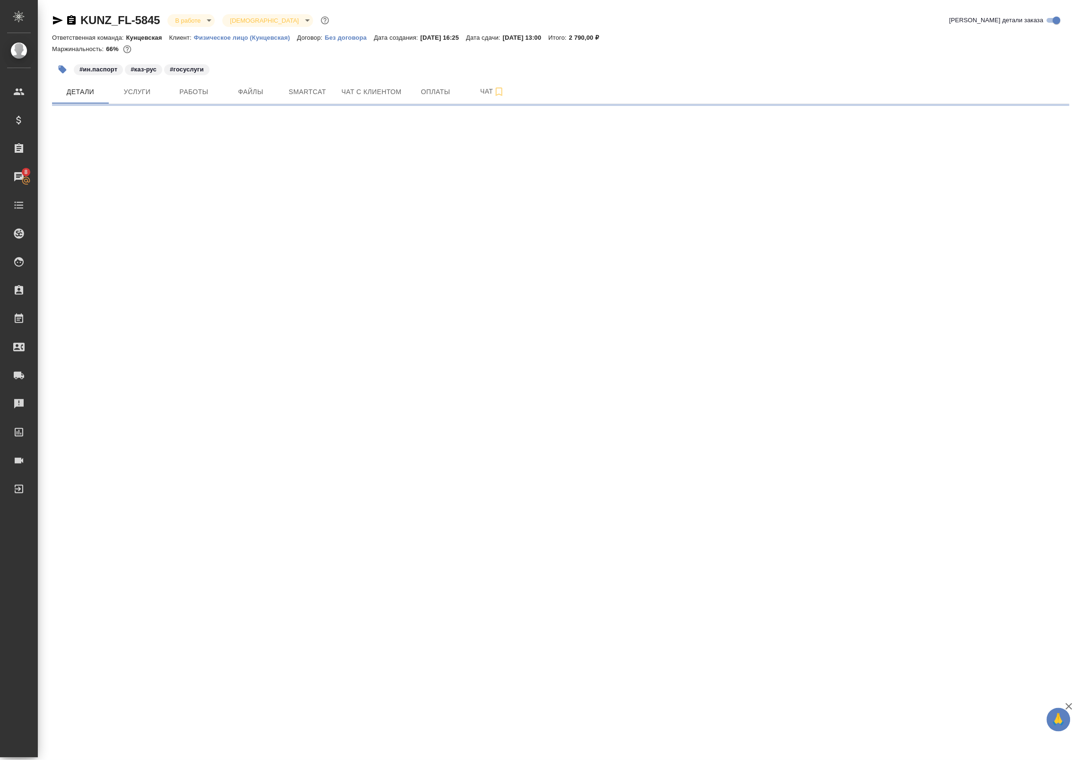
select select "RU"
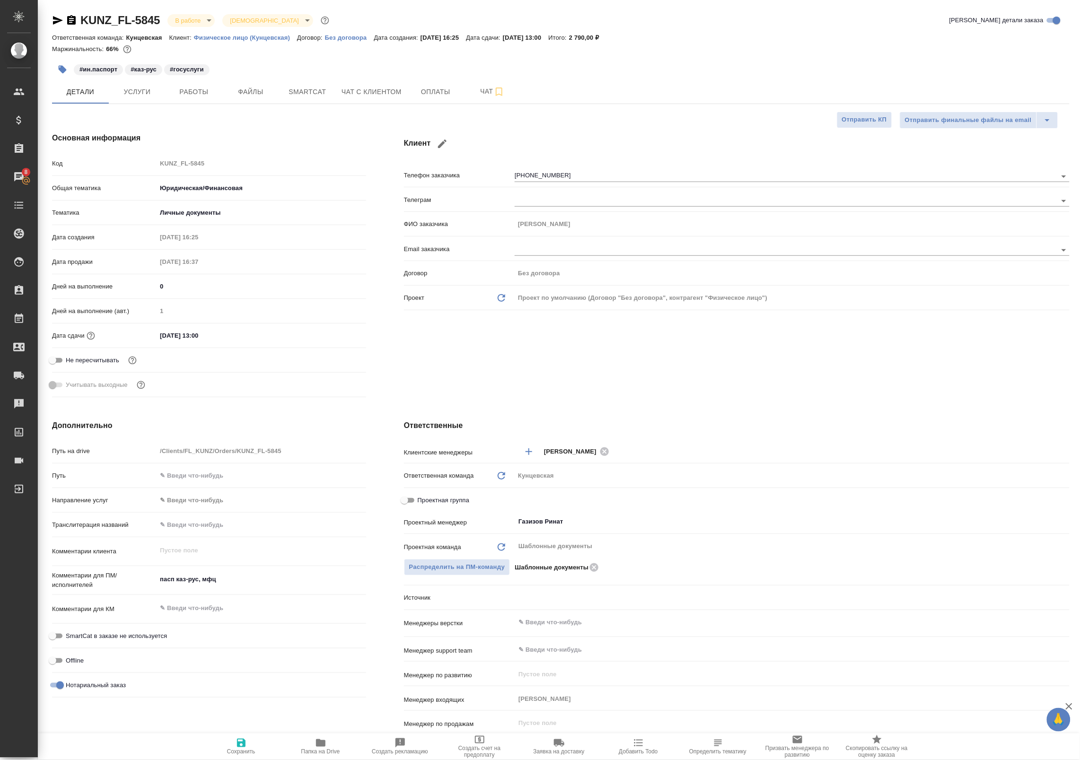
type textarea "x"
click at [556, 524] on input "Газизов Ринат" at bounding box center [777, 521] width 518 height 11
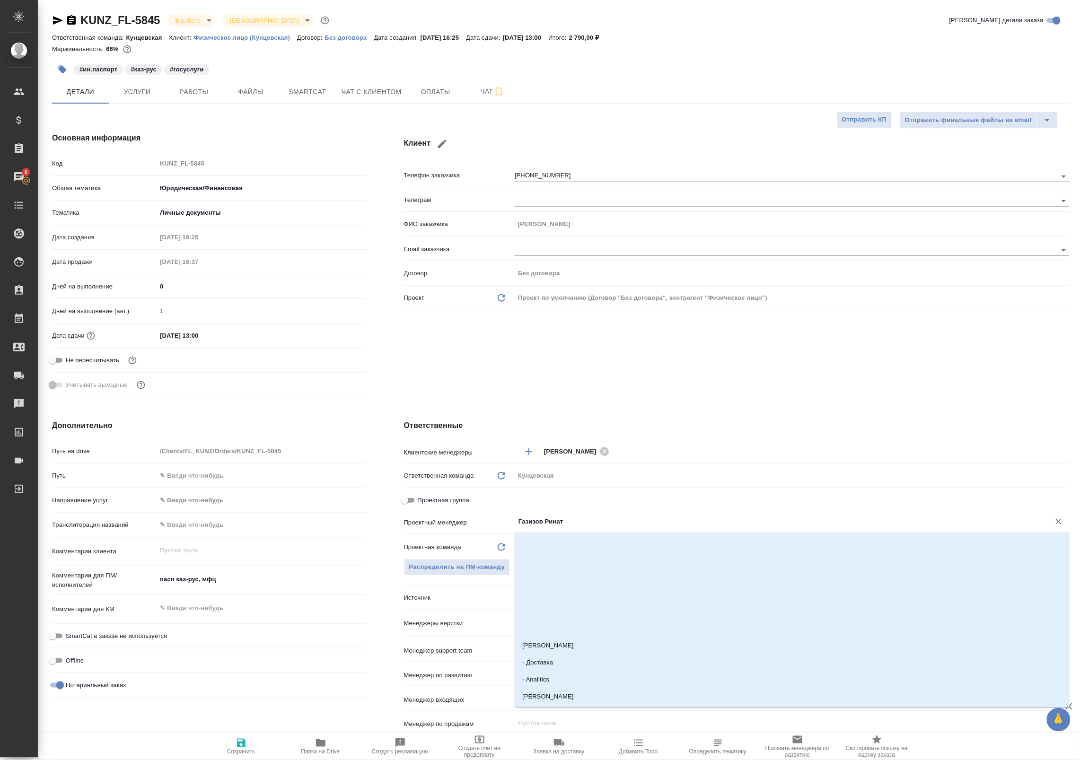
click at [413, 497] on input "Проектная группа" at bounding box center [404, 500] width 34 height 11
checkbox input "true"
type textarea "x"
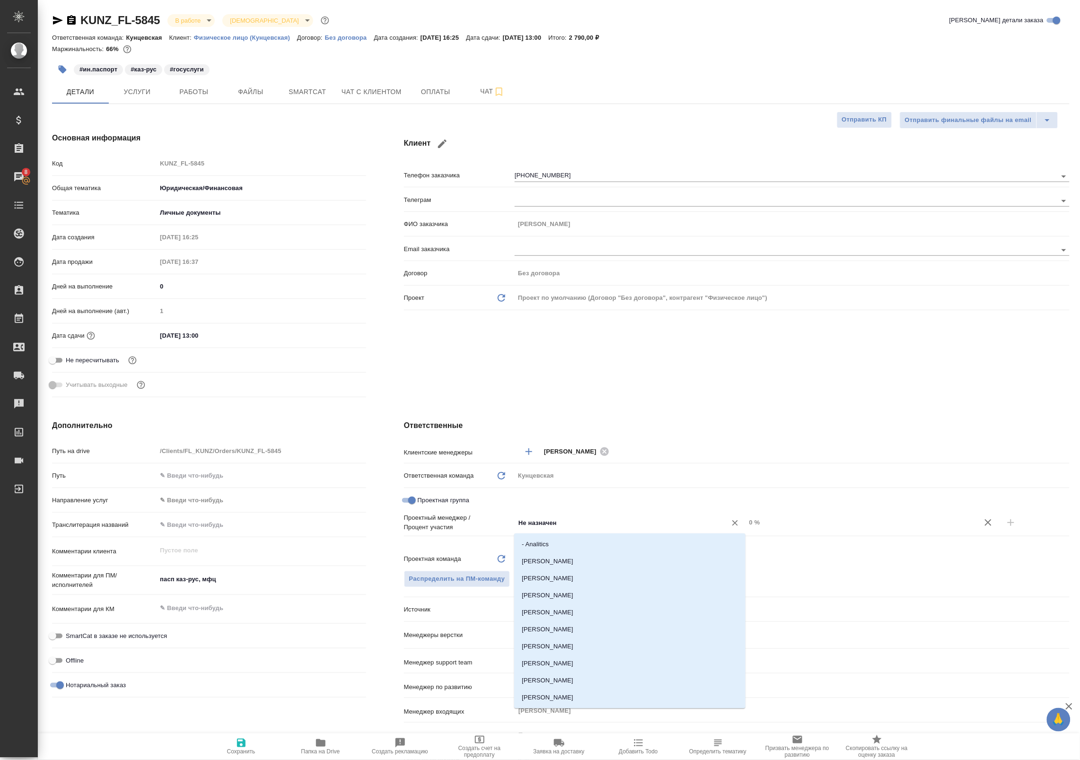
click at [533, 526] on input "Не назначен" at bounding box center [615, 522] width 194 height 11
type input "Бада"
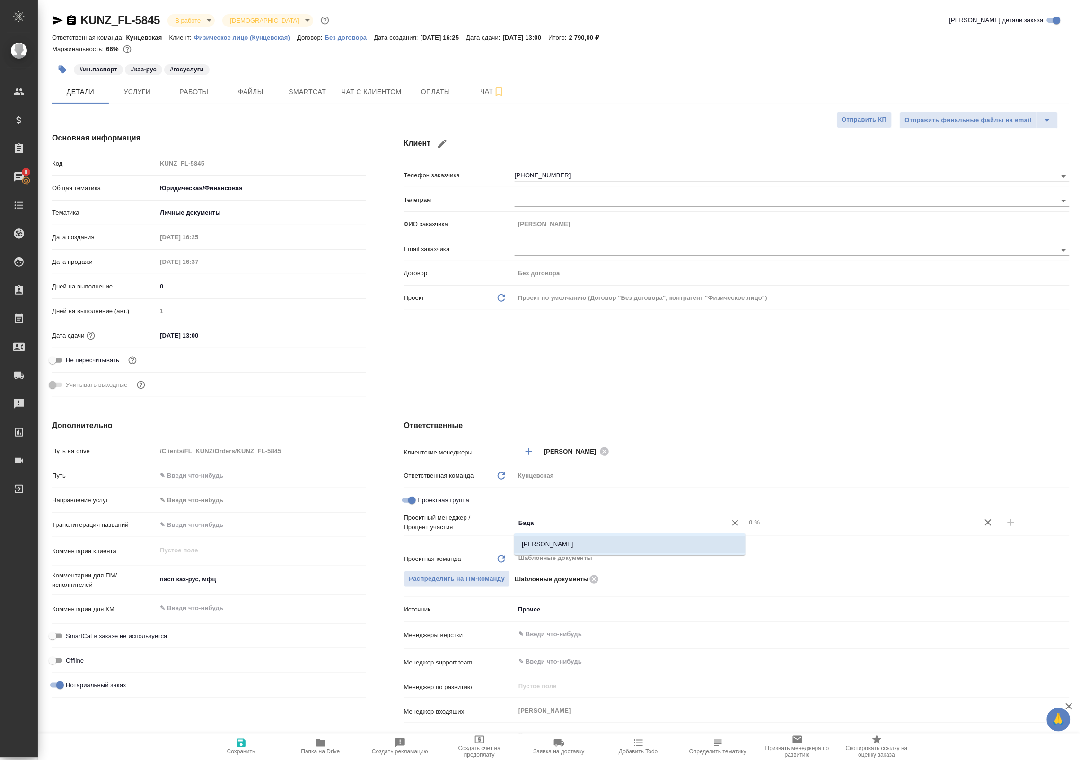
click at [561, 548] on li "[PERSON_NAME]" at bounding box center [629, 544] width 231 height 17
type textarea "x"
click at [1017, 514] on button "button" at bounding box center [1011, 522] width 23 height 23
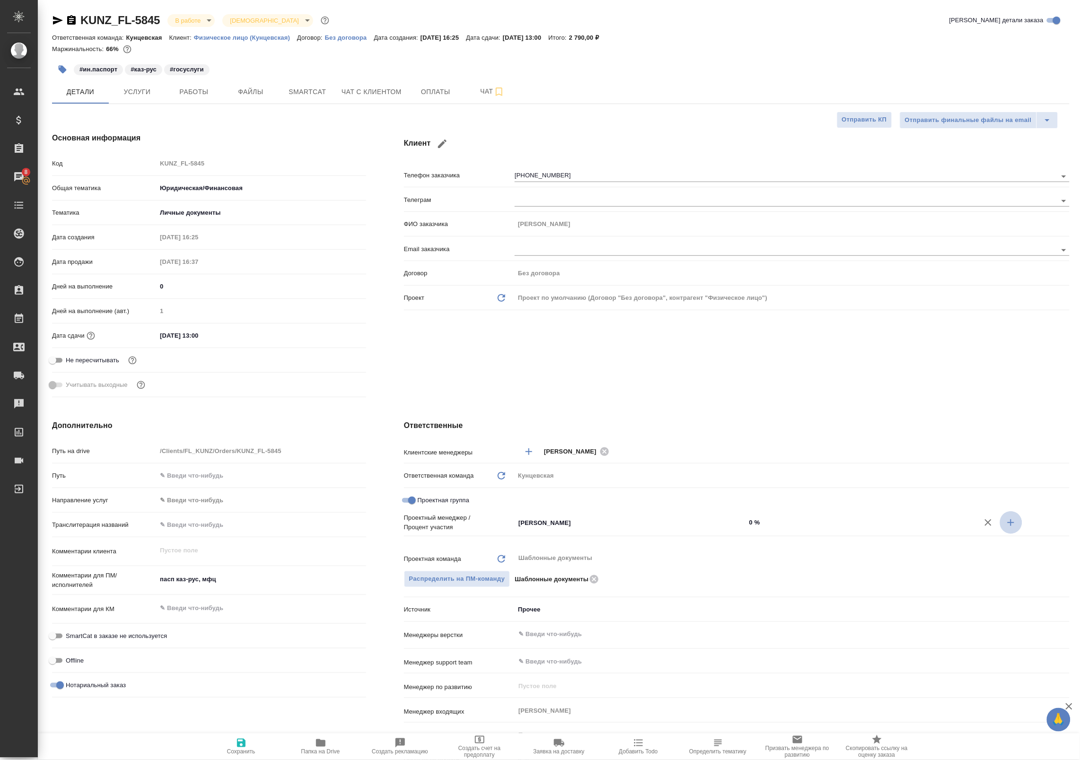
type textarea "x"
click at [607, 541] on input "Не назначен" at bounding box center [615, 538] width 194 height 11
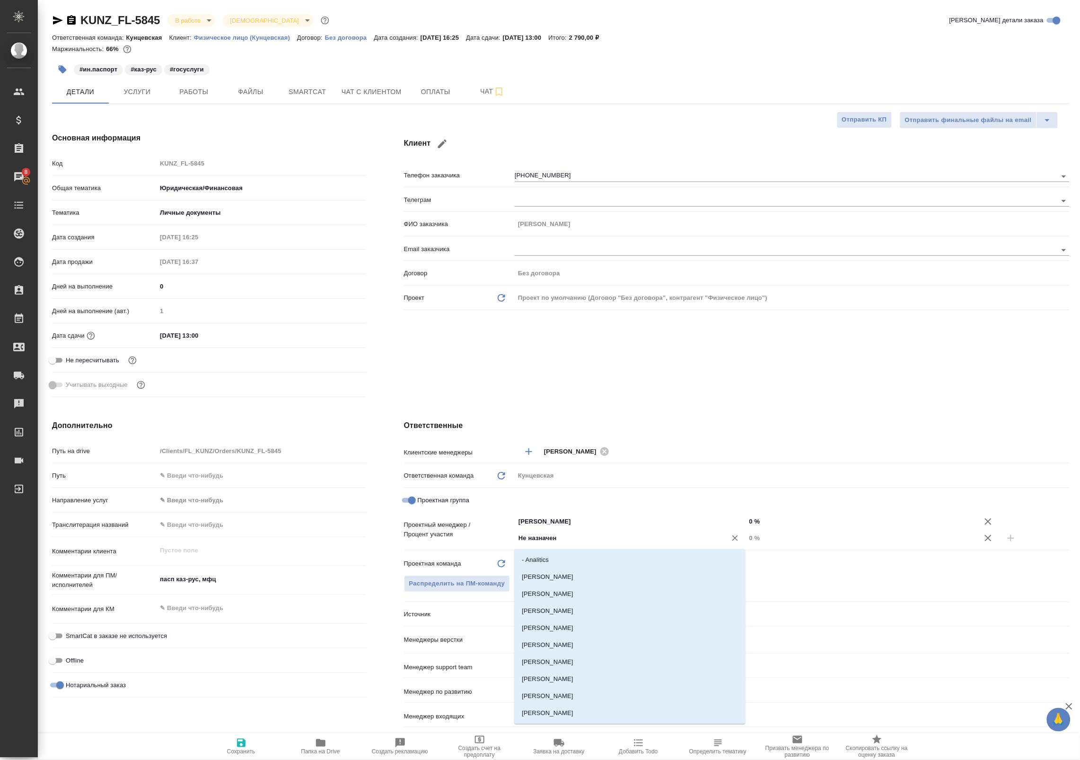
type input "З"
type input "Н"
type input "Газ"
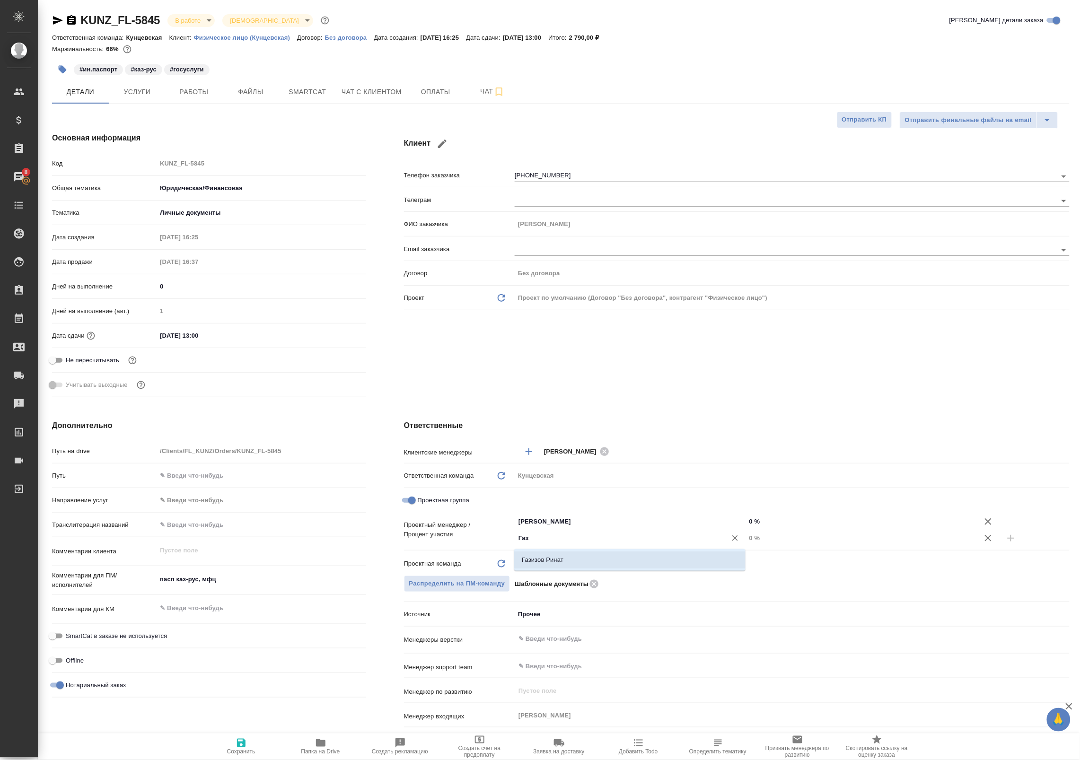
click at [592, 555] on li "Газизов Ринат" at bounding box center [629, 560] width 231 height 17
type textarea "x"
drag, startPoint x: 771, startPoint y: 519, endPoint x: 713, endPoint y: 516, distance: 58.8
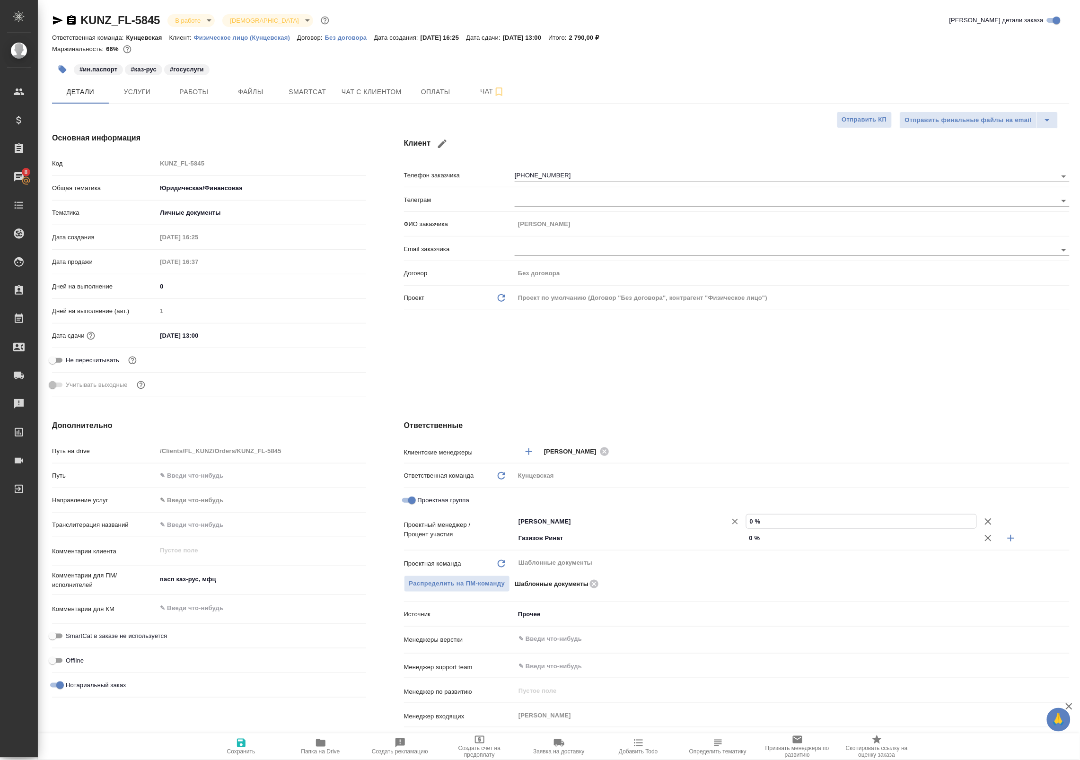
click at [715, 517] on div "Баданян Артак ​ 0 %" at bounding box center [792, 521] width 555 height 17
type textarea "x"
type input "5 %"
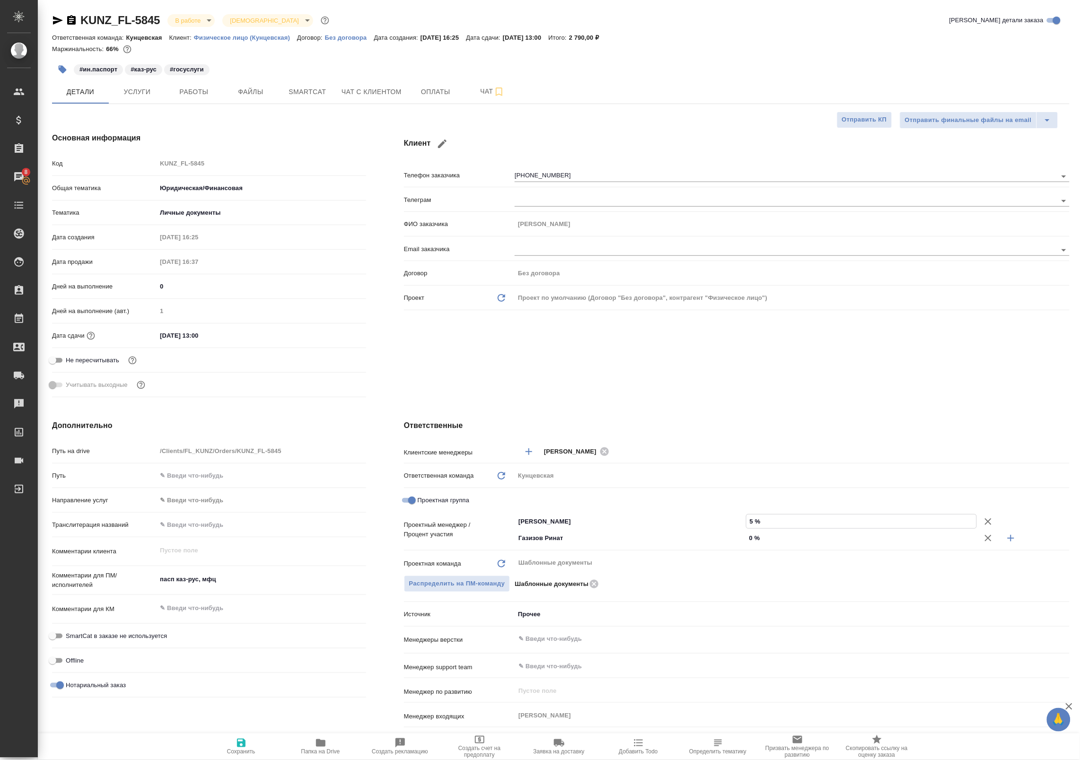
type textarea "x"
type input "50 %"
drag, startPoint x: 740, startPoint y: 540, endPoint x: 687, endPoint y: 542, distance: 54.0
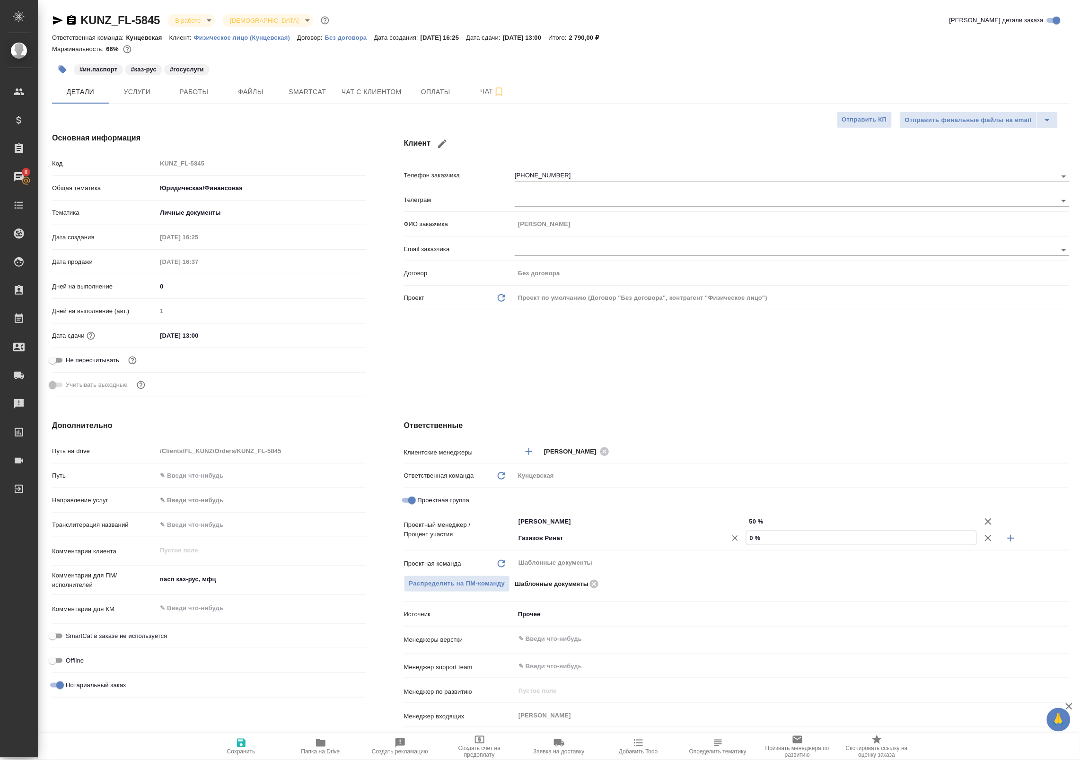
click at [687, 542] on div "Газизов Ринат ​ 0 %" at bounding box center [792, 538] width 555 height 17
type textarea "x"
type input "5 %"
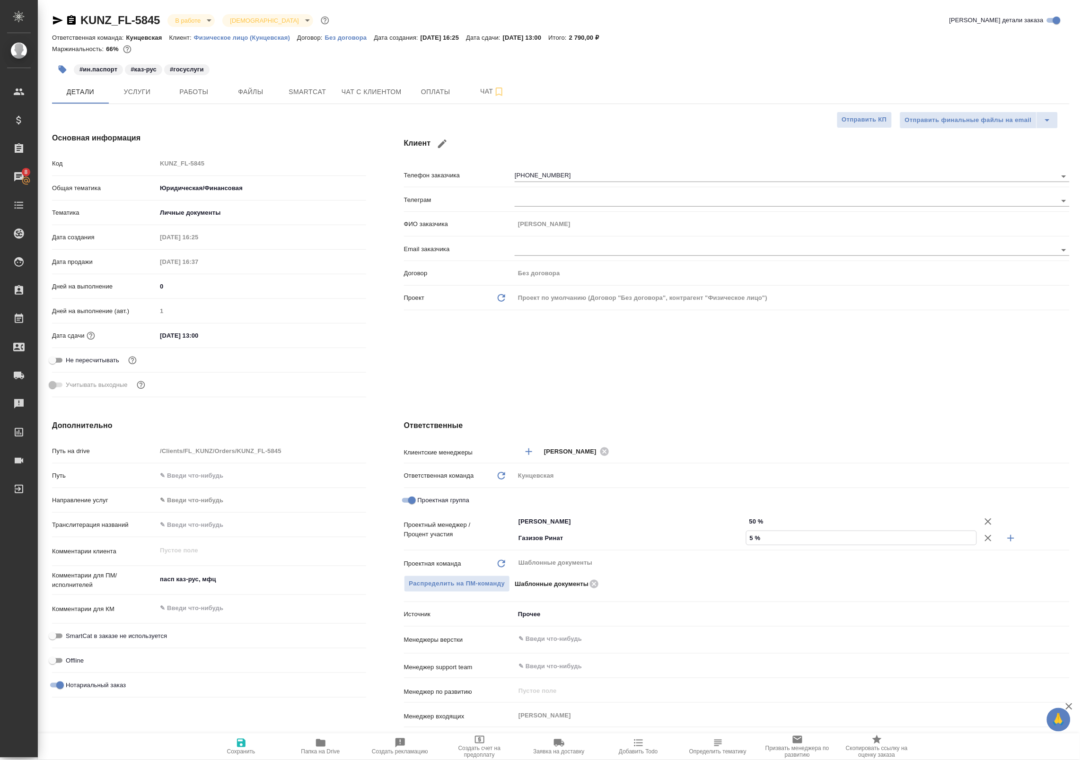
type textarea "x"
type input "50 %"
click at [250, 749] on span "Сохранить" at bounding box center [241, 752] width 28 height 7
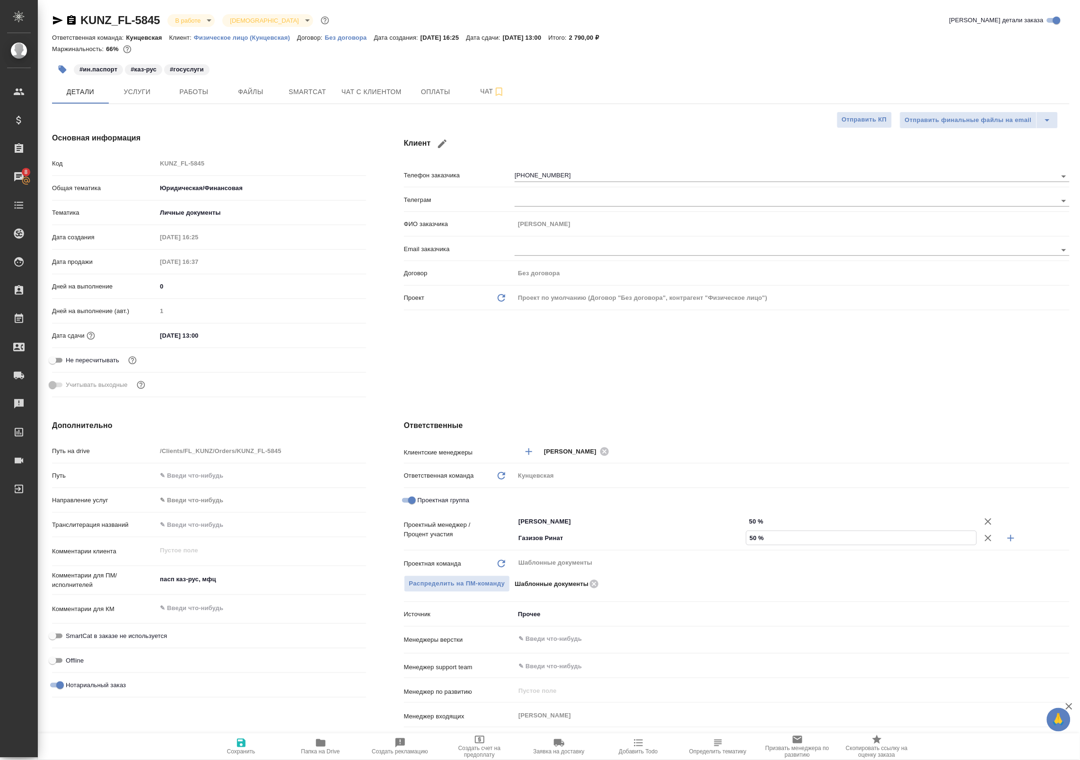
type textarea "x"
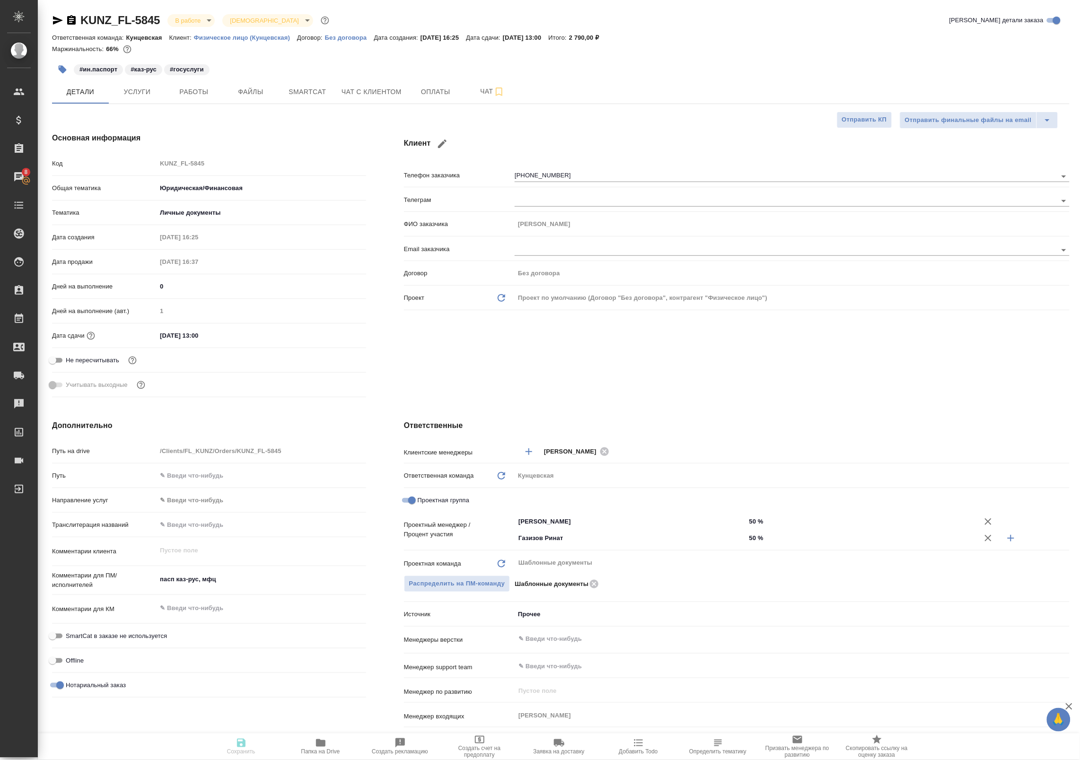
type textarea "x"
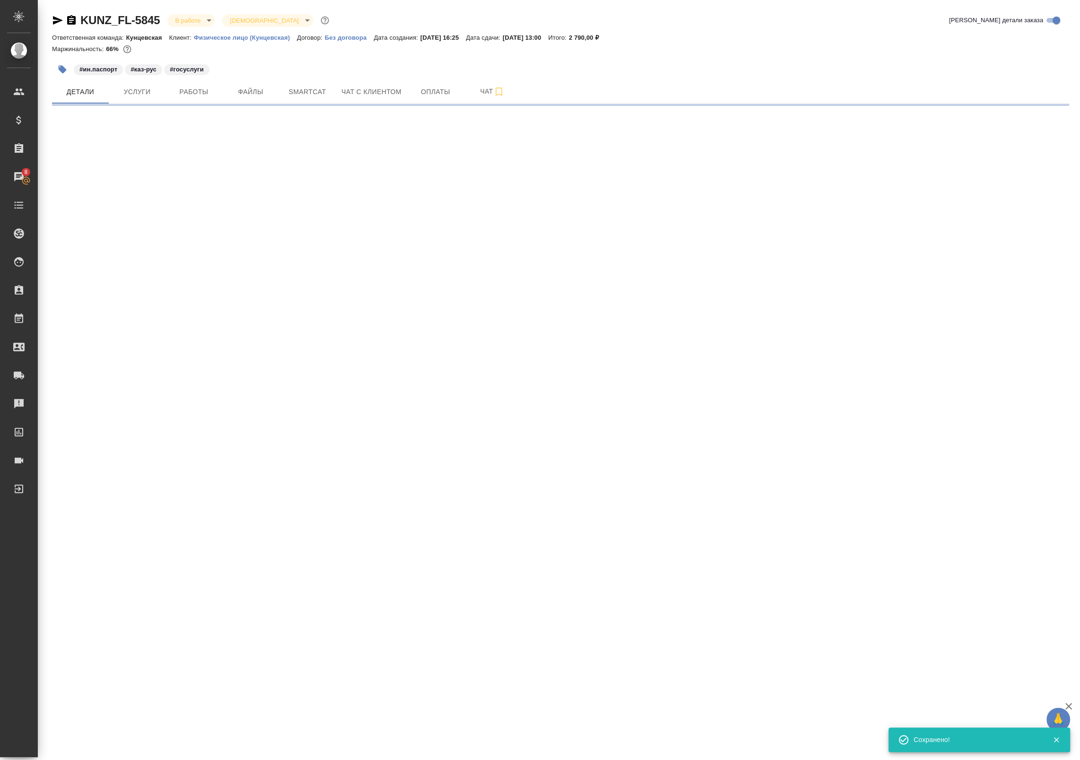
select select "RU"
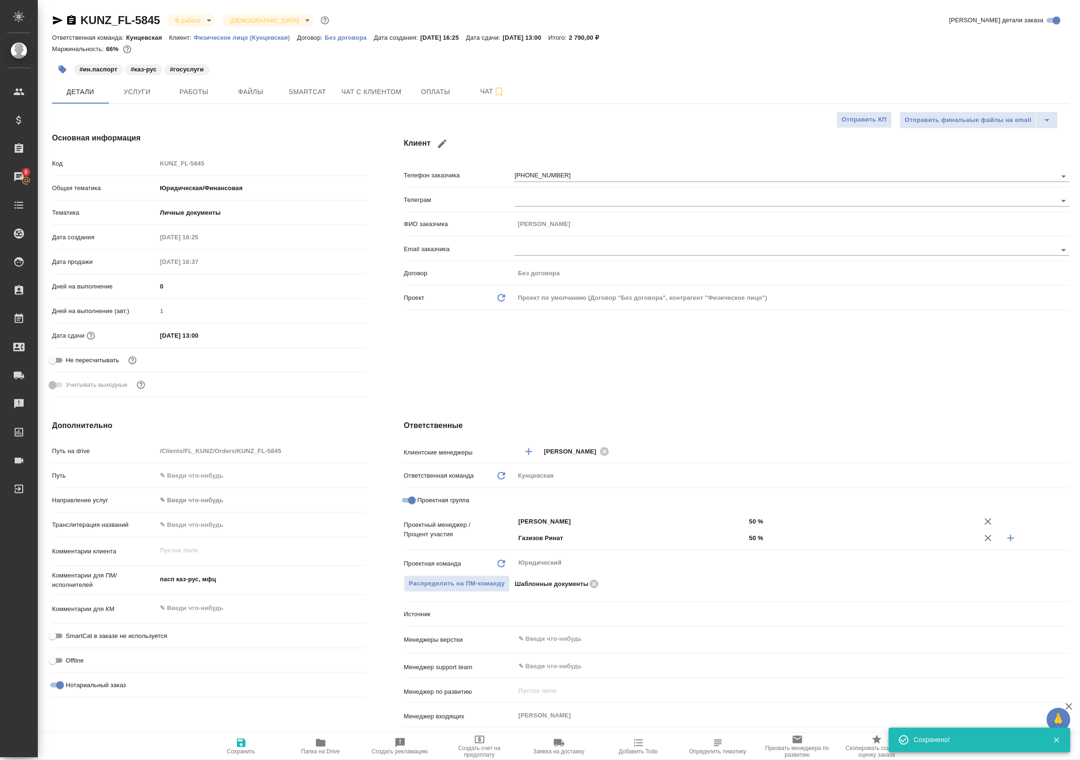
type textarea "x"
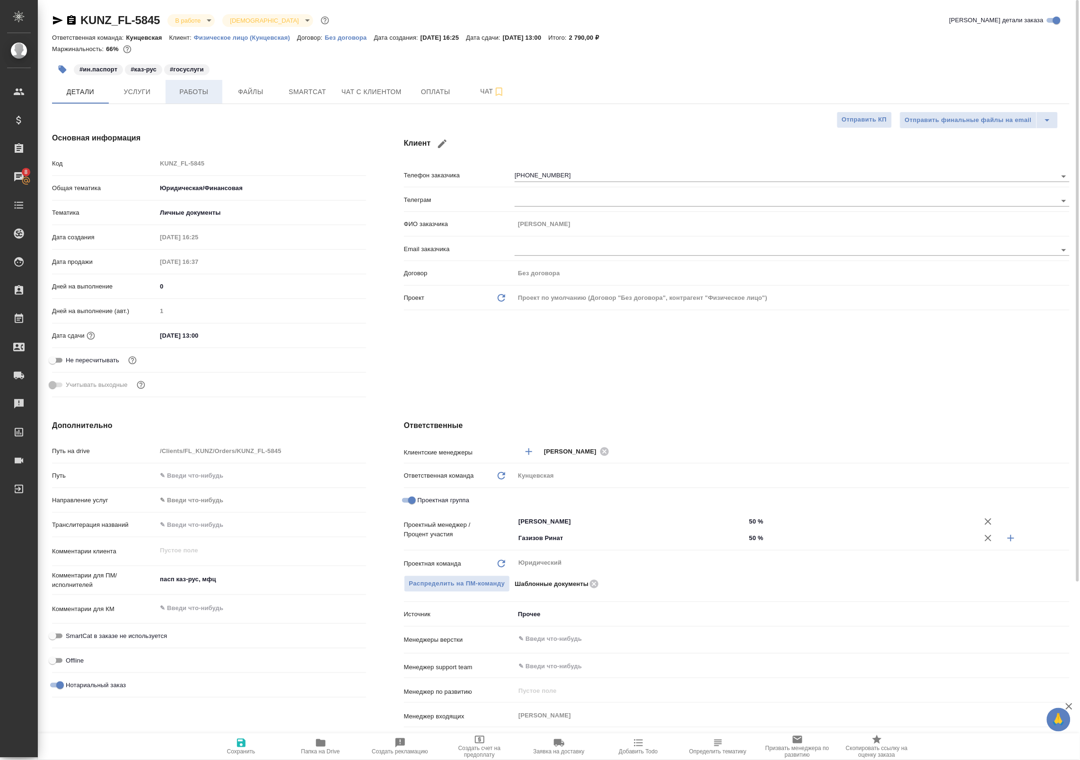
click at [197, 97] on span "Работы" at bounding box center [193, 92] width 45 height 12
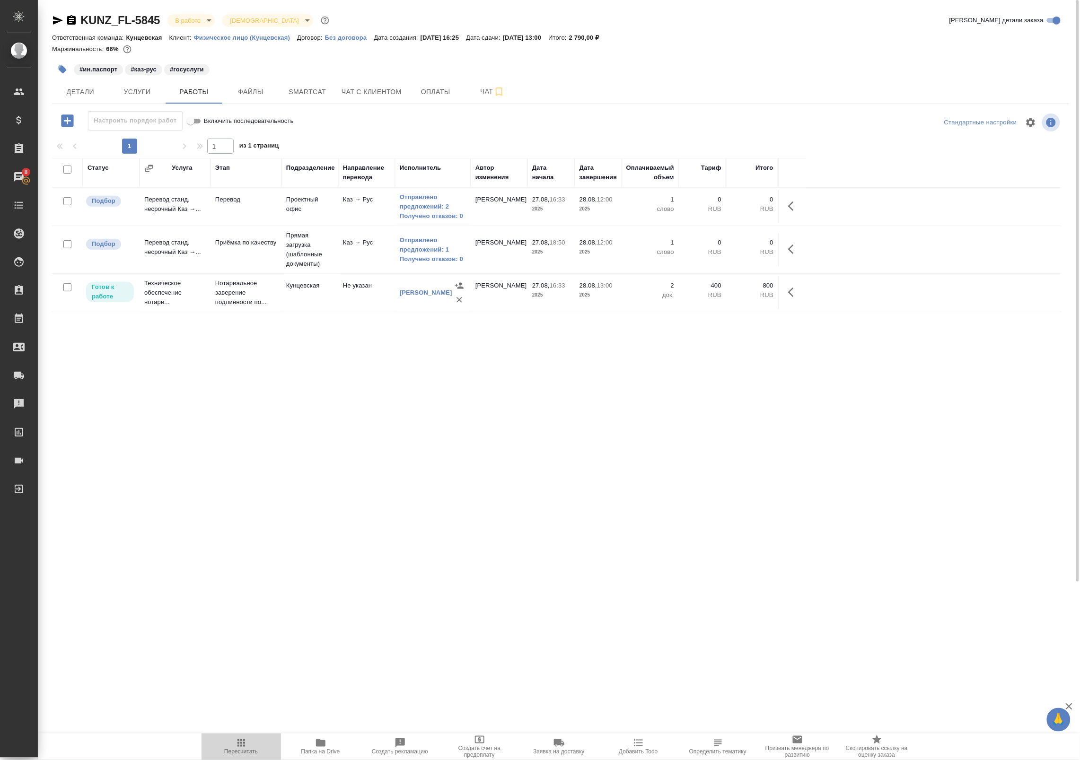
click at [233, 738] on span "Пересчитать" at bounding box center [241, 747] width 68 height 18
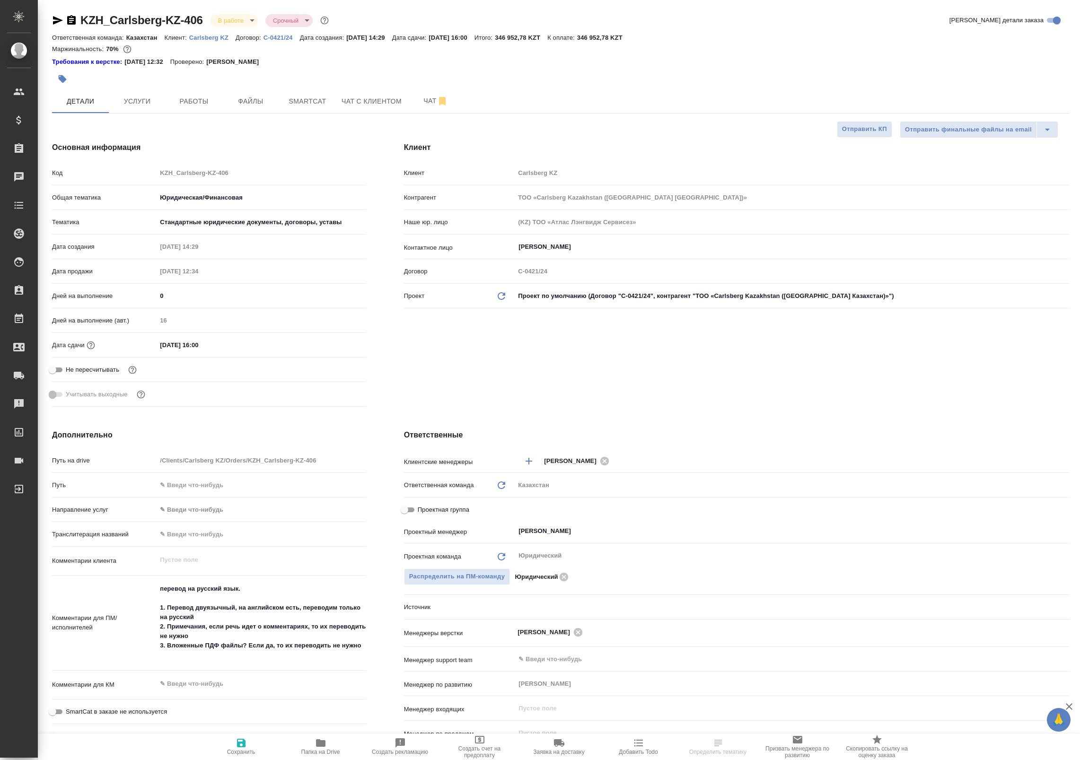
select select "RU"
click at [196, 98] on span "Работы" at bounding box center [193, 102] width 45 height 12
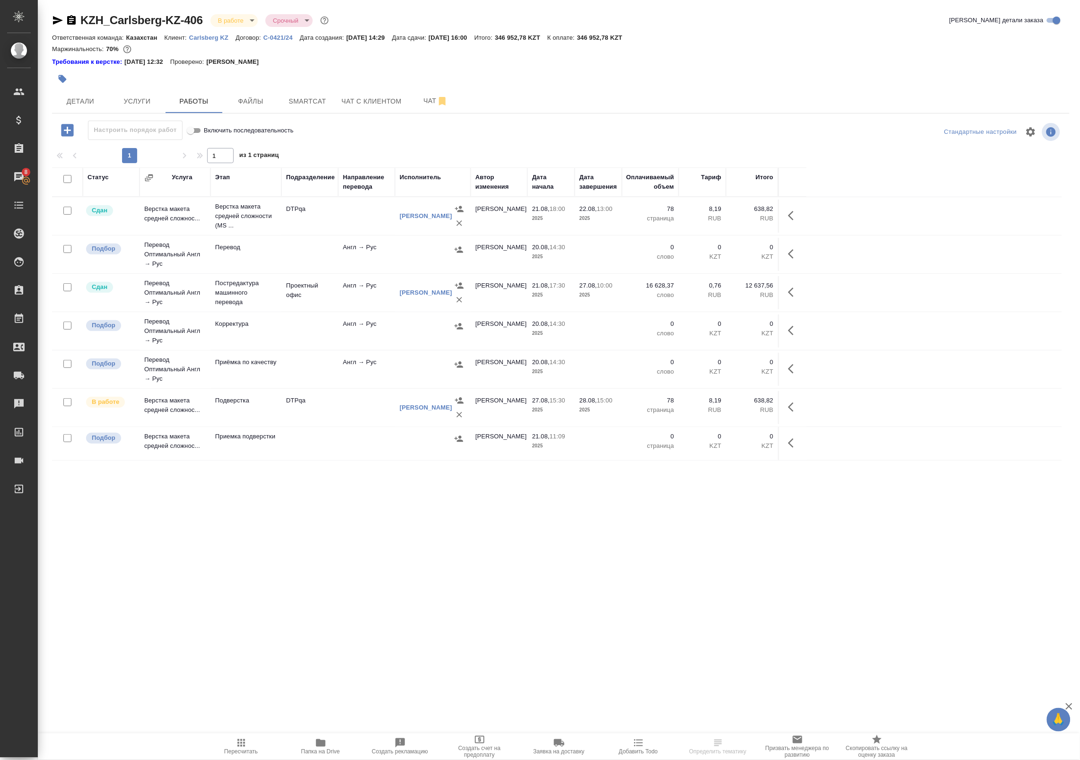
click at [403, 367] on div at bounding box center [433, 365] width 66 height 14
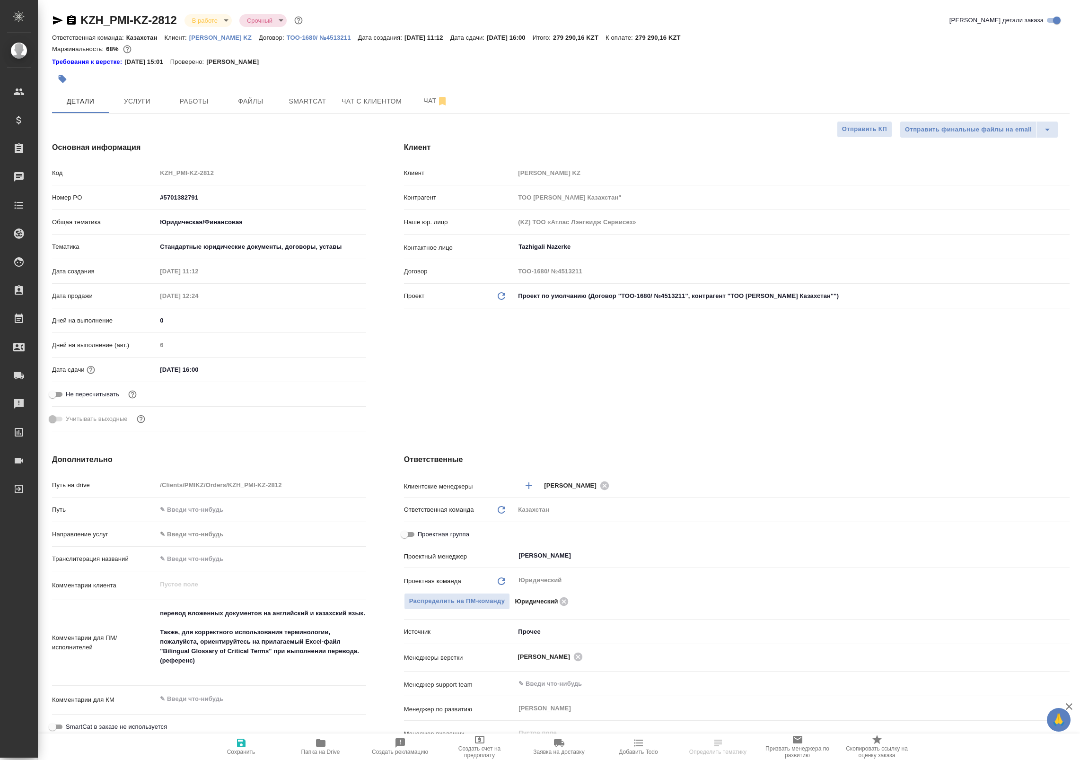
select select "RU"
click at [213, 97] on span "Работы" at bounding box center [193, 102] width 45 height 12
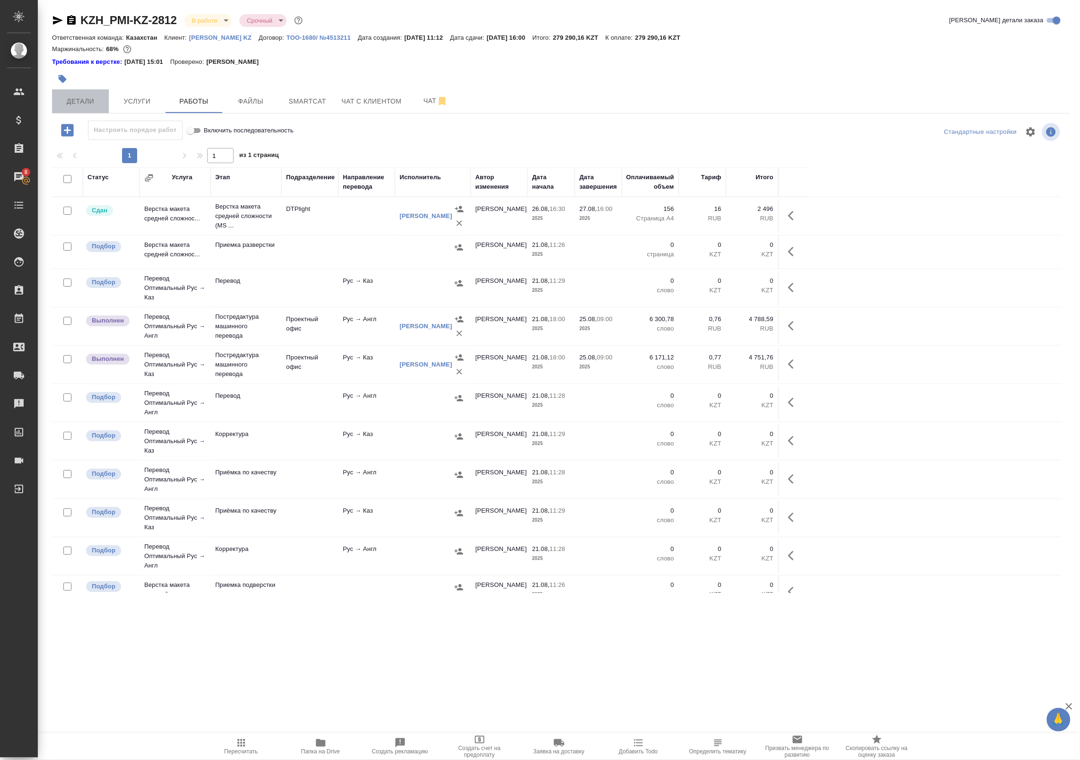
click at [81, 93] on button "Детали" at bounding box center [80, 101] width 57 height 24
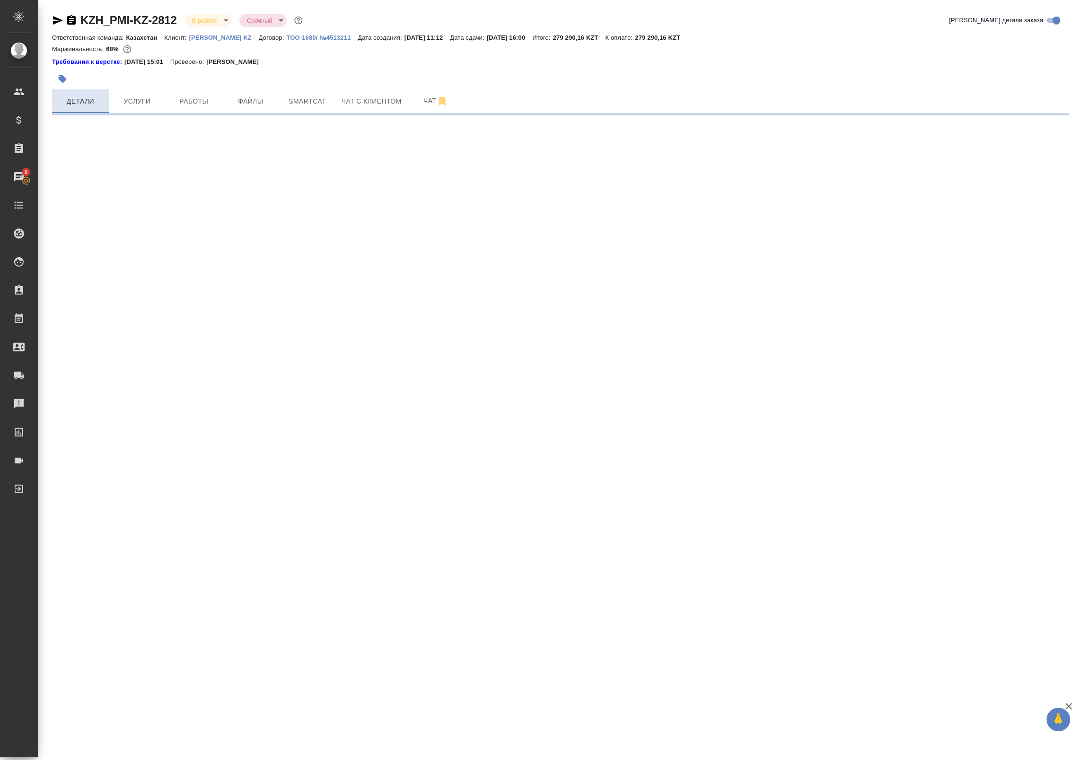
select select "RU"
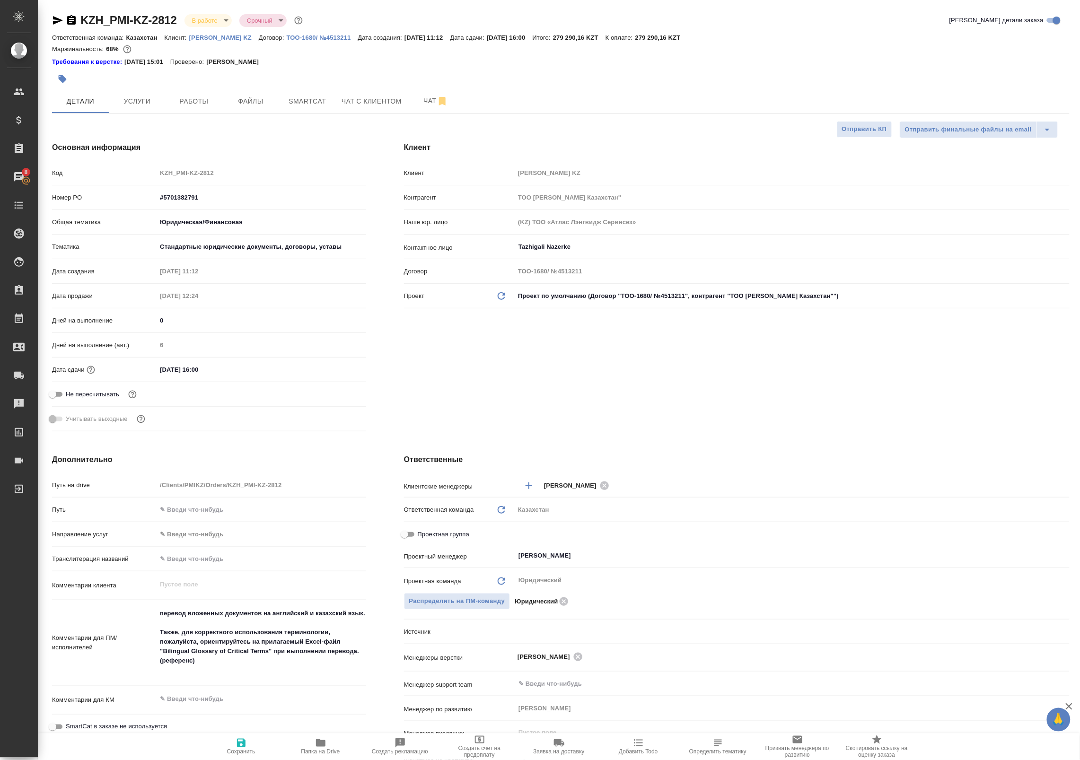
type textarea "x"
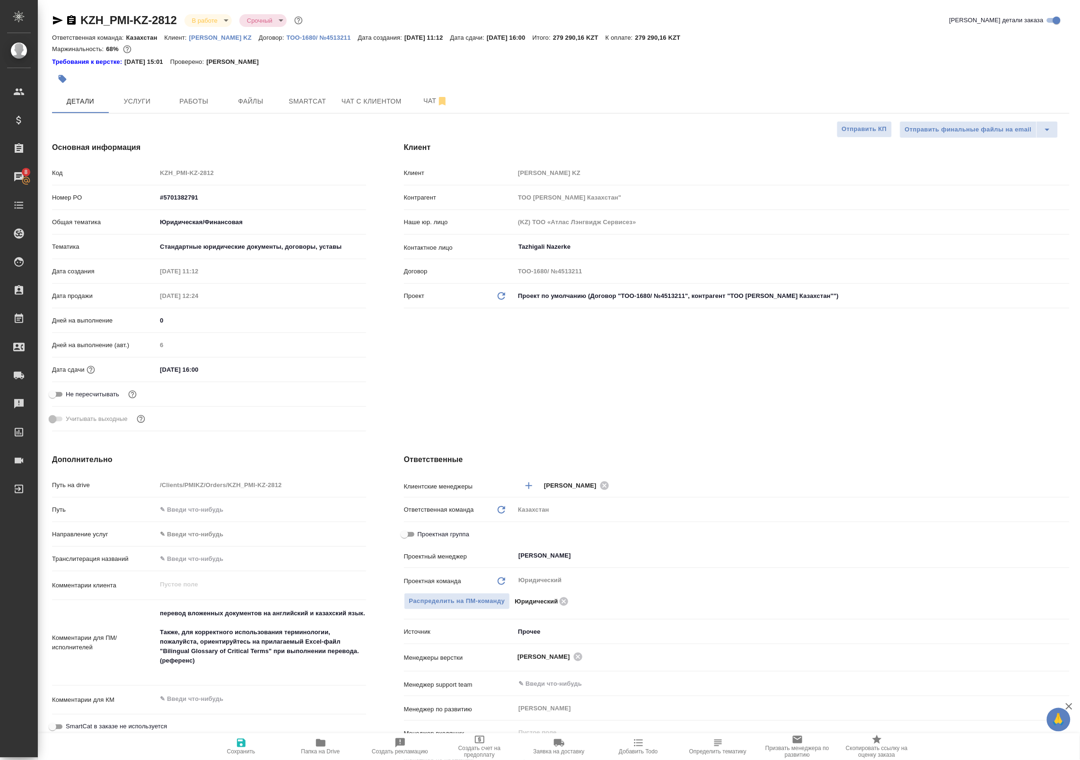
type textarea "x"
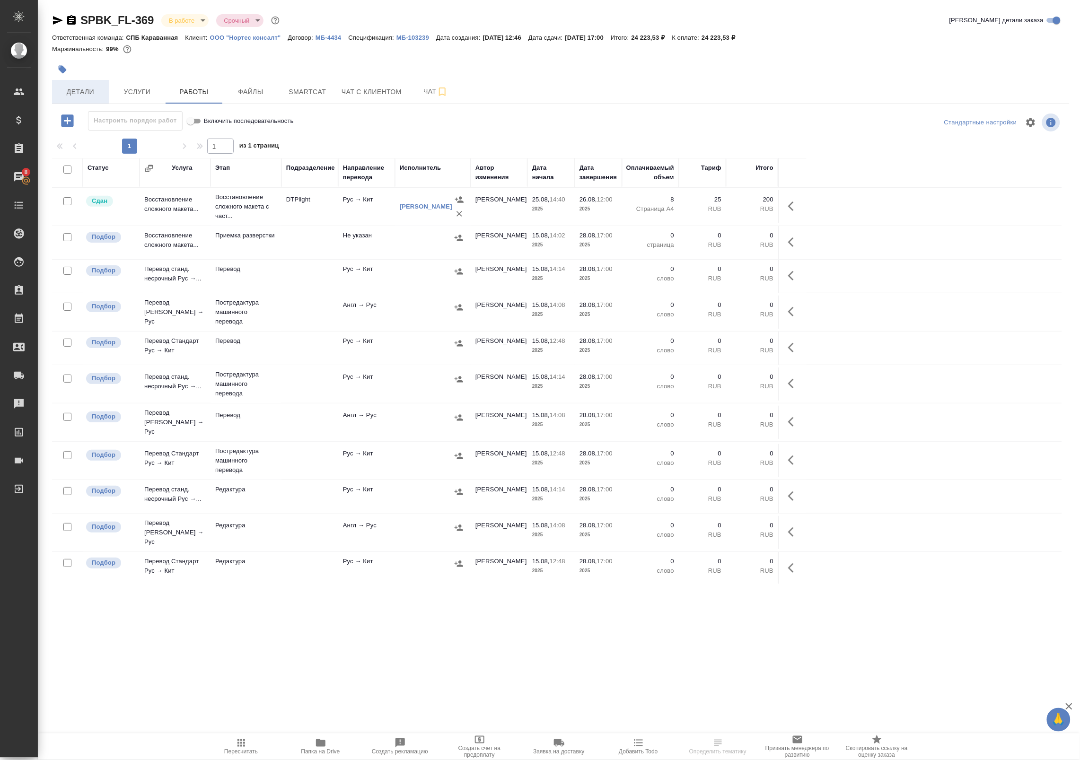
click at [74, 88] on span "Детали" at bounding box center [80, 92] width 45 height 12
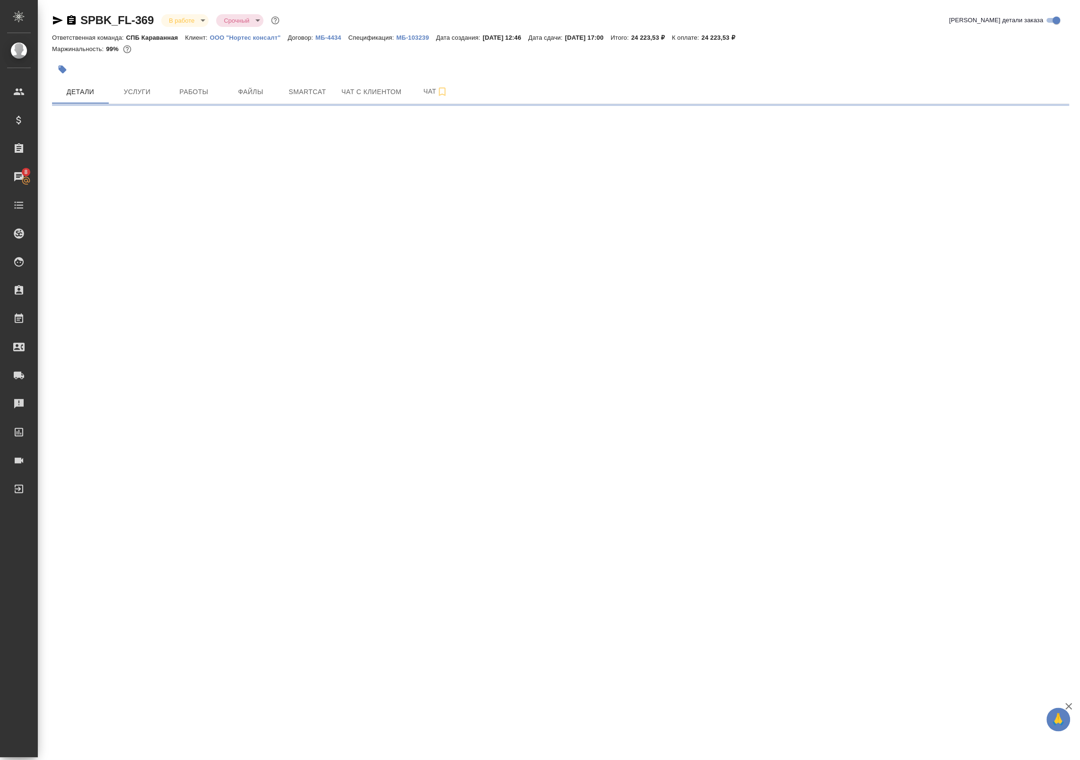
select select "RU"
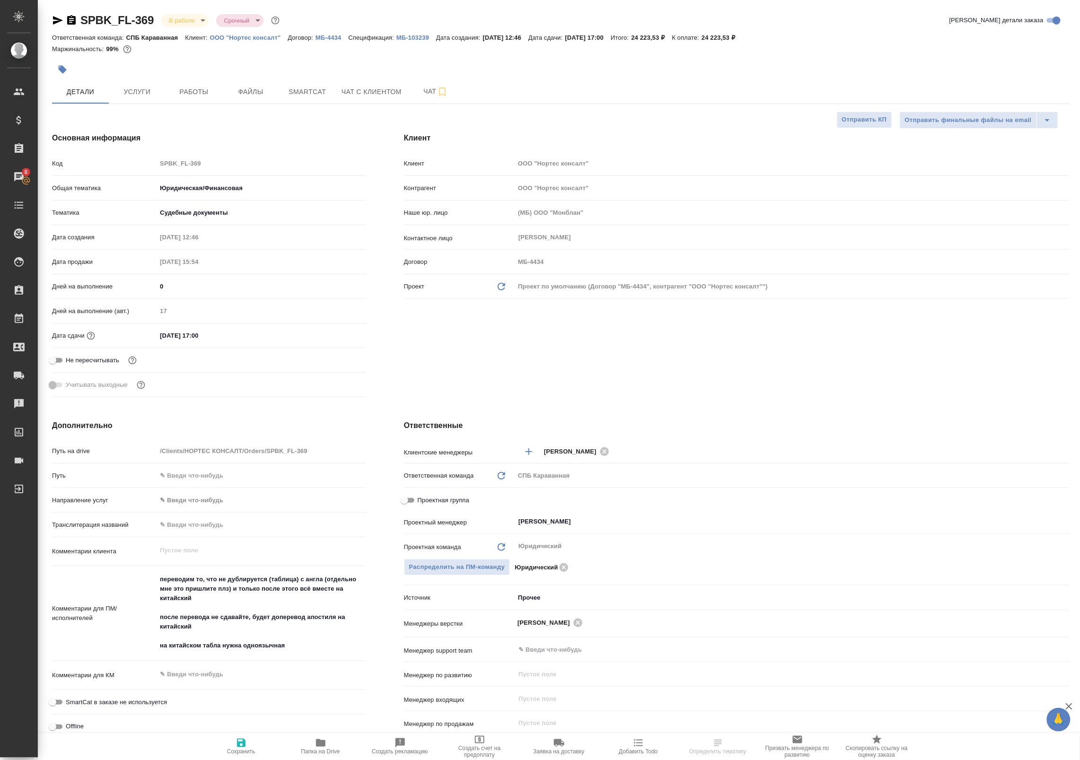
type textarea "x"
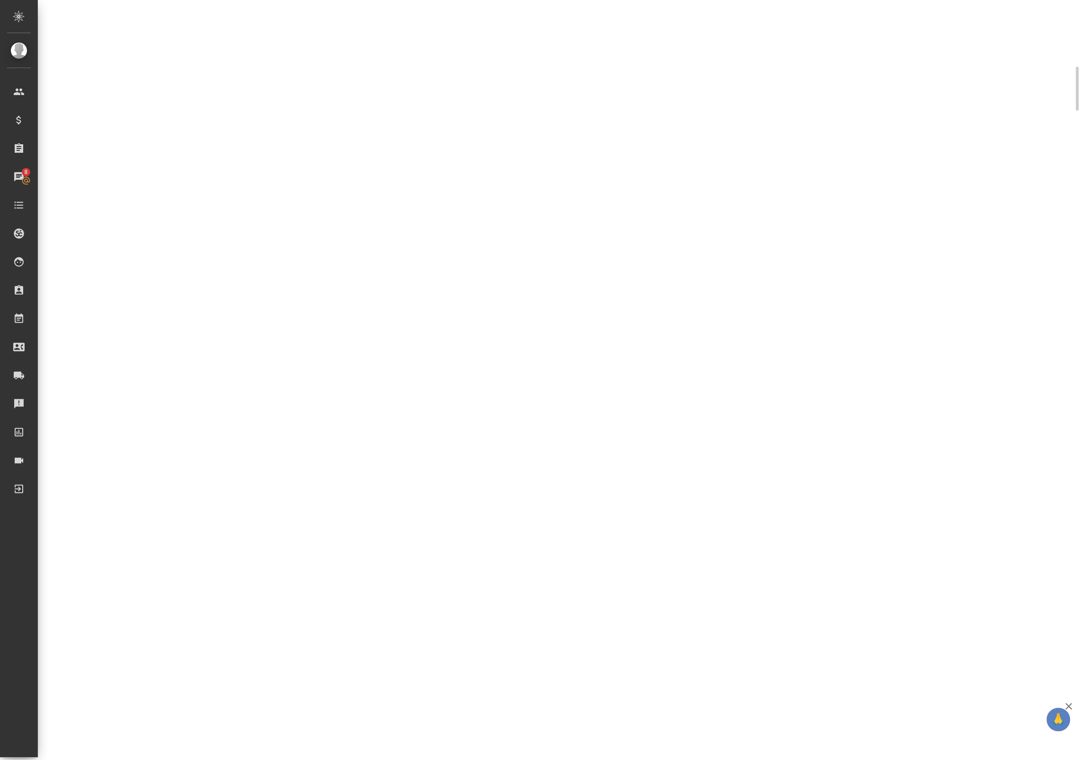
select select "RU"
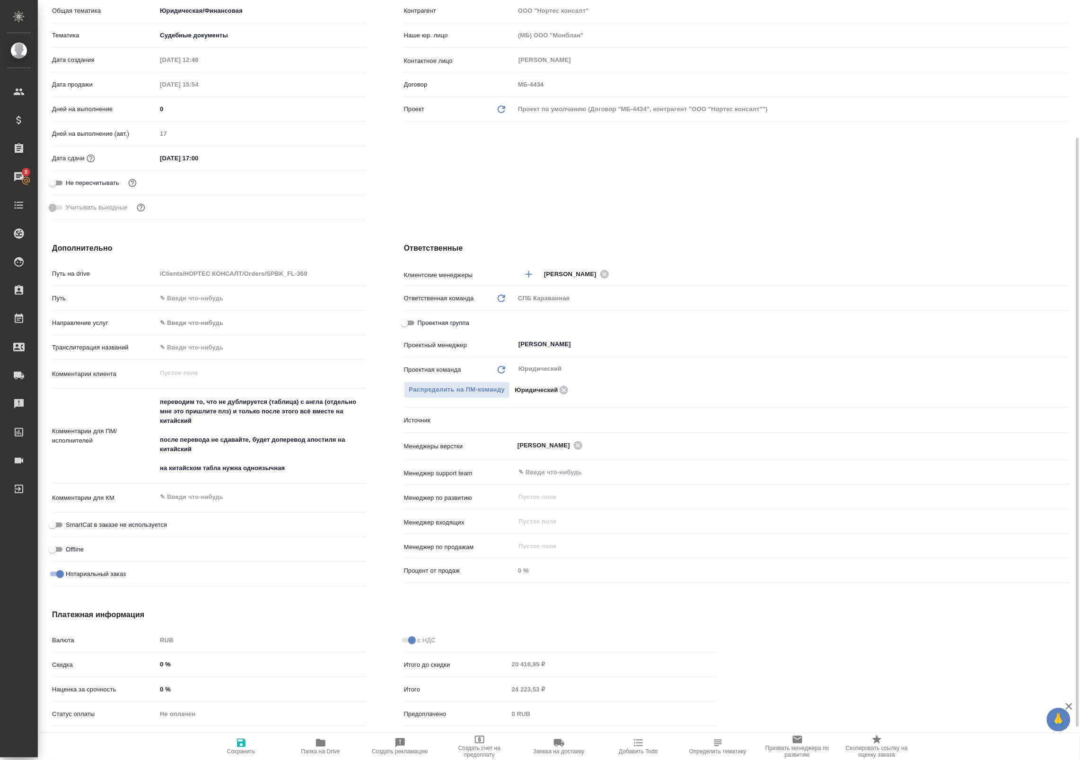
type textarea "x"
drag, startPoint x: 180, startPoint y: 405, endPoint x: 230, endPoint y: 405, distance: 50.6
click at [221, 403] on textarea "переводим то, что не дублируется (таблица) с англа (отдельно мне это пришлите п…" at bounding box center [261, 436] width 208 height 82
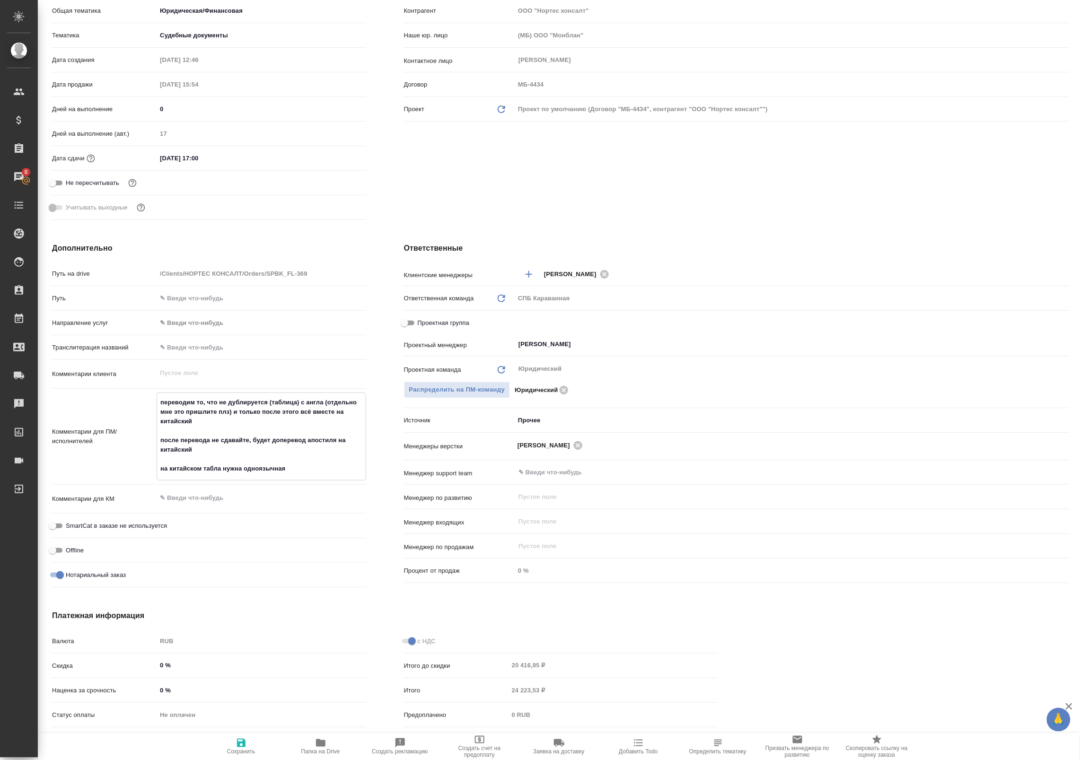
drag, startPoint x: 230, startPoint y: 405, endPoint x: 317, endPoint y: 410, distance: 87.2
click at [343, 405] on textarea "переводим то, что не дублируется (таблица) с англа (отдельно мне это пришлите п…" at bounding box center [261, 436] width 208 height 82
drag, startPoint x: 237, startPoint y: 413, endPoint x: 346, endPoint y: 413, distance: 109.8
click at [347, 410] on textarea "переводим то, что не дублируется (таблица) с англа (отдельно мне это пришлите п…" at bounding box center [261, 436] width 208 height 82
click at [174, 453] on textarea "переводим то, что не дублируется (таблица) с англа (отдельно мне это пришлите п…" at bounding box center [261, 436] width 208 height 82
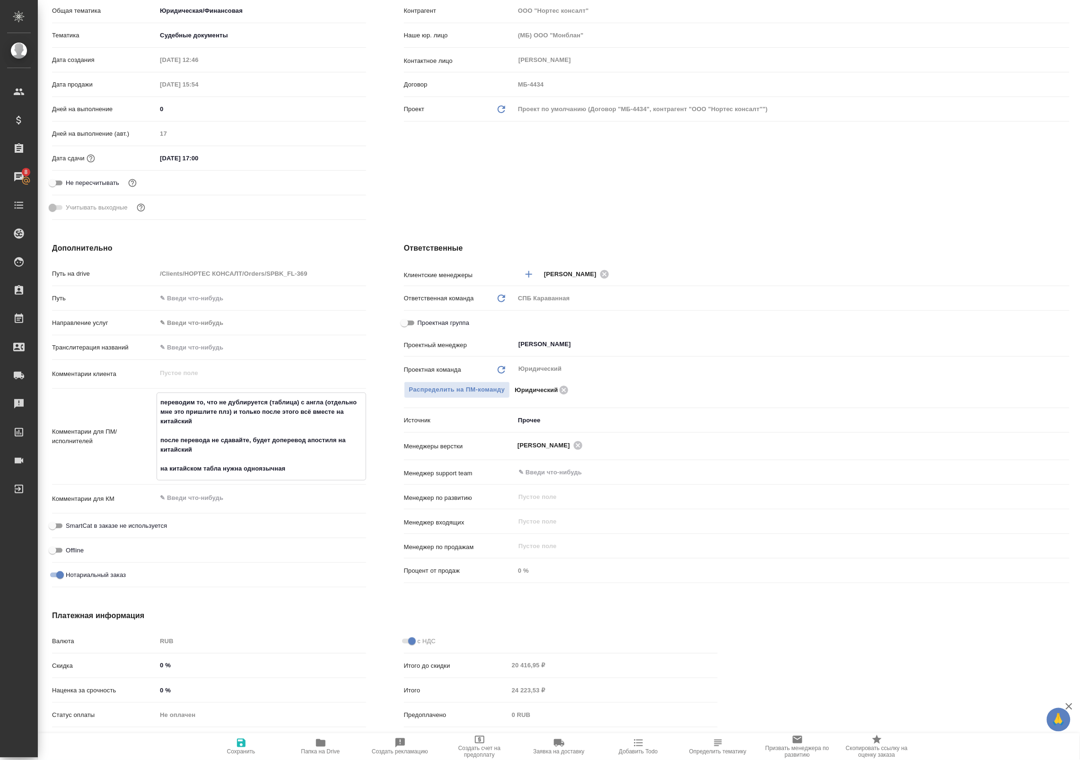
drag, startPoint x: 169, startPoint y: 440, endPoint x: 346, endPoint y: 436, distance: 176.5
click at [346, 436] on textarea "переводим то, что не дублируется (таблица) с англа (отдельно мне это пришлите п…" at bounding box center [261, 436] width 208 height 82
click at [185, 455] on textarea "переводим то, что не дублируется (таблица) с англа (отдельно мне это пришлите п…" at bounding box center [261, 436] width 208 height 82
drag, startPoint x: 159, startPoint y: 470, endPoint x: 293, endPoint y: 457, distance: 135.0
click at [300, 469] on textarea "переводим то, что не дублируется (таблица) с англа (отдельно мне это пришлите п…" at bounding box center [261, 436] width 208 height 82
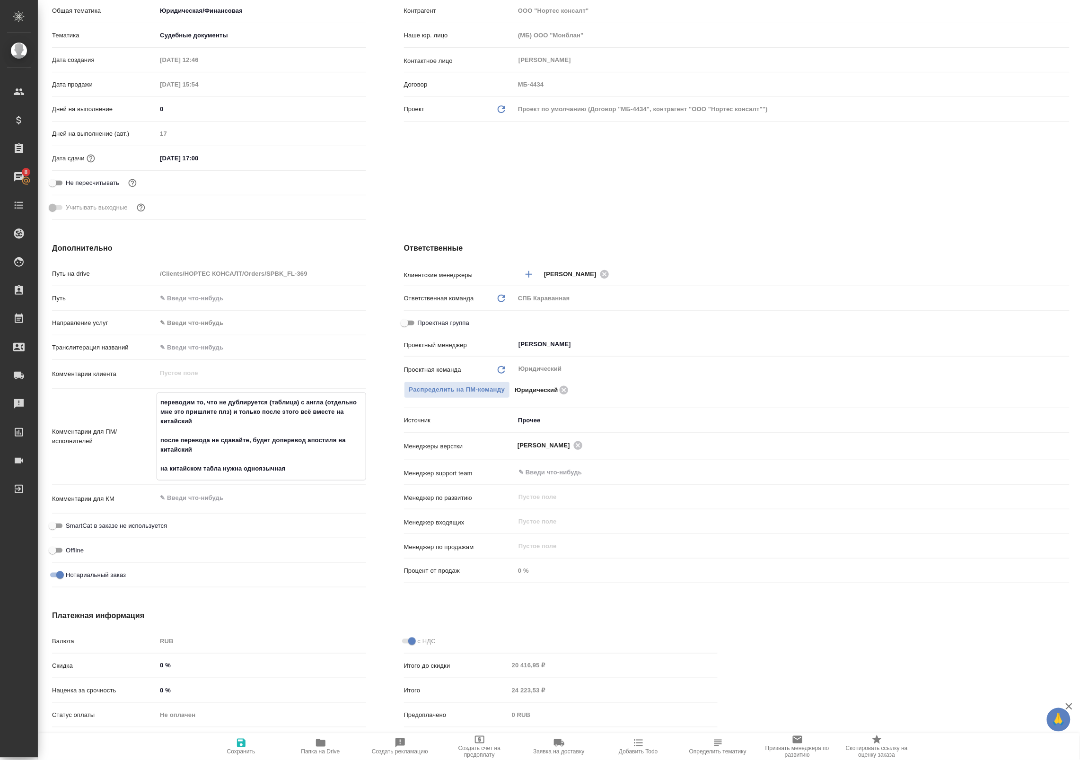
click at [270, 433] on textarea "переводим то, что не дублируется (таблица) с англа (отдельно мне это пришлите п…" at bounding box center [261, 436] width 208 height 82
type textarea "x"
click at [319, 750] on span "Папка на Drive" at bounding box center [320, 752] width 39 height 7
type textarea "x"
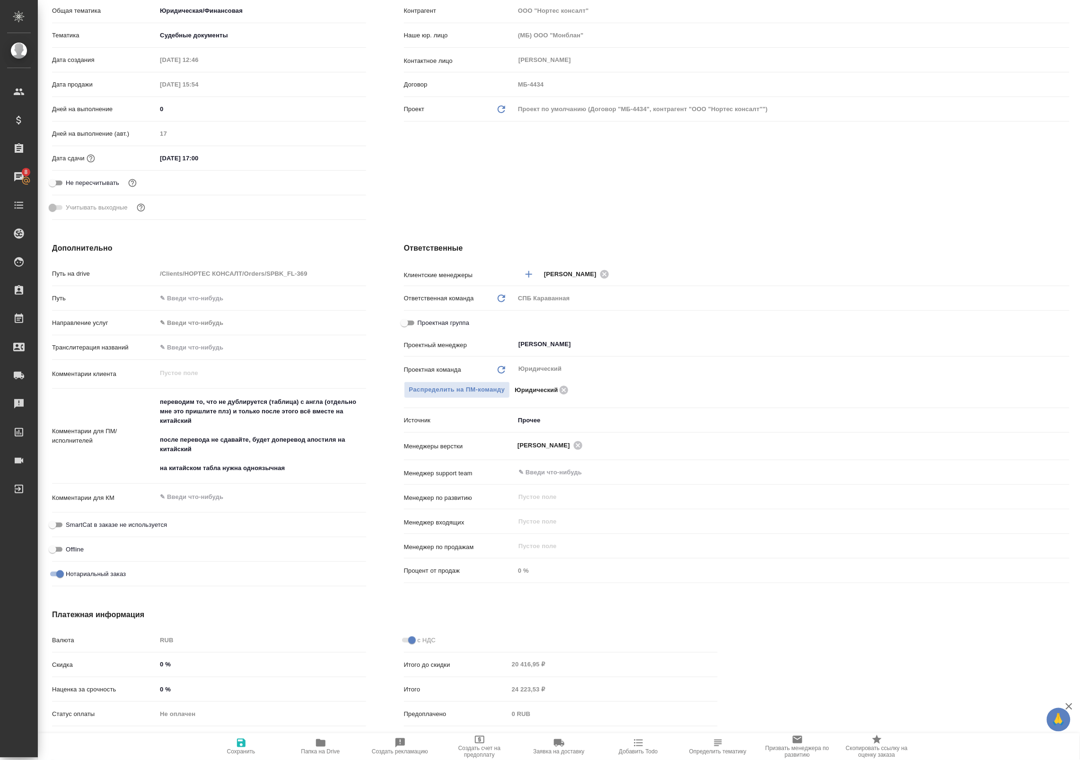
type textarea "x"
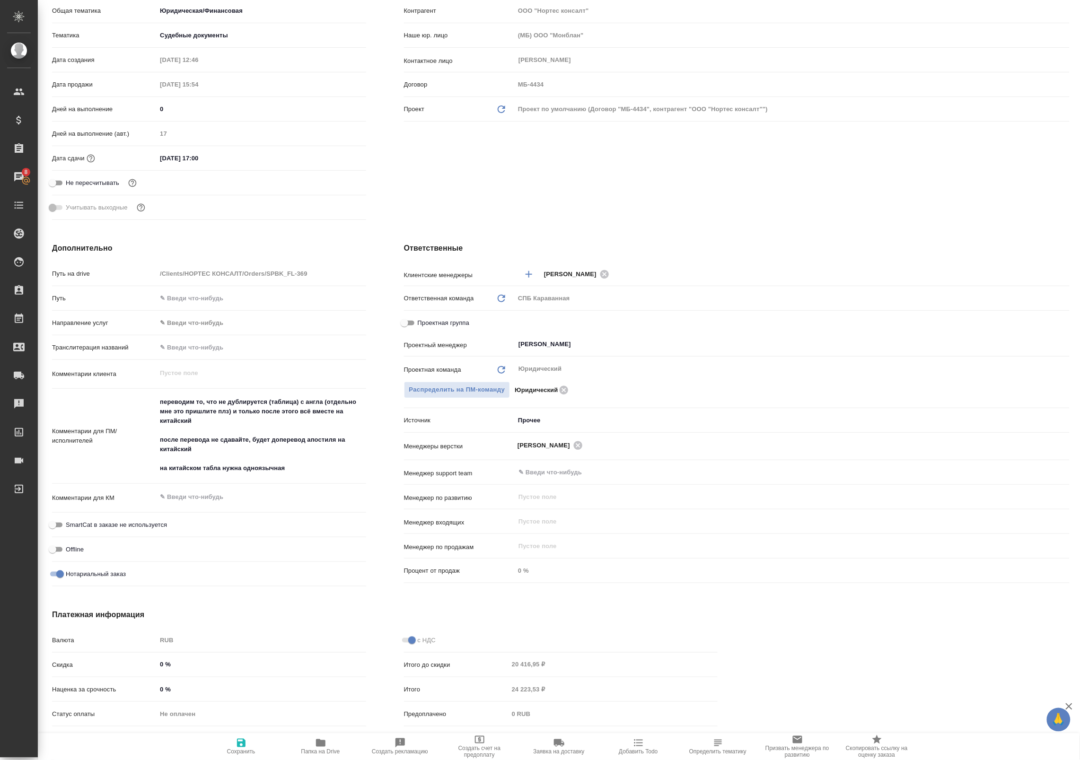
type textarea "x"
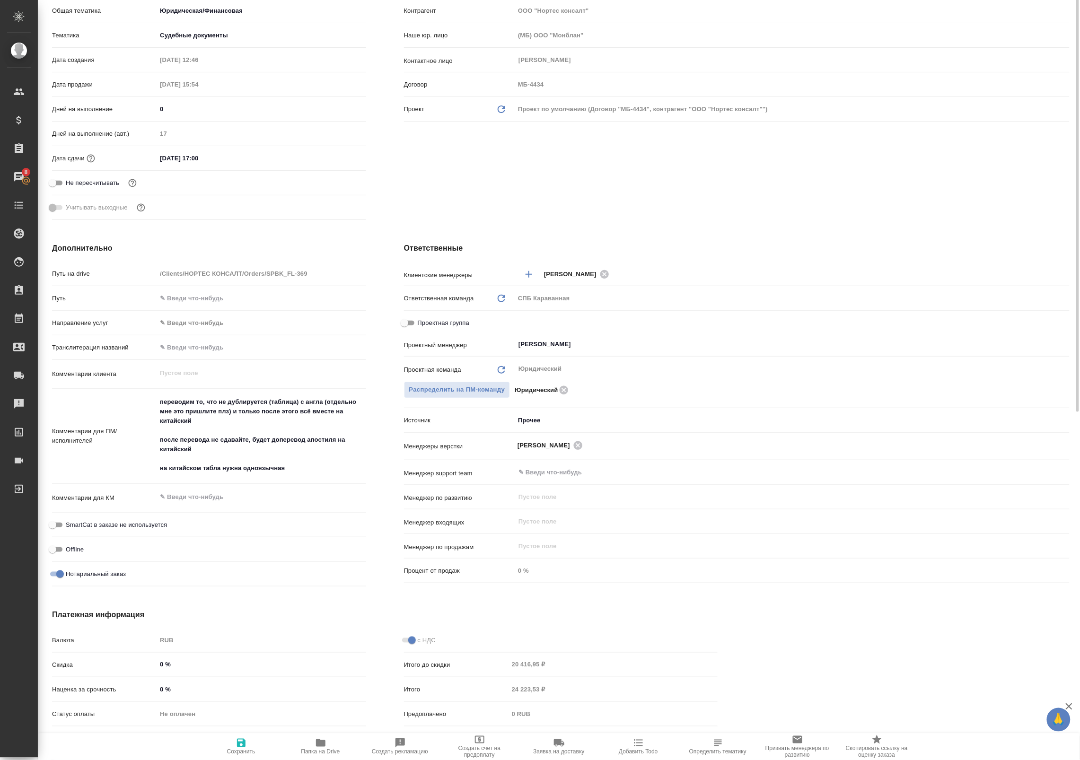
scroll to position [0, 0]
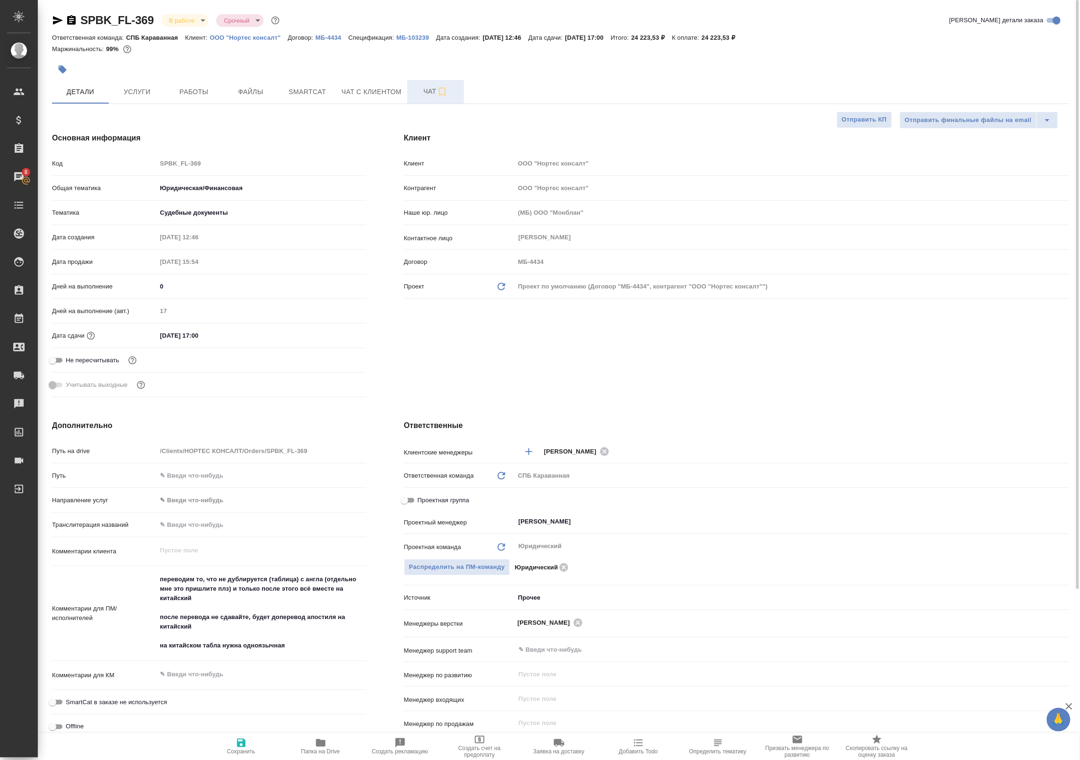
click at [425, 81] on button "Чат" at bounding box center [435, 92] width 57 height 24
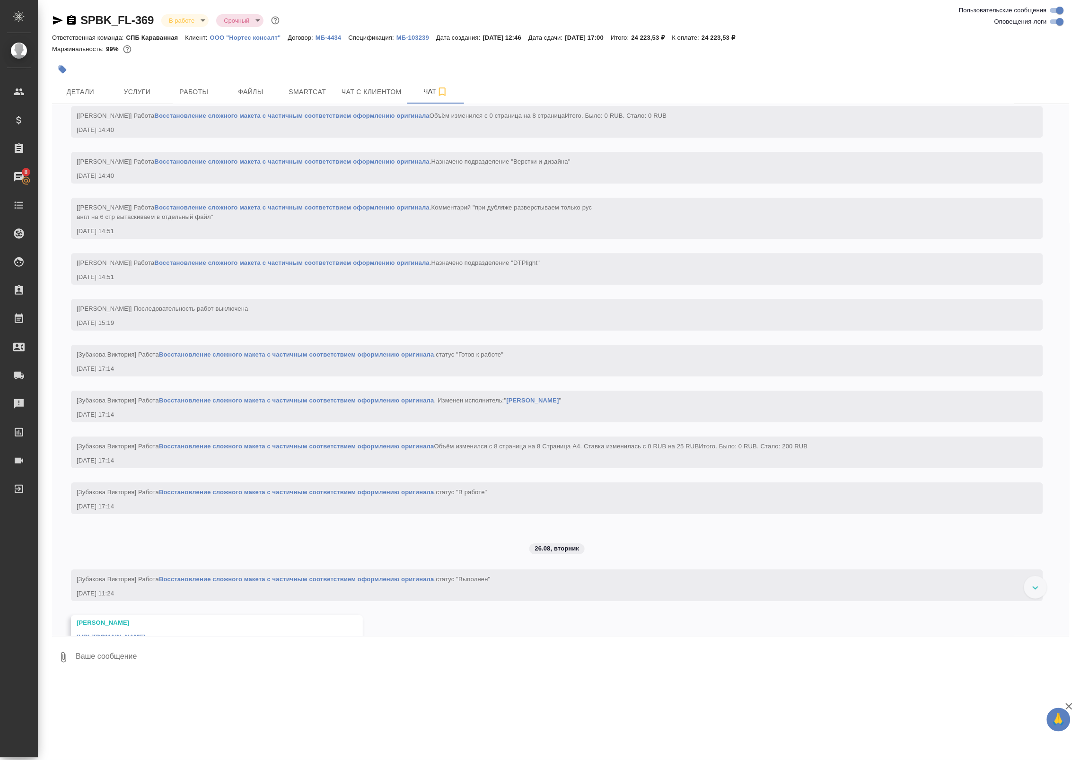
scroll to position [2529, 0]
click at [1059, 21] on input "Оповещения-логи" at bounding box center [1060, 21] width 34 height 11
checkbox input "false"
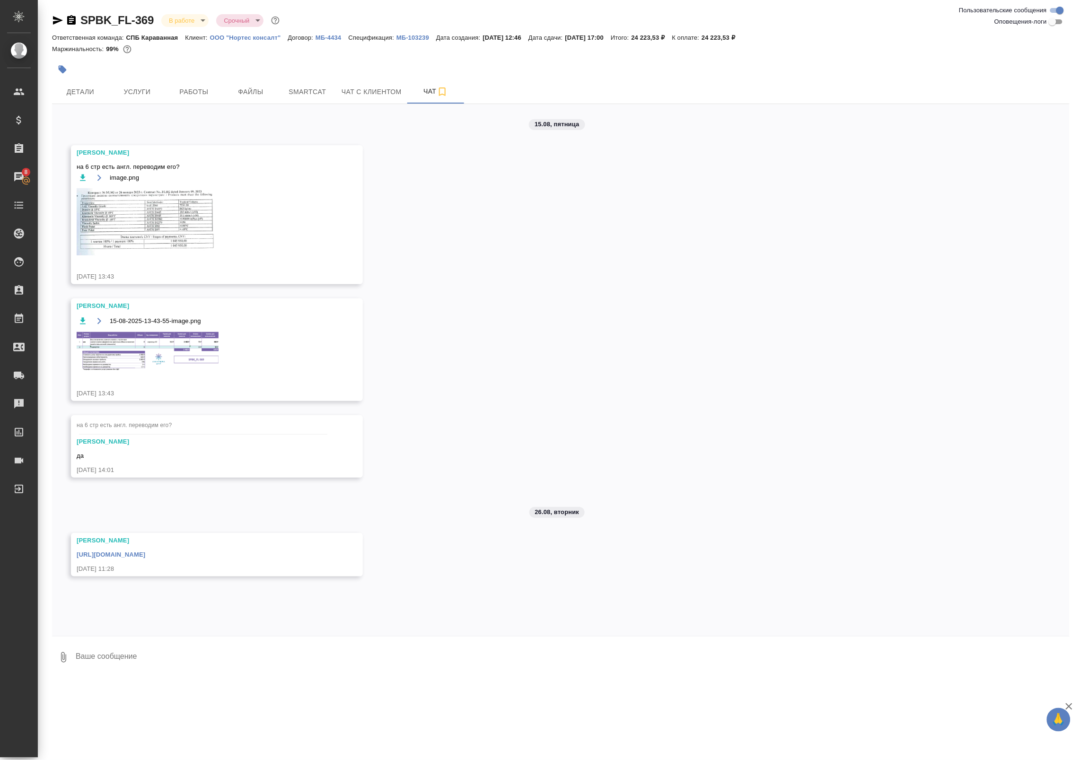
scroll to position [0, 0]
click at [145, 551] on link "https://drive.awatera.com/apps/files/files/10135854?dir=/Shares/%D0%9D%D0%9E%D0…" at bounding box center [111, 554] width 69 height 7
click at [90, 95] on span "Детали" at bounding box center [80, 92] width 45 height 12
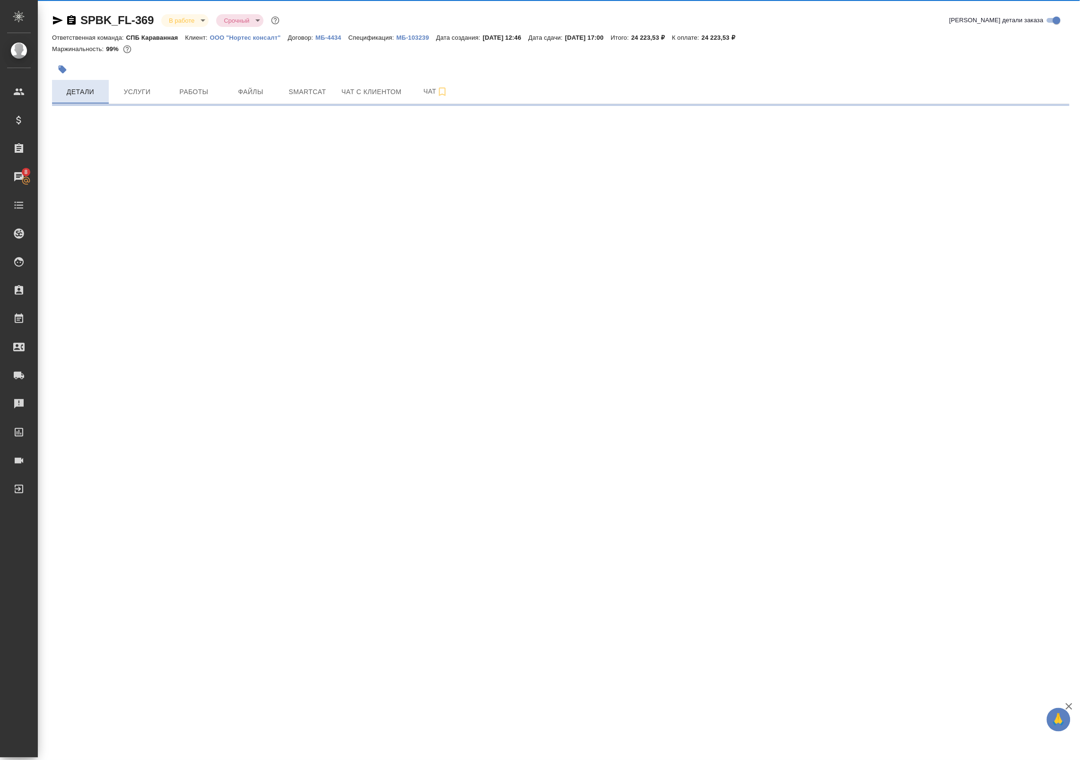
select select "RU"
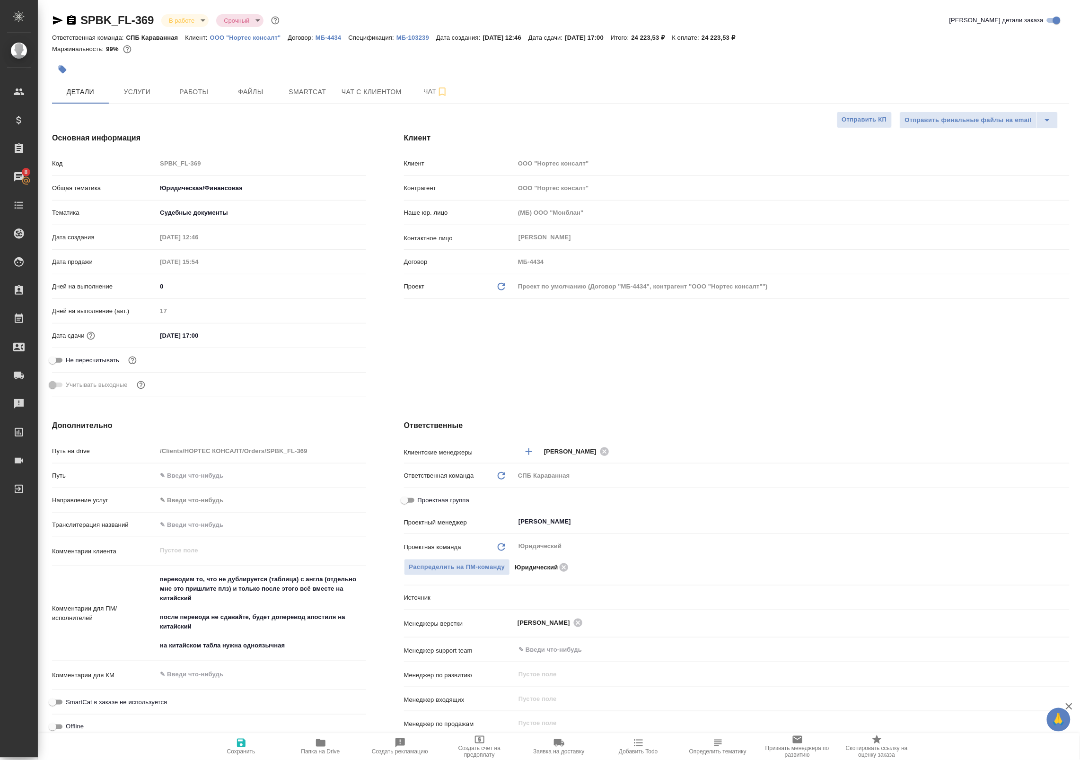
type textarea "x"
drag, startPoint x: 228, startPoint y: 591, endPoint x: 126, endPoint y: 575, distance: 103.5
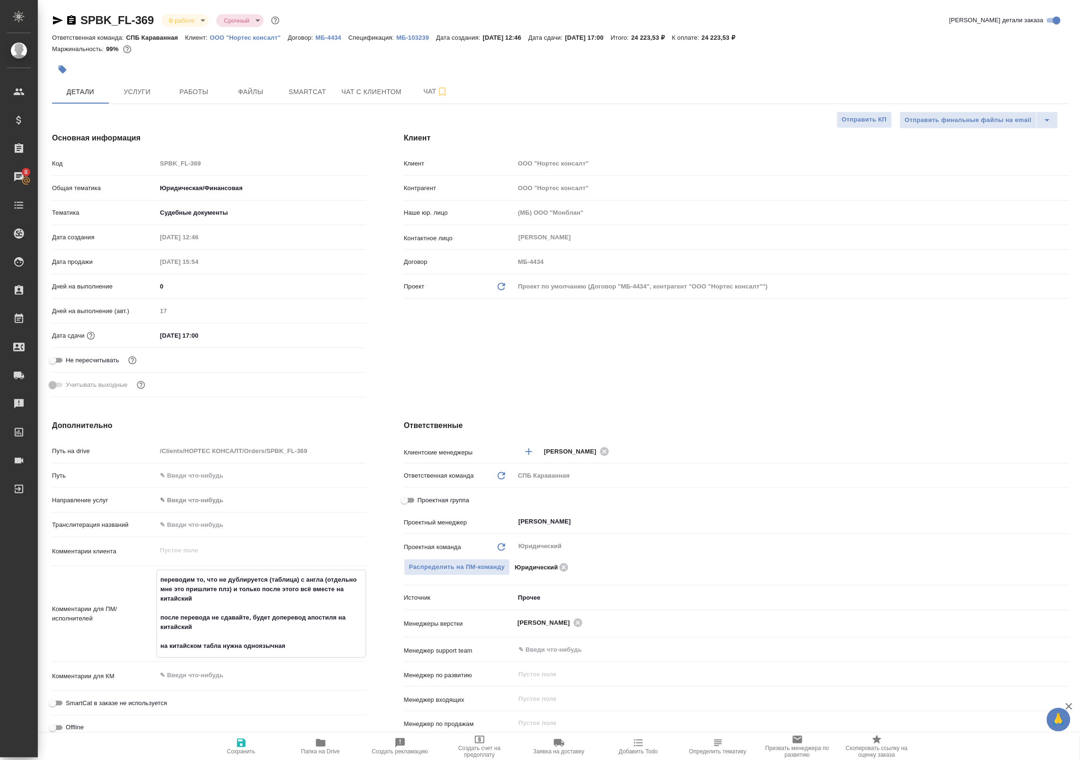
click at [126, 575] on div "Комментарии для ПМ/исполнителей переводим то, что не дублируется (таблица) с ан…" at bounding box center [209, 614] width 314 height 88
click at [228, 600] on textarea "переводим то, что не дублируется (таблица) с англа (отдельно мне это пришлите п…" at bounding box center [261, 613] width 208 height 82
drag, startPoint x: 242, startPoint y: 588, endPoint x: 342, endPoint y: 598, distance: 100.3
click at [342, 598] on textarea "переводим то, что не дублируется (таблица) с англа (отдельно мне это пришлите п…" at bounding box center [261, 613] width 208 height 82
click at [265, 609] on textarea "переводим то, что не дублируется (таблица) с англа (отдельно мне это пришлите п…" at bounding box center [261, 613] width 208 height 82
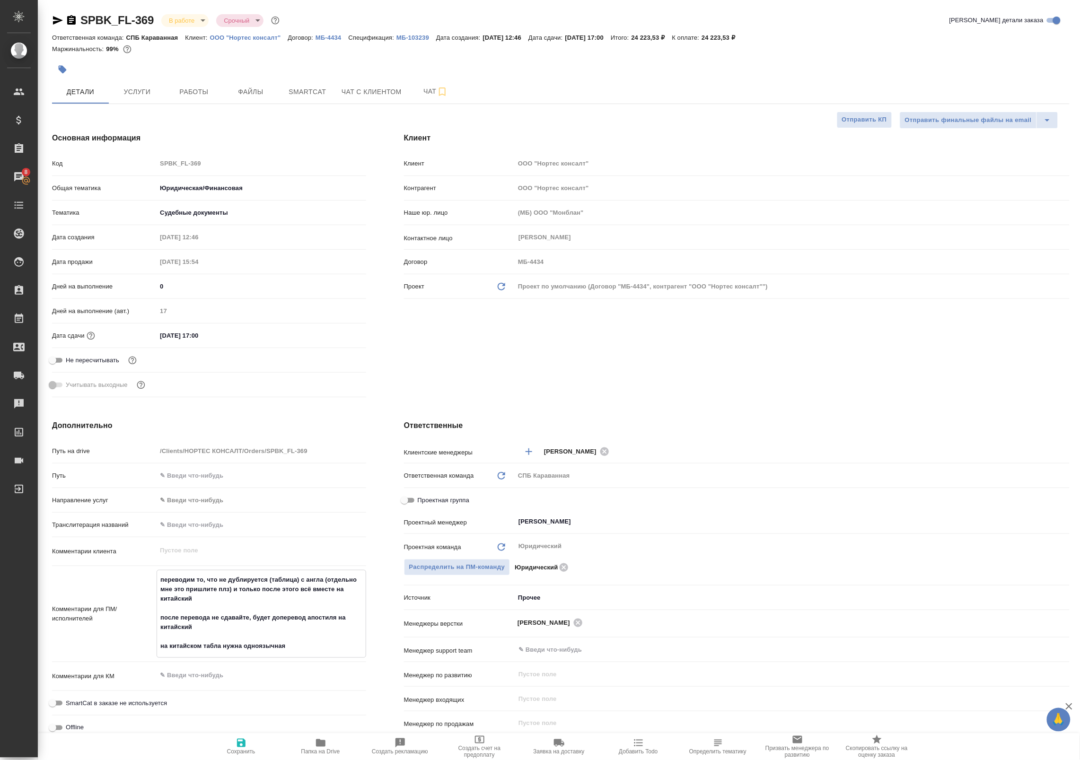
type textarea "x"
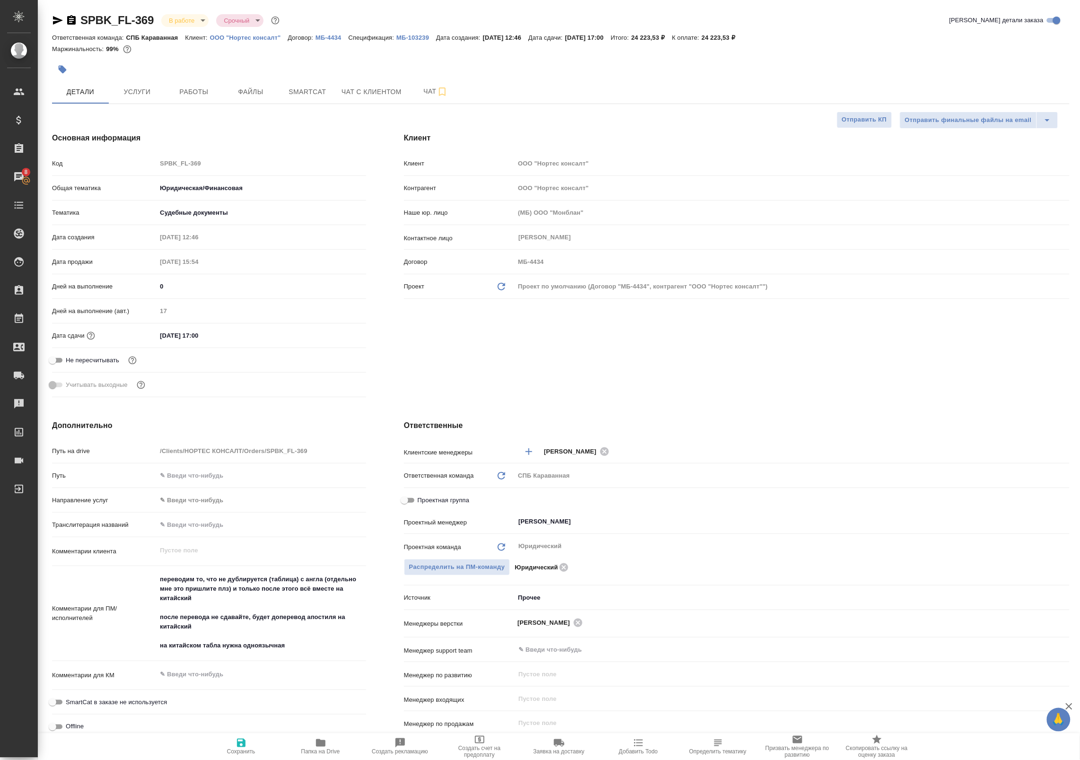
type textarea "x"
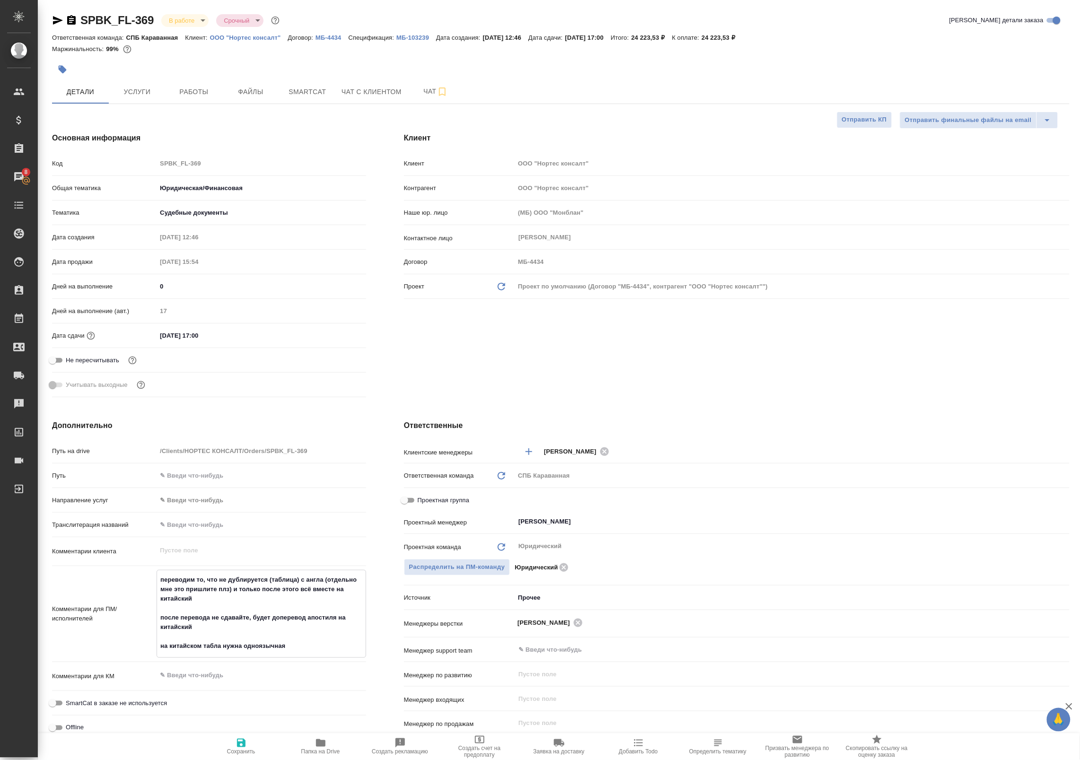
type textarea "x"
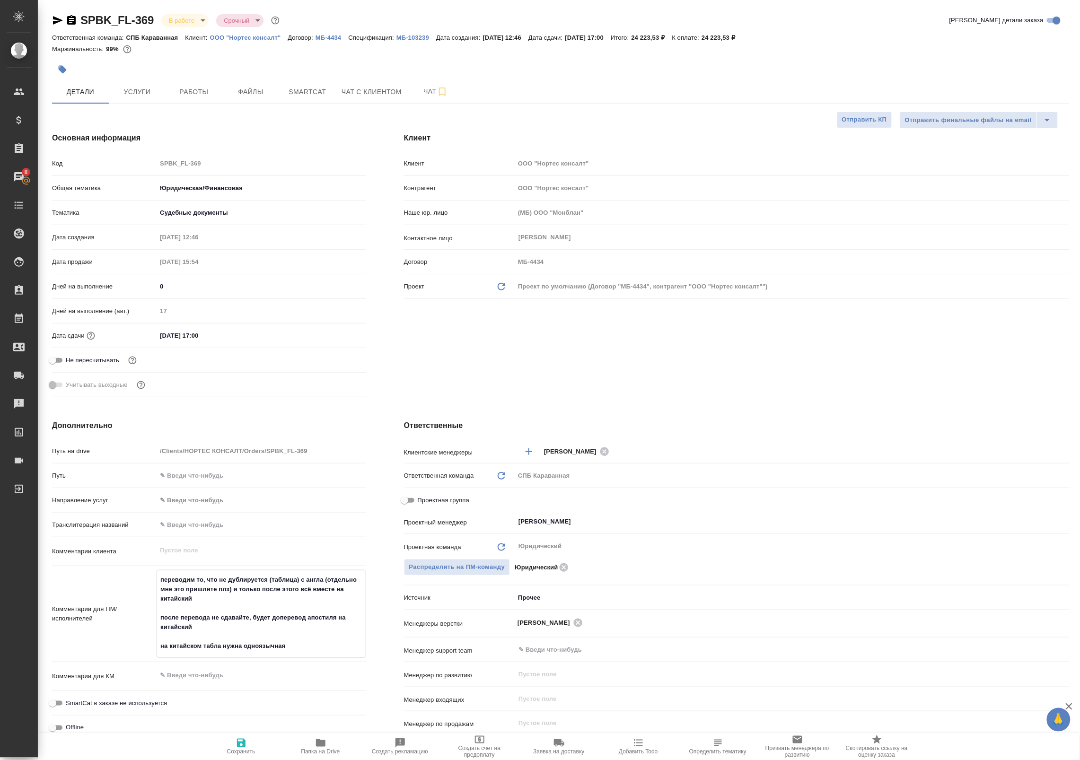
type textarea "x"
click at [152, 88] on span "Услуги" at bounding box center [136, 92] width 45 height 12
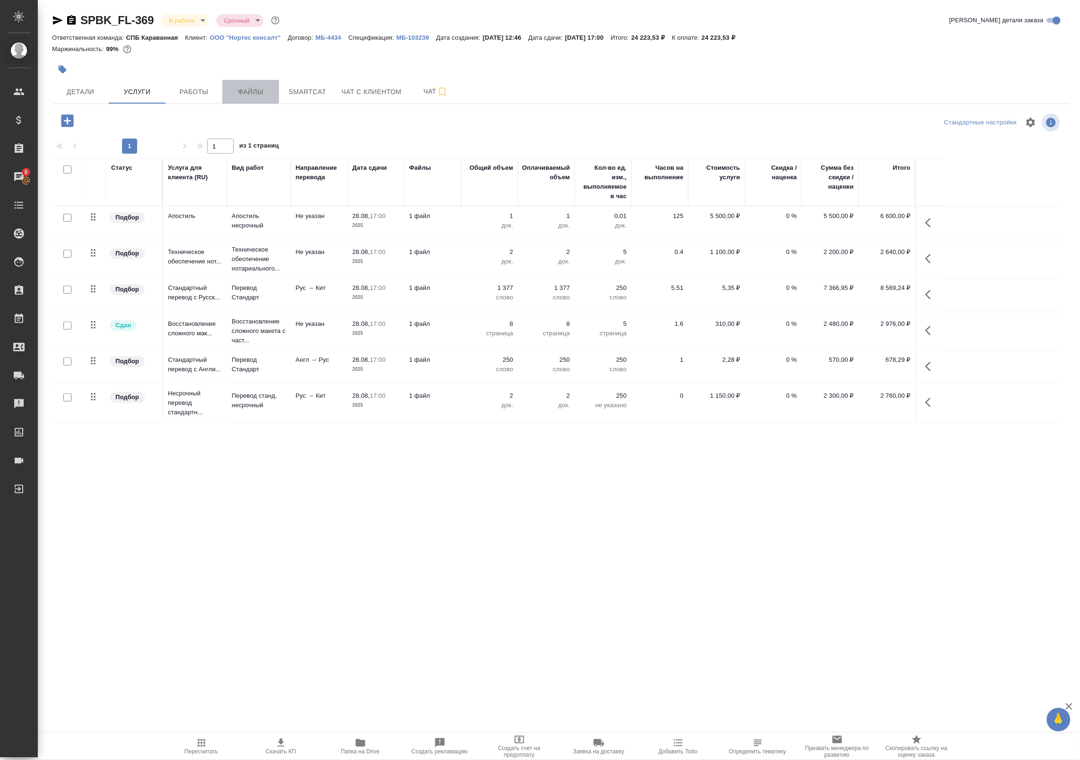
click at [257, 93] on span "Файлы" at bounding box center [250, 92] width 45 height 12
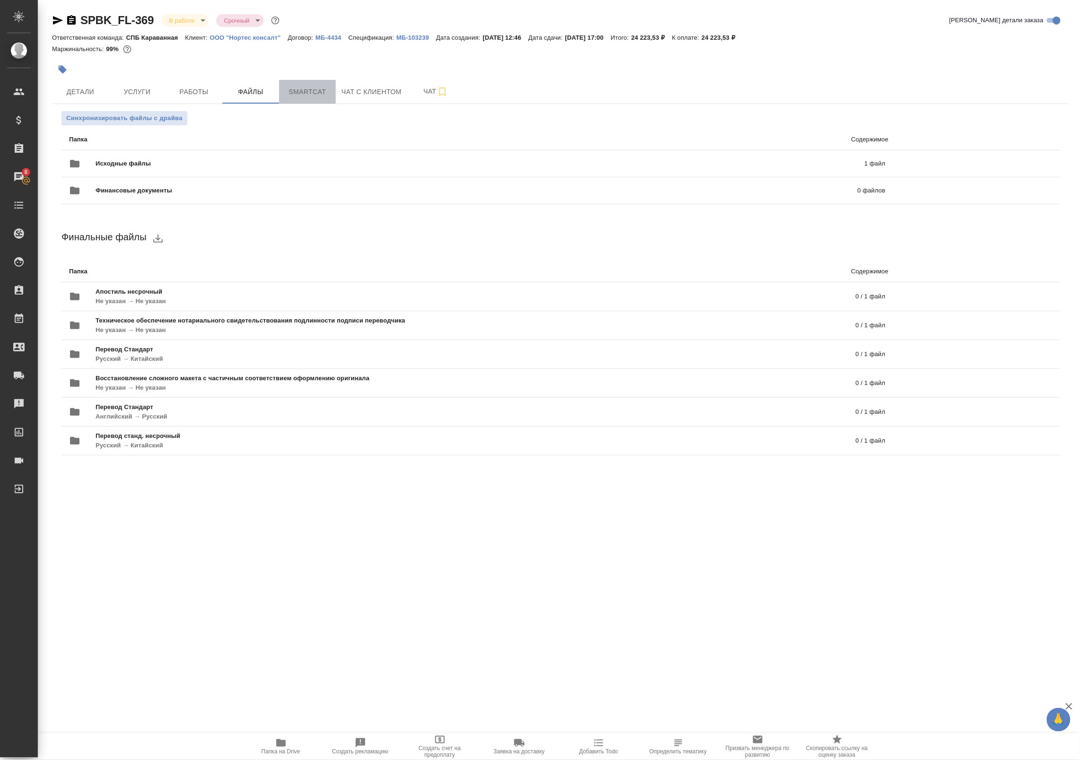
click at [302, 90] on span "Smartcat" at bounding box center [307, 92] width 45 height 12
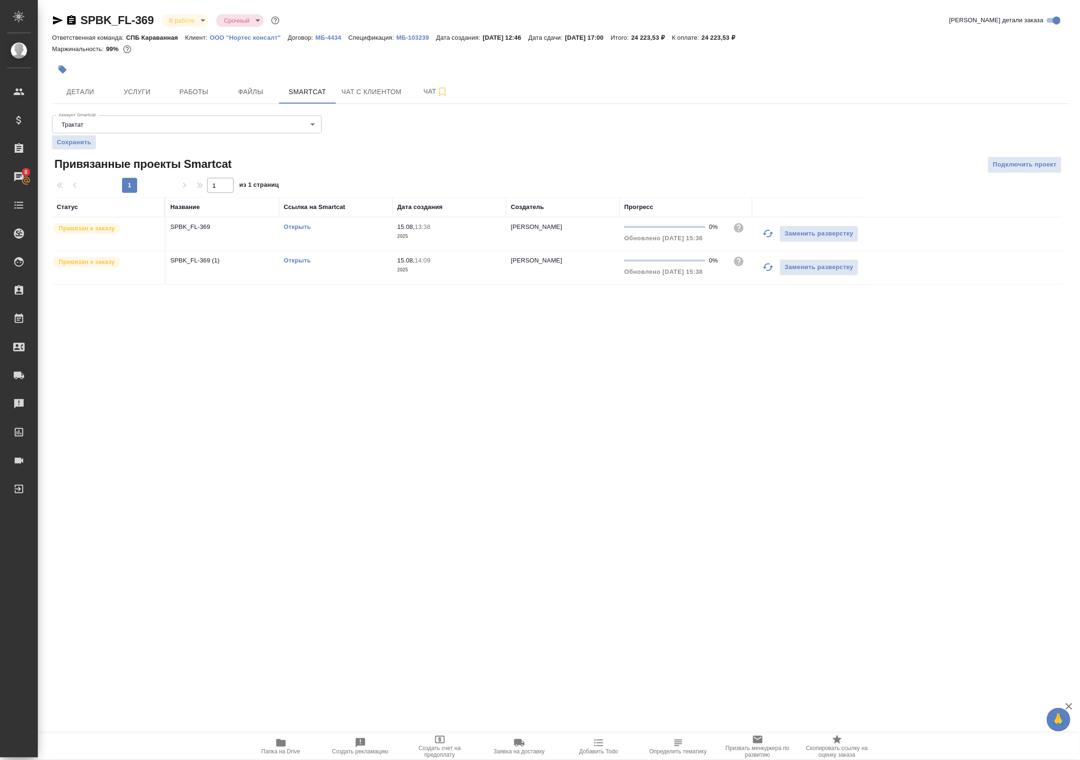
click at [290, 261] on link "Открыть" at bounding box center [297, 260] width 27 height 7
click at [306, 228] on link "Открыть" at bounding box center [297, 226] width 27 height 7
click at [299, 261] on link "Открыть" at bounding box center [297, 260] width 27 height 7
click at [152, 90] on span "Услуги" at bounding box center [136, 92] width 45 height 12
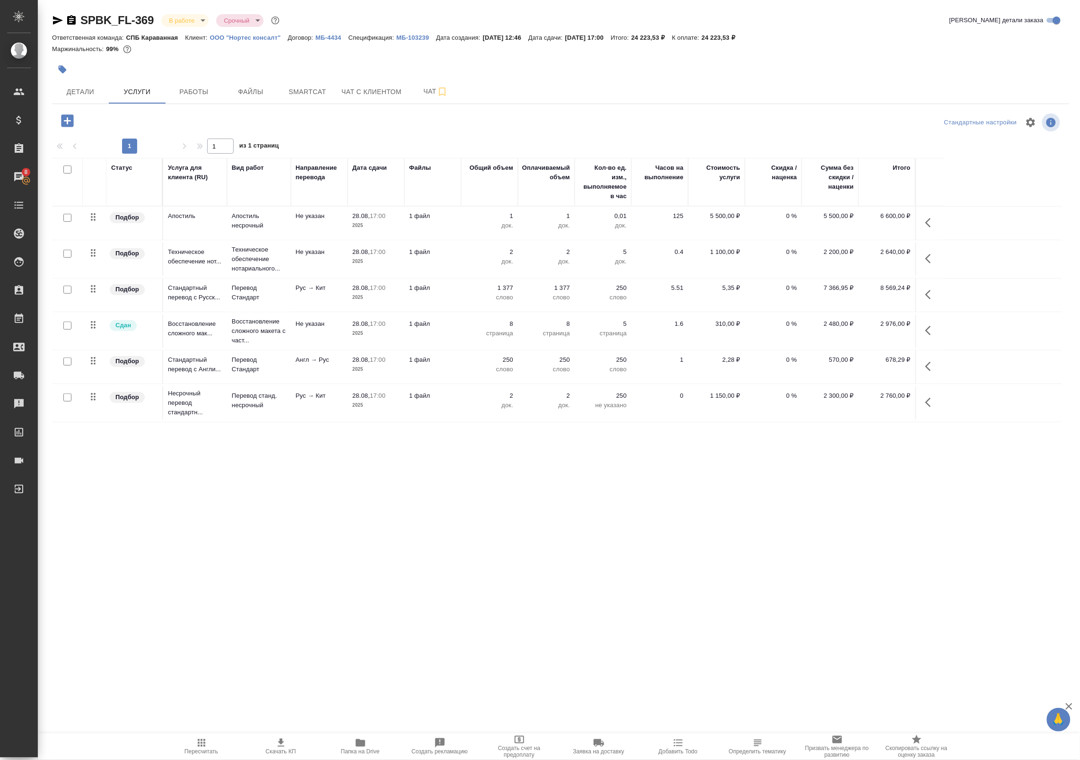
drag, startPoint x: 368, startPoint y: 369, endPoint x: 384, endPoint y: 368, distance: 16.1
click at [368, 368] on p "2025" at bounding box center [375, 369] width 47 height 9
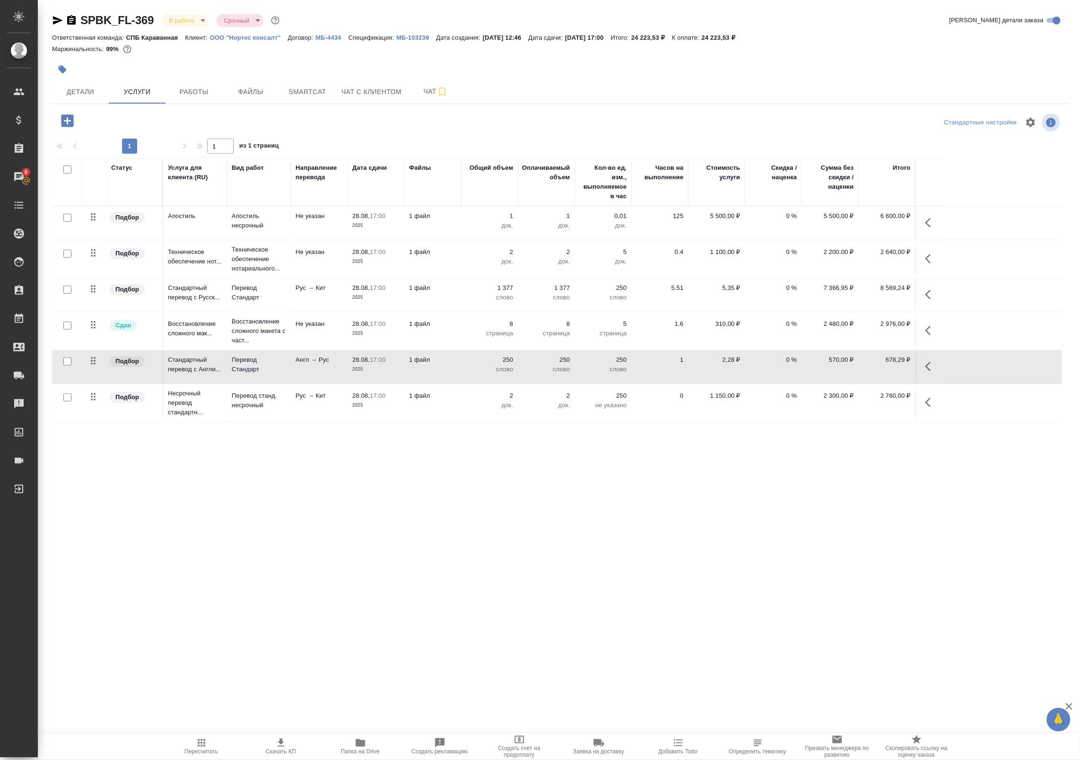
click at [924, 367] on button "button" at bounding box center [931, 366] width 23 height 23
click at [841, 366] on icon "button" at bounding box center [838, 366] width 11 height 11
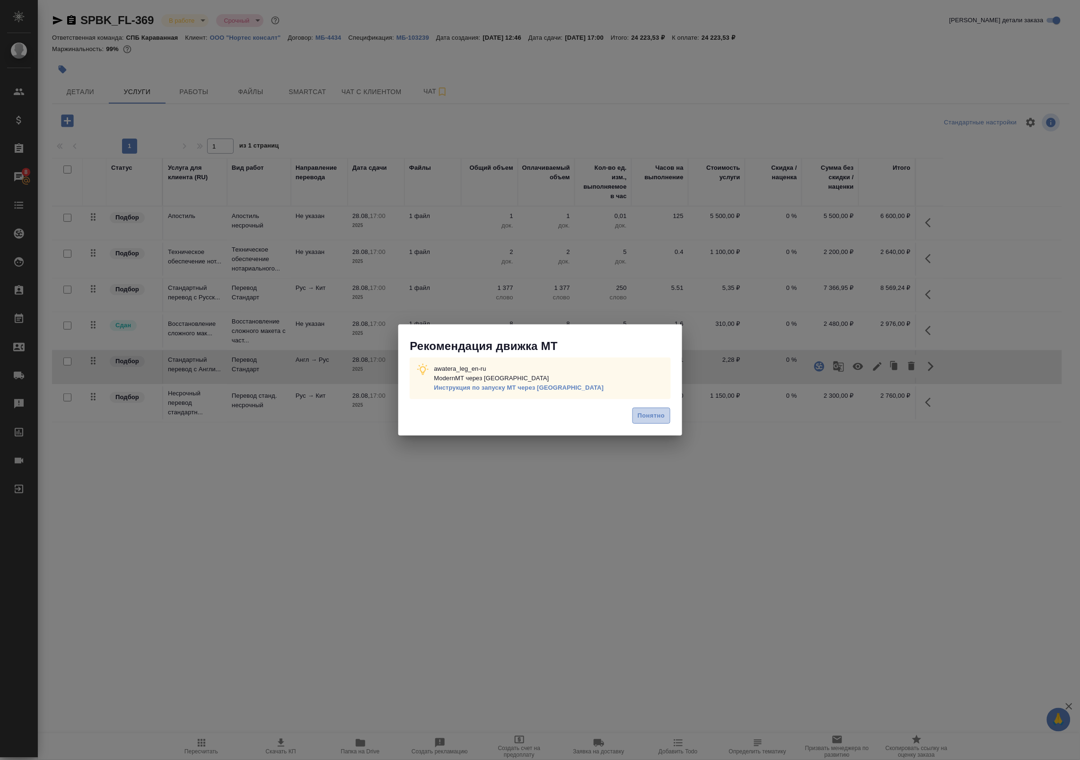
click at [647, 424] on button "Понятно" at bounding box center [651, 416] width 37 height 17
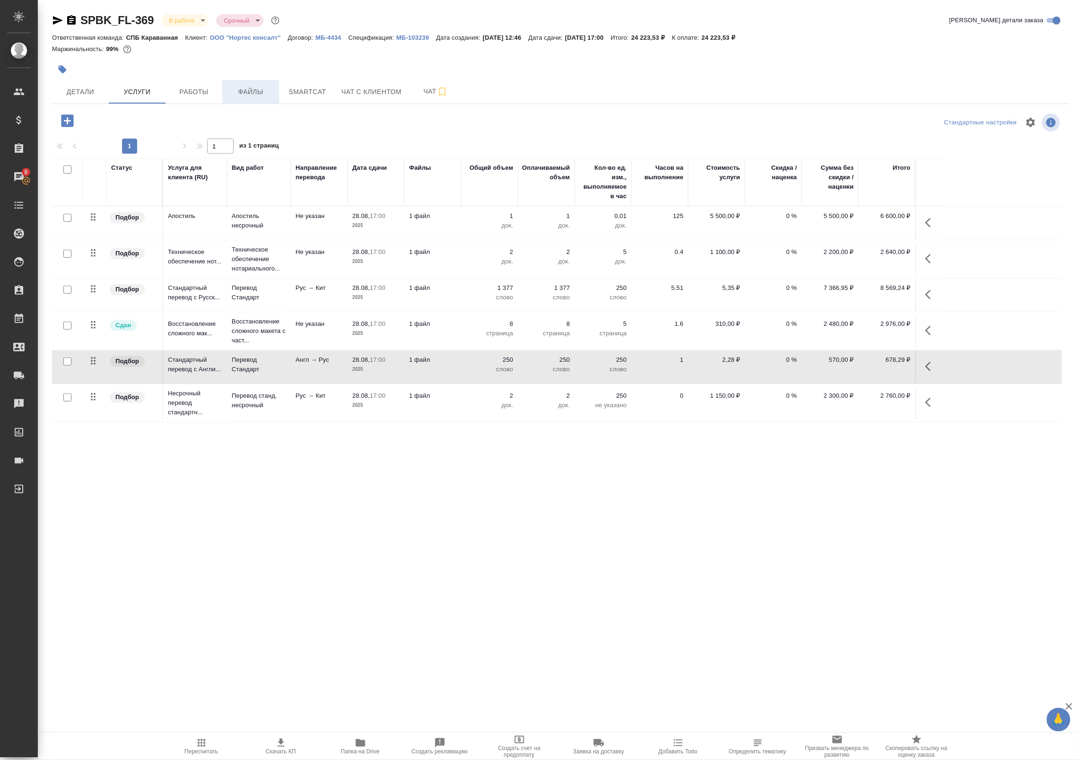
click at [263, 91] on span "Файлы" at bounding box center [250, 92] width 45 height 12
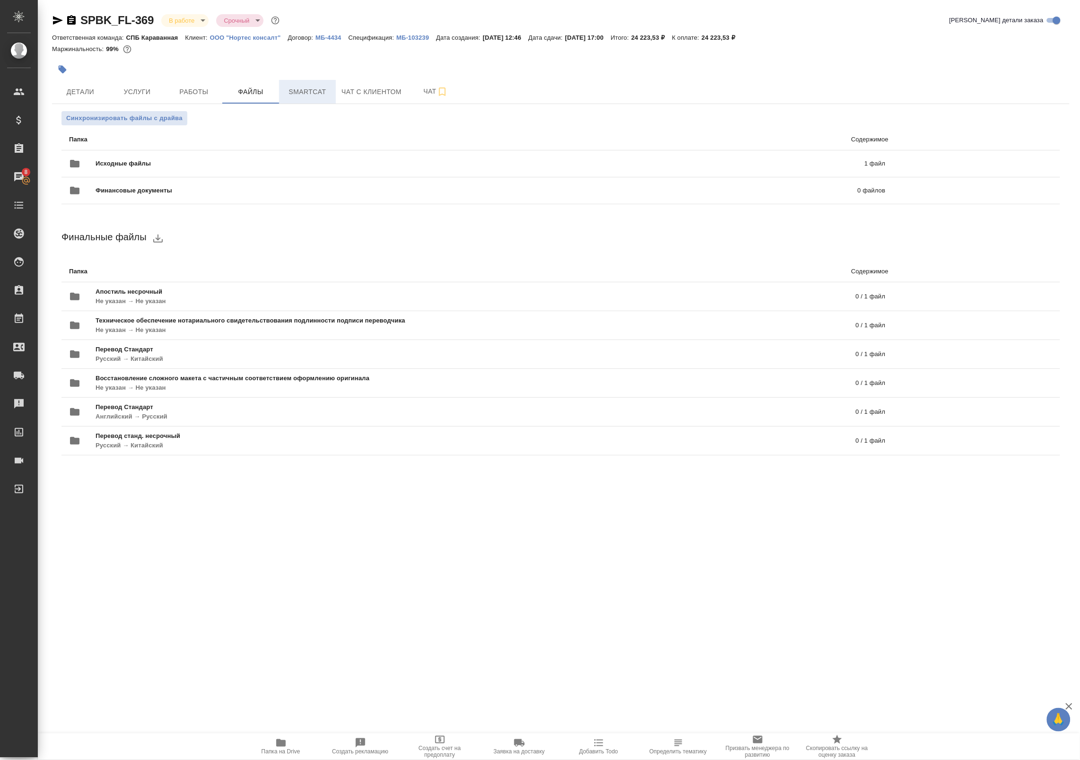
click at [324, 93] on span "Smartcat" at bounding box center [307, 92] width 45 height 12
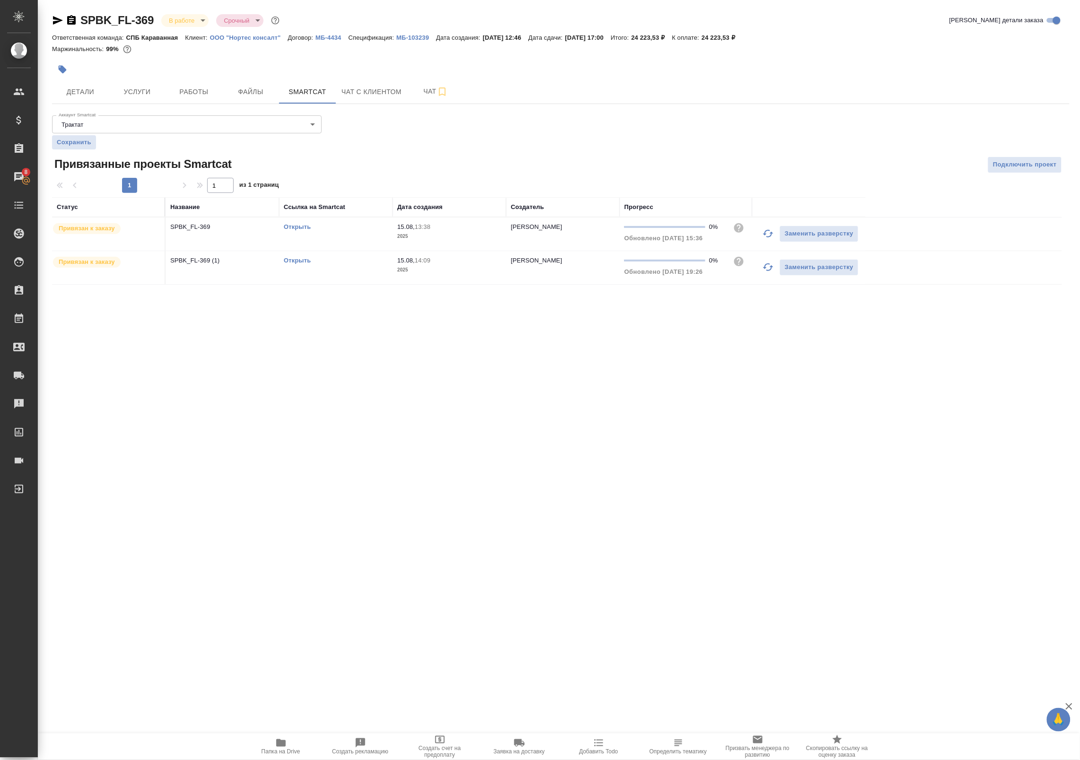
click at [254, 235] on td "SPBK_FL-369" at bounding box center [223, 234] width 114 height 33
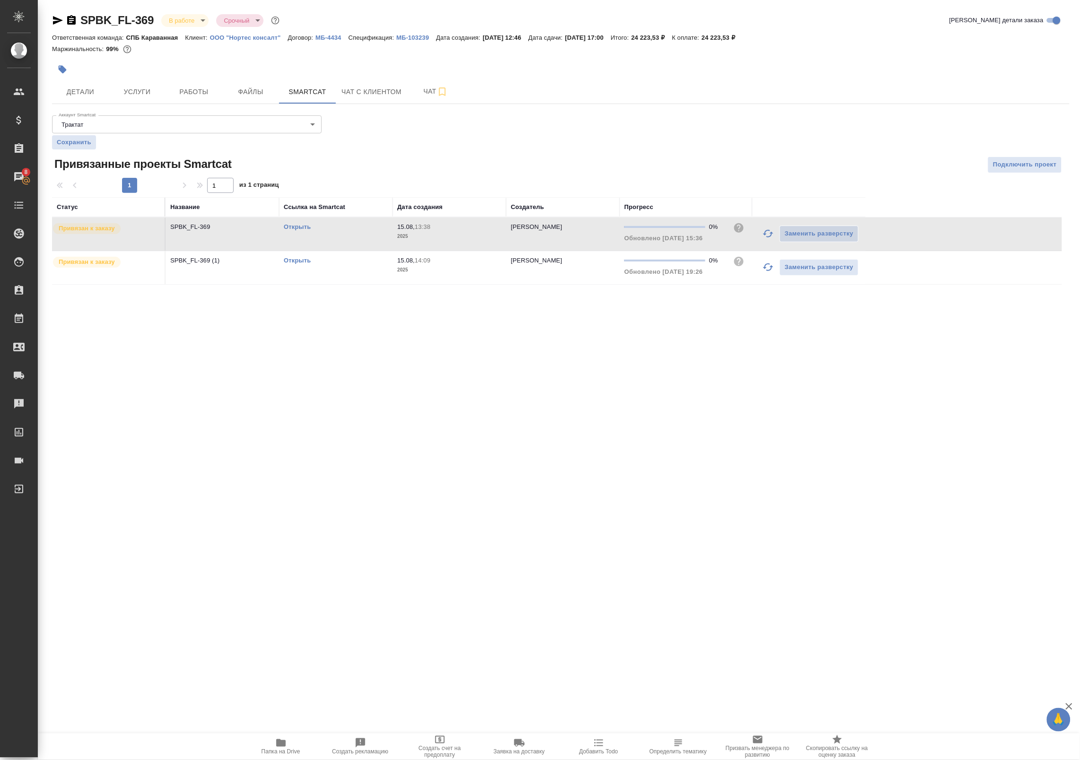
click at [266, 269] on td "SPBK_FL-369 (1)" at bounding box center [223, 267] width 114 height 33
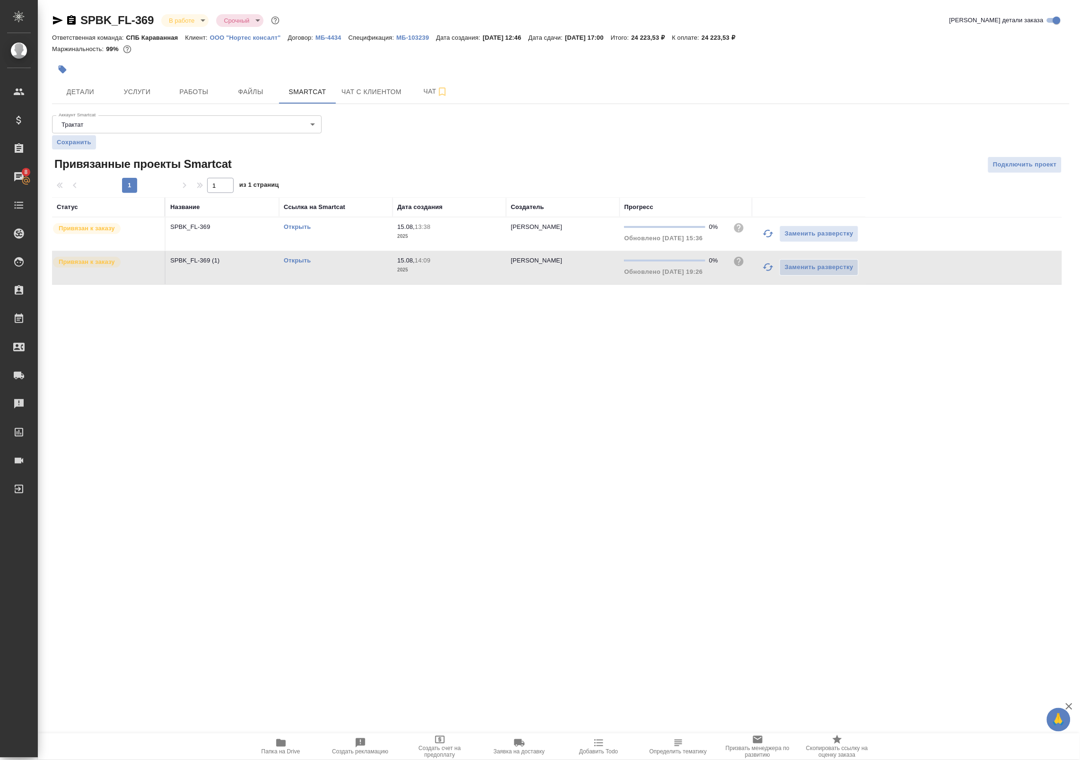
click at [249, 270] on td "SPBK_FL-369 (1)" at bounding box center [223, 267] width 114 height 33
click at [145, 97] on span "Услуги" at bounding box center [136, 92] width 45 height 12
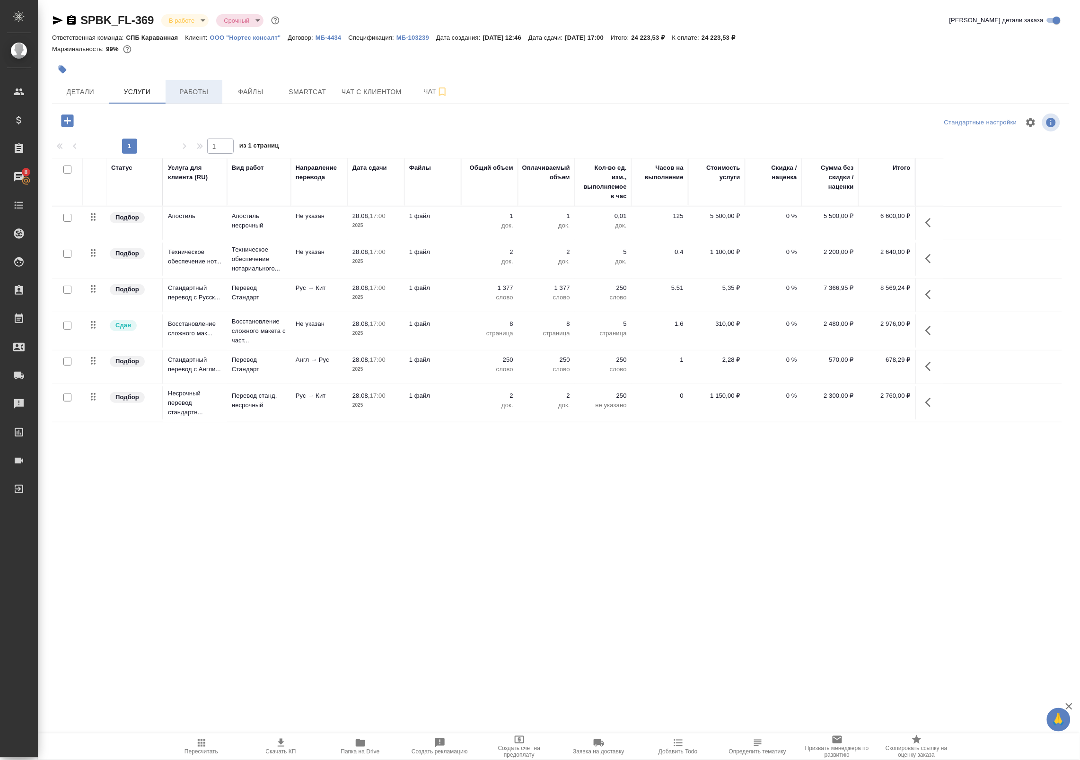
click at [200, 94] on span "Работы" at bounding box center [193, 92] width 45 height 12
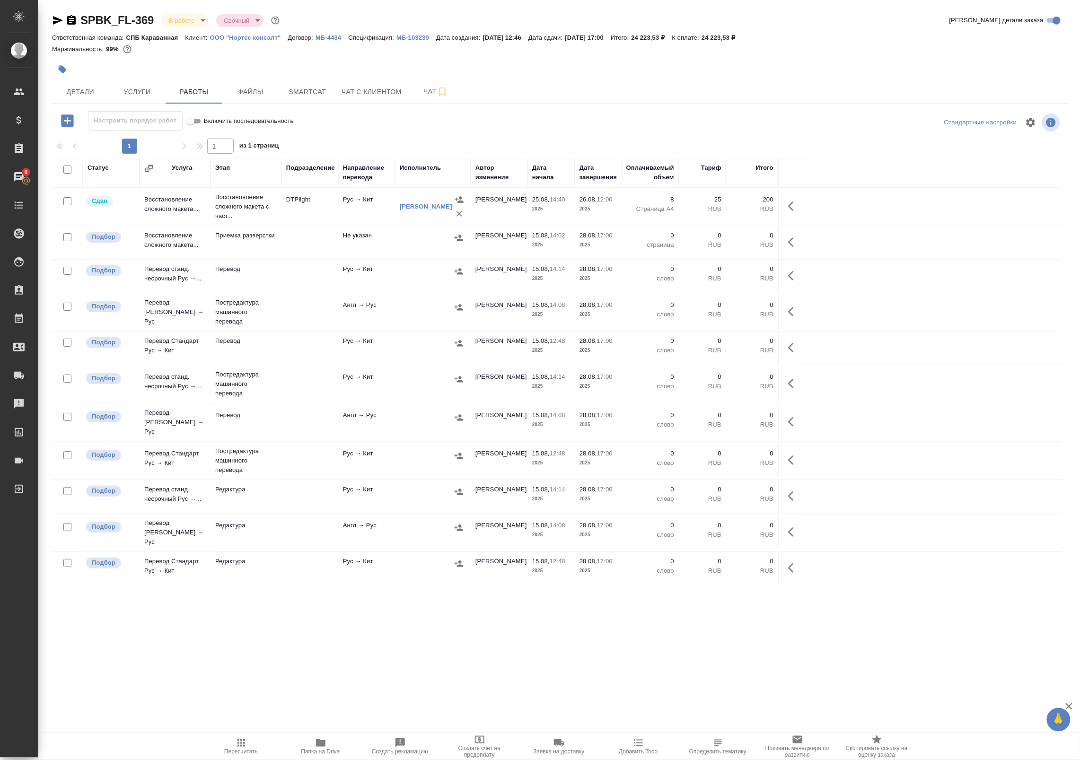
click at [367, 379] on td "Рус → Кит" at bounding box center [366, 384] width 57 height 33
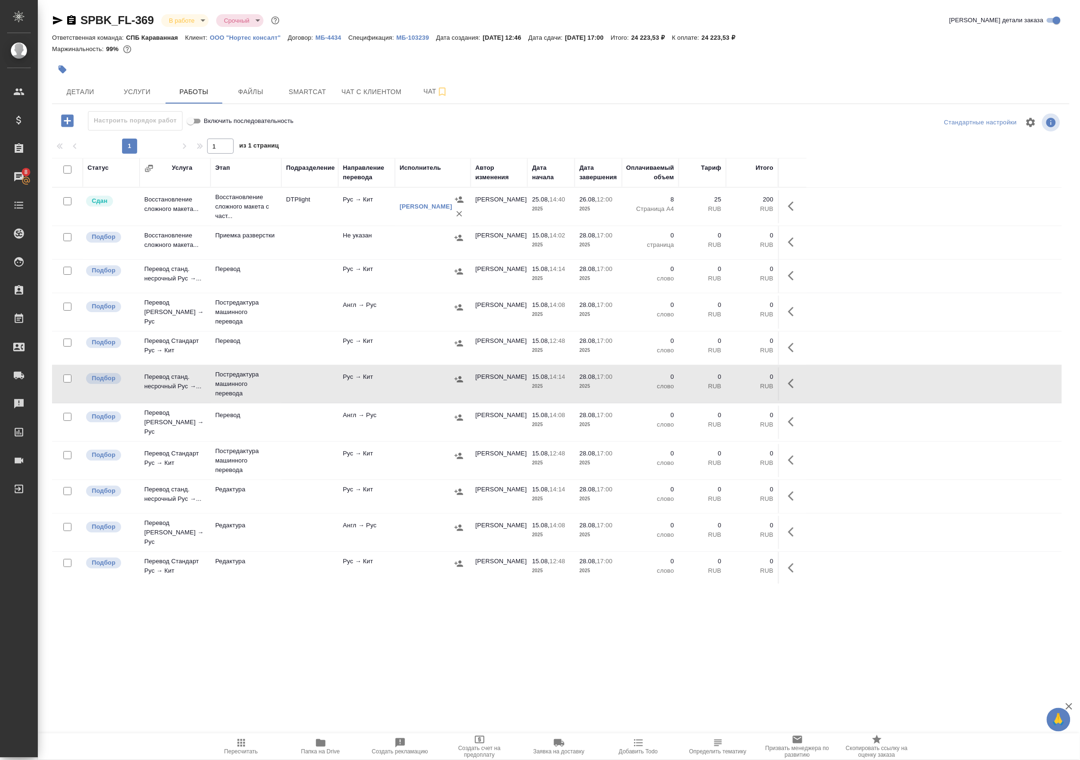
click at [355, 315] on td "Англ → Рус" at bounding box center [366, 312] width 57 height 33
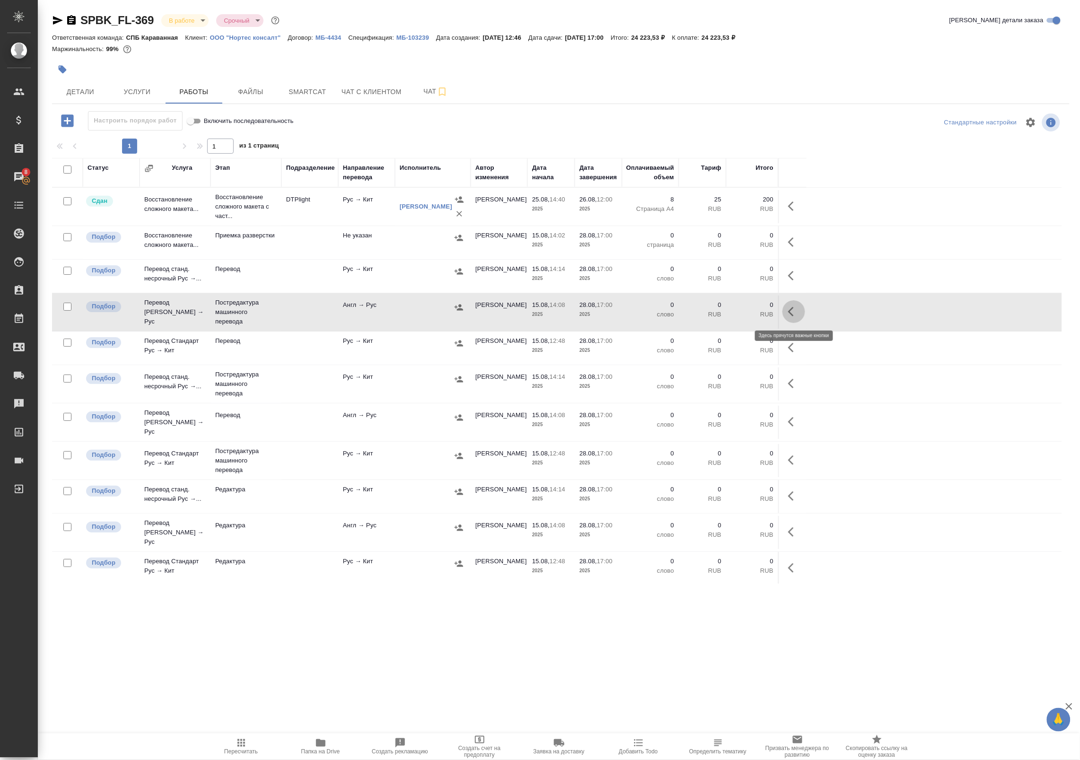
click at [797, 316] on icon "button" at bounding box center [793, 311] width 11 height 11
click at [726, 312] on icon "button" at bounding box center [724, 312] width 9 height 9
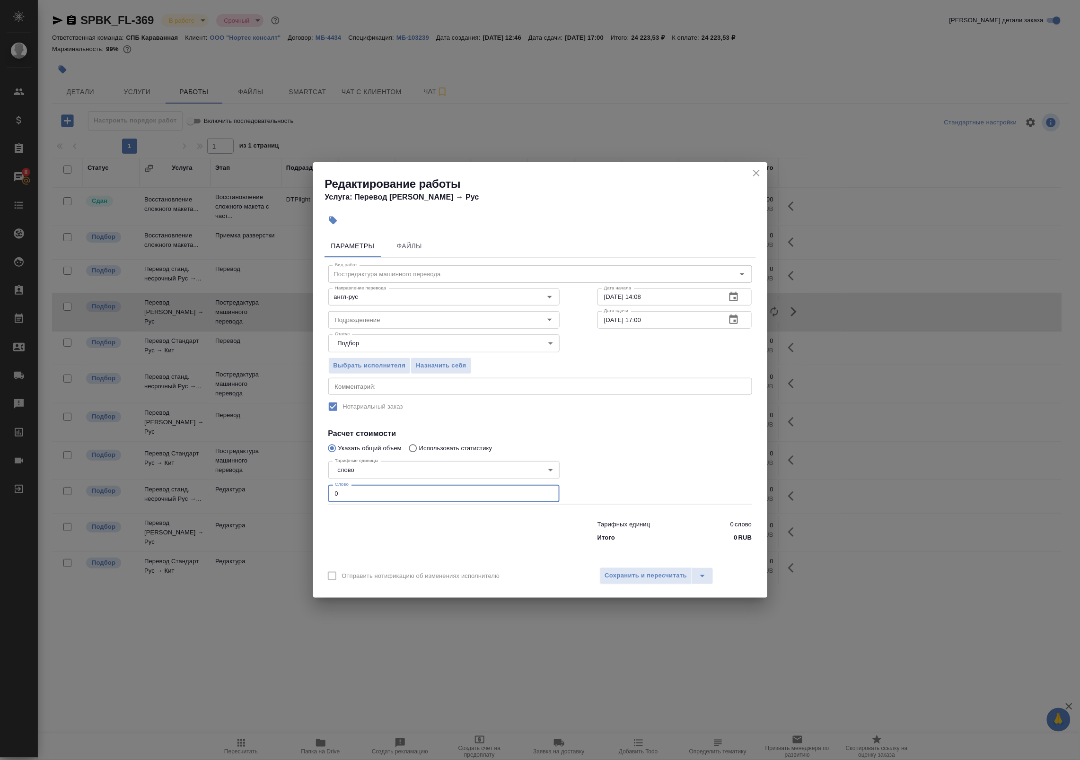
drag, startPoint x: 337, startPoint y: 489, endPoint x: 296, endPoint y: 486, distance: 41.7
click at [296, 486] on div "Редактирование работы Услуга: Перевод Стандарт Англ → Рус Параметры Файлы Вид р…" at bounding box center [540, 380] width 1080 height 760
paste input "153.1"
type input "153.1"
click at [384, 381] on div "x Комментарий:" at bounding box center [540, 386] width 424 height 17
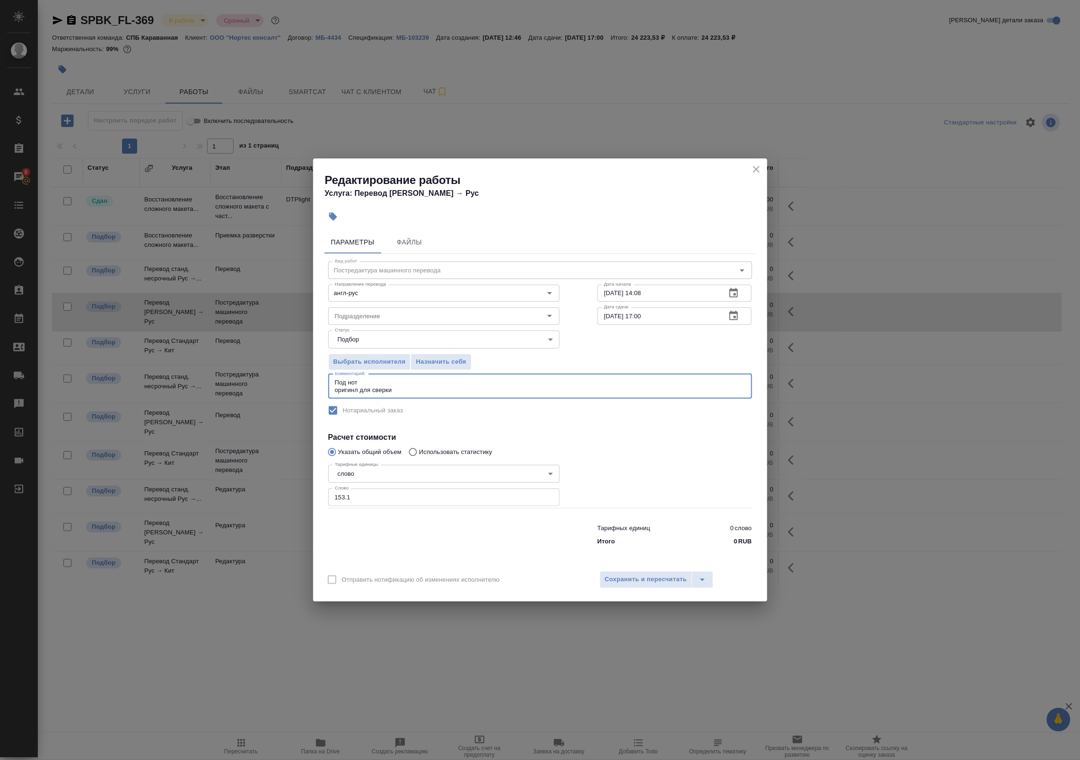
paste textarea "https://drive.awatera.com/s/QygP5s9f7FX22bX"
click at [393, 391] on textarea "Под нот оригинл для сверкиhttps://drive.awatera.com/s/QygP5s9f7FX22bX" at bounding box center [540, 386] width 411 height 15
type textarea "Под нот оригинал для сверки: https://drive.awatera.com/s/QygP5s9f7FX22bX"
click at [648, 585] on span "Сохранить и пересчитать" at bounding box center [646, 579] width 82 height 11
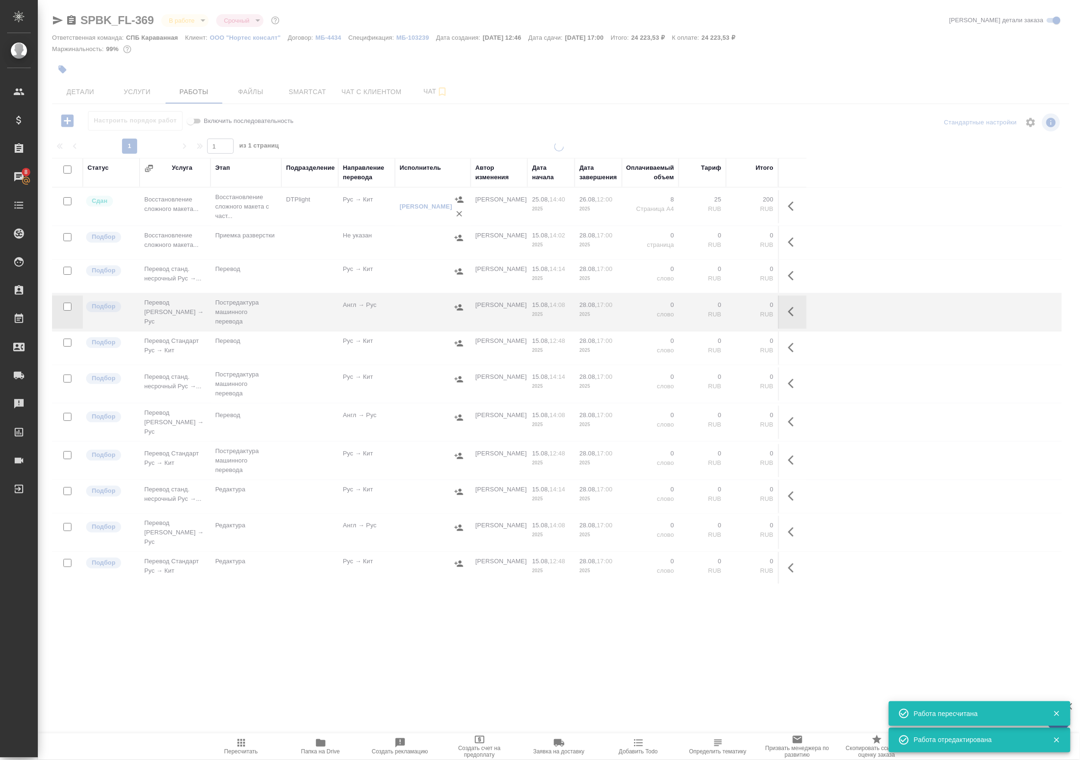
click at [790, 311] on icon "button" at bounding box center [791, 311] width 6 height 9
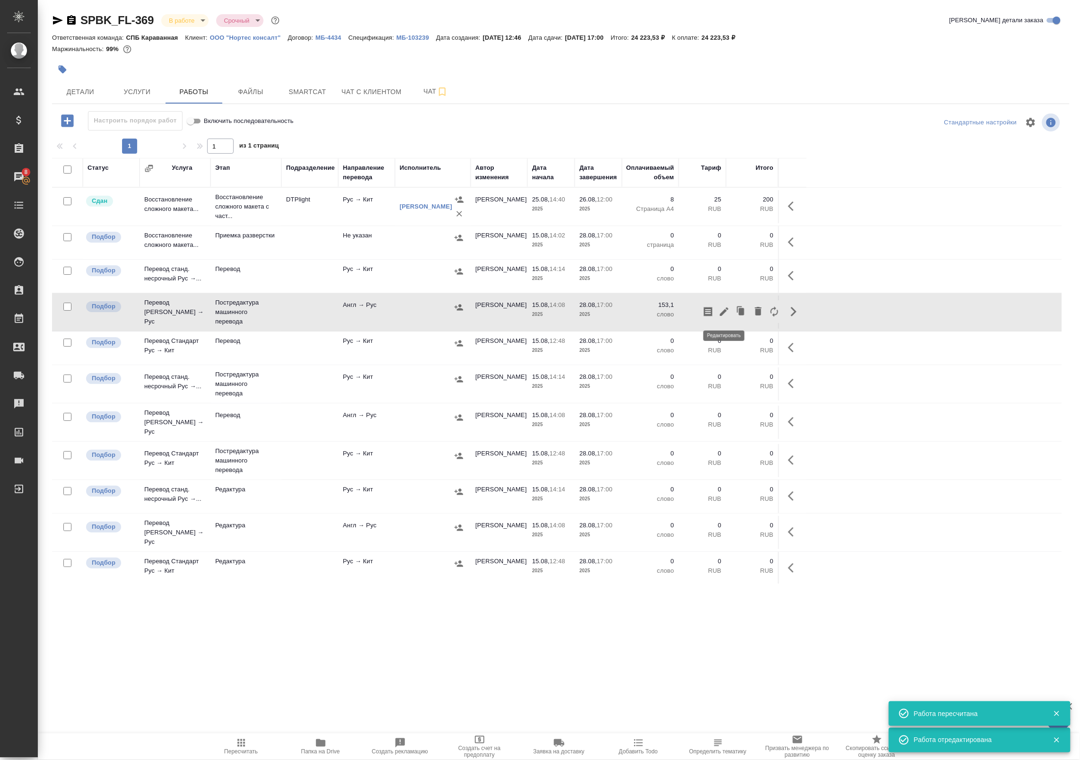
click at [725, 309] on icon "button" at bounding box center [724, 311] width 11 height 11
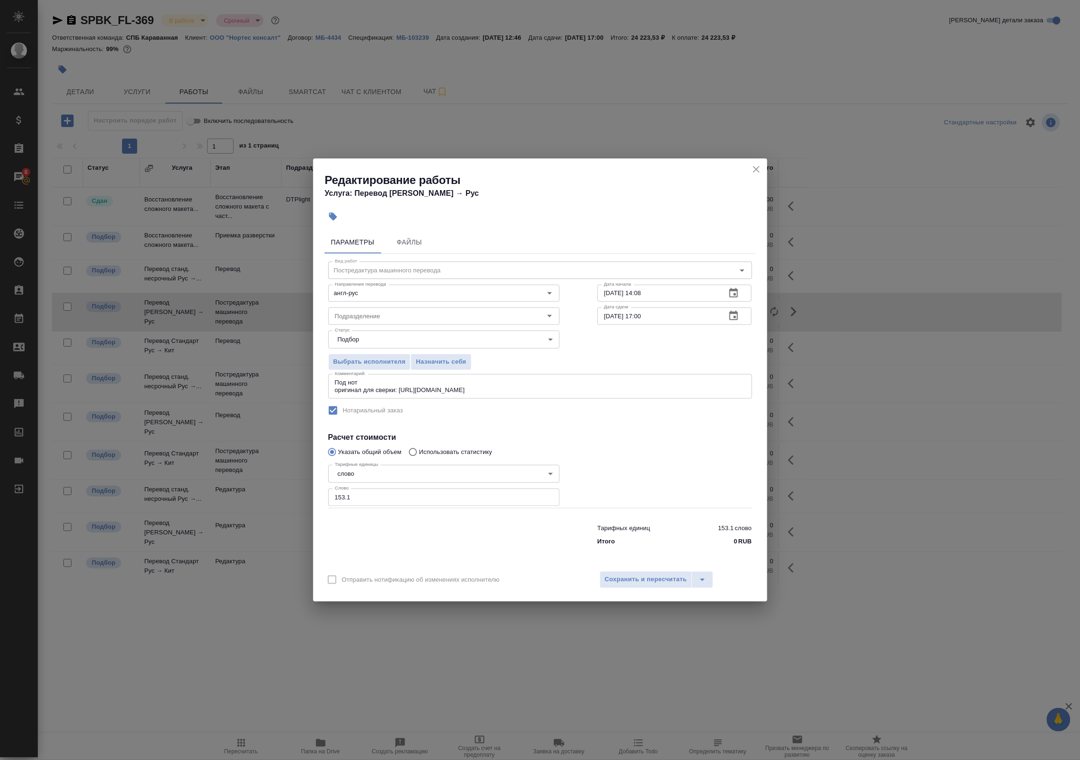
click at [732, 310] on icon "button" at bounding box center [733, 315] width 11 height 11
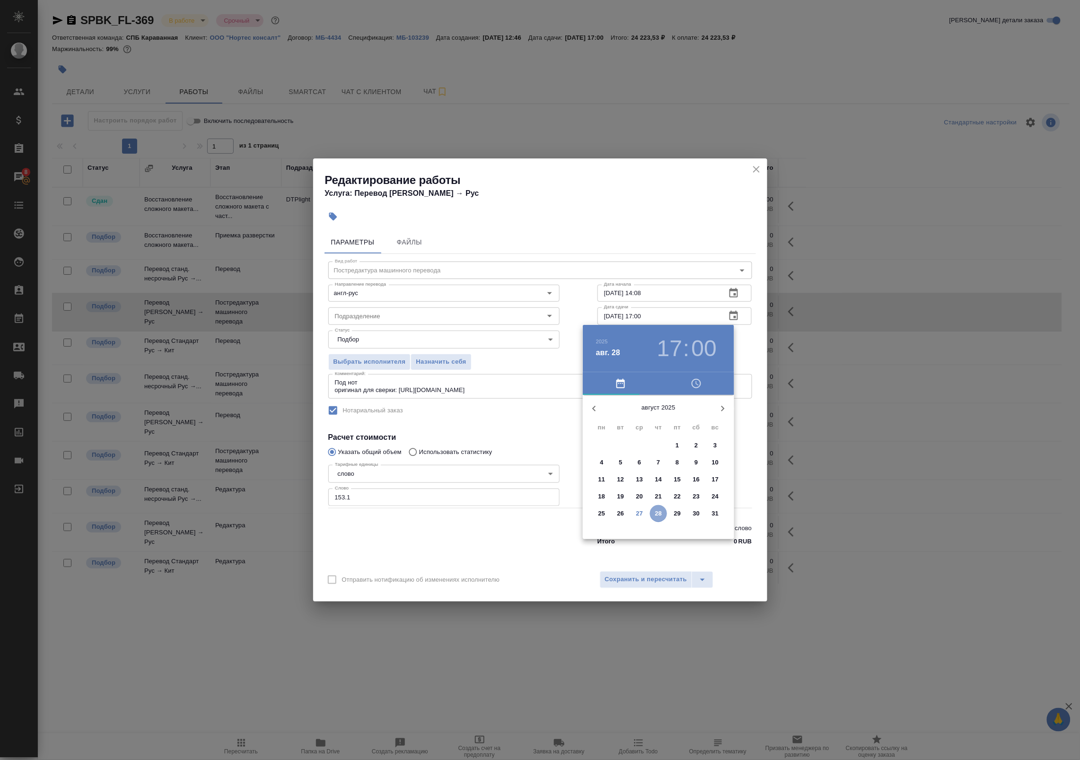
click at [662, 513] on span "28" at bounding box center [658, 513] width 17 height 9
click at [617, 440] on div at bounding box center [658, 469] width 123 height 123
type input "28.08.2025 10:00"
click at [656, 413] on div at bounding box center [658, 469] width 123 height 123
click at [755, 339] on div at bounding box center [540, 380] width 1080 height 760
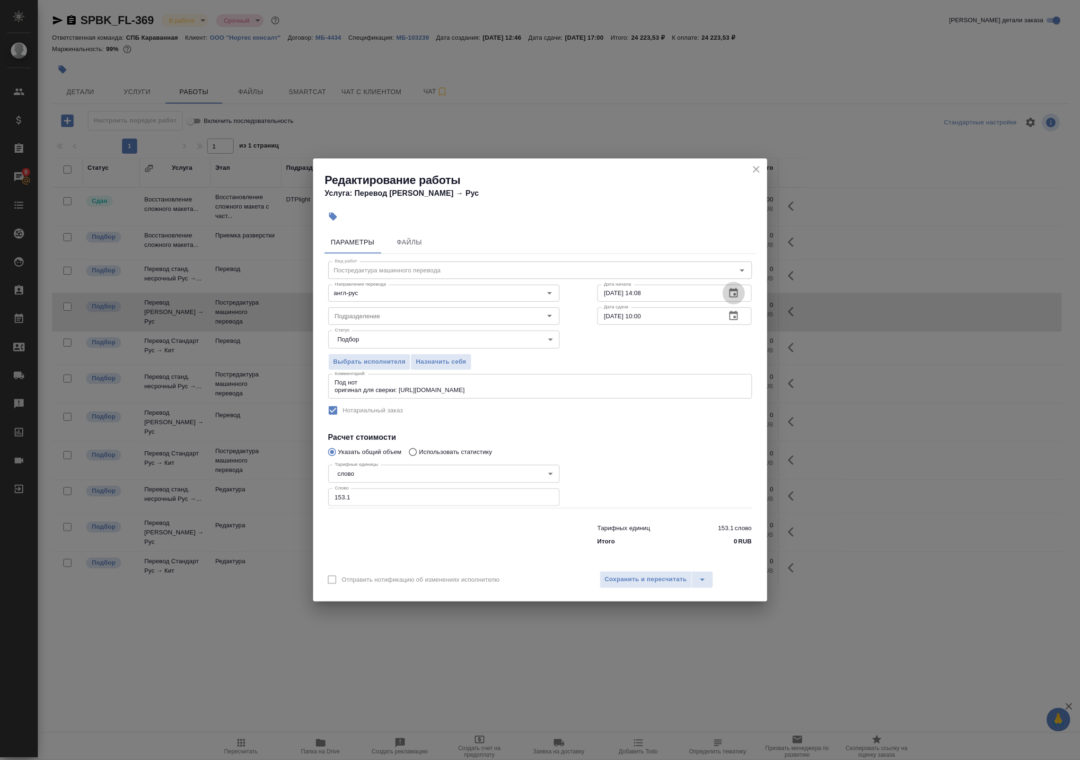
click at [734, 291] on icon "button" at bounding box center [733, 293] width 11 height 11
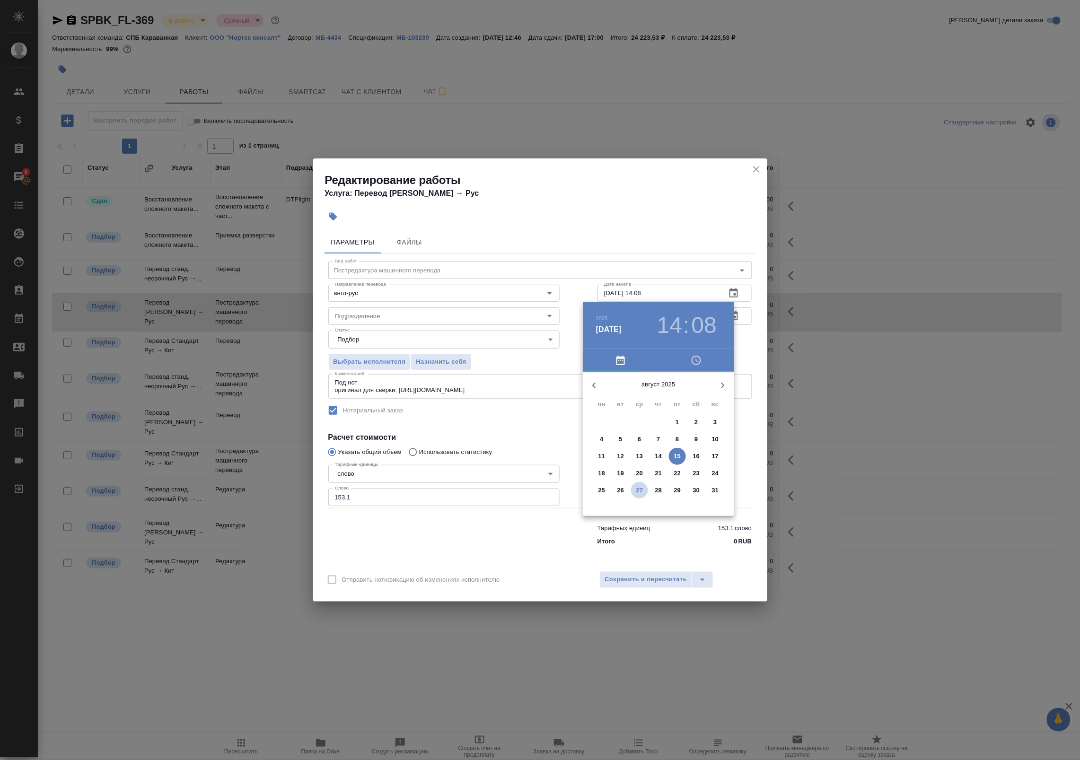
click at [637, 493] on p "27" at bounding box center [639, 490] width 7 height 9
click at [640, 474] on div at bounding box center [658, 446] width 123 height 123
click at [661, 497] on div at bounding box center [658, 446] width 123 height 123
click at [659, 497] on div at bounding box center [658, 446] width 123 height 123
type input "27.08.2025 19:30"
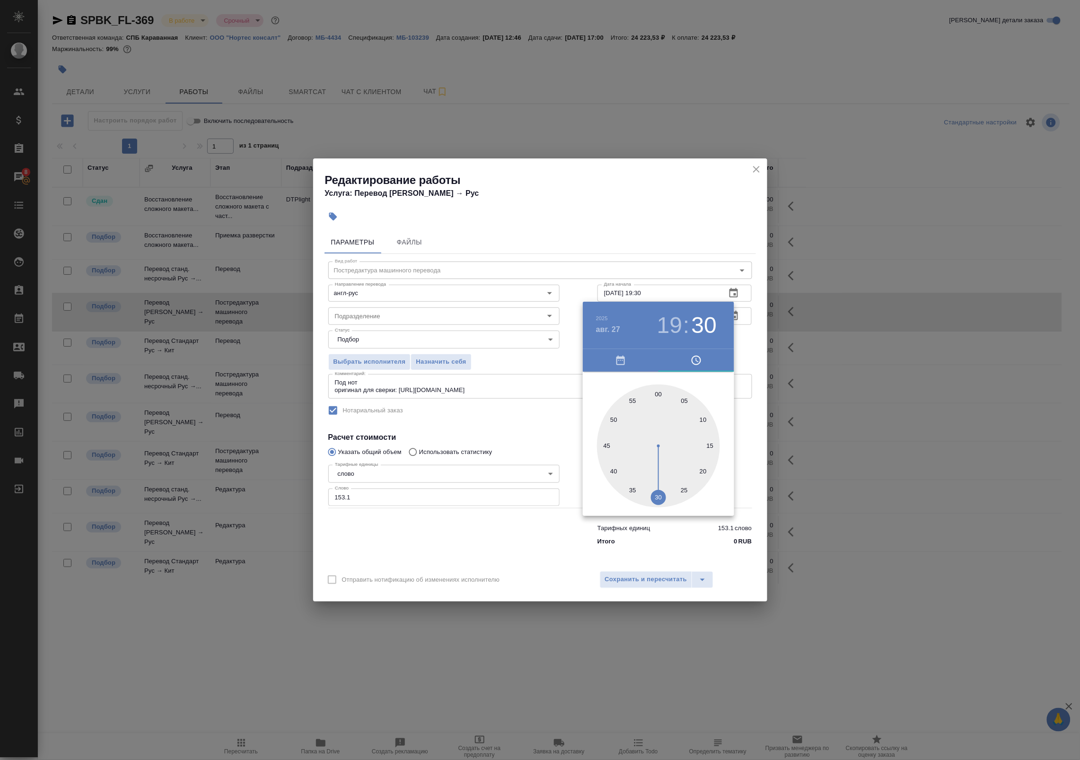
click at [748, 348] on div at bounding box center [540, 380] width 1080 height 760
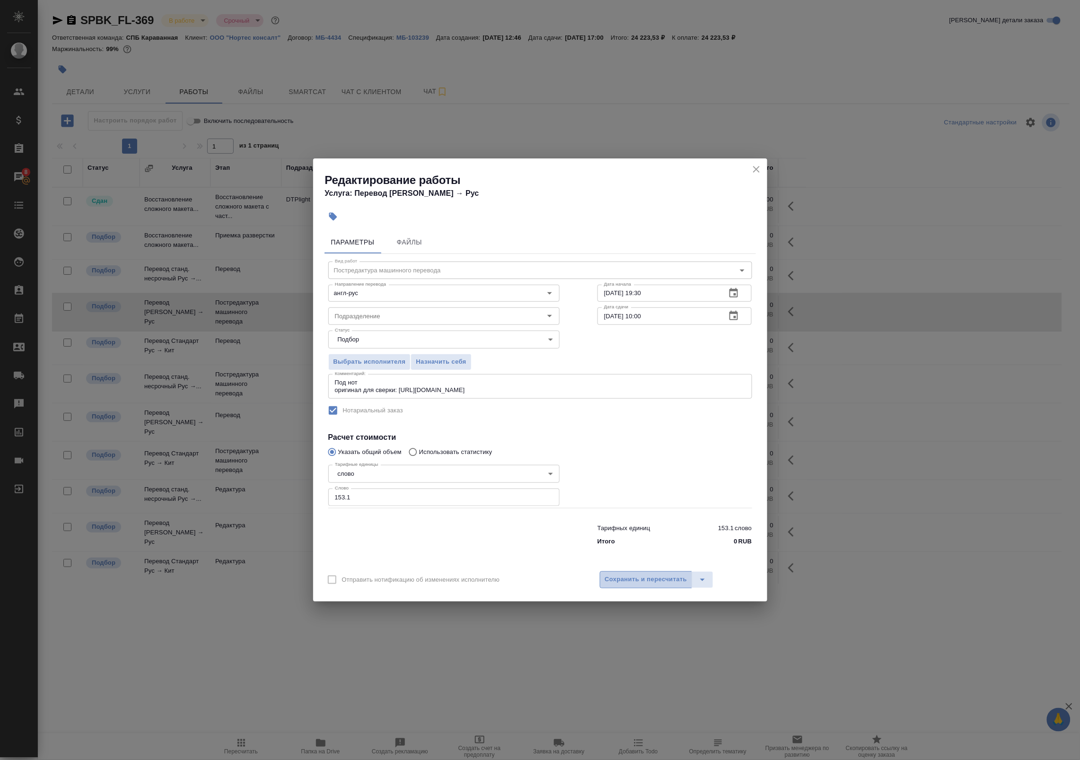
click at [651, 576] on span "Сохранить и пересчитать" at bounding box center [646, 579] width 82 height 11
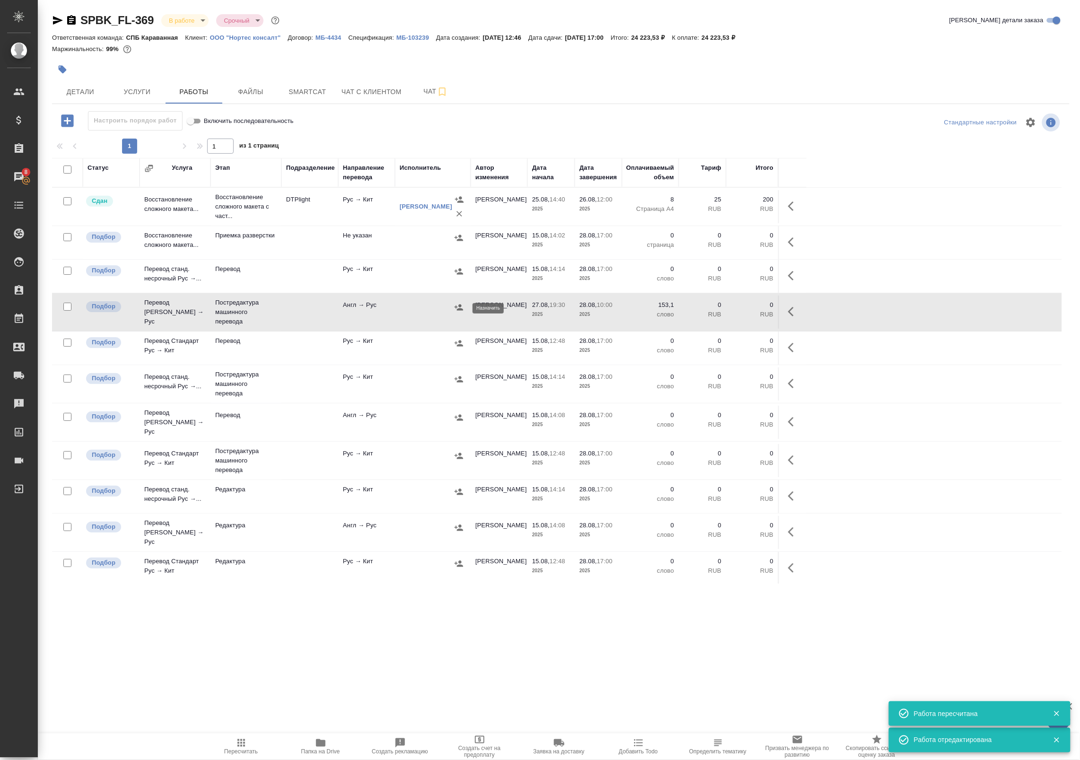
click at [457, 308] on icon "button" at bounding box center [459, 307] width 9 height 6
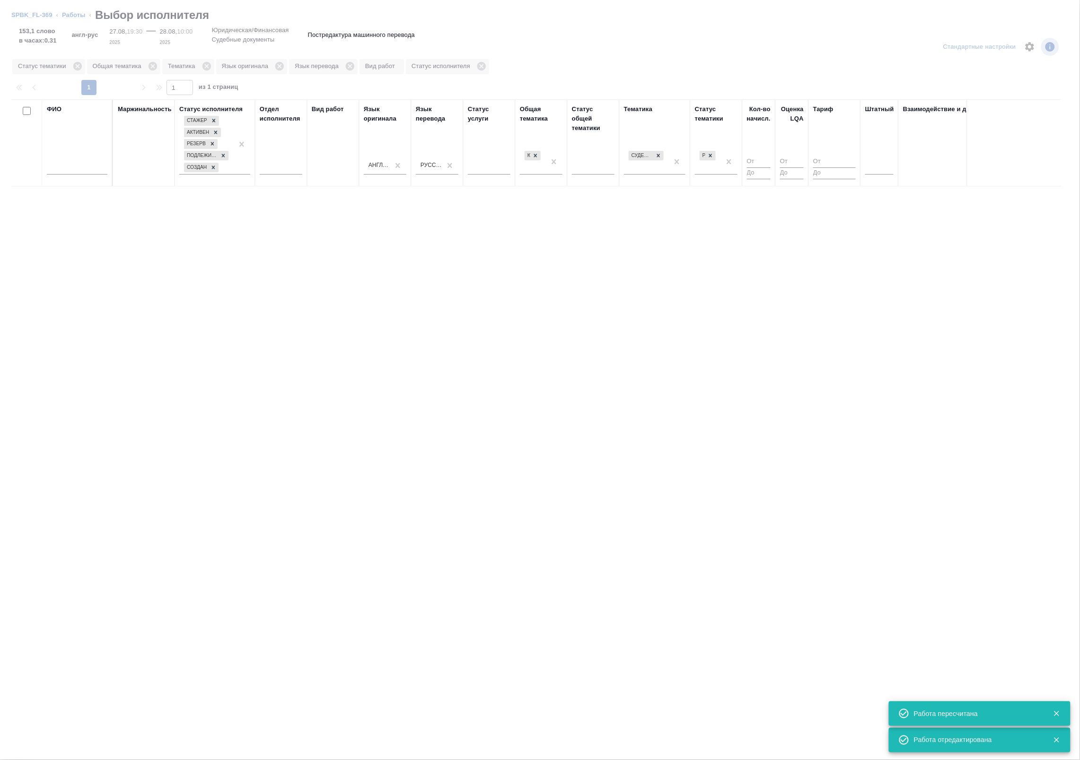
click at [887, 166] on div at bounding box center [879, 165] width 28 height 14
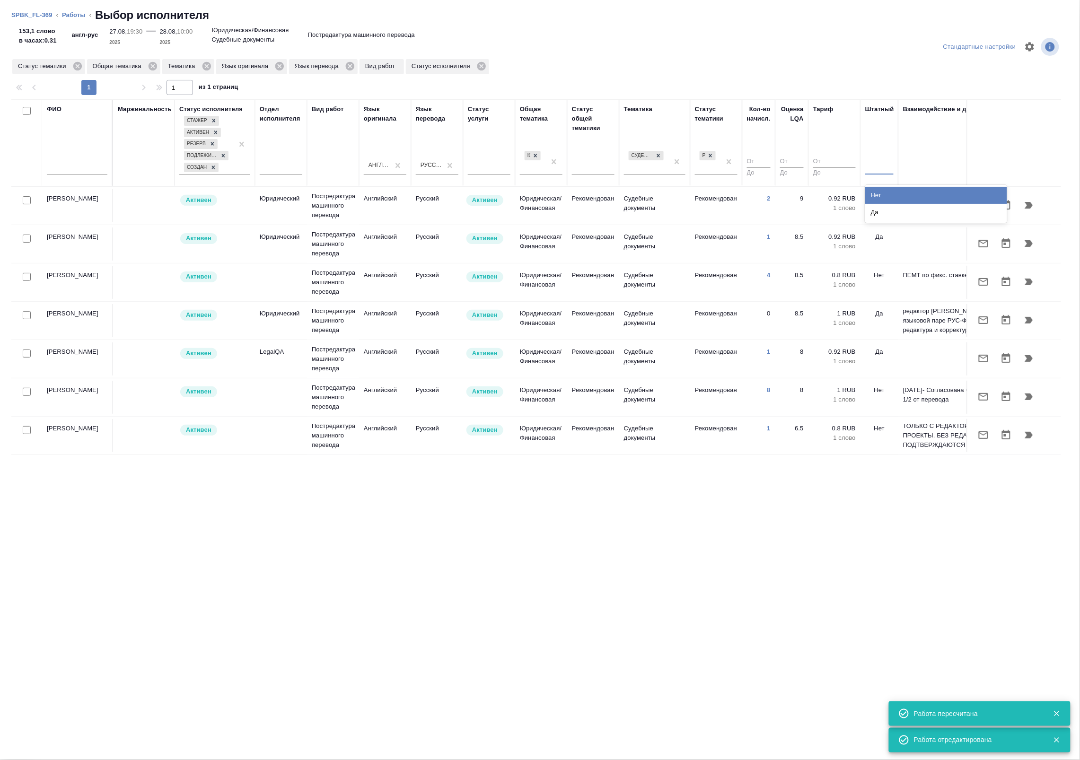
click at [882, 199] on div "Нет" at bounding box center [936, 195] width 142 height 17
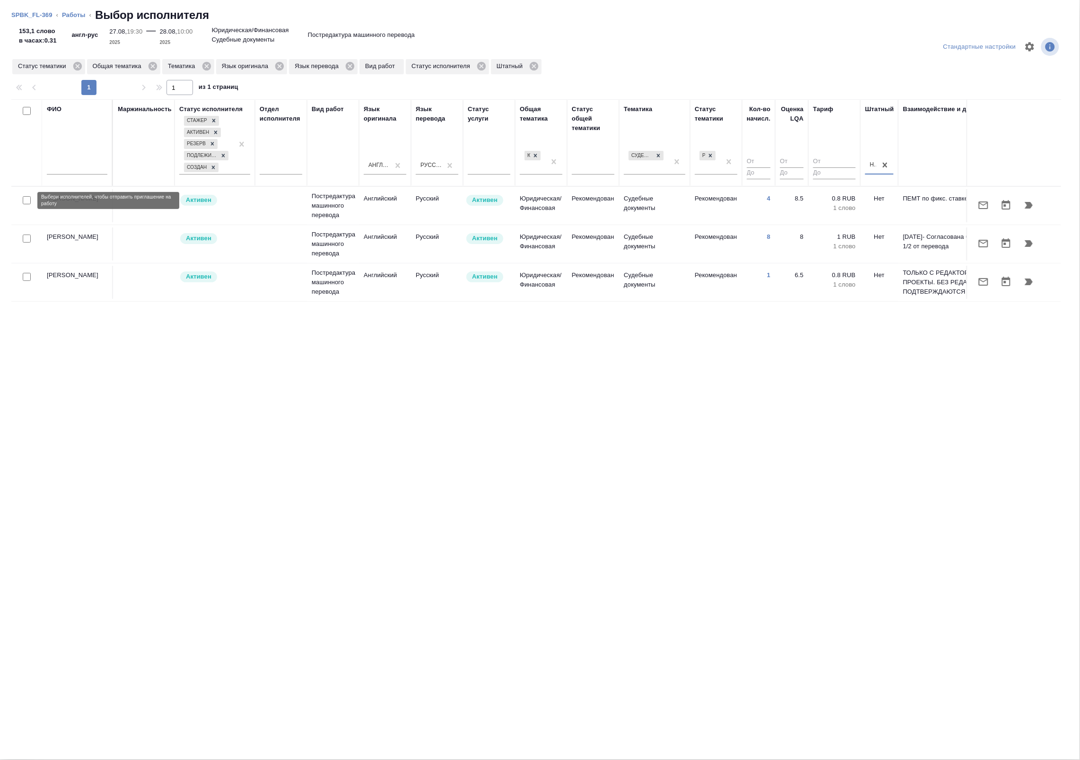
click at [24, 200] on input "checkbox" at bounding box center [27, 200] width 8 height 8
checkbox input "true"
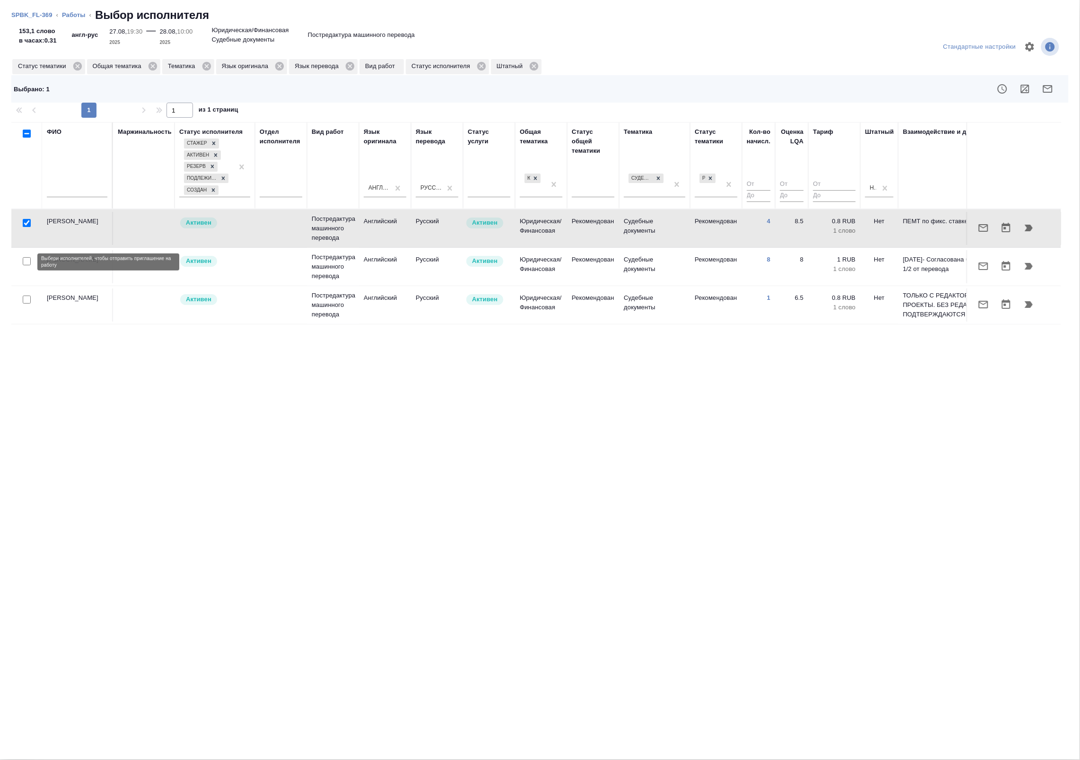
click at [25, 264] on input "checkbox" at bounding box center [27, 261] width 8 height 8
checkbox input "true"
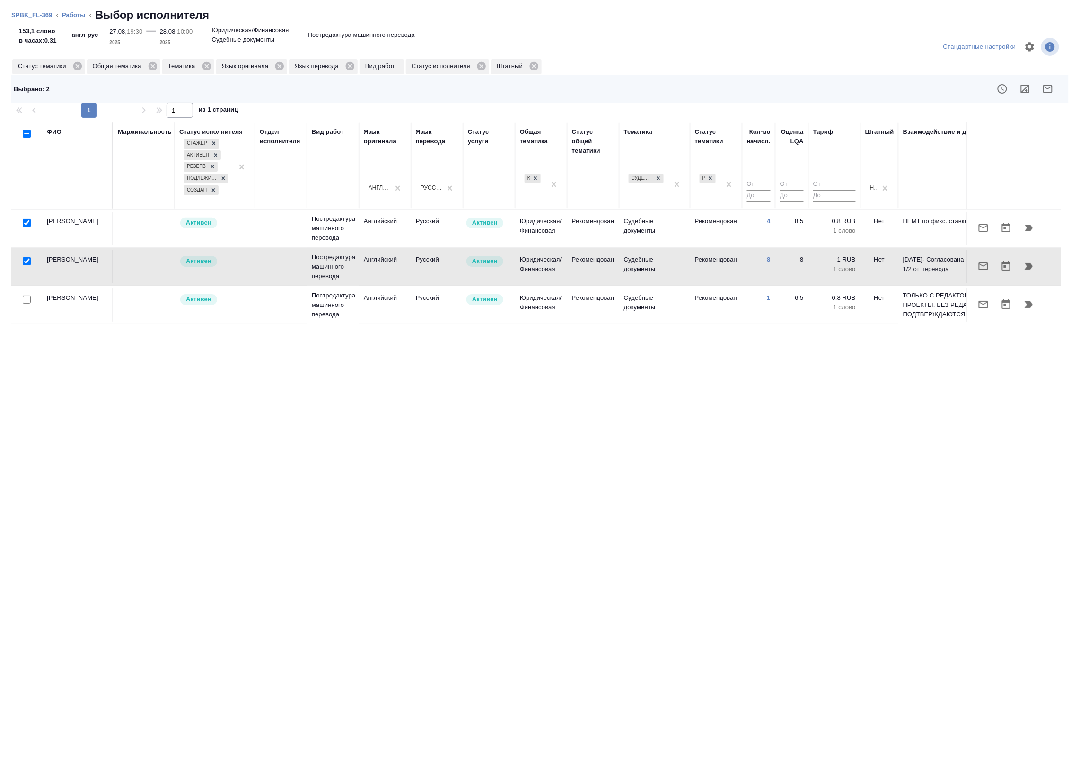
click at [20, 303] on div at bounding box center [26, 299] width 21 height 13
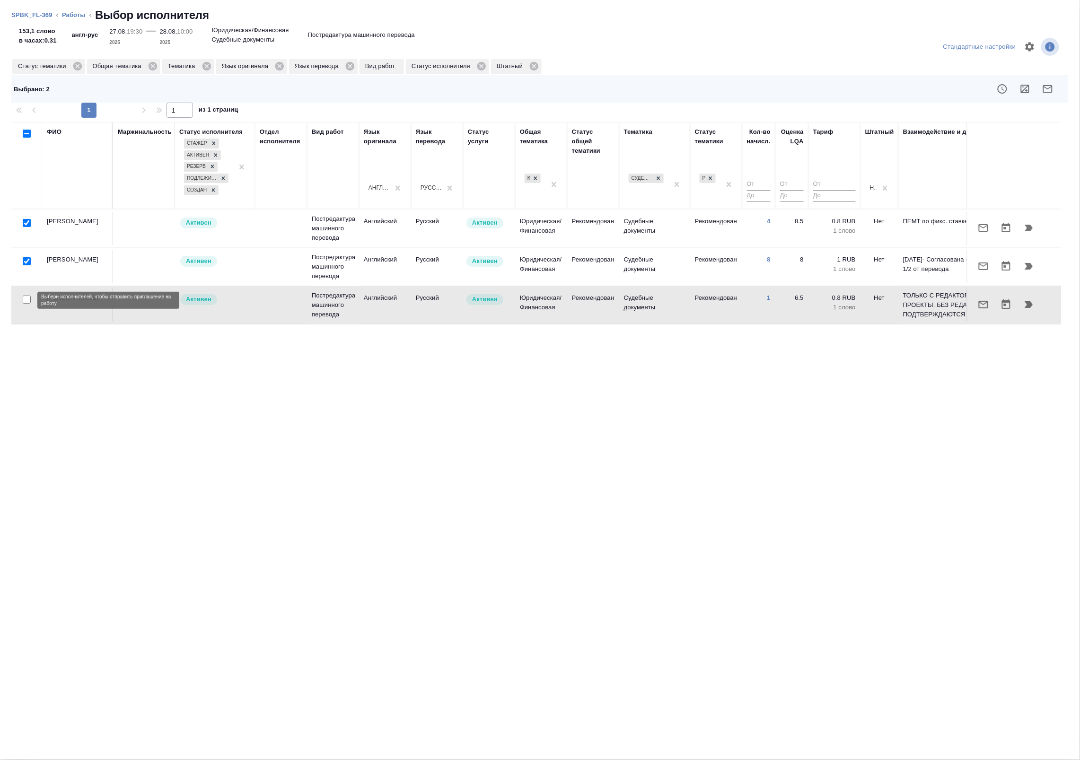
click at [25, 301] on input "checkbox" at bounding box center [27, 300] width 8 height 8
checkbox input "true"
click at [25, 264] on input "checkbox" at bounding box center [27, 261] width 8 height 8
checkbox input "false"
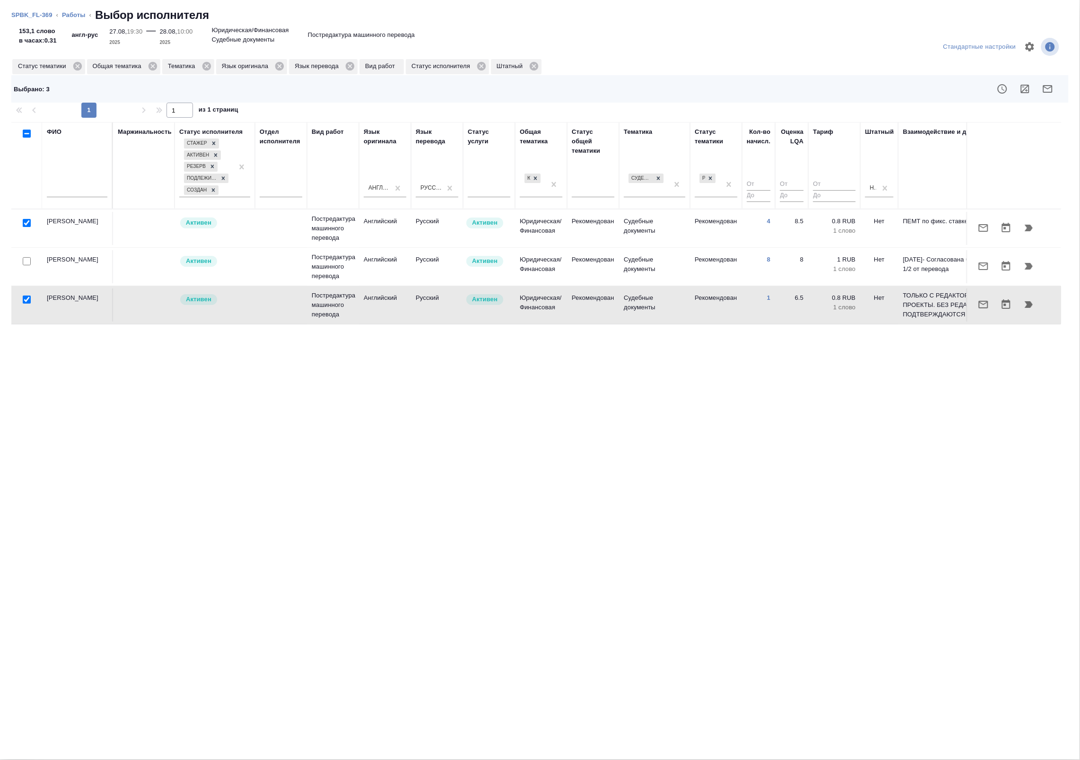
checkbox input "false"
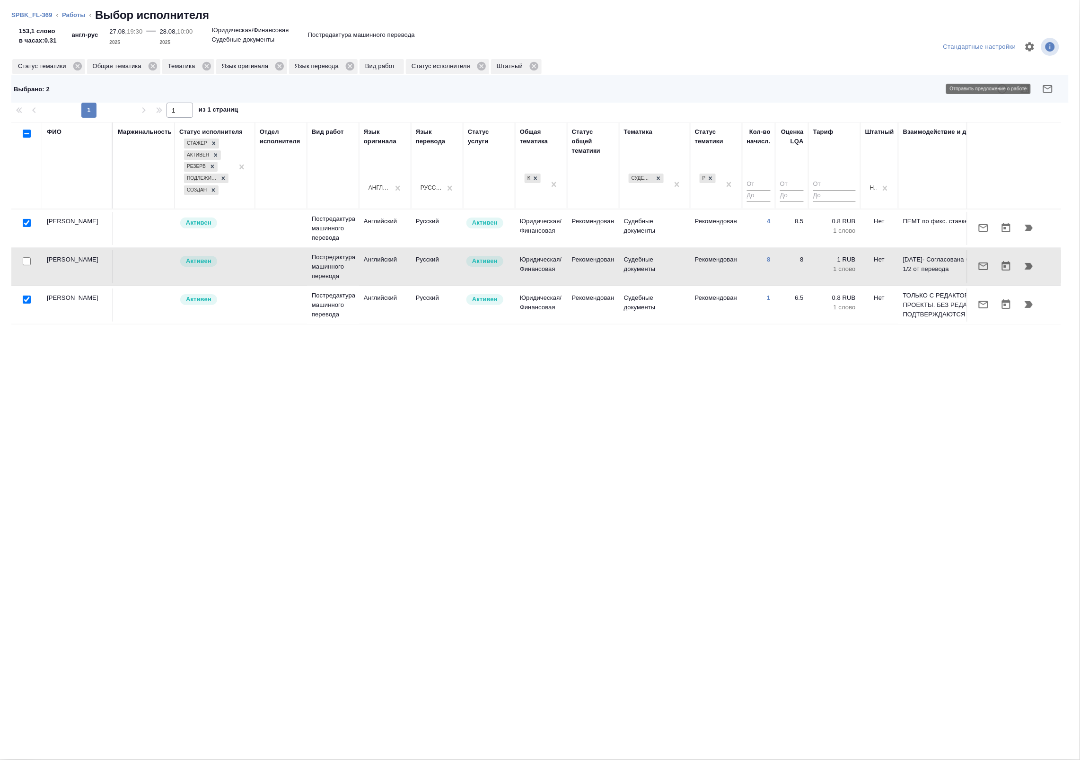
click at [1050, 88] on icon "button" at bounding box center [1047, 88] width 11 height 11
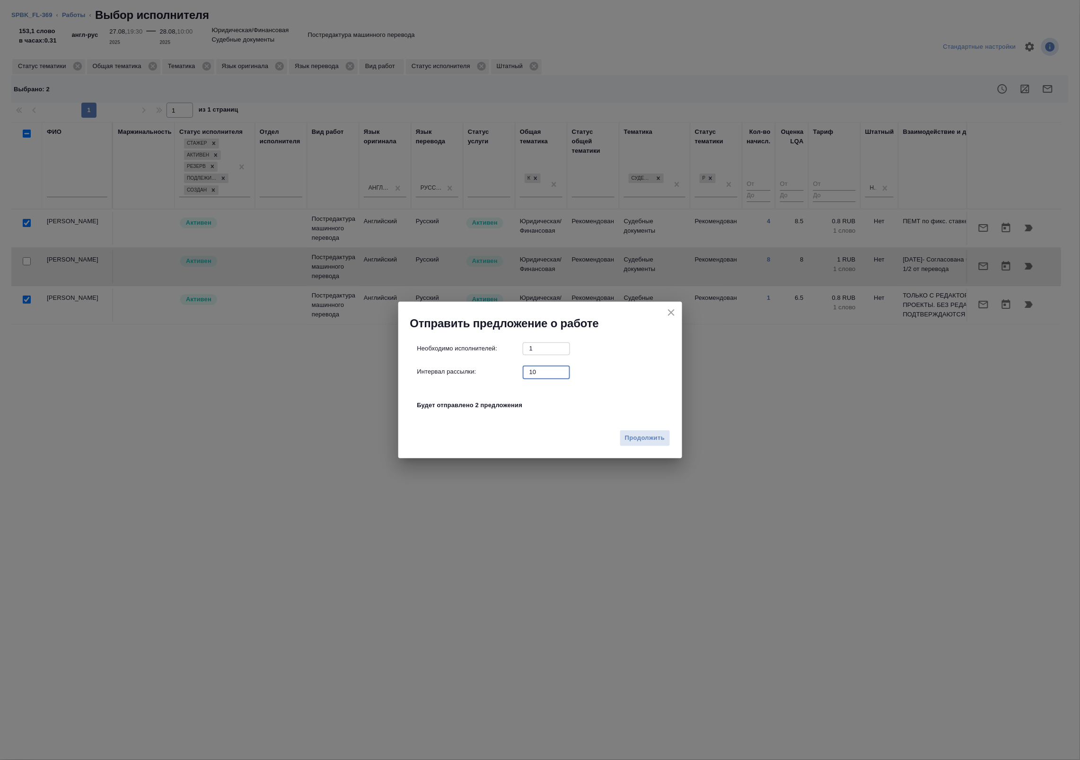
drag, startPoint x: 545, startPoint y: 374, endPoint x: 476, endPoint y: 370, distance: 69.2
click at [476, 370] on div "Интервал рассылки: 10 ​" at bounding box center [544, 372] width 254 height 12
type input "0"
click at [633, 440] on span "Продолжить" at bounding box center [645, 438] width 40 height 11
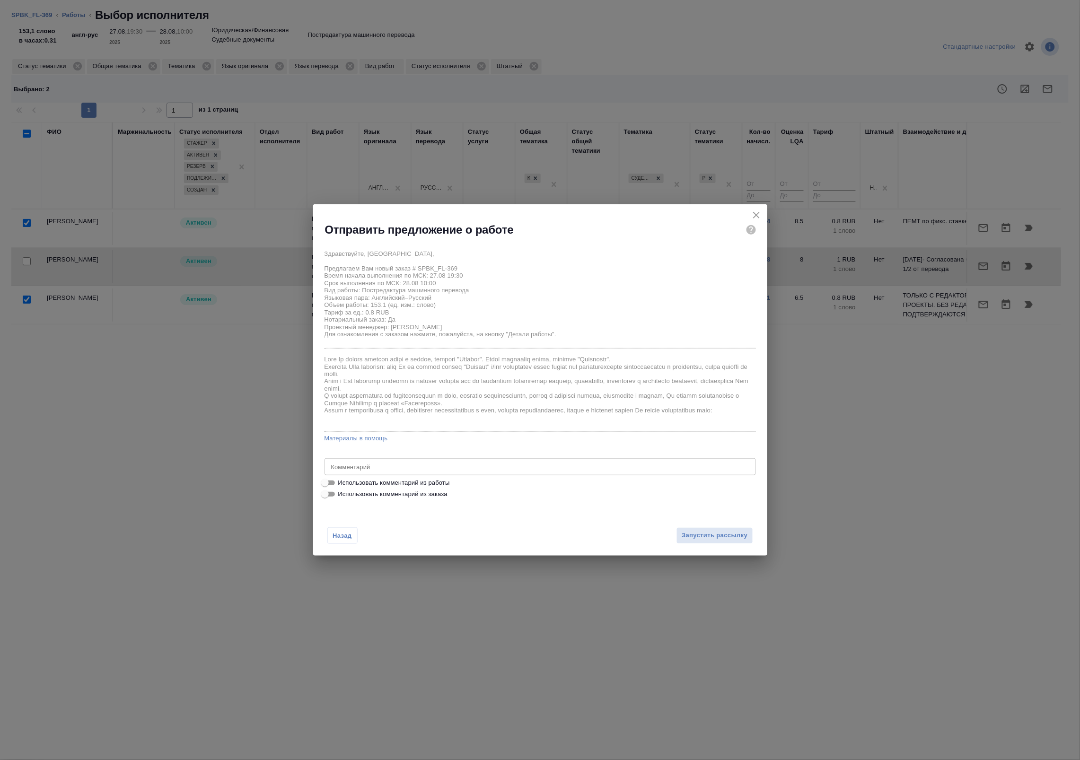
click at [412, 486] on span "Использовать комментарий из работы" at bounding box center [394, 482] width 112 height 9
click at [342, 486] on input "Использовать комментарий из работы" at bounding box center [325, 482] width 34 height 11
checkbox input "true"
type textarea "Под нот оригинал для сверки: https://drive.awatera.com/s/QygP5s9f7FX22bX"
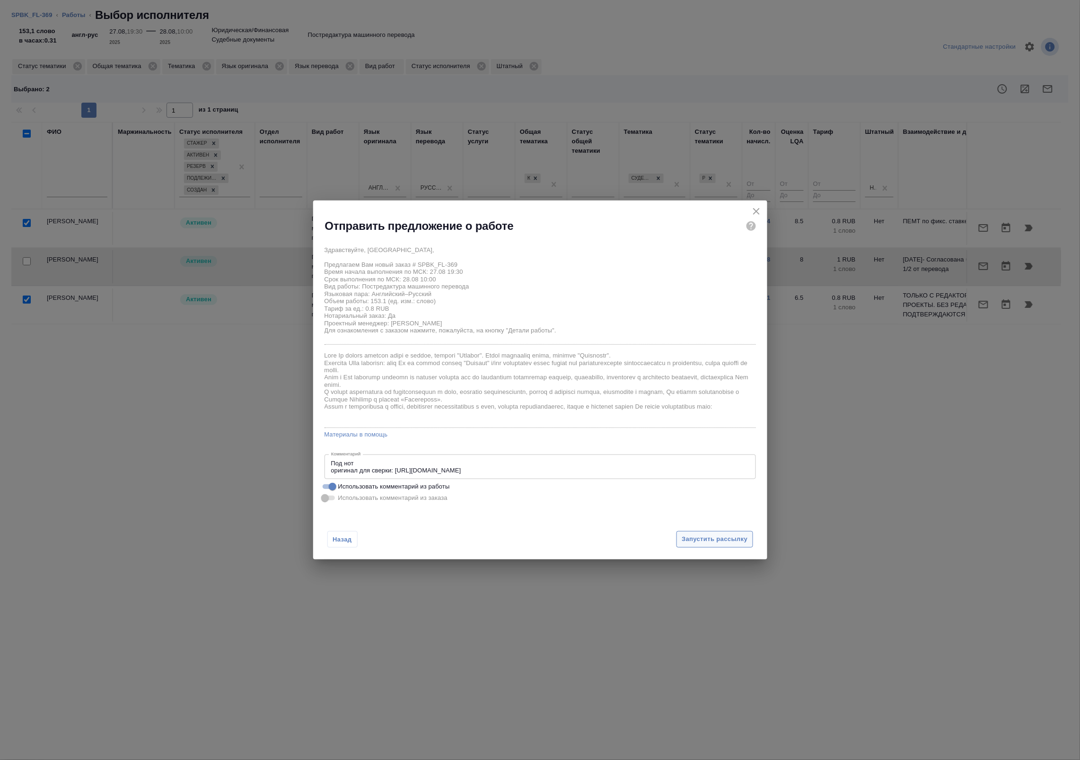
click at [714, 544] on span "Запустить рассылку" at bounding box center [715, 539] width 66 height 11
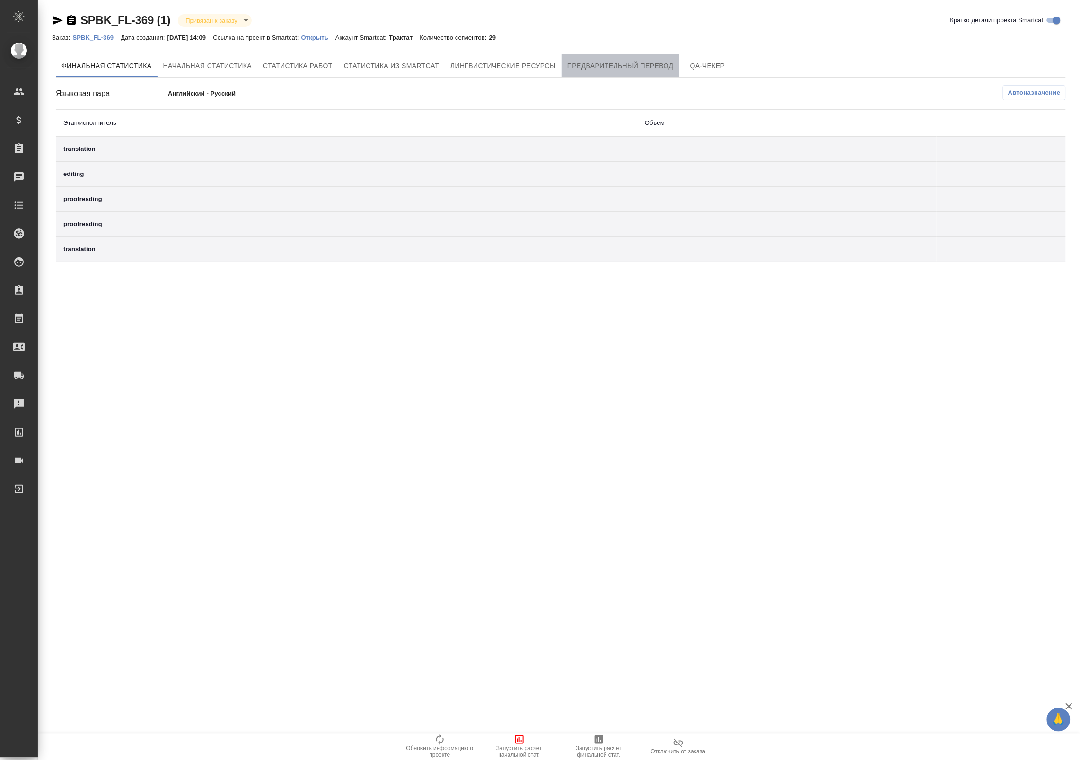
click at [581, 68] on span "Предварительный перевод" at bounding box center [620, 66] width 106 height 12
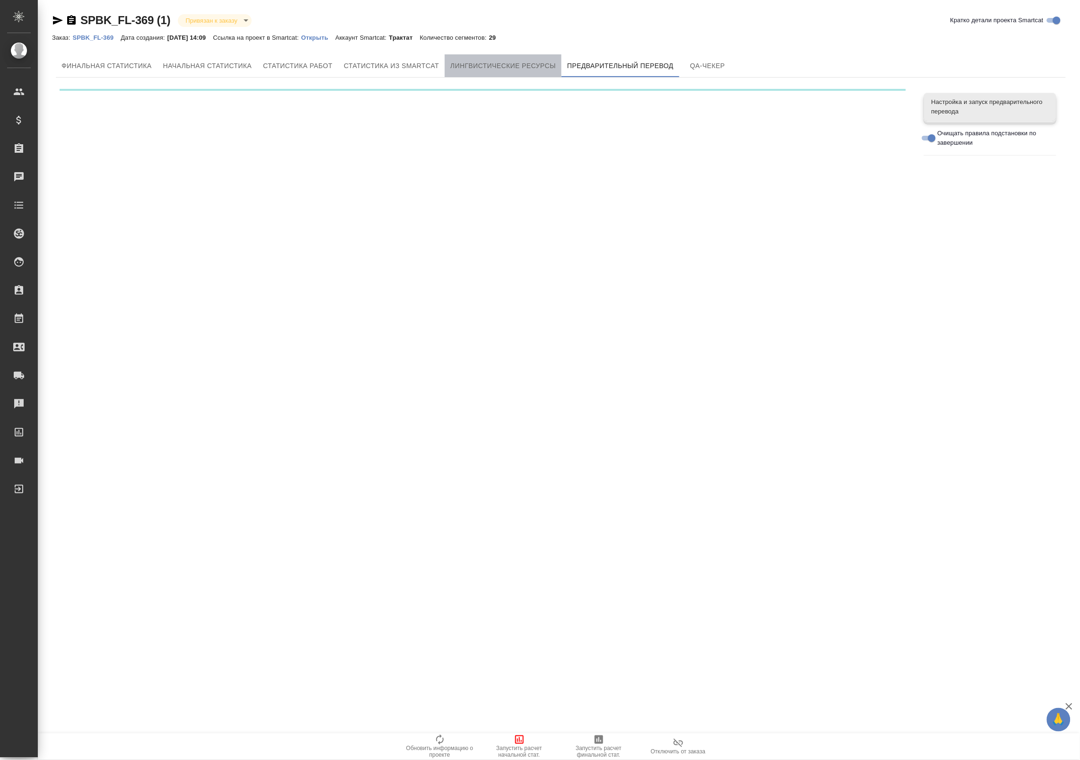
click at [524, 65] on span "Лингвистические ресурсы" at bounding box center [503, 66] width 106 height 12
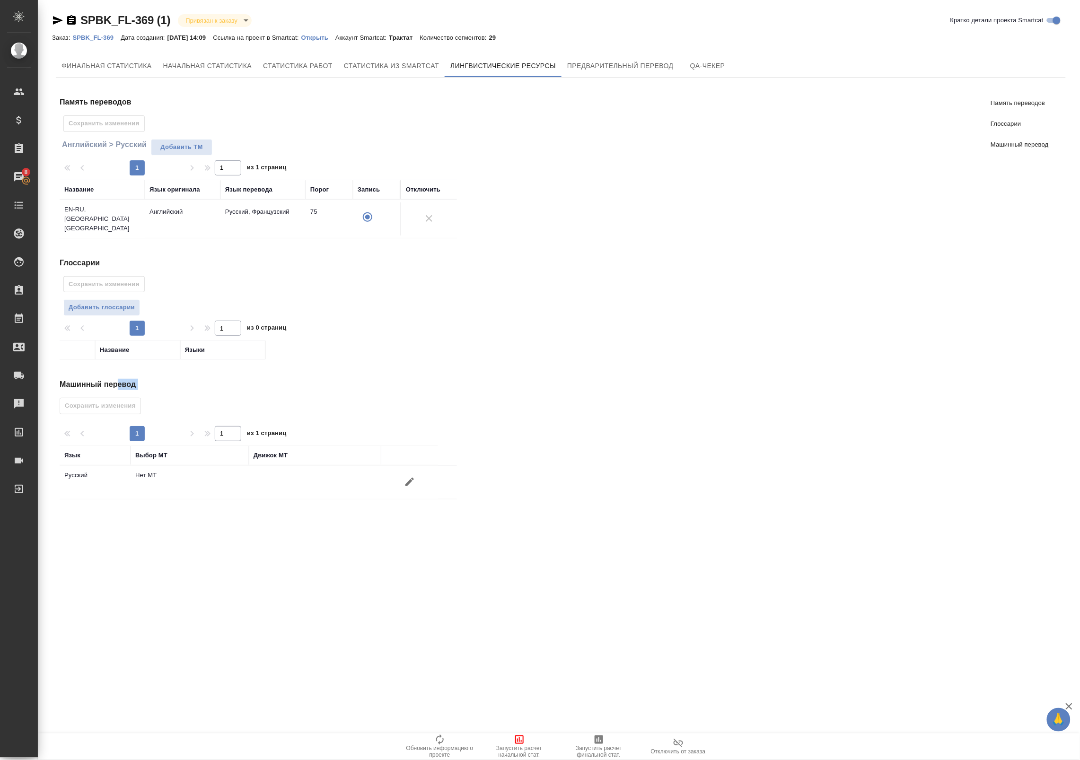
drag, startPoint x: 116, startPoint y: 370, endPoint x: 125, endPoint y: 432, distance: 63.2
click at [125, 432] on div "Память переводов Сохранить изменения Английский > Русский Добавить TM 1 1 из 1 …" at bounding box center [262, 304] width 405 height 430
click at [387, 485] on div at bounding box center [409, 482] width 47 height 23
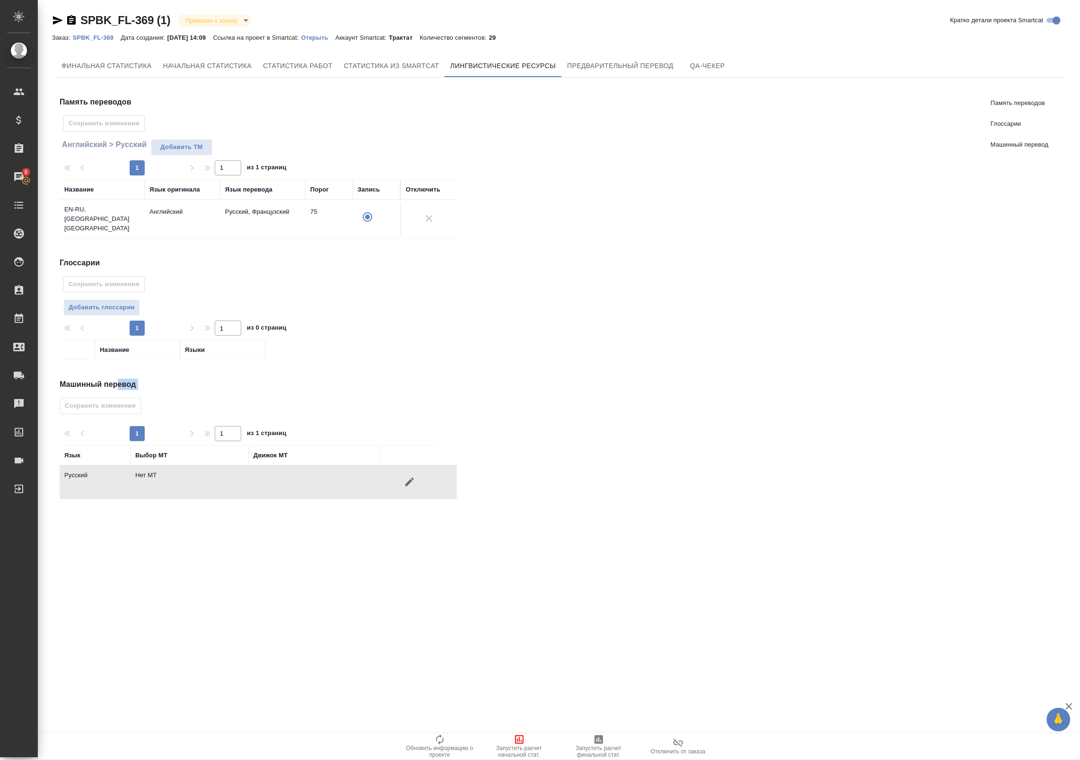
click at [421, 483] on div at bounding box center [409, 482] width 47 height 23
click at [410, 483] on icon "button" at bounding box center [409, 481] width 11 height 11
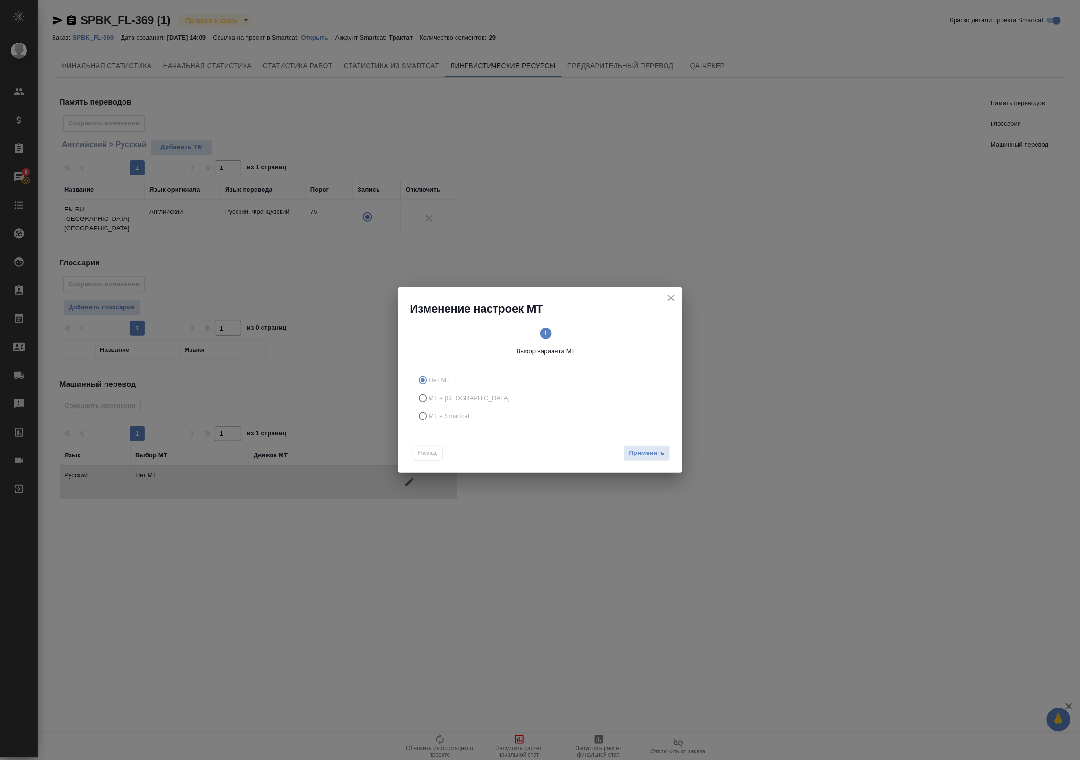
click at [437, 417] on span "МТ в Smartcat" at bounding box center [449, 416] width 41 height 9
click at [429, 417] on input "МТ в Smartcat" at bounding box center [421, 416] width 15 height 18
radio input "true"
click at [660, 458] on span "Вперед" at bounding box center [653, 453] width 24 height 11
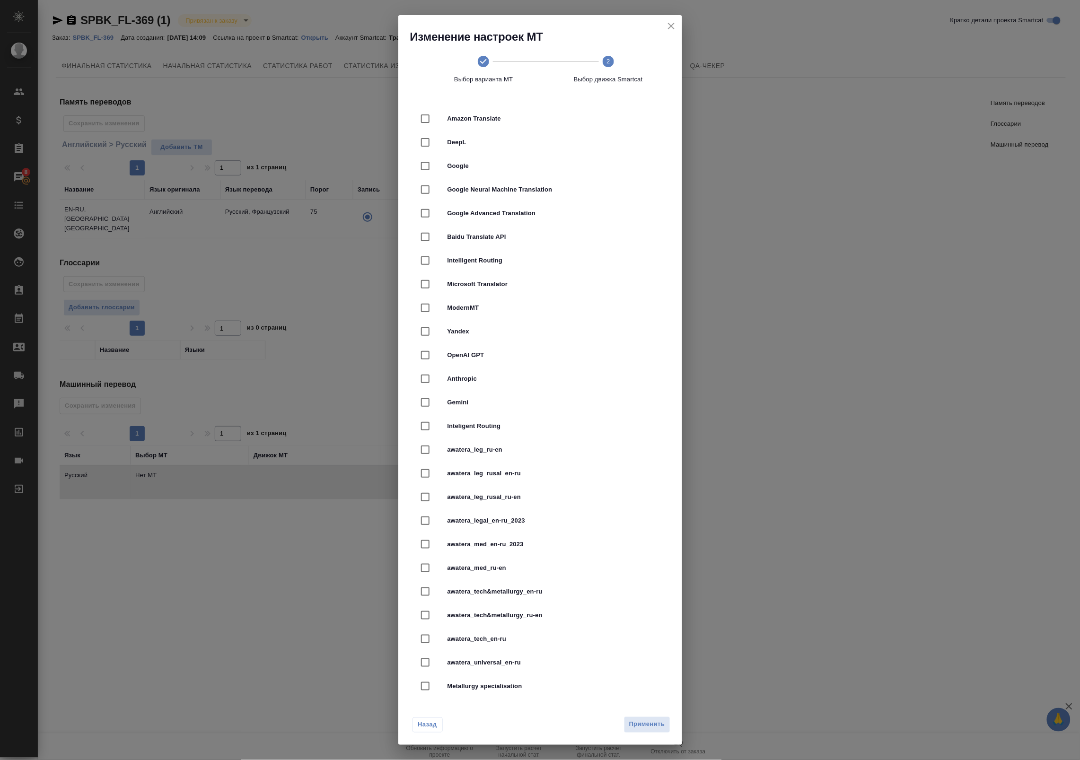
scroll to position [8, 0]
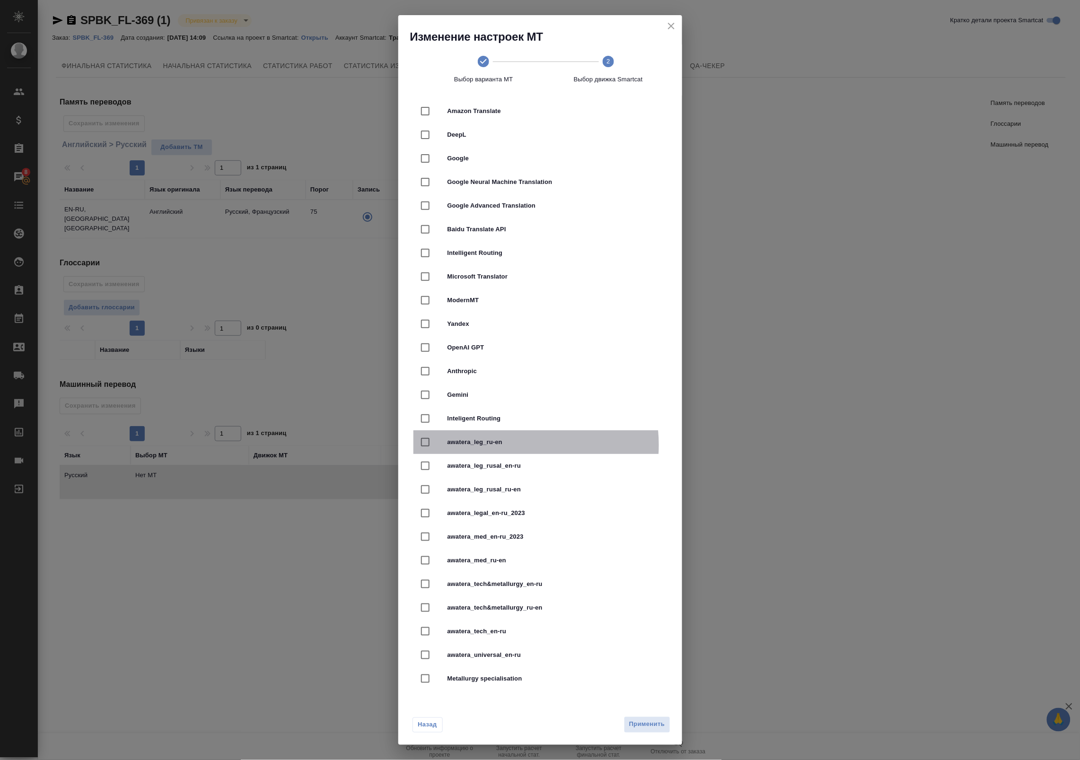
click at [503, 445] on span "awatera_leg_ru-en" at bounding box center [554, 442] width 212 height 9
checkbox input "true"
click at [660, 730] on span "Применить" at bounding box center [647, 725] width 36 height 11
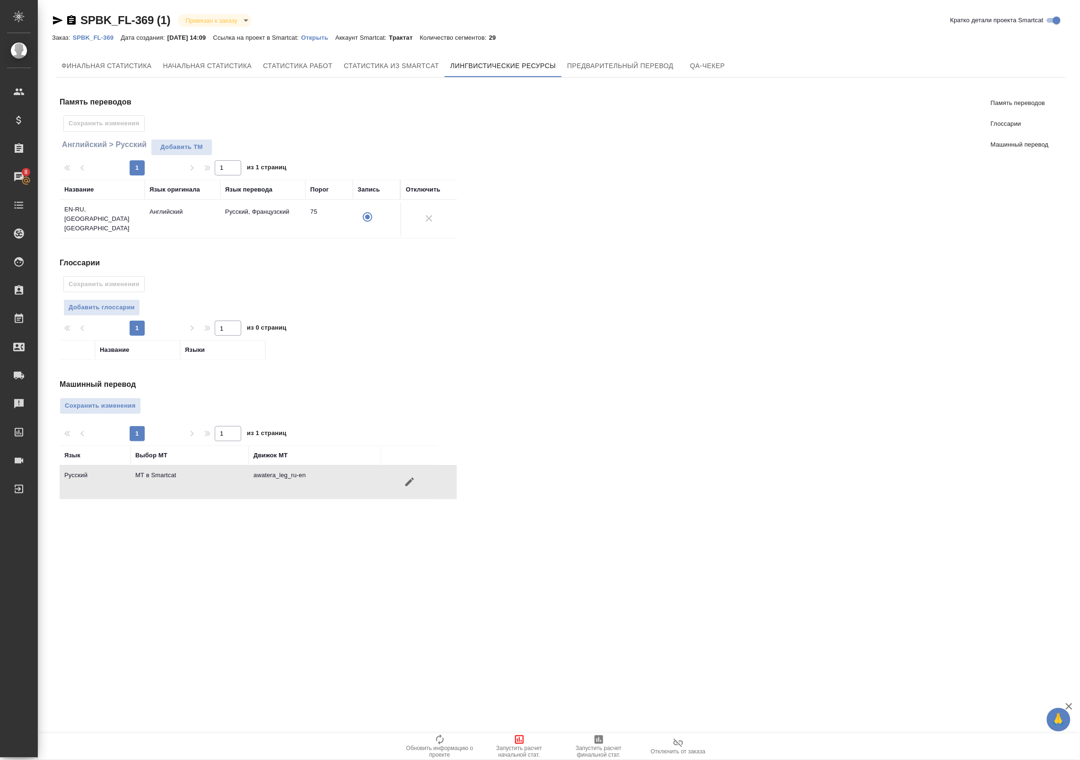
click at [413, 480] on icon "button" at bounding box center [409, 481] width 11 height 11
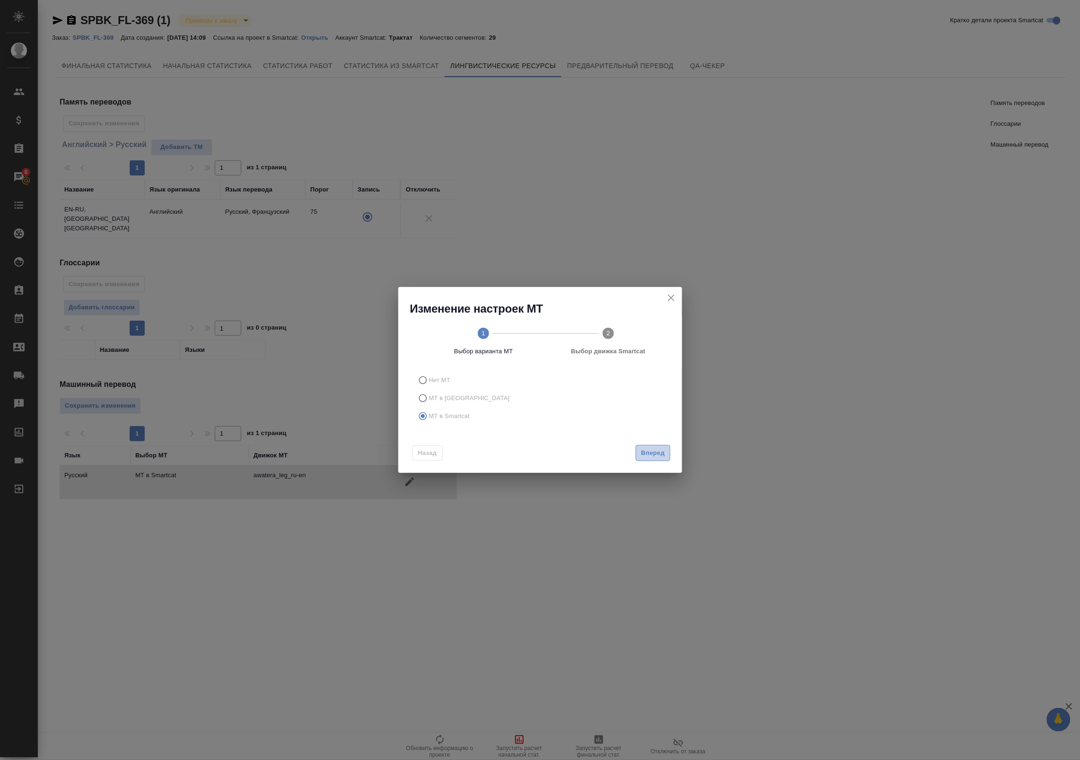
click at [651, 456] on span "Вперед" at bounding box center [653, 453] width 24 height 11
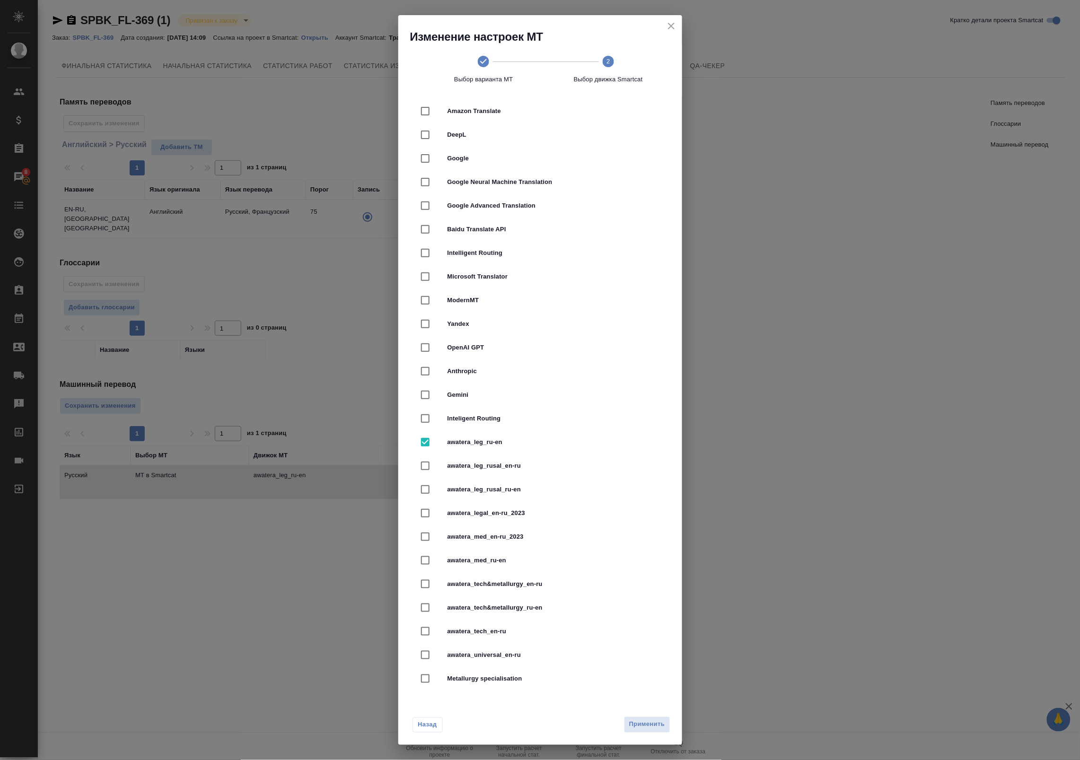
click at [415, 515] on input "checkbox" at bounding box center [425, 513] width 20 height 20
checkbox input "true"
checkbox input "false"
click at [640, 722] on span "Применить" at bounding box center [647, 725] width 36 height 11
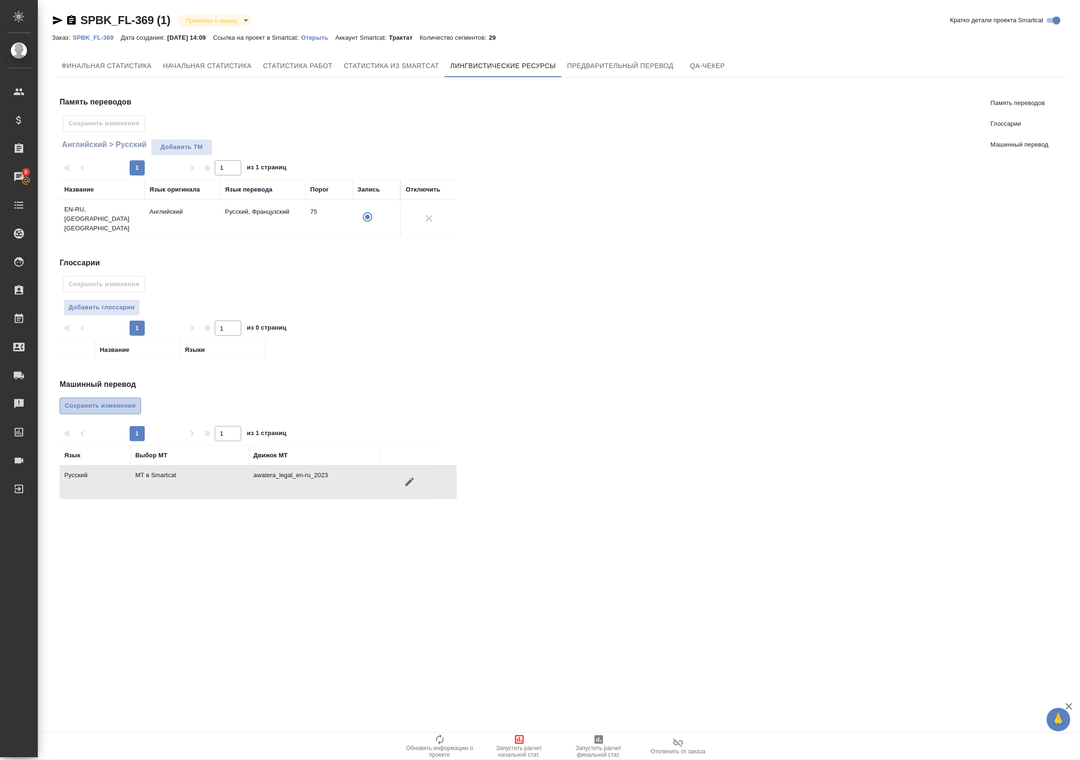
click at [129, 404] on span "Сохранить изменения" at bounding box center [100, 406] width 71 height 11
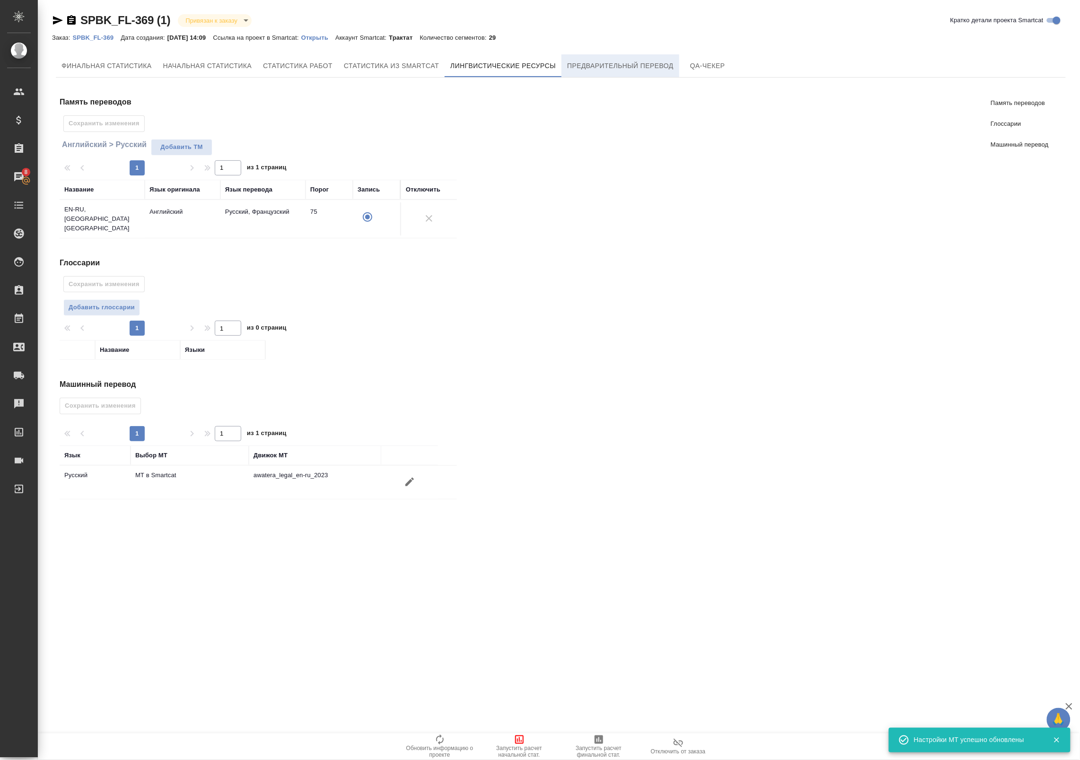
click at [598, 67] on span "Предварительный перевод" at bounding box center [620, 66] width 106 height 12
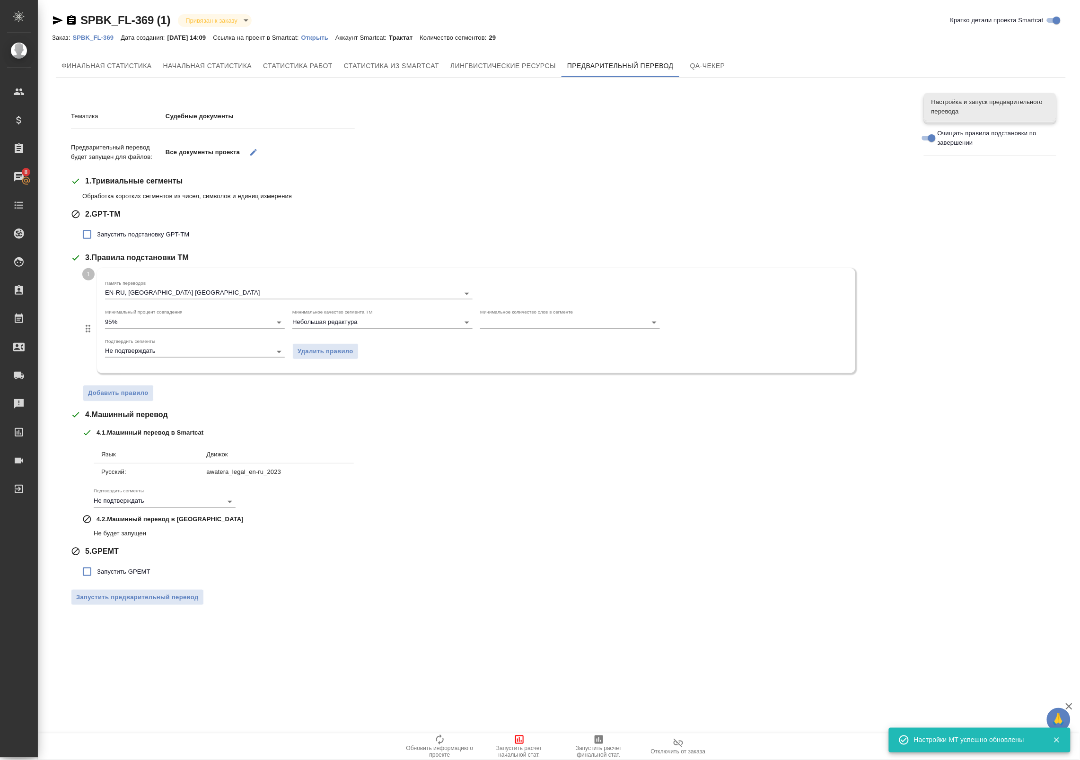
click at [124, 233] on span "Запустить подстановку GPT-TM" at bounding box center [143, 234] width 92 height 9
click at [97, 233] on input "Запустить подстановку GPT-TM" at bounding box center [87, 235] width 20 height 20
checkbox input "true"
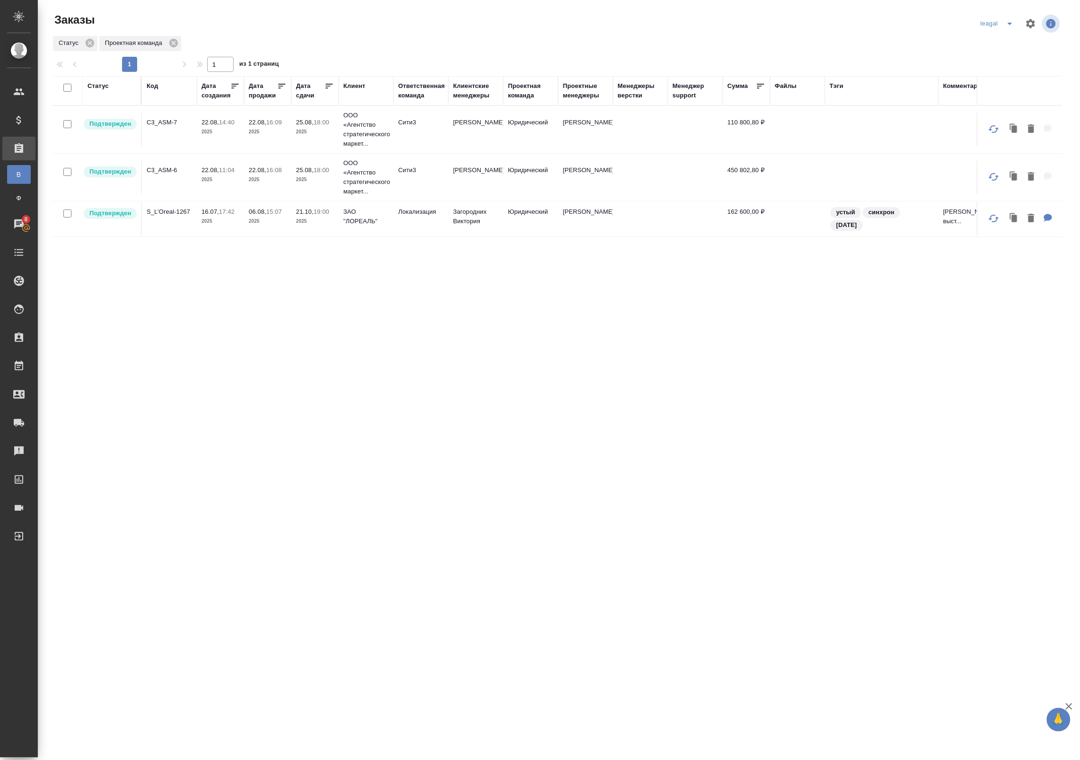
click at [1005, 20] on icon "split button" at bounding box center [1009, 23] width 11 height 11
click at [988, 44] on li "Артак" at bounding box center [998, 42] width 41 height 15
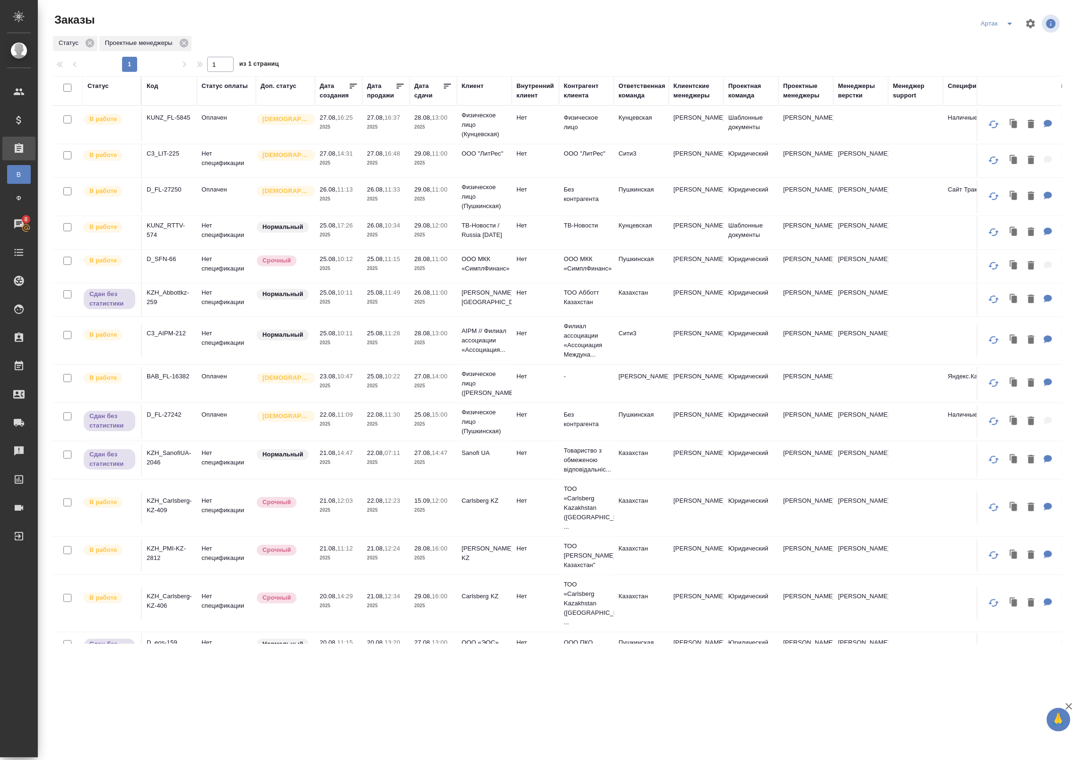
click at [96, 85] on div "Статус" at bounding box center [98, 85] width 21 height 9
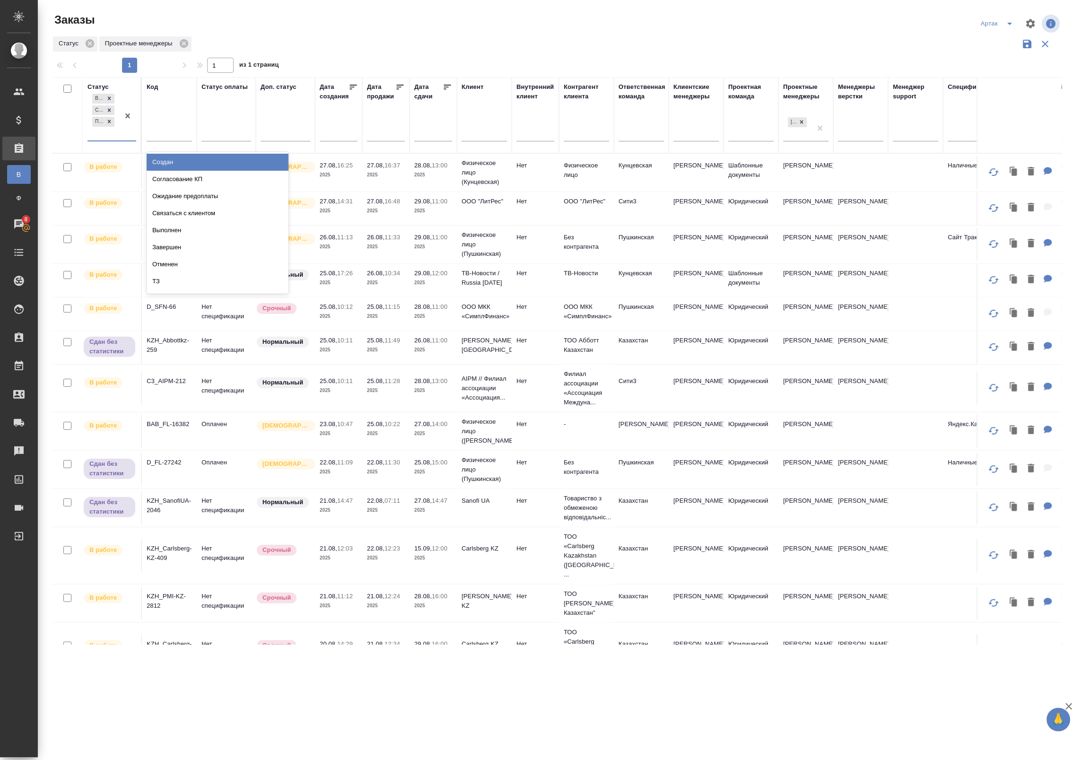
click at [107, 136] on div "В работе Сдан без статистики Подтвержден" at bounding box center [104, 116] width 32 height 49
click at [171, 233] on div "Выполнен" at bounding box center [218, 230] width 142 height 17
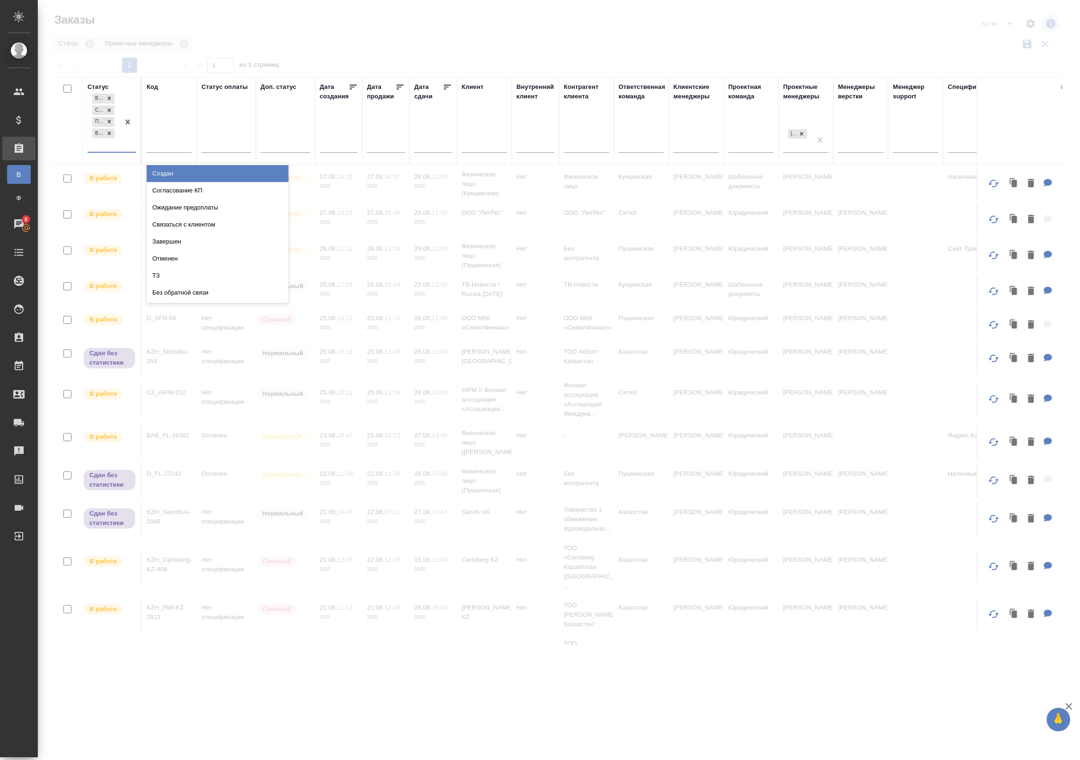
click at [102, 150] on div "В работе Сдан без статистики Подтвержден Выполнен" at bounding box center [104, 122] width 32 height 60
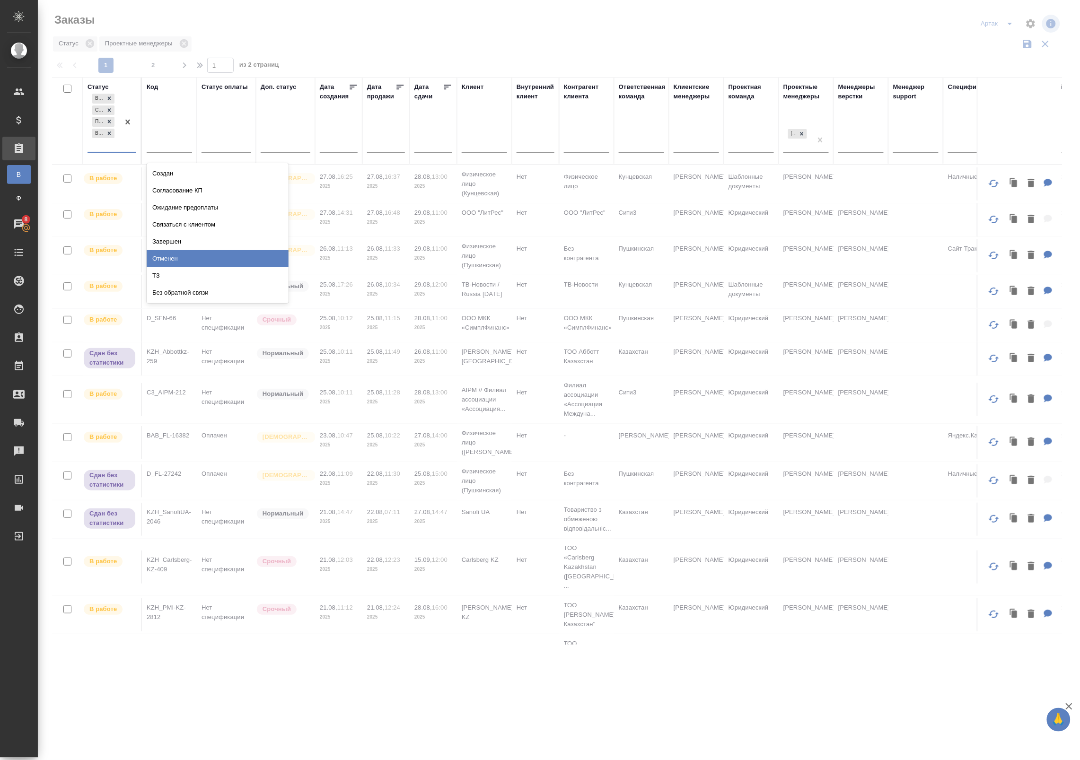
click at [168, 241] on div "Завершен" at bounding box center [218, 241] width 142 height 17
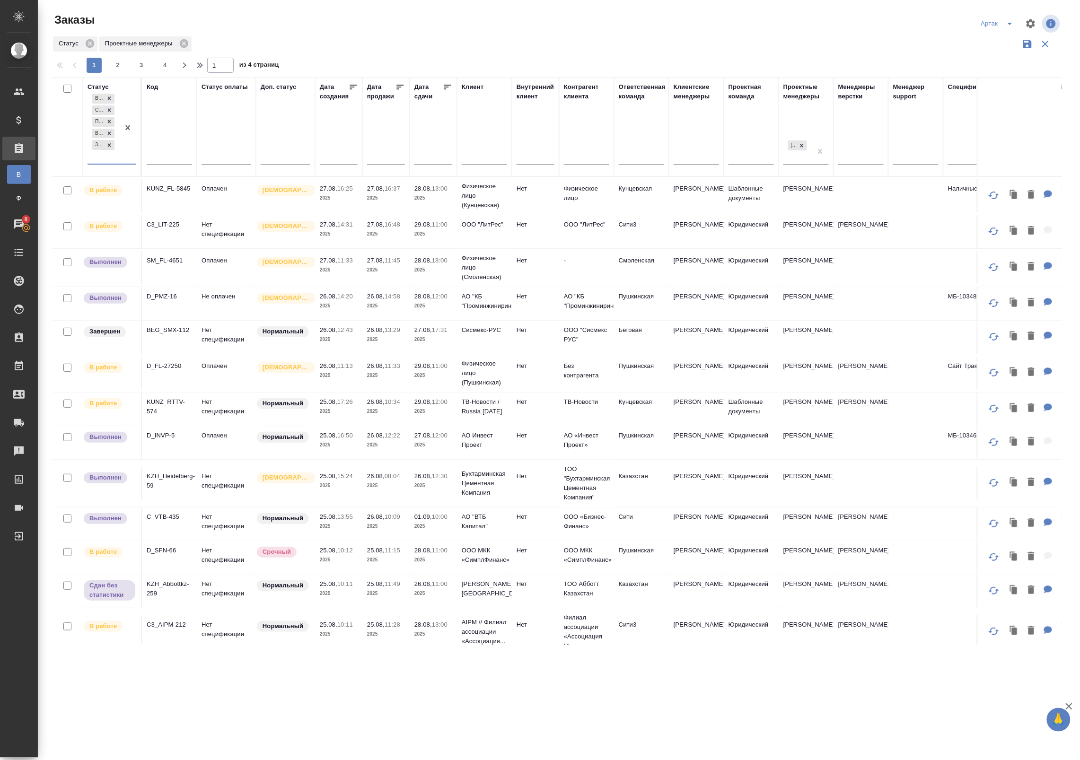
click at [67, 90] on input "checkbox" at bounding box center [67, 89] width 8 height 8
checkbox input "true"
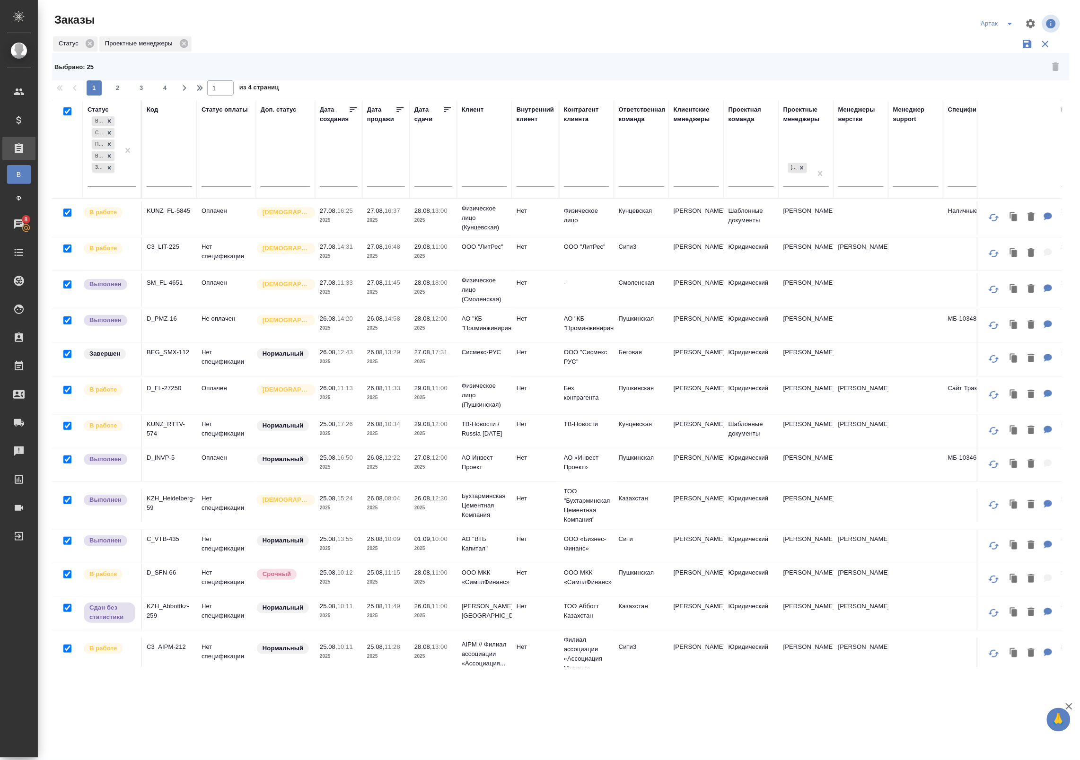
checkbox input "true"
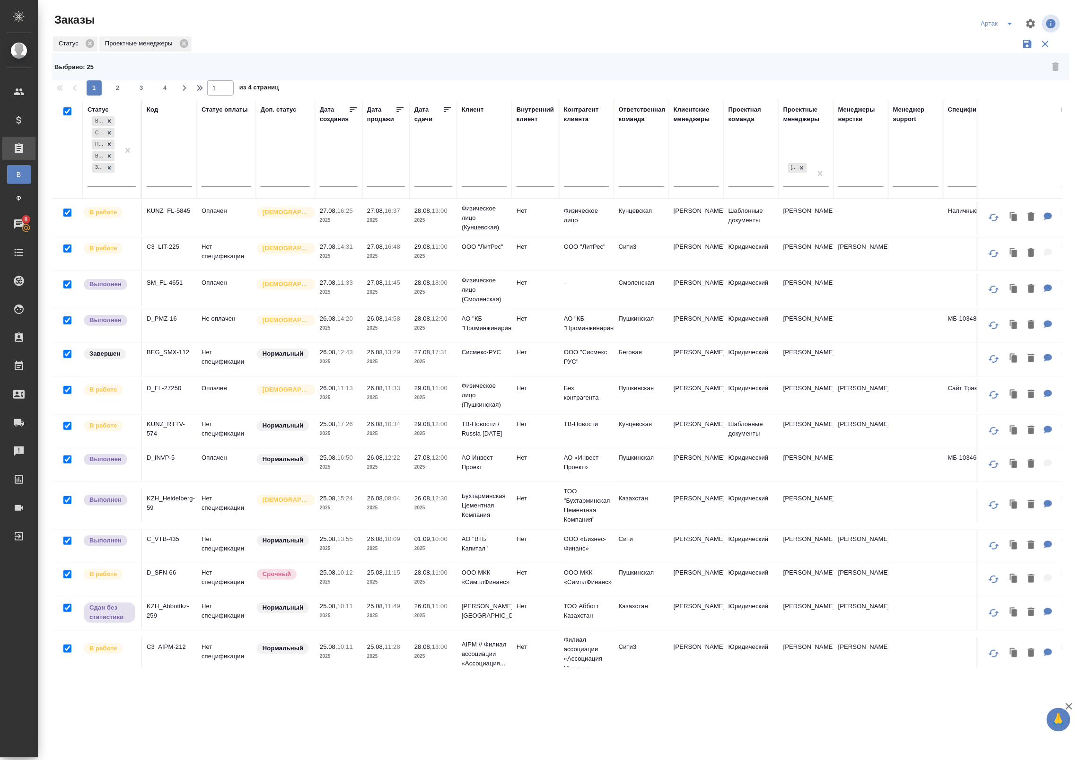
checkbox input "true"
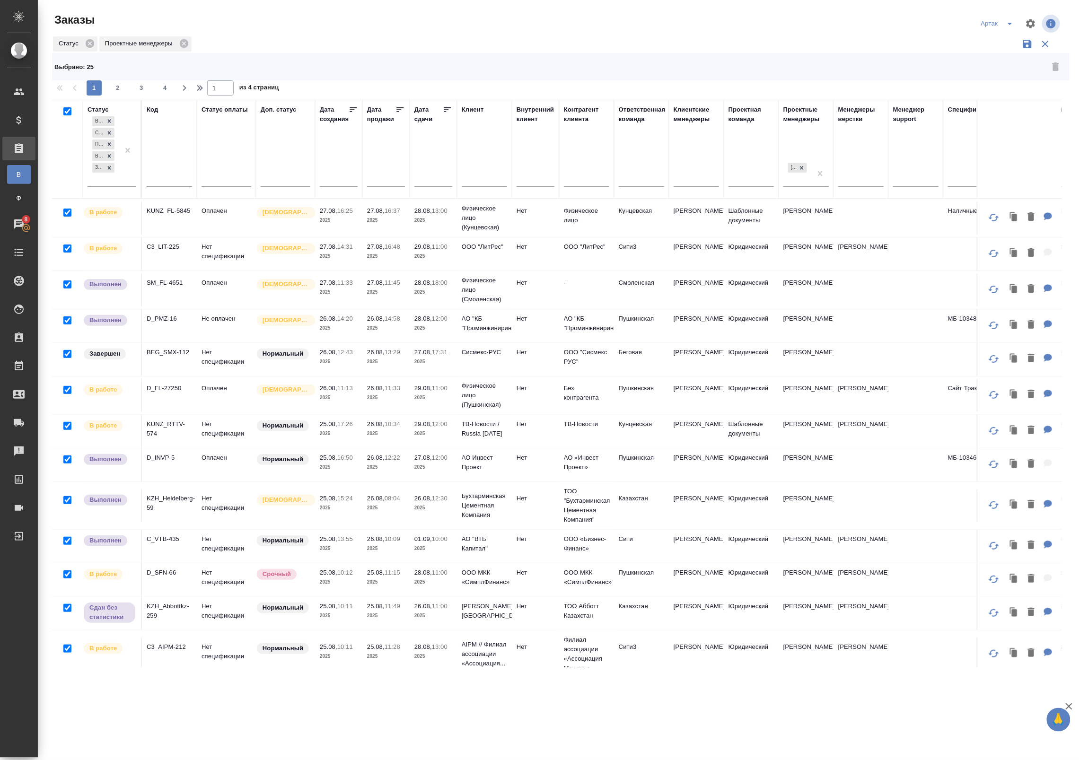
checkbox input "true"
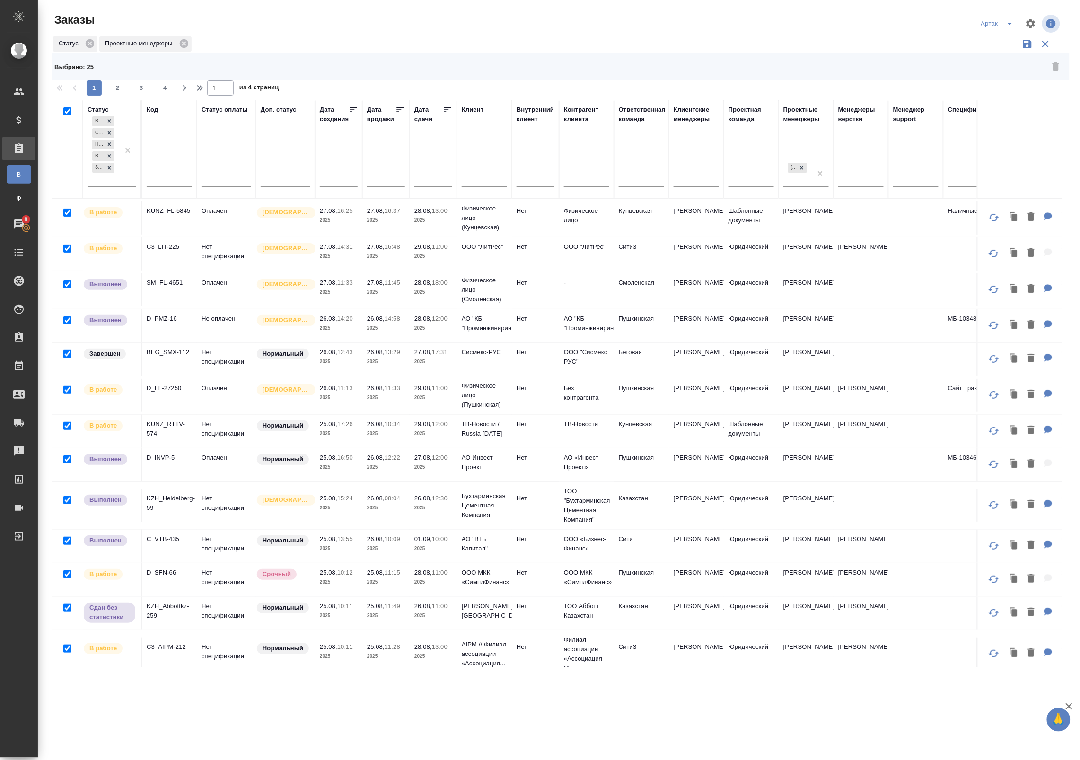
checkbox input "true"
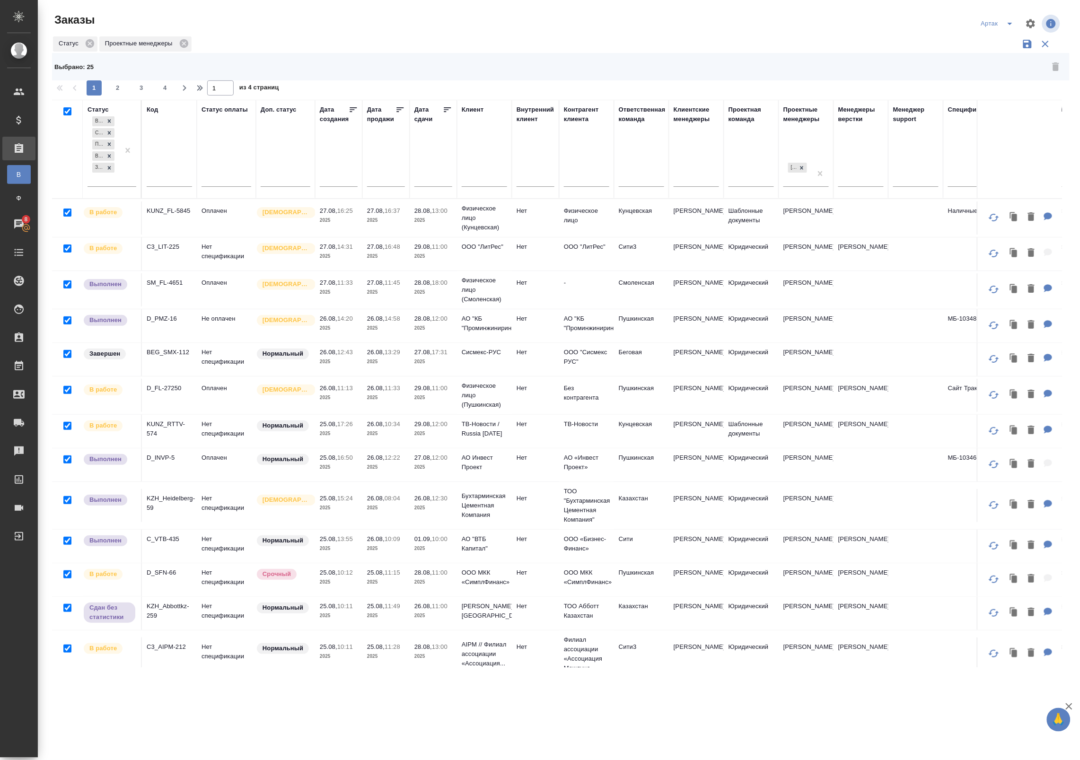
checkbox input "true"
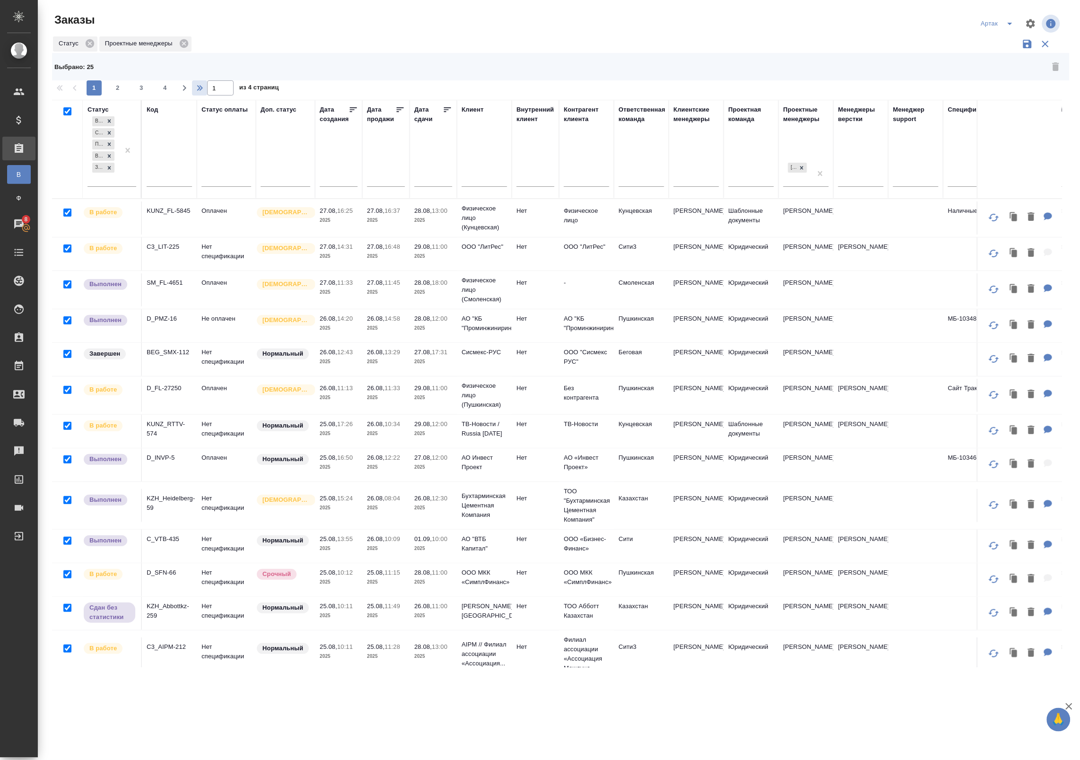
click at [199, 88] on icon "button" at bounding box center [200, 87] width 11 height 11
type input "4"
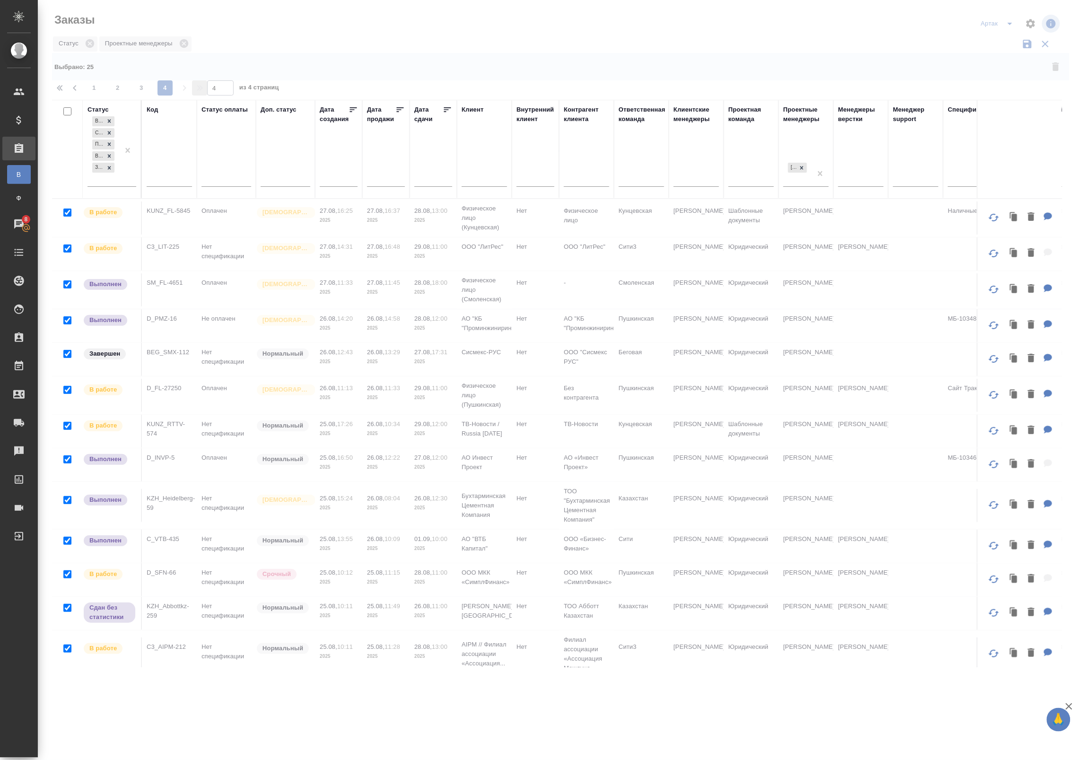
checkbox input "false"
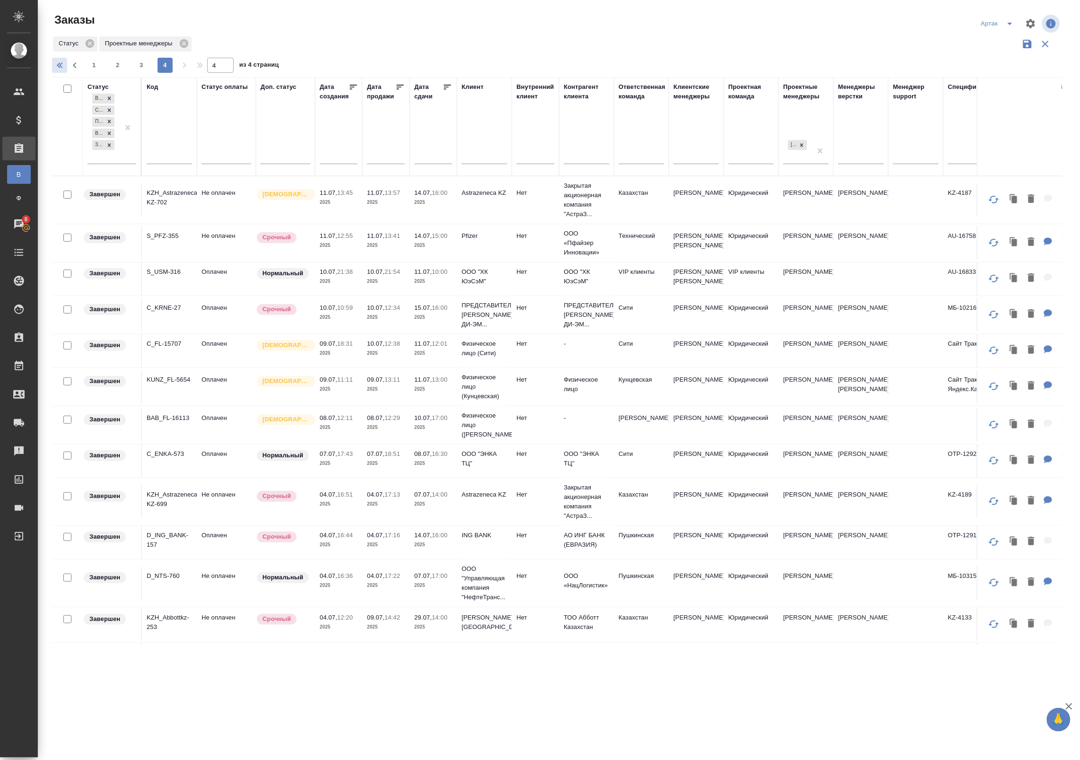
click at [62, 69] on icon "button" at bounding box center [60, 65] width 11 height 11
type input "1"
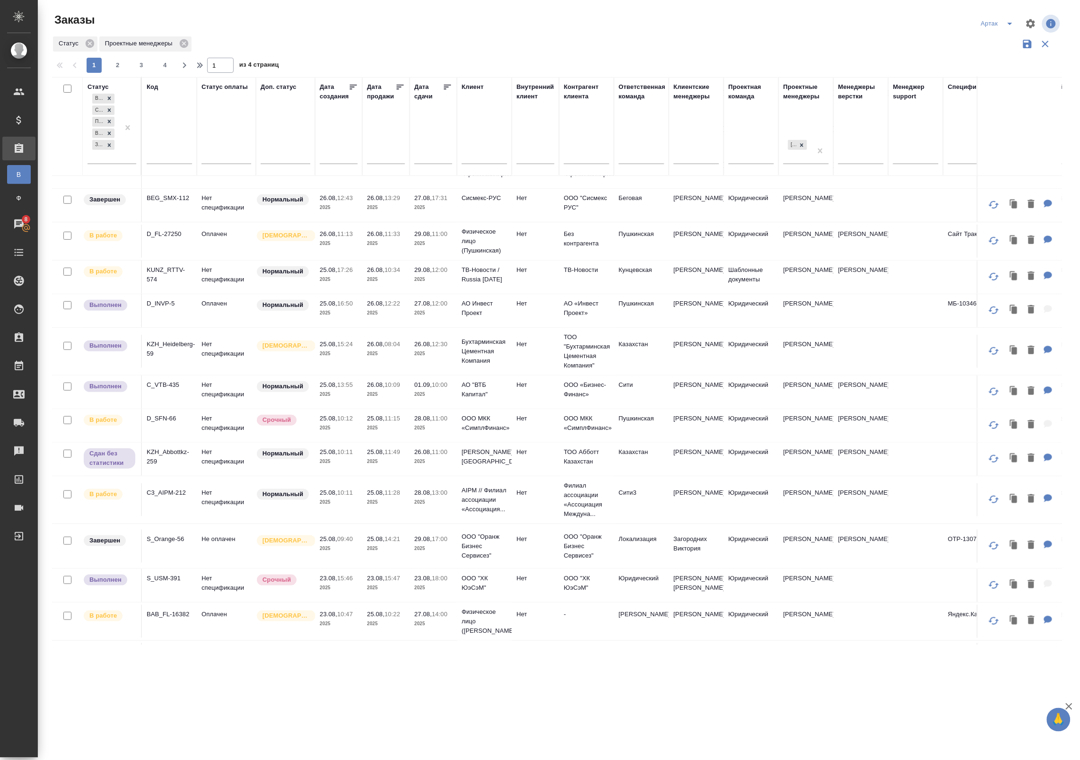
scroll to position [130, 0]
click at [111, 143] on icon at bounding box center [109, 144] width 3 height 3
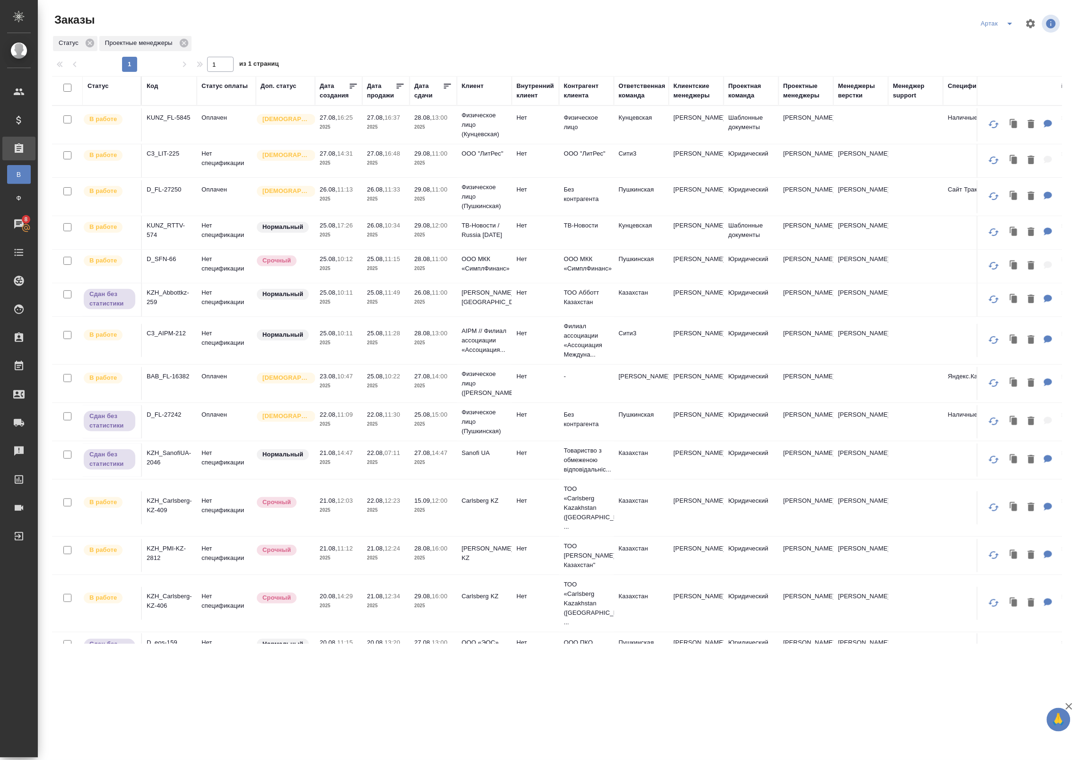
click at [447, 85] on icon at bounding box center [447, 85] width 9 height 9
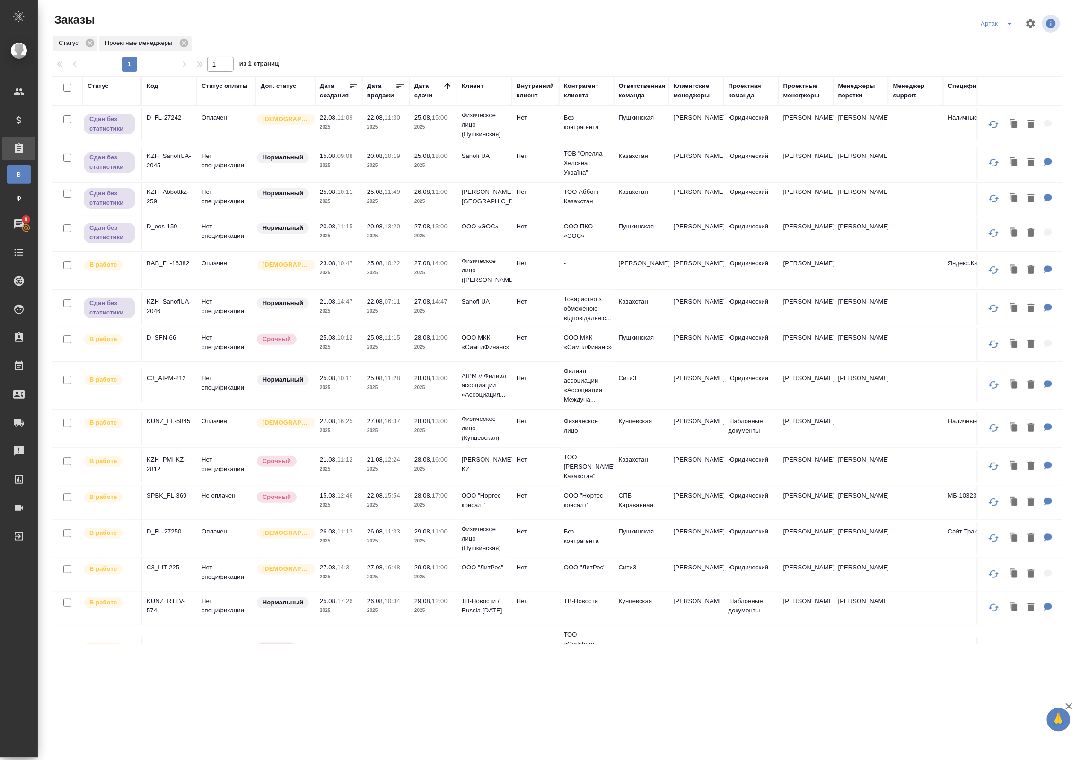
click at [447, 85] on icon at bounding box center [447, 85] width 9 height 9
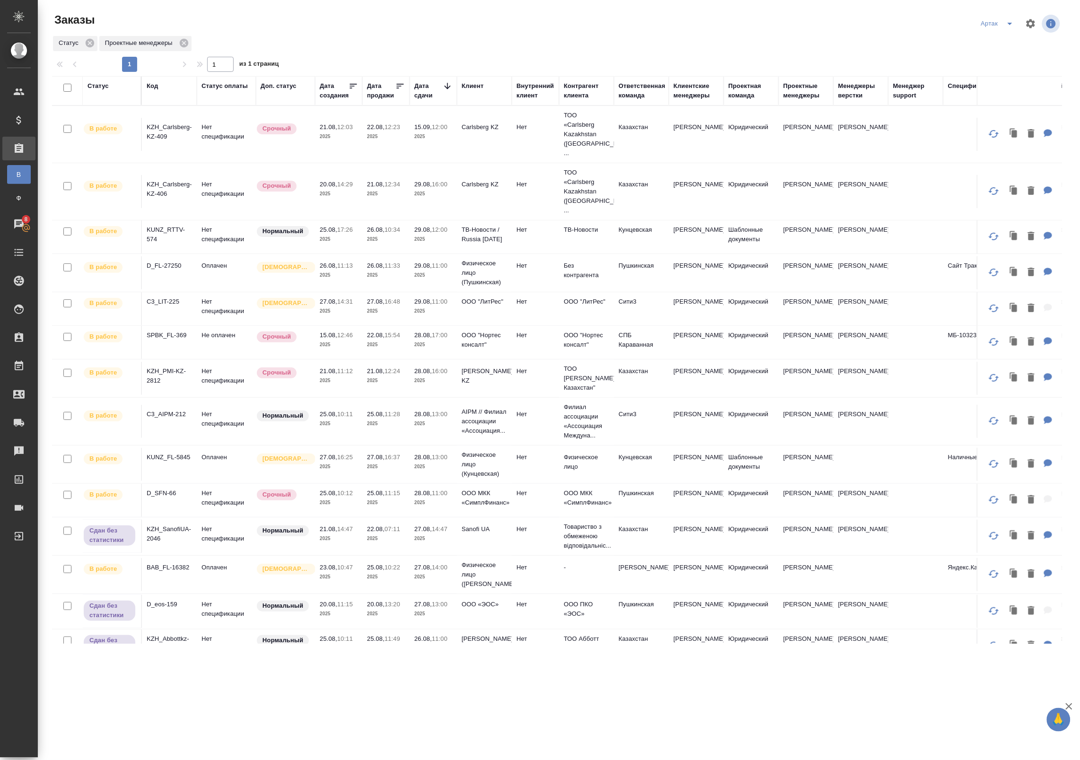
click at [446, 85] on icon at bounding box center [447, 85] width 9 height 9
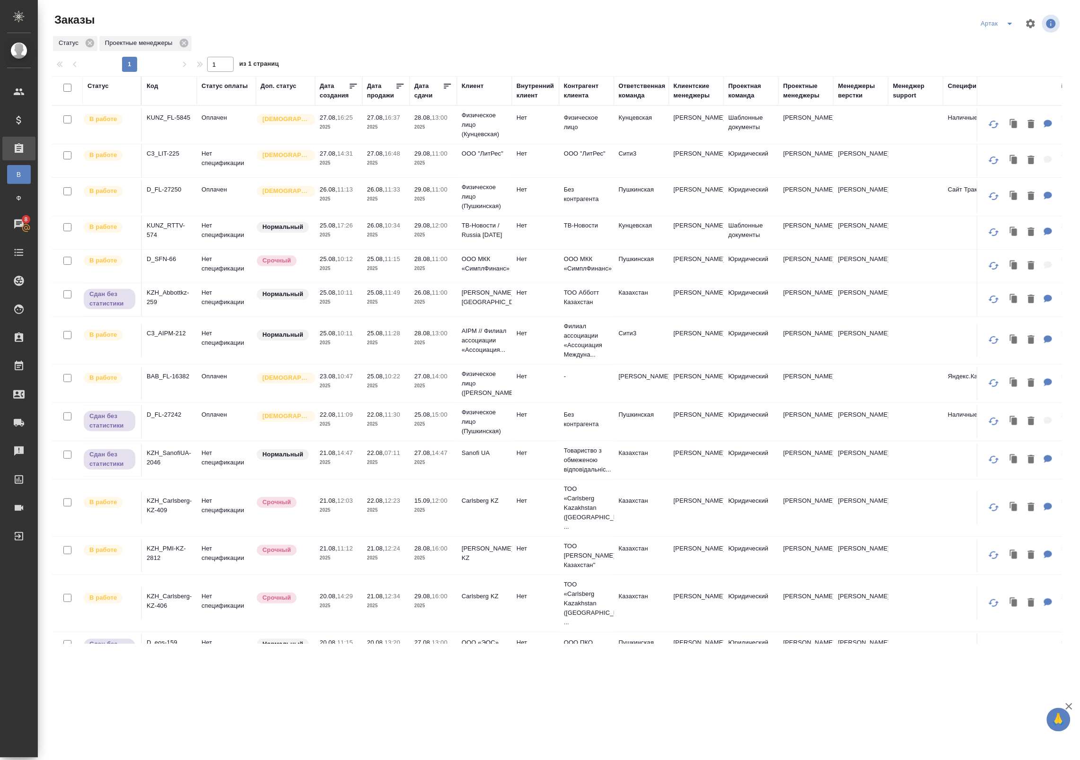
click at [446, 84] on icon at bounding box center [447, 86] width 7 height 5
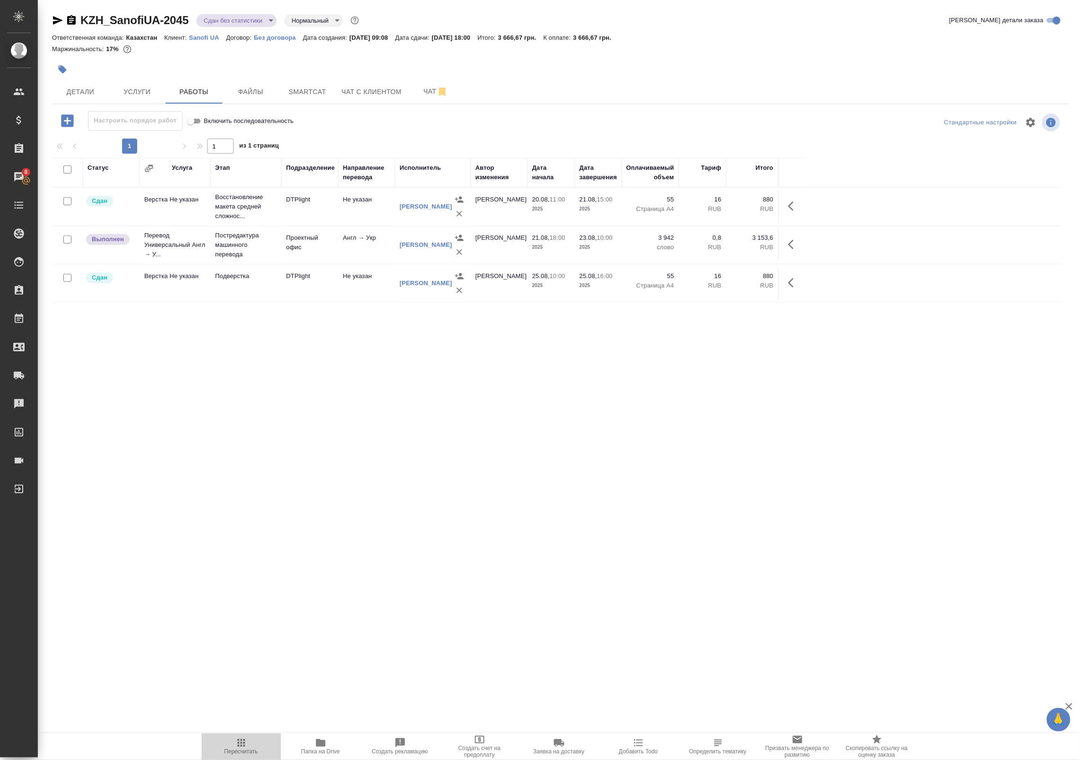
click at [252, 746] on span "Пересчитать" at bounding box center [241, 747] width 68 height 18
click at [141, 94] on span "Услуги" at bounding box center [136, 92] width 45 height 12
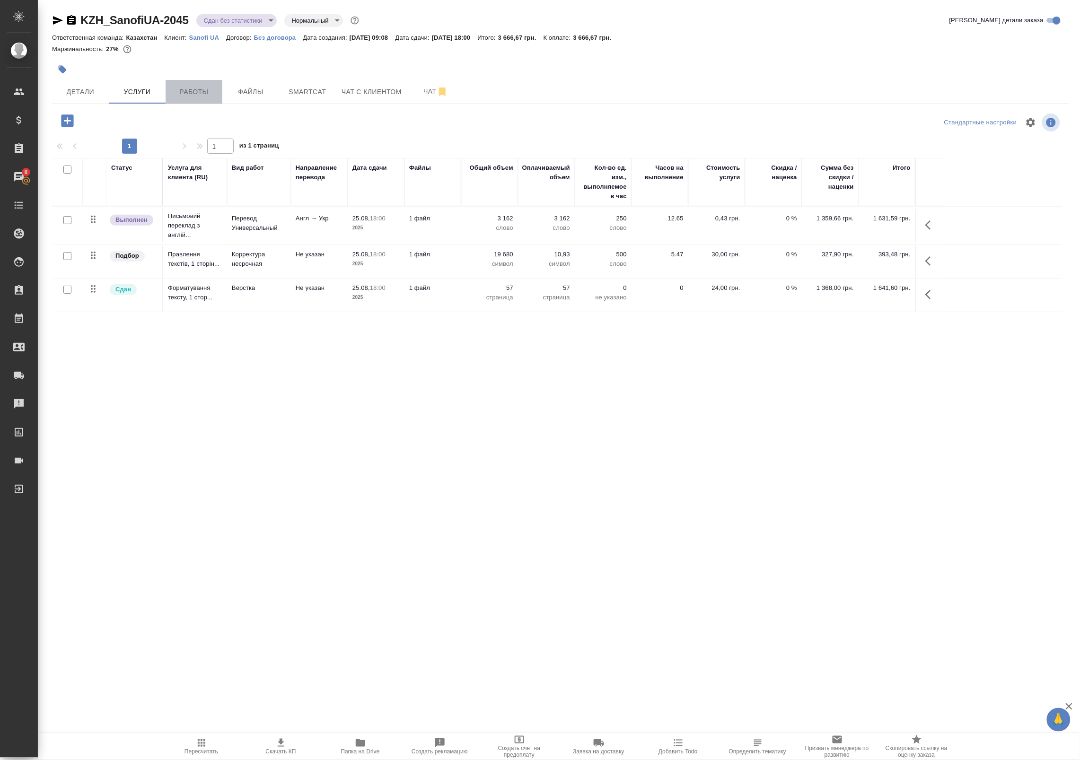
click at [187, 93] on span "Работы" at bounding box center [193, 92] width 45 height 12
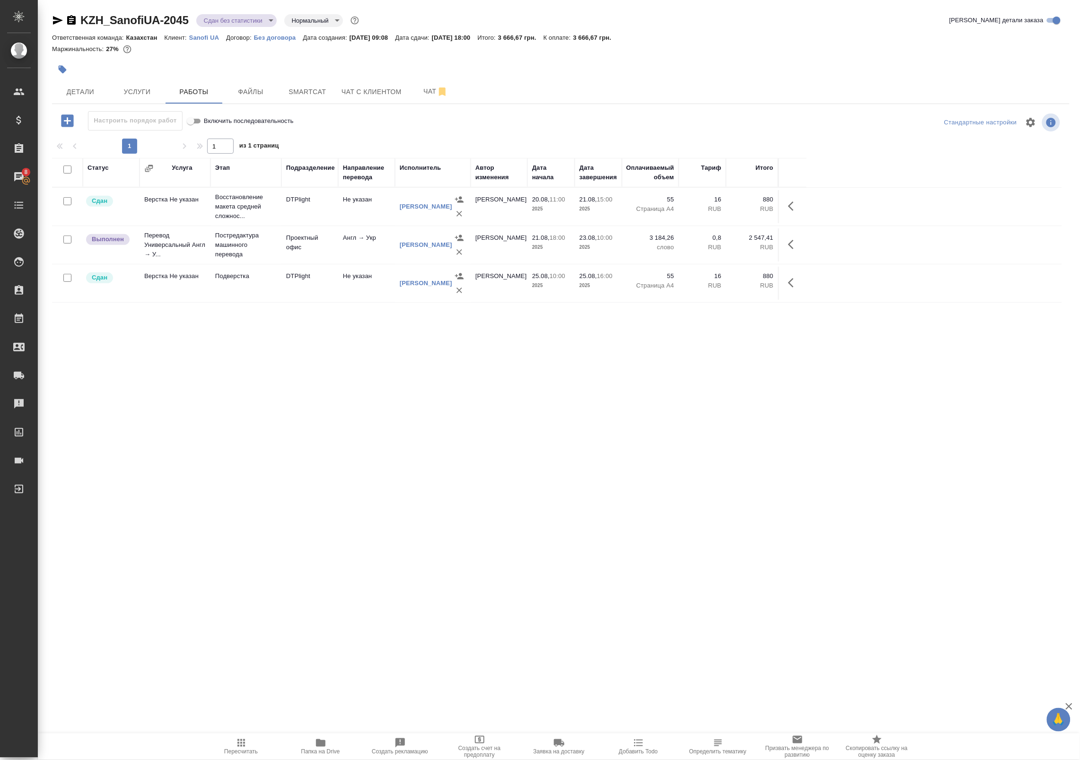
click at [258, 283] on td "Подверстка" at bounding box center [246, 283] width 71 height 33
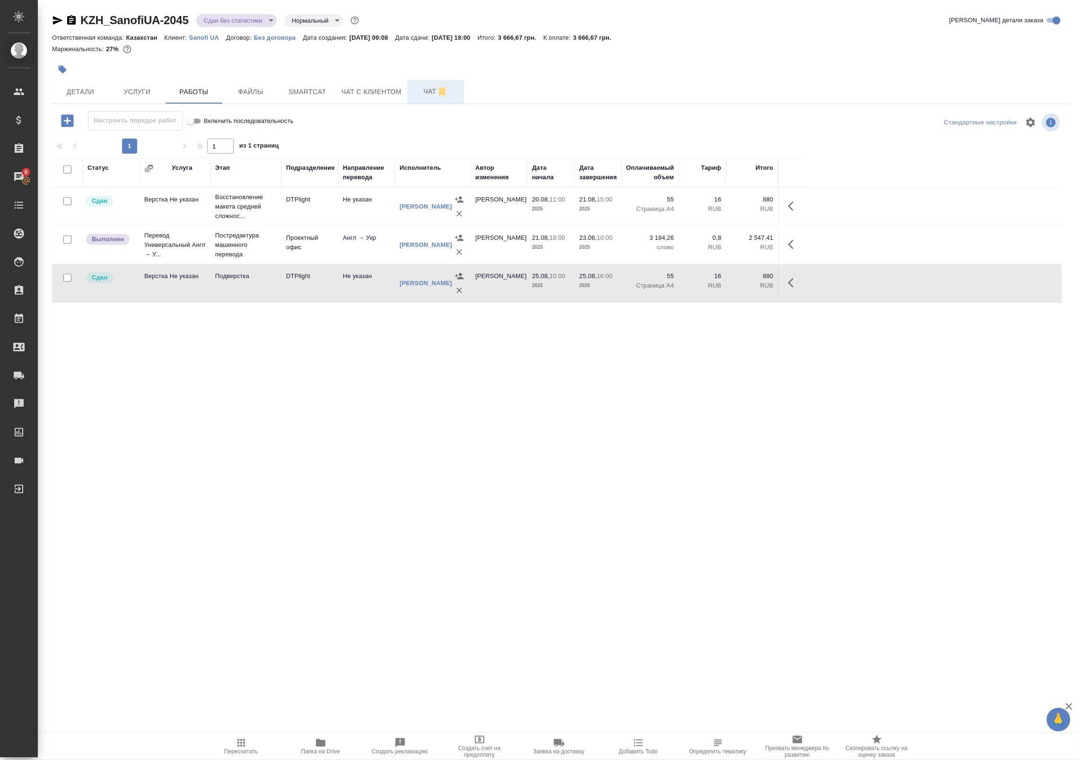
click at [426, 90] on span "Чат" at bounding box center [435, 92] width 45 height 12
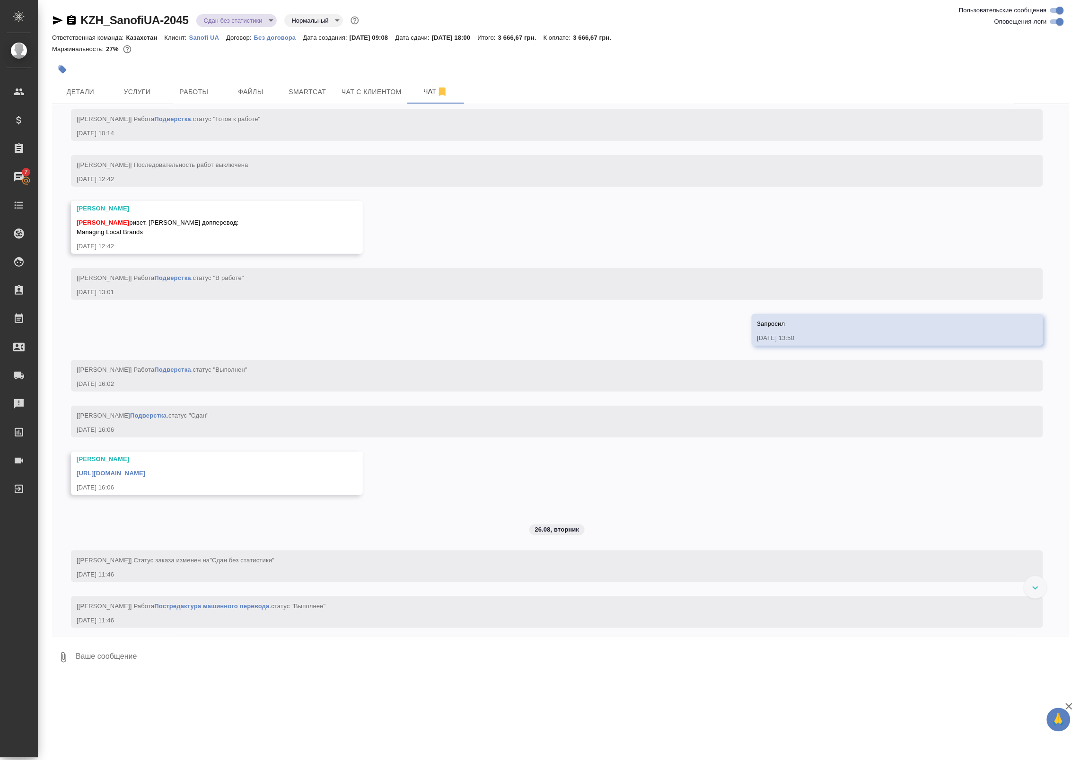
scroll to position [3011, 0]
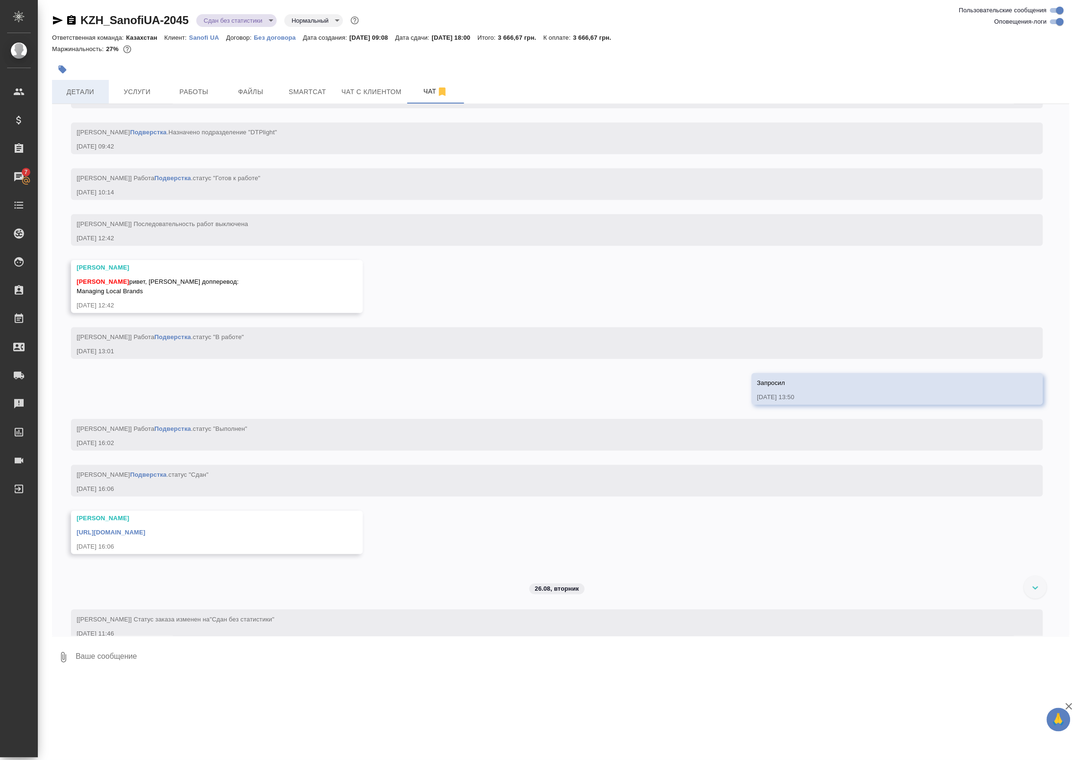
click at [58, 88] on span "Детали" at bounding box center [80, 92] width 45 height 12
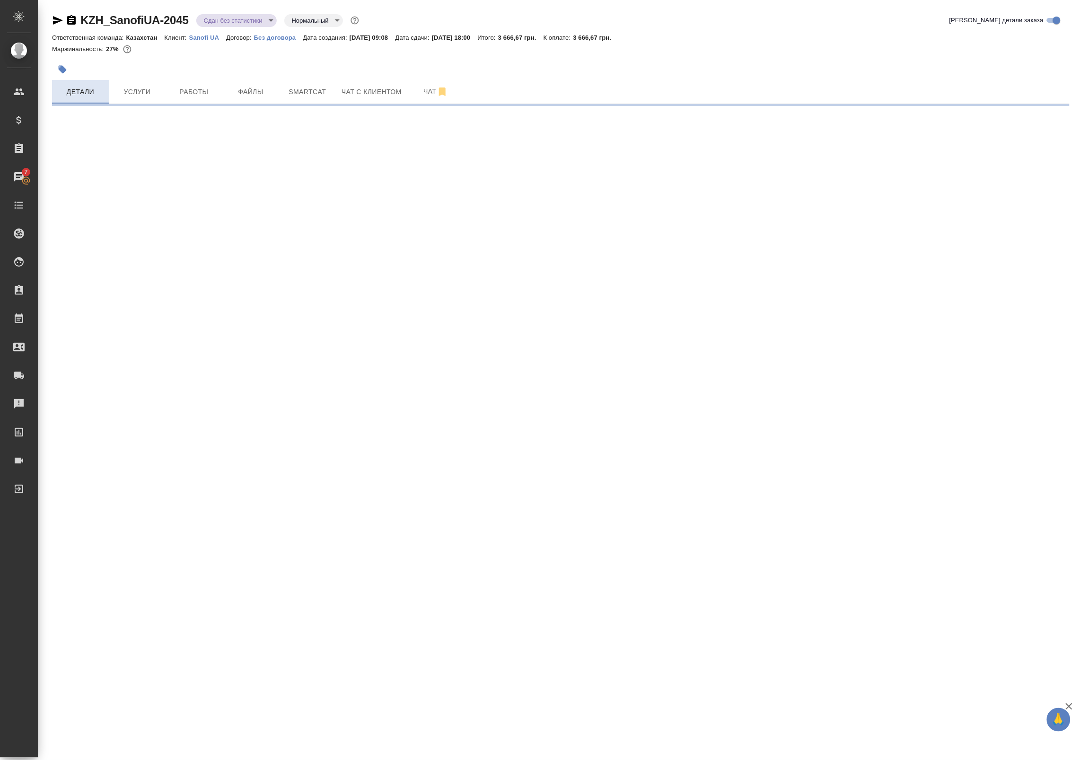
select select "RU"
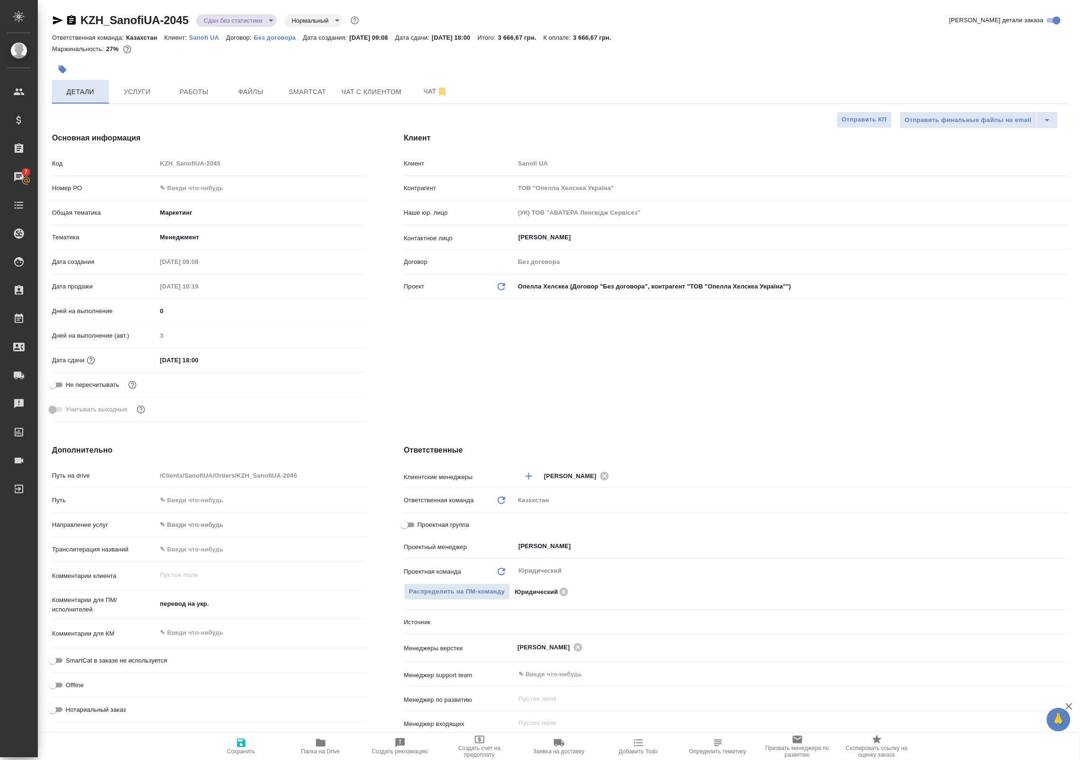
type textarea "x"
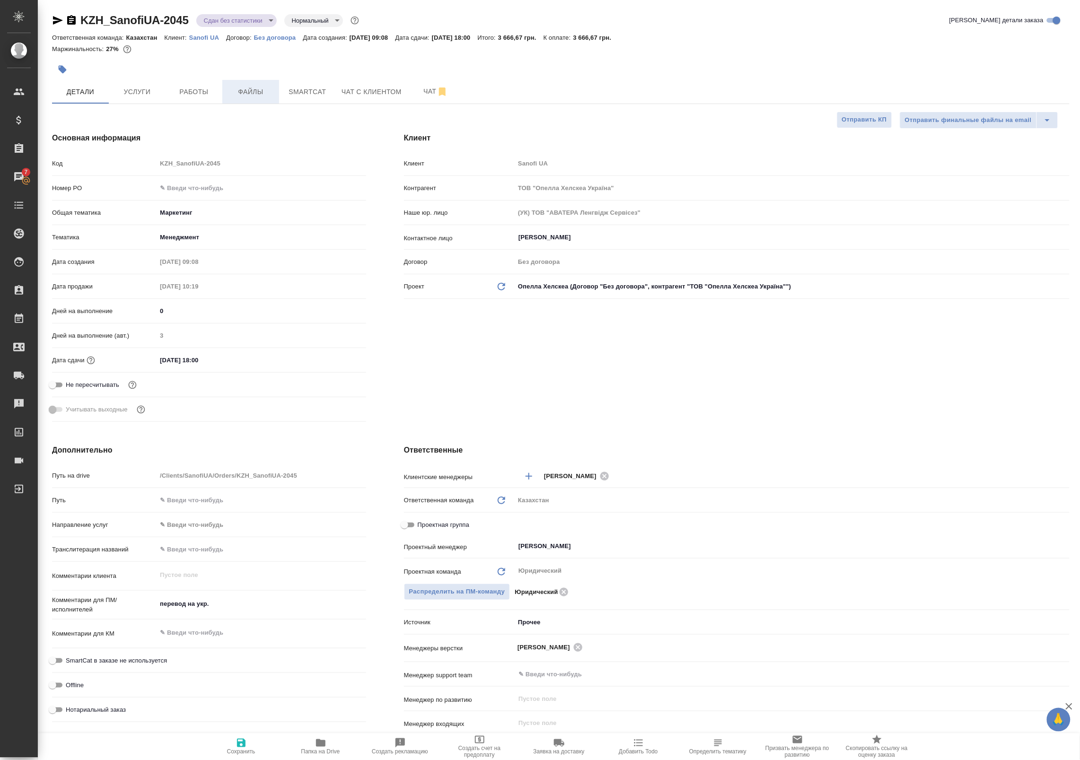
type textarea "x"
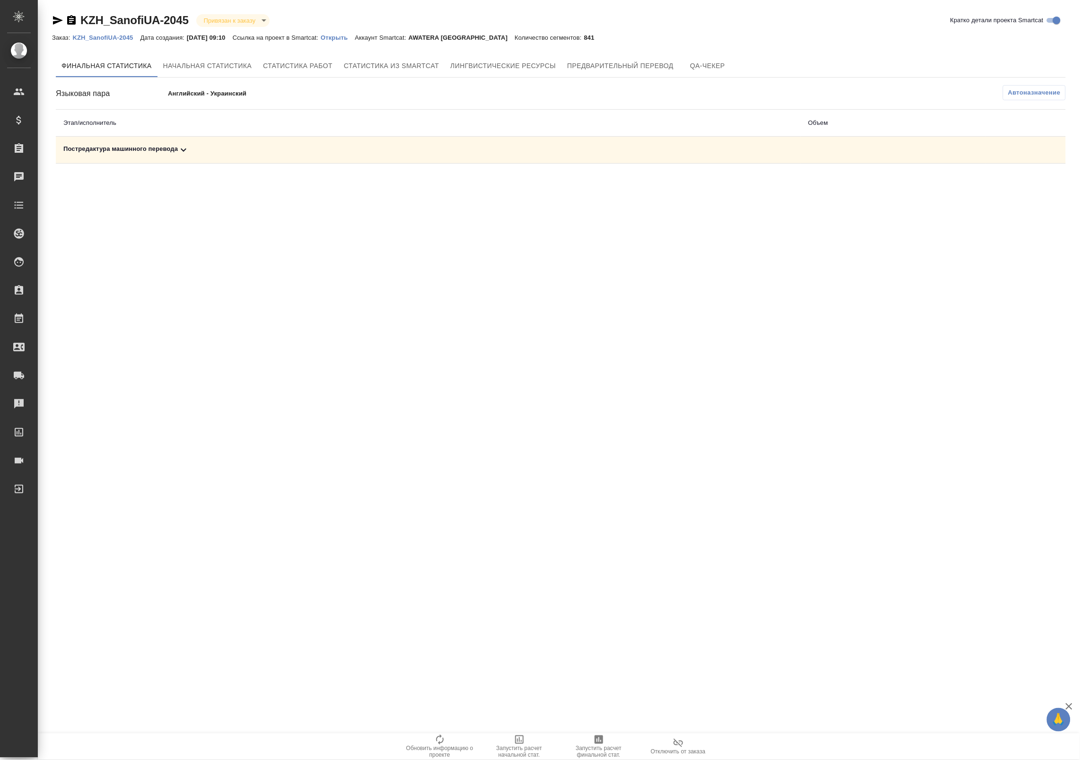
click at [187, 157] on td "Постредактура машинного перевода" at bounding box center [428, 150] width 745 height 27
click at [187, 150] on icon at bounding box center [183, 149] width 11 height 11
click at [1025, 180] on icon "button" at bounding box center [1024, 183] width 9 height 9
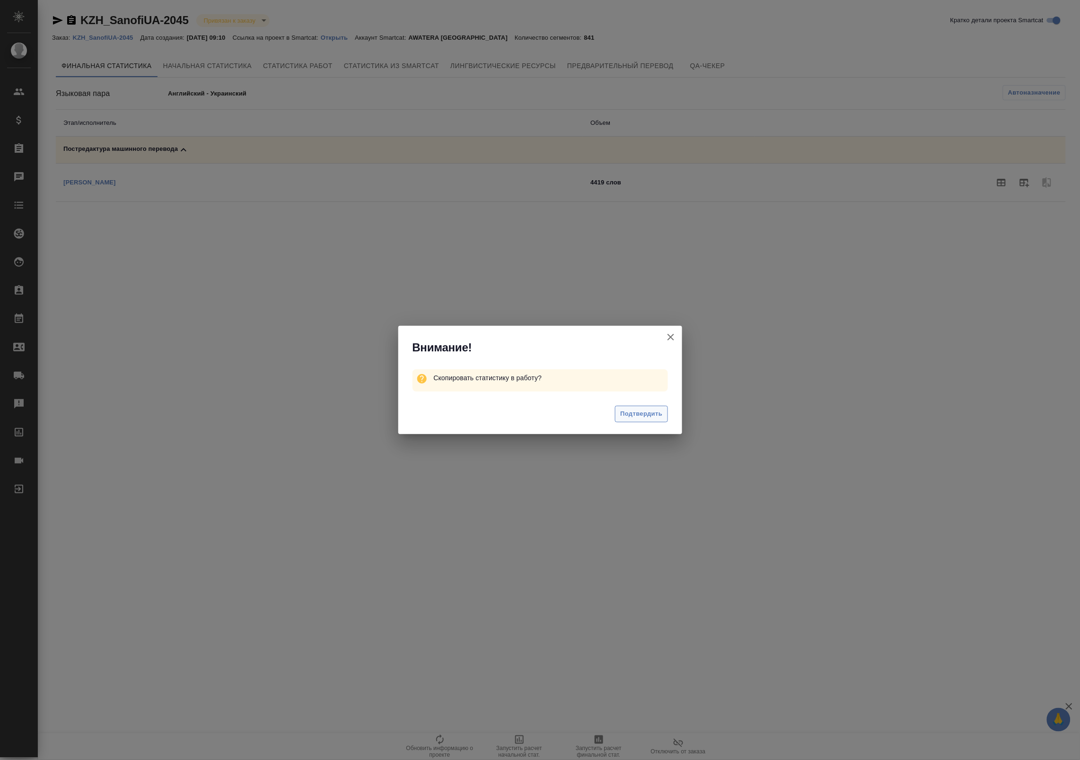
click at [664, 415] on button "Подтвердить" at bounding box center [641, 414] width 53 height 17
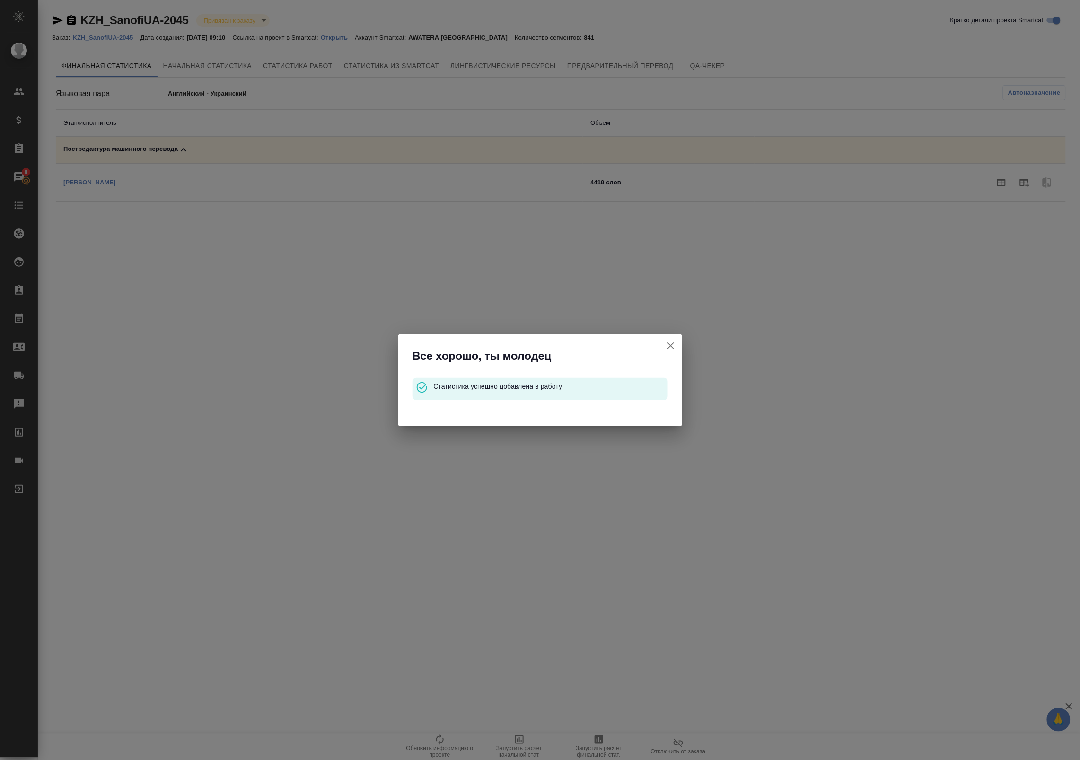
click at [669, 344] on icon "button" at bounding box center [670, 345] width 11 height 11
